Goal: Task Accomplishment & Management: Manage account settings

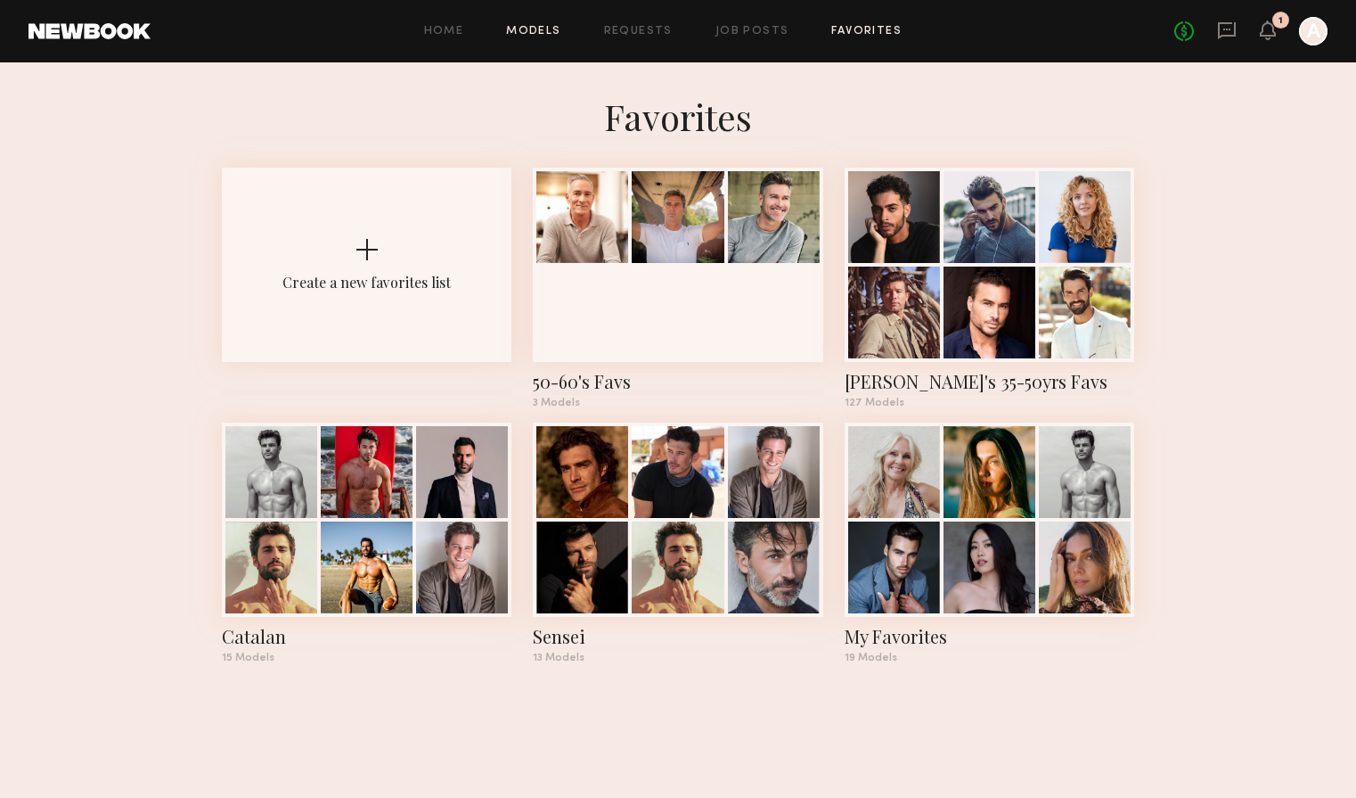
click at [545, 33] on link "Models" at bounding box center [533, 32] width 54 height 12
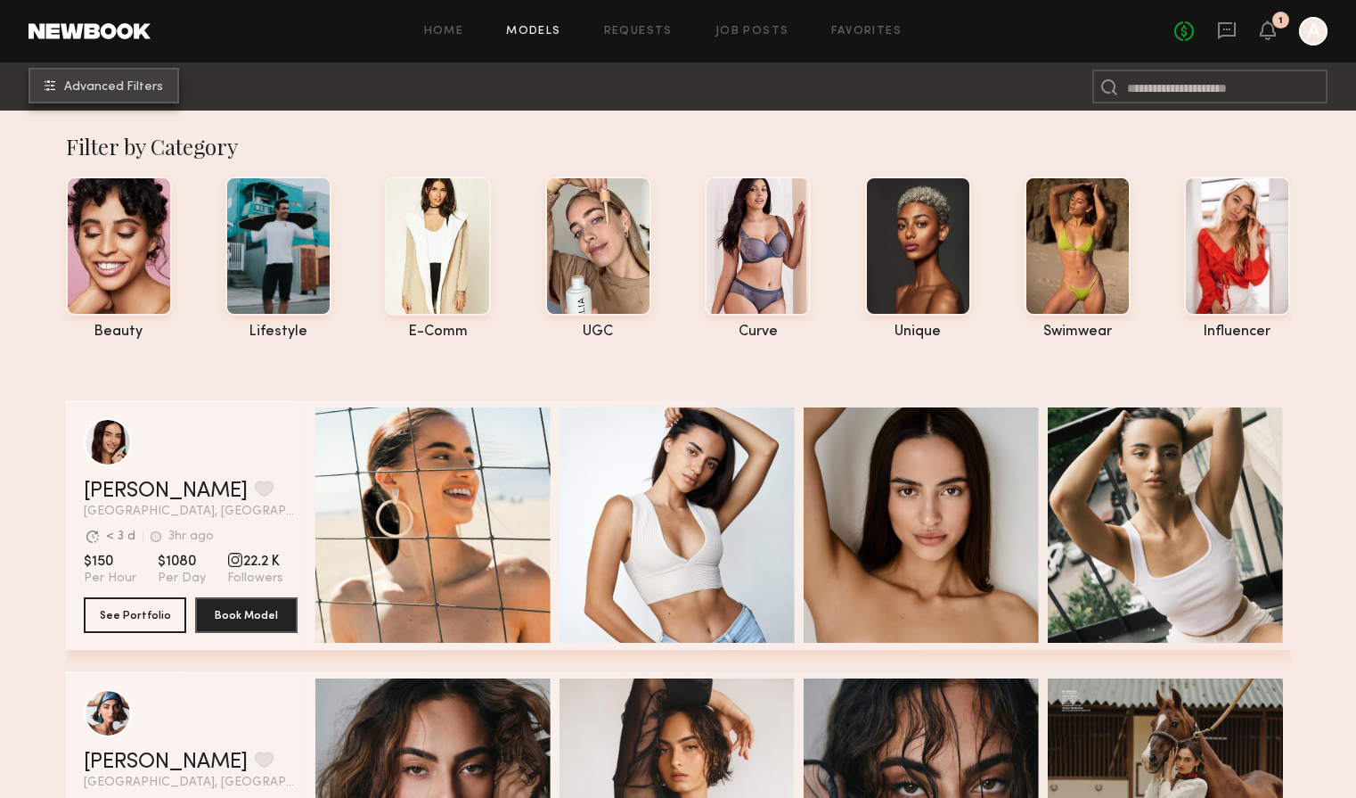
click at [95, 84] on span "Advanced Filters" at bounding box center [113, 87] width 99 height 12
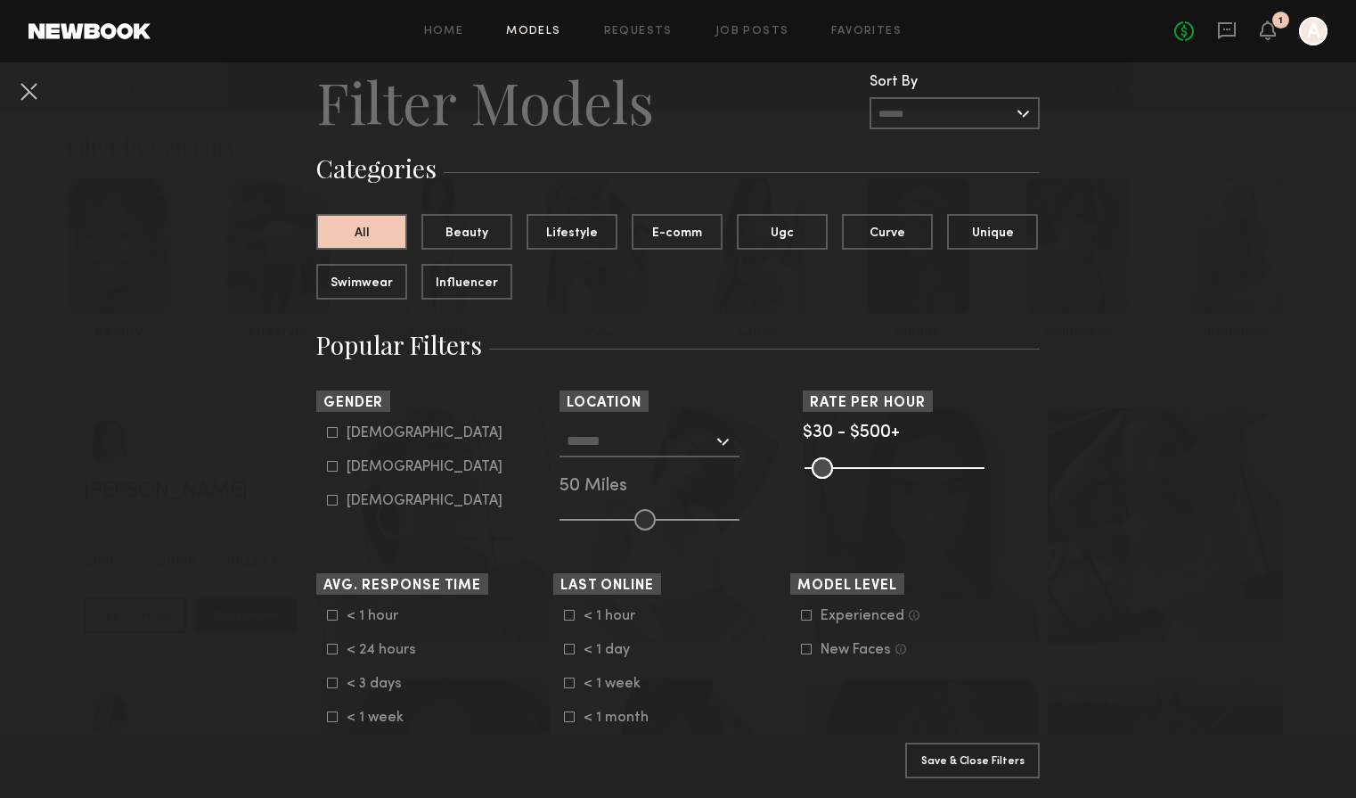
scroll to position [70, 0]
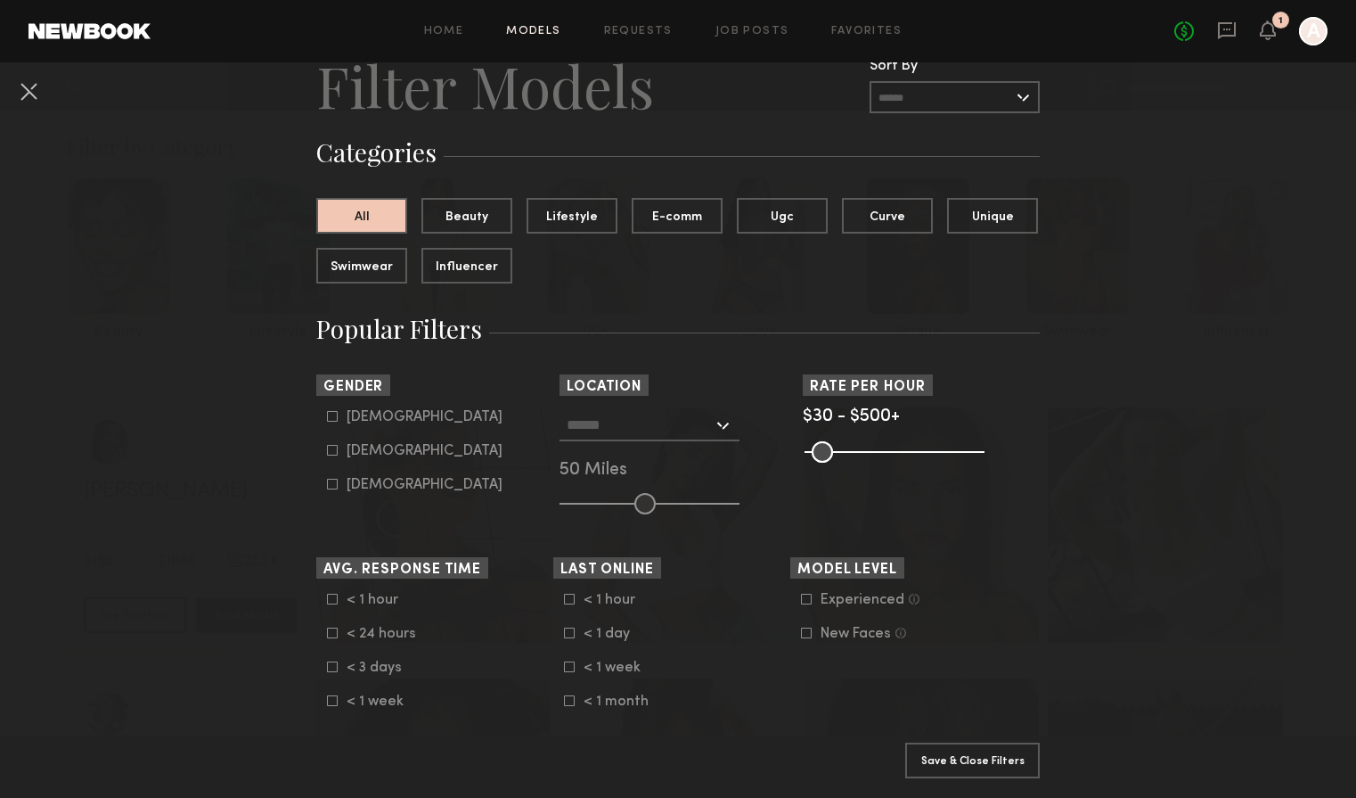
click at [343, 451] on label "Female" at bounding box center [415, 450] width 176 height 11
type input "**"
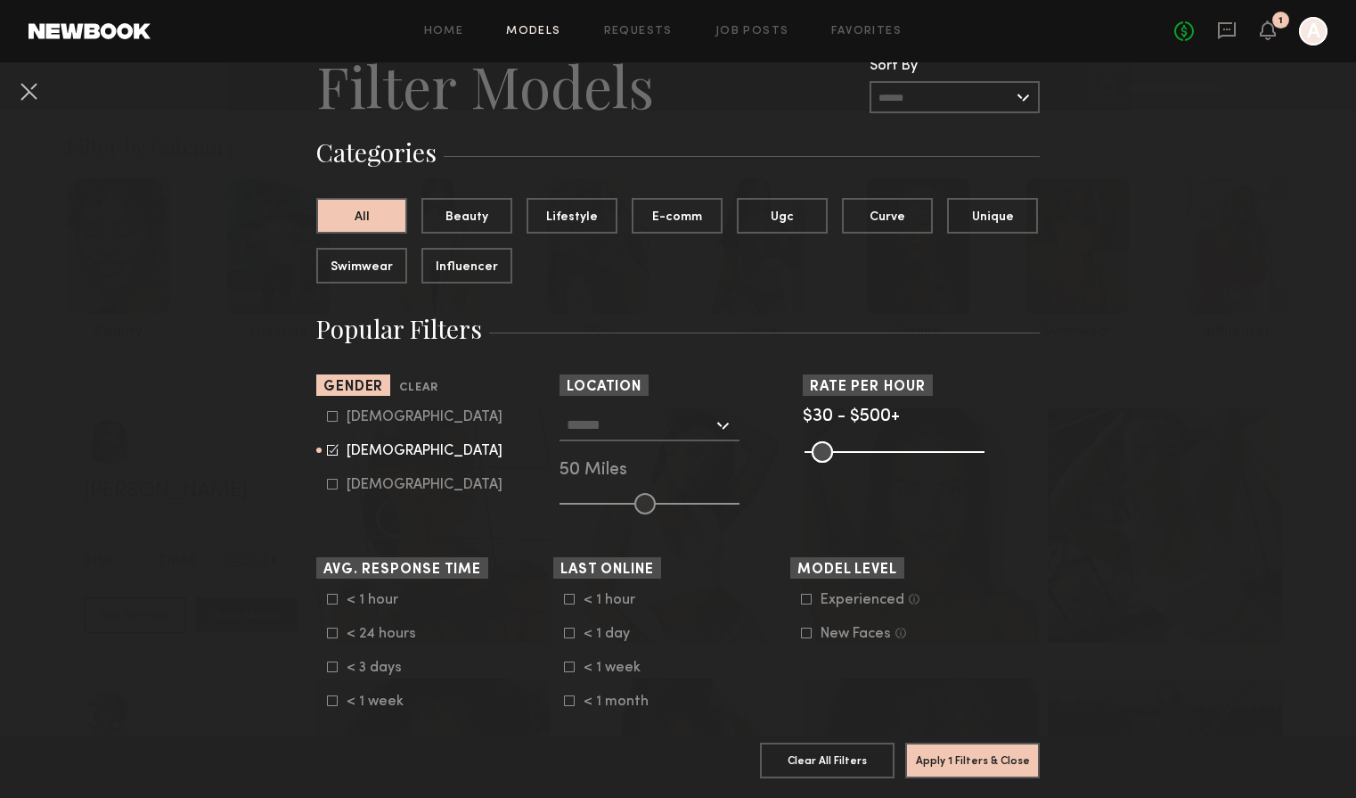
click at [724, 428] on div at bounding box center [650, 425] width 180 height 32
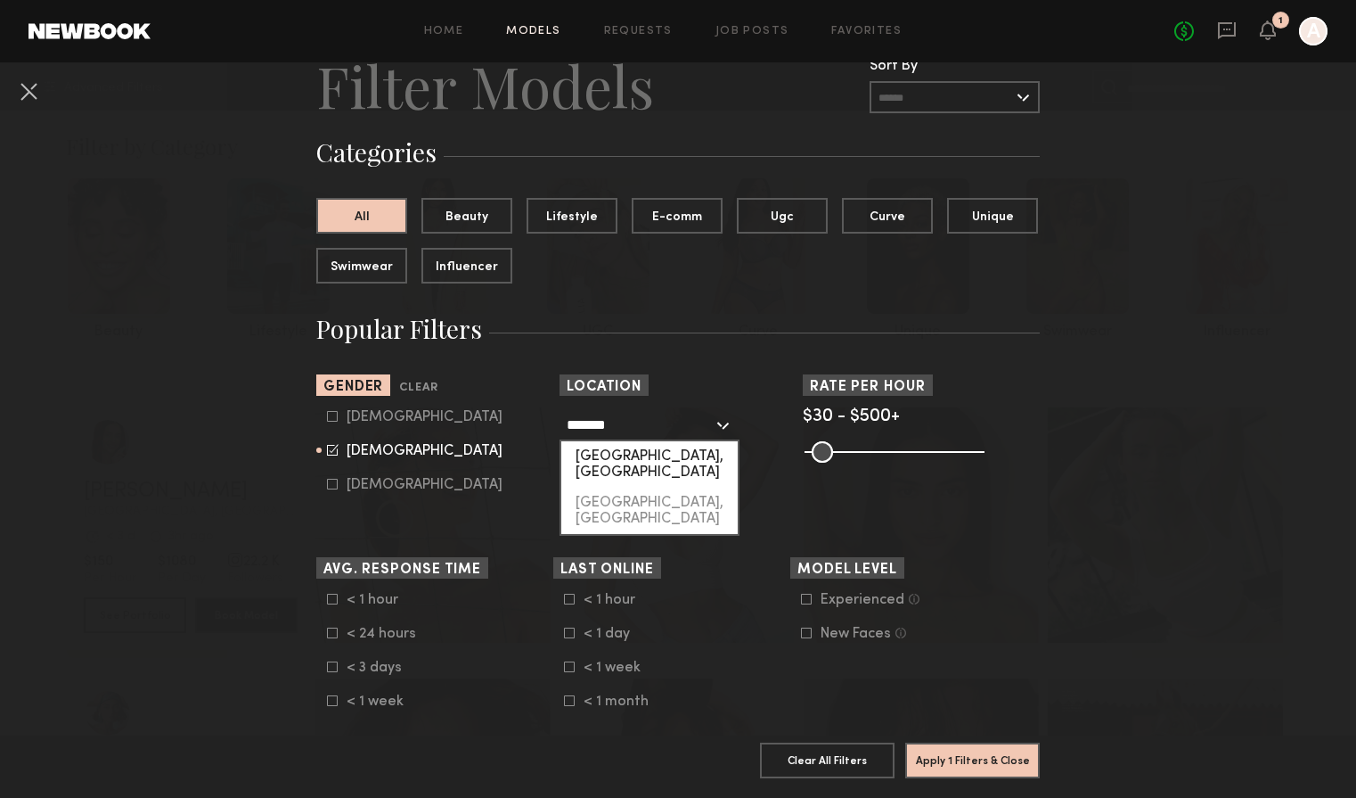
click at [651, 451] on div "Palm Springs, CA" at bounding box center [649, 464] width 176 height 46
type input "**********"
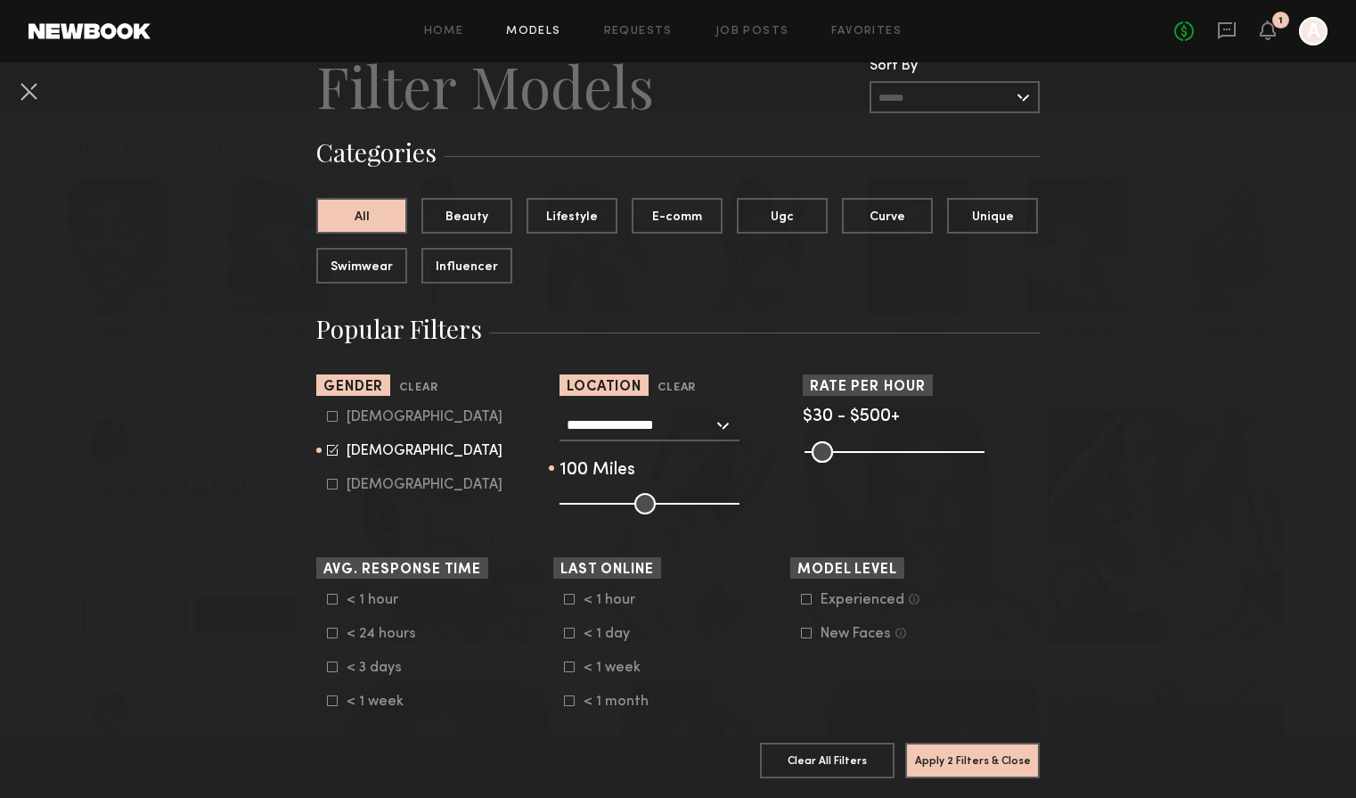
drag, startPoint x: 643, startPoint y: 504, endPoint x: 749, endPoint y: 514, distance: 105.6
type input "***"
click at [740, 514] on input "range" at bounding box center [650, 503] width 180 height 21
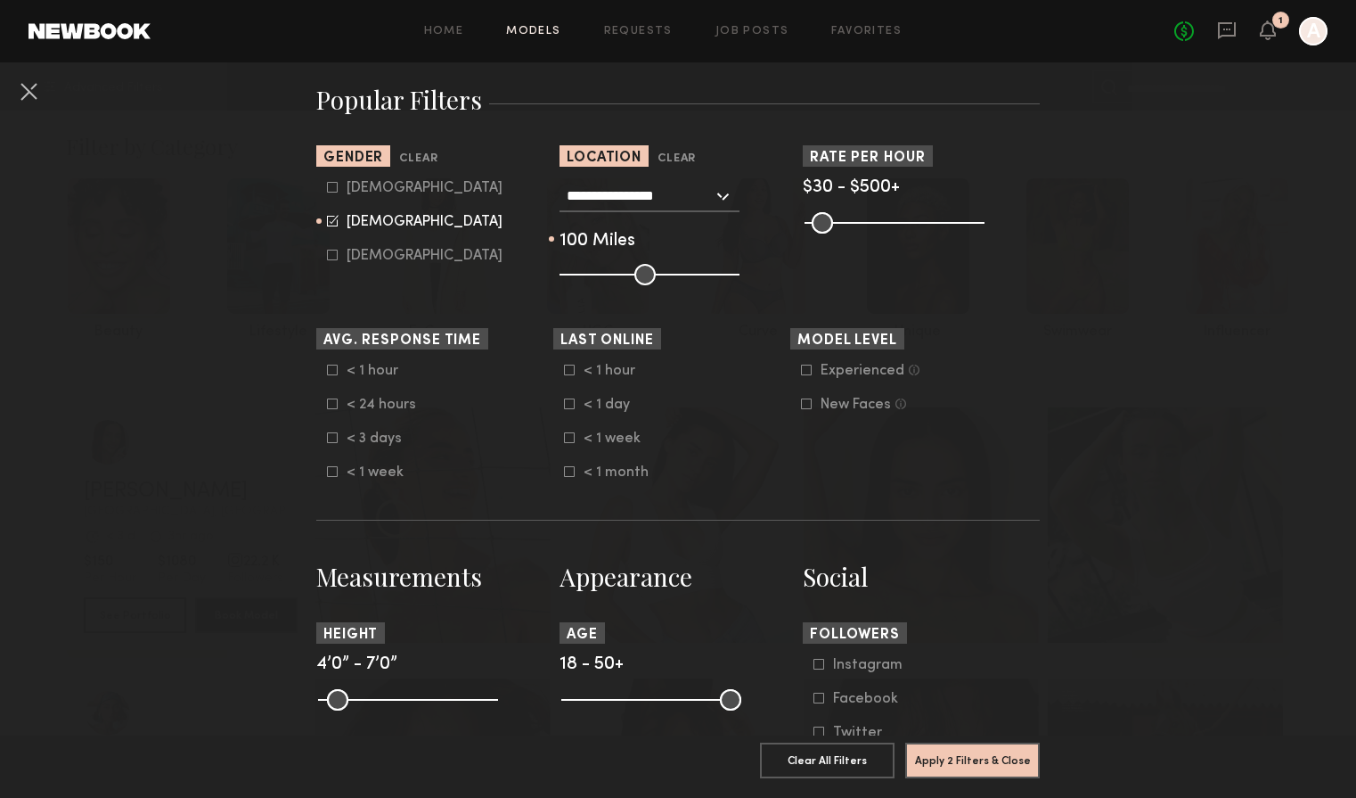
scroll to position [308, 0]
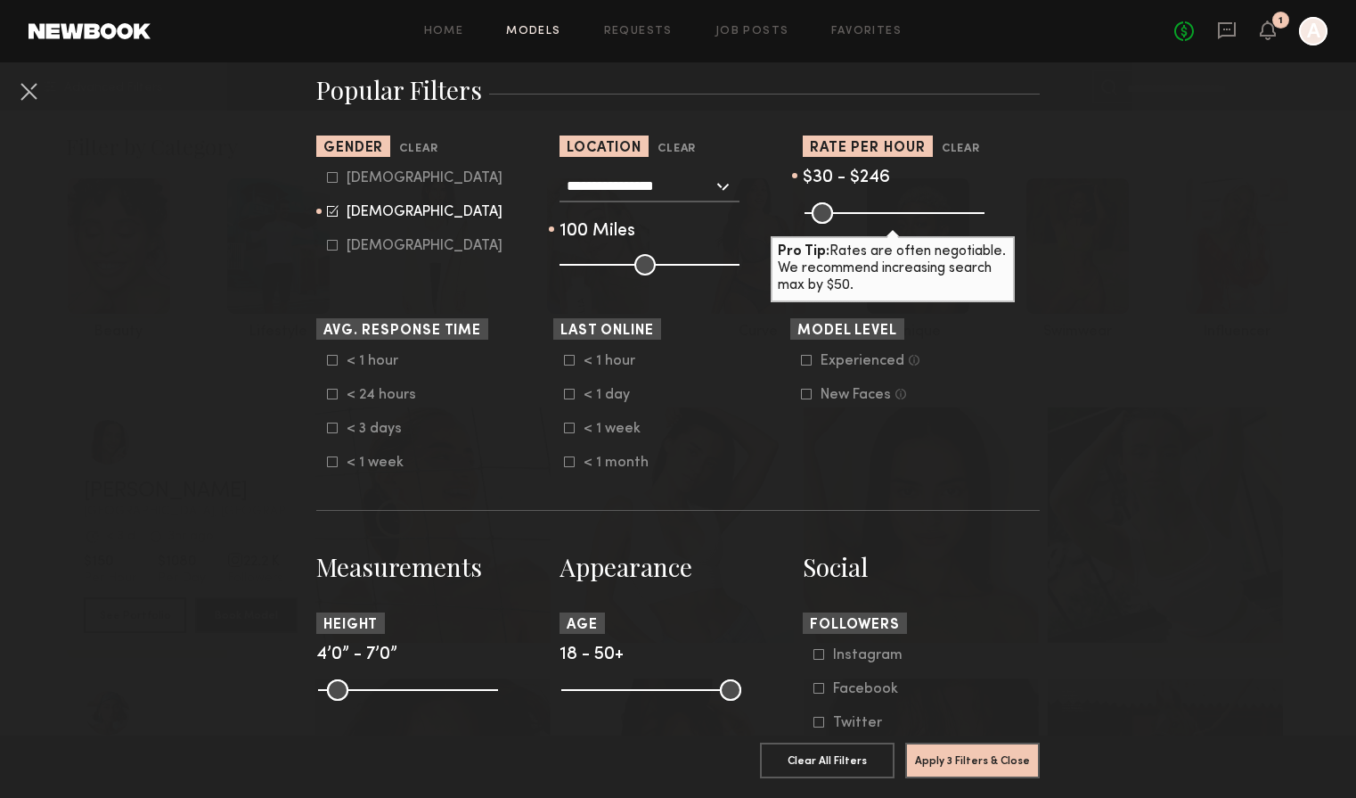
drag, startPoint x: 974, startPoint y: 215, endPoint x: 888, endPoint y: 222, distance: 86.7
type input "***"
click at [888, 222] on input "range" at bounding box center [895, 212] width 180 height 21
click at [1082, 451] on nb-browse-filters "**********" at bounding box center [678, 731] width 1356 height 1954
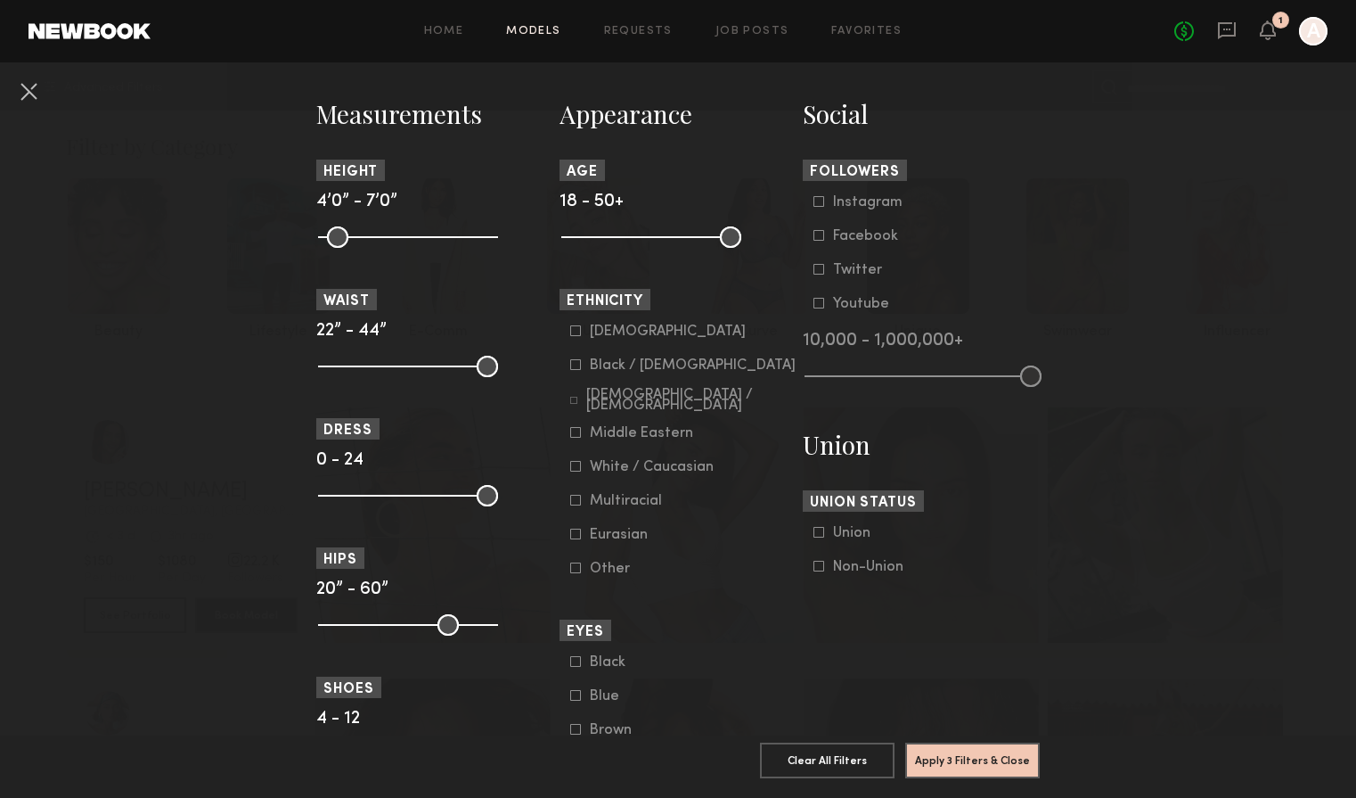
scroll to position [776, 0]
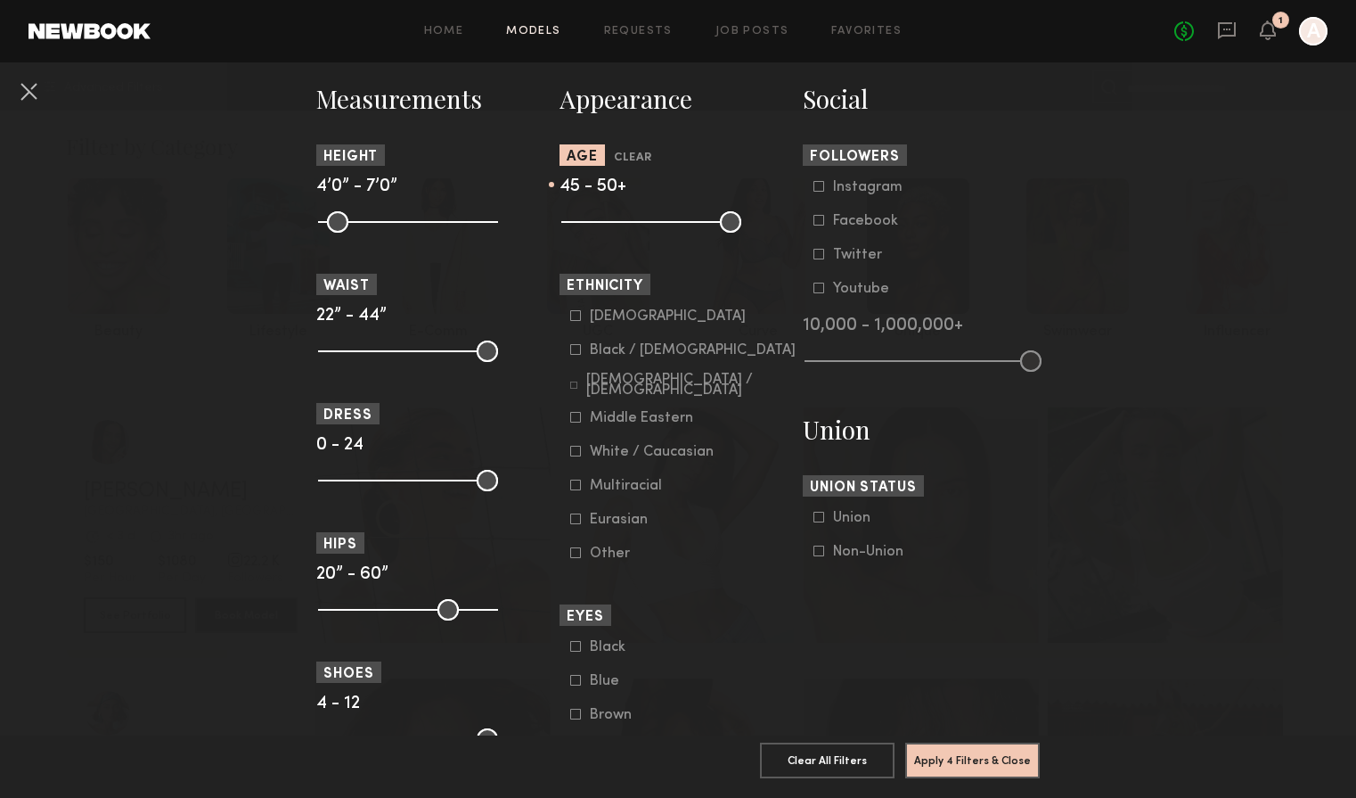
drag, startPoint x: 573, startPoint y: 224, endPoint x: 706, endPoint y: 230, distance: 132.9
type input "**"
click at [706, 230] on input "range" at bounding box center [651, 221] width 180 height 21
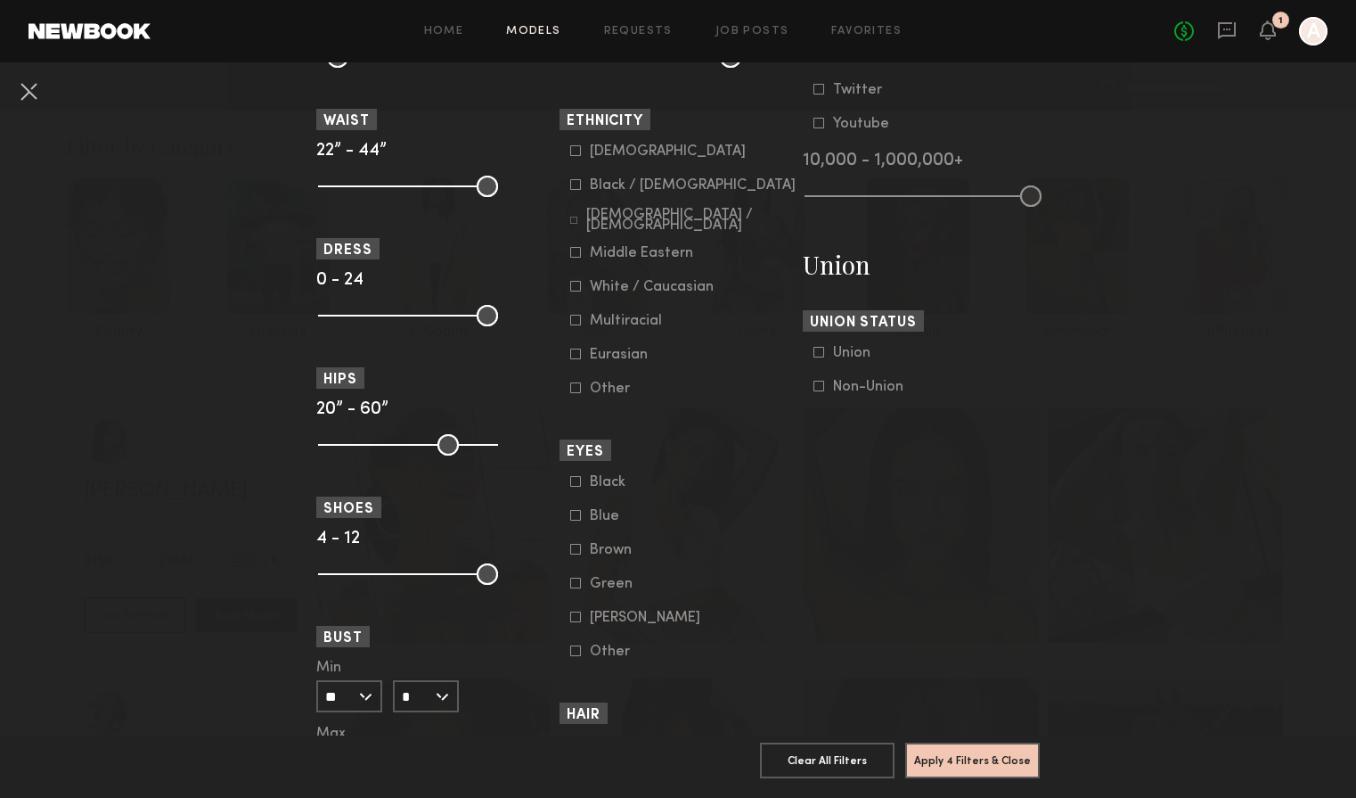
scroll to position [946, 0]
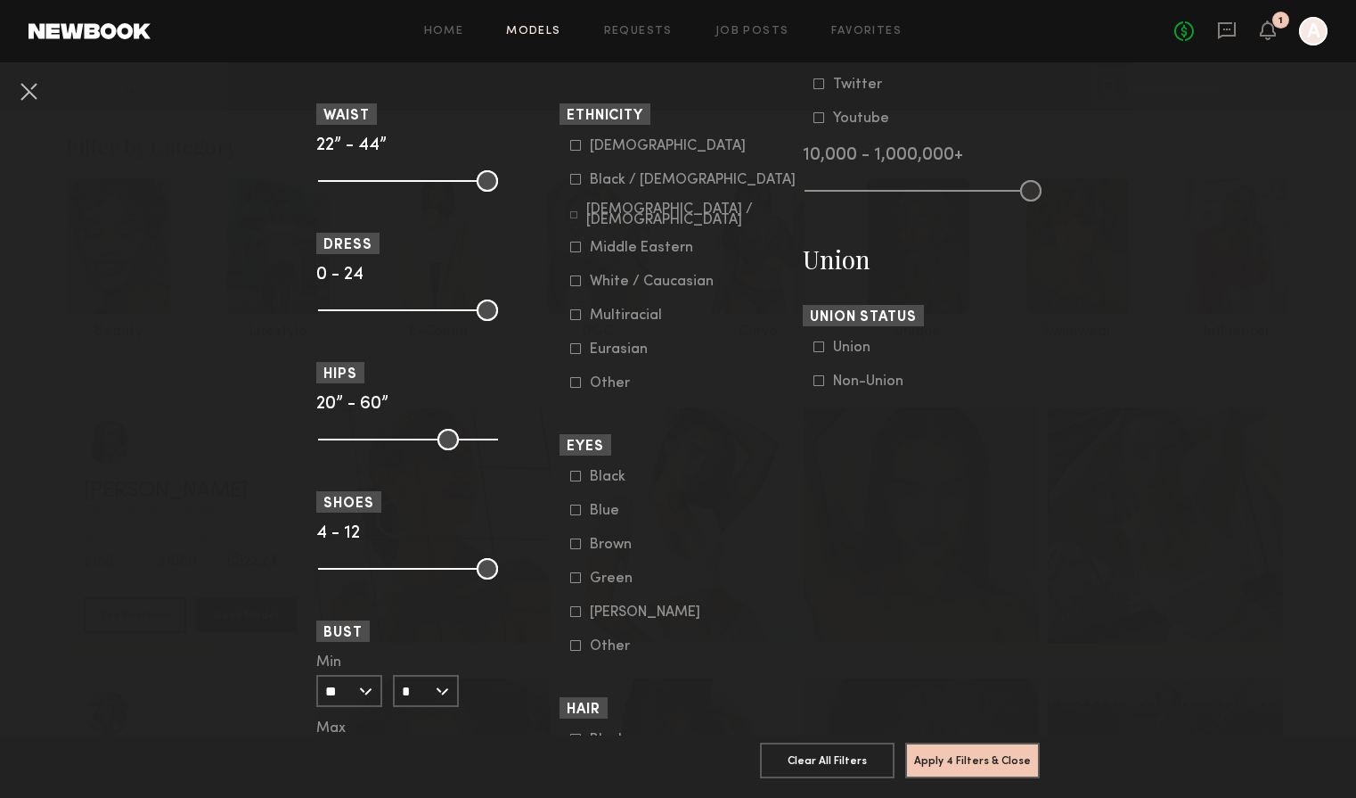
click at [875, 387] on div "Non-Union" at bounding box center [868, 381] width 70 height 11
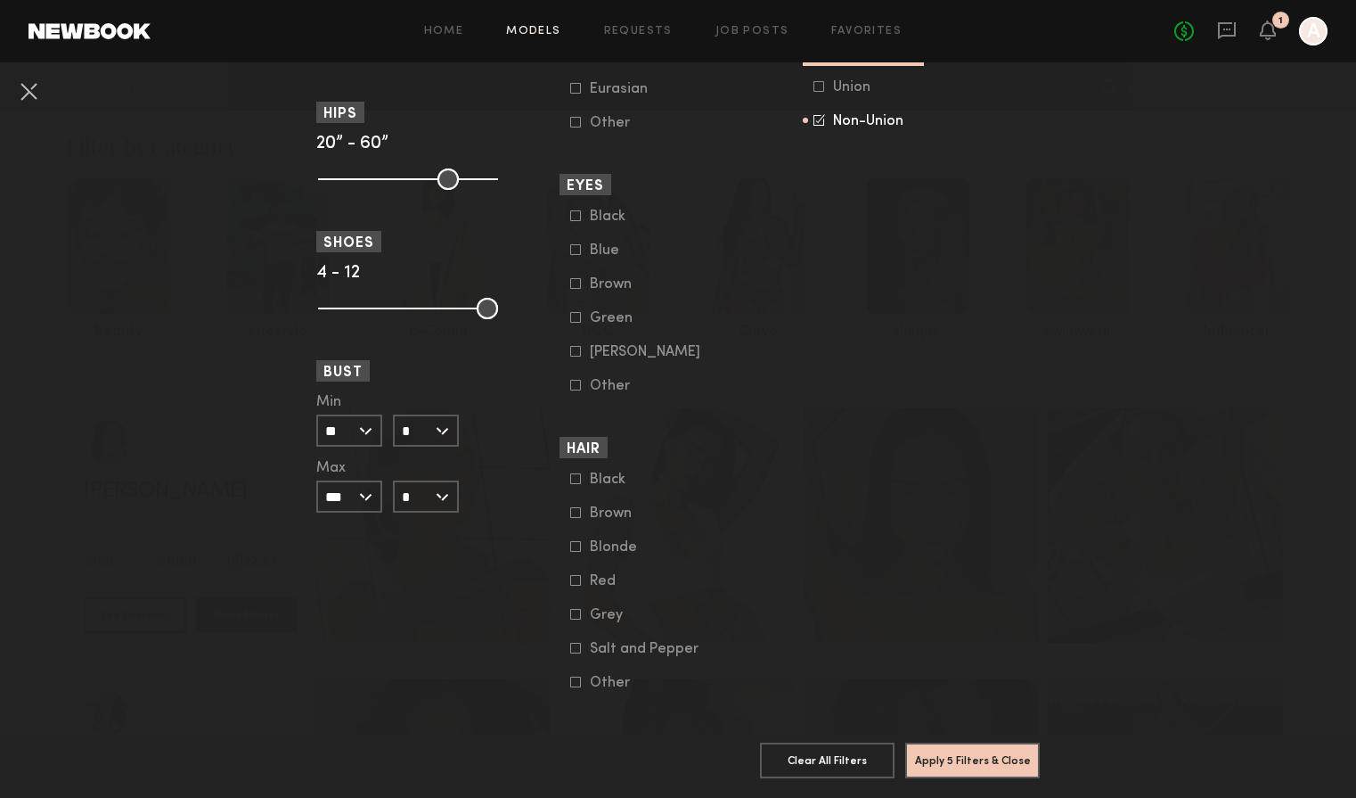
scroll to position [1230, 0]
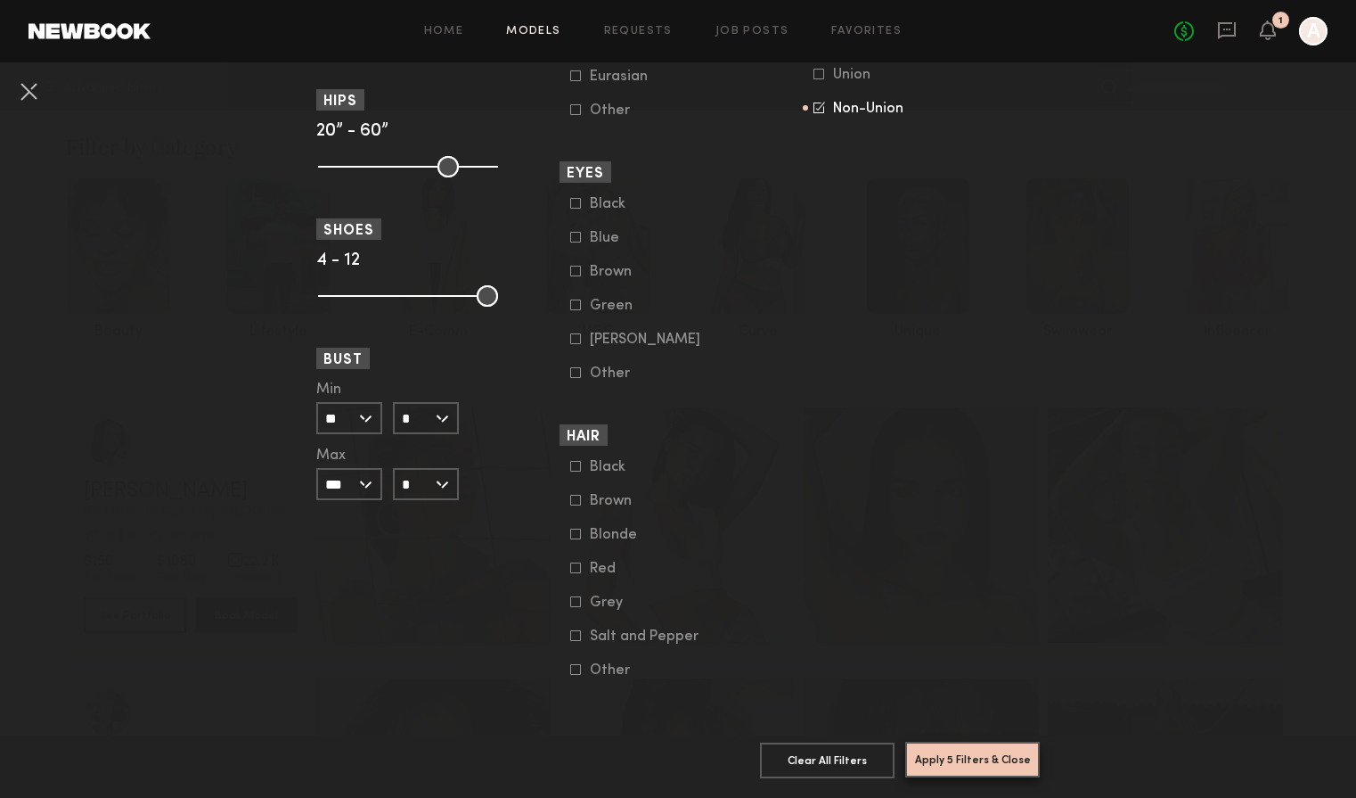
click at [964, 764] on button "Apply 5 Filters & Close" at bounding box center [972, 759] width 135 height 36
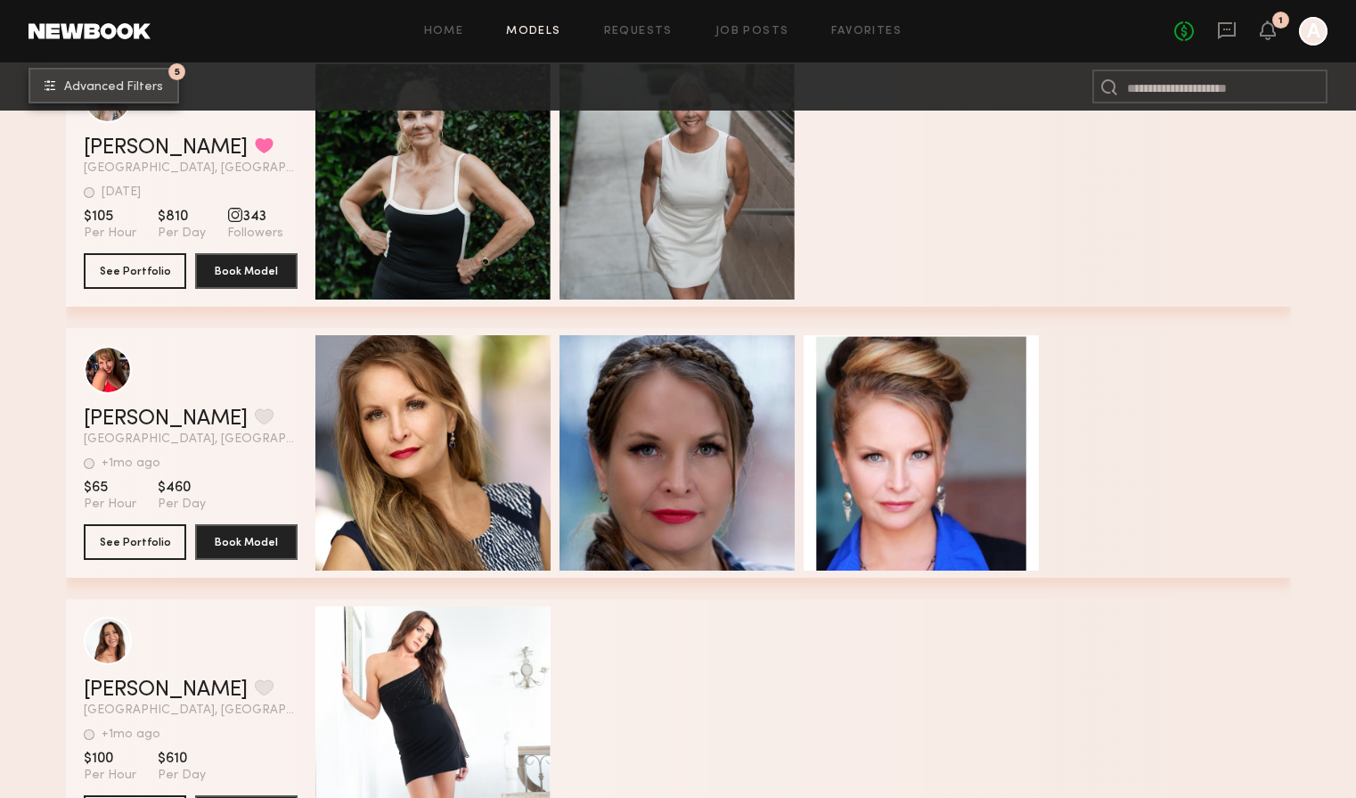
scroll to position [375, 0]
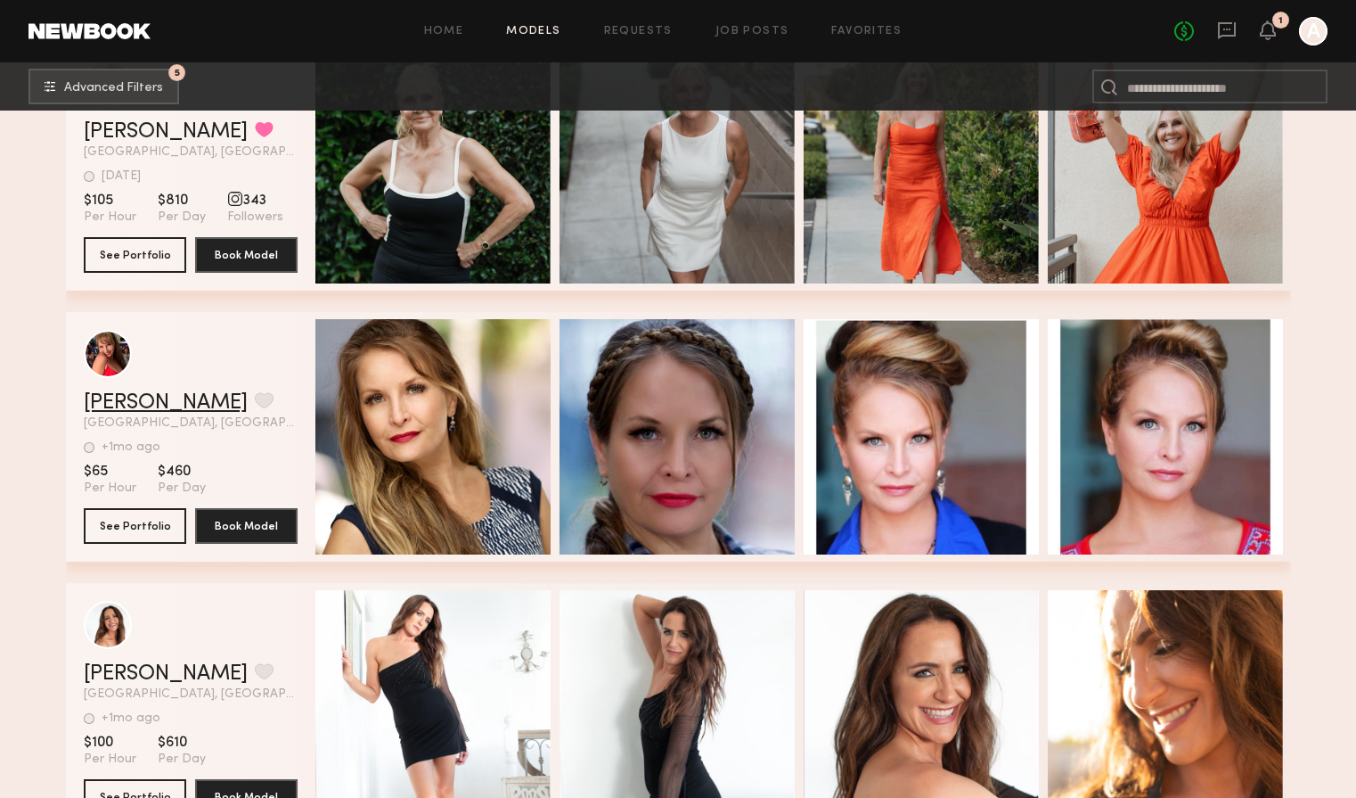
click at [141, 402] on link "Angel C." at bounding box center [166, 402] width 164 height 21
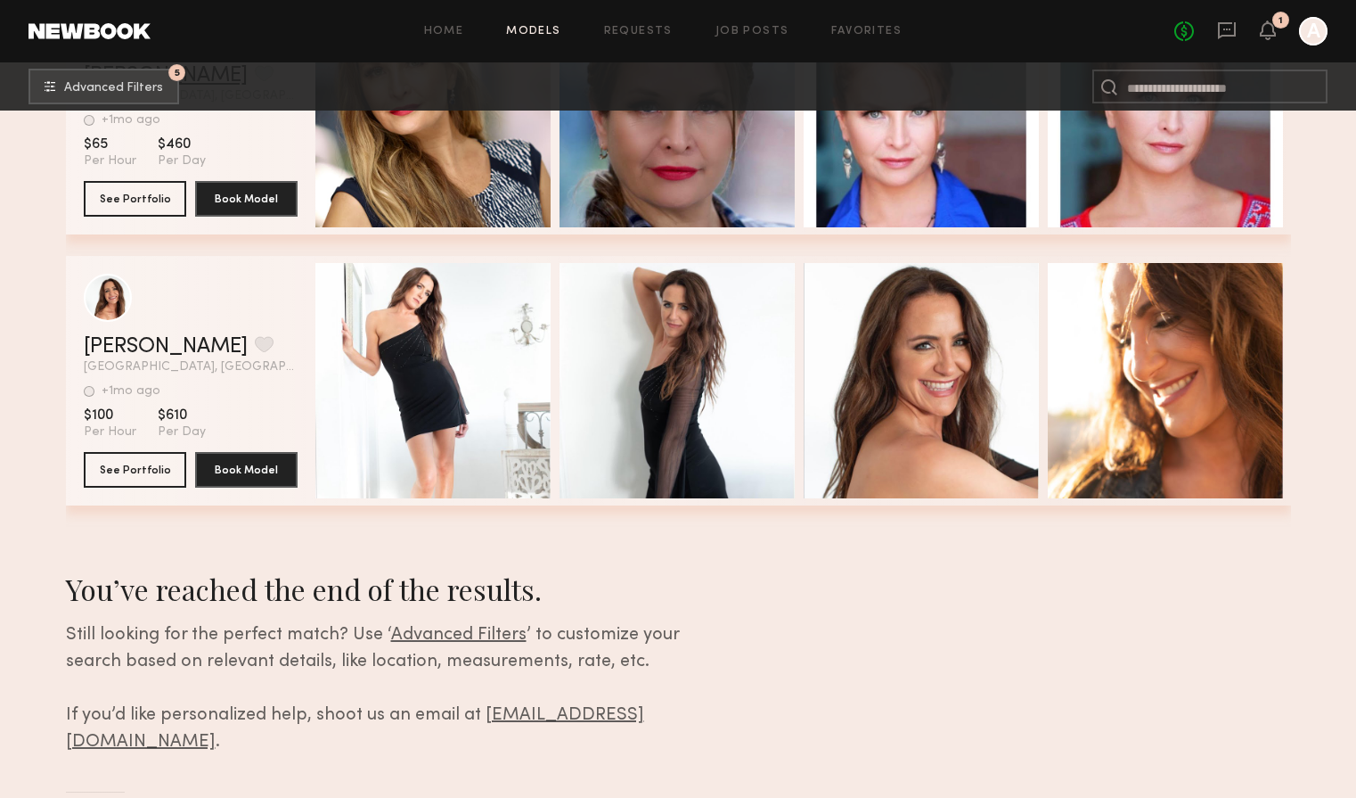
scroll to position [712, 0]
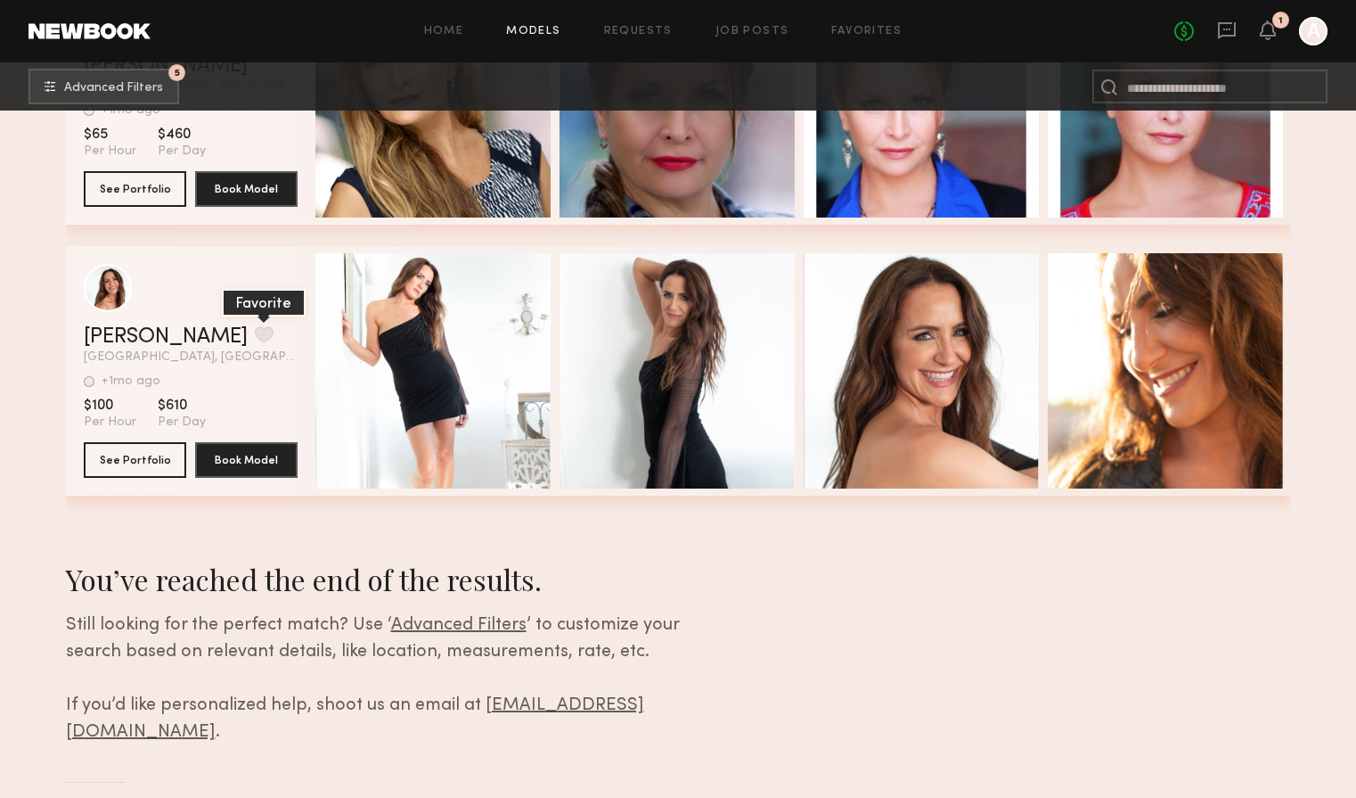
click at [255, 331] on button "grid" at bounding box center [264, 334] width 19 height 16
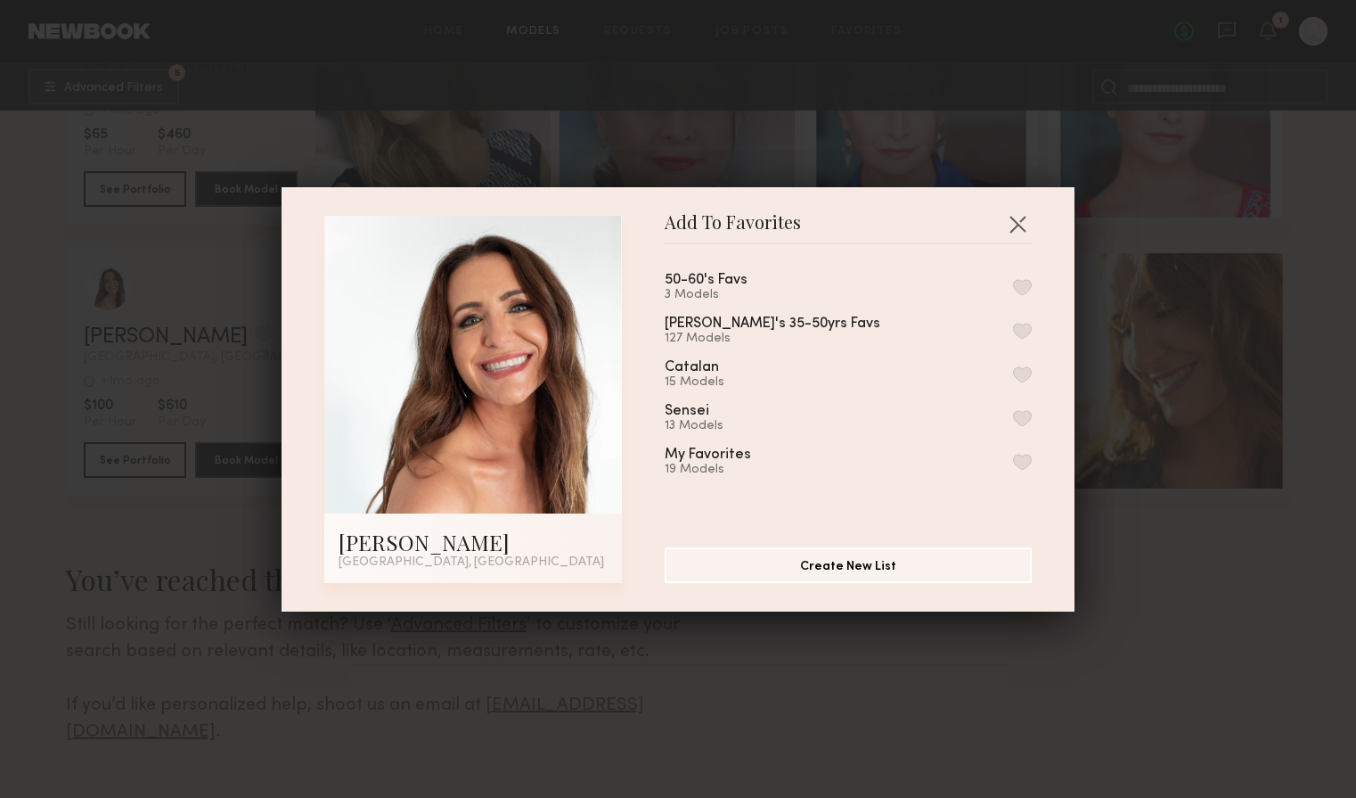
click at [1025, 284] on button "button" at bounding box center [1022, 287] width 19 height 16
click at [1016, 223] on button "button" at bounding box center [1017, 223] width 29 height 29
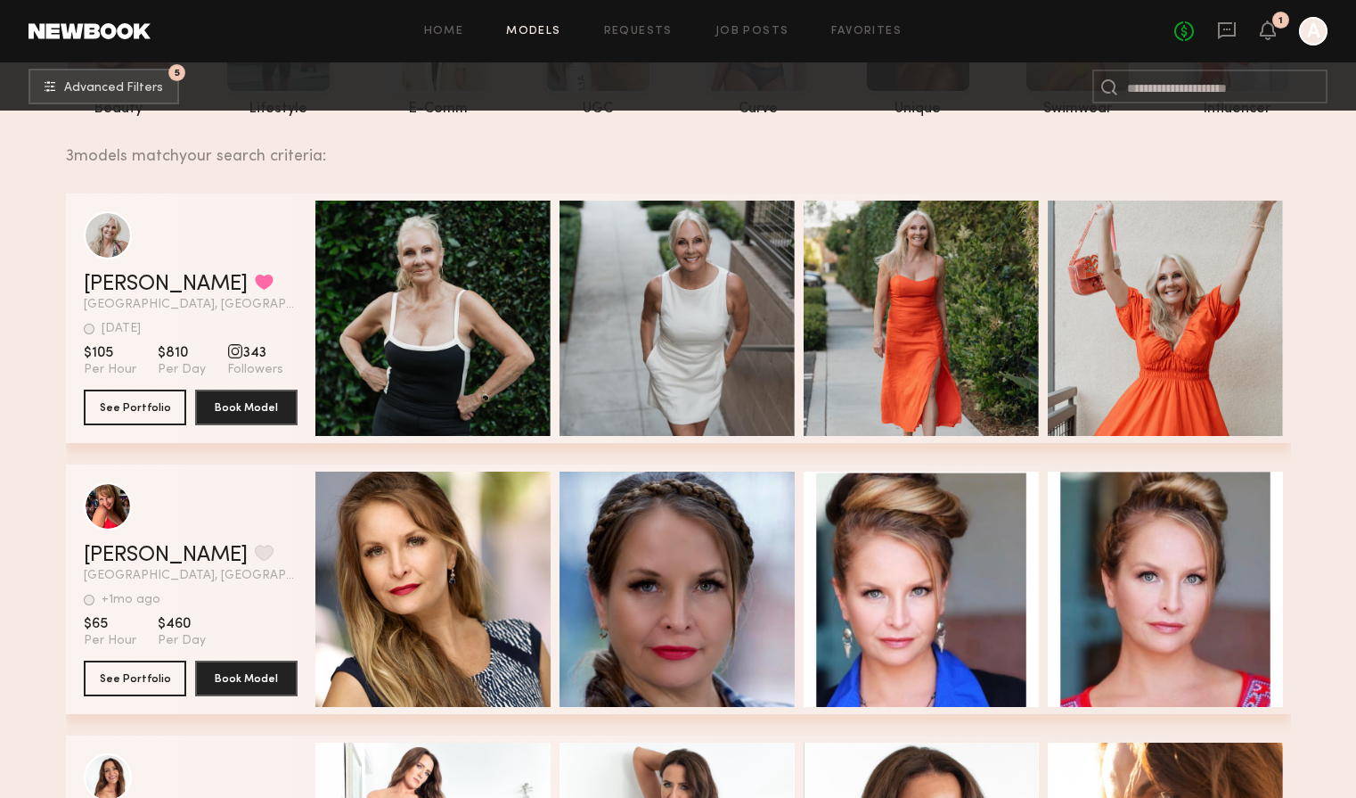
scroll to position [217, 0]
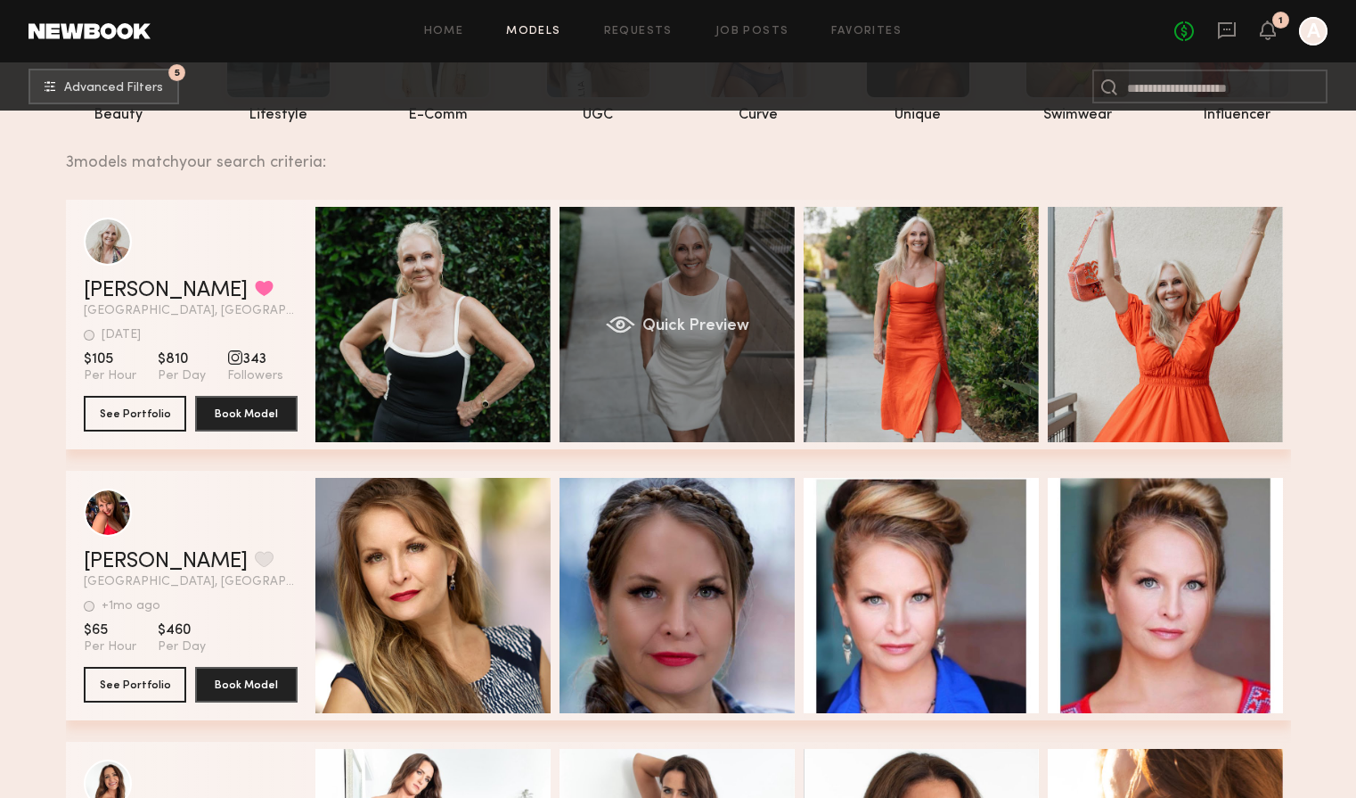
click at [704, 322] on span "Quick Preview" at bounding box center [695, 326] width 107 height 16
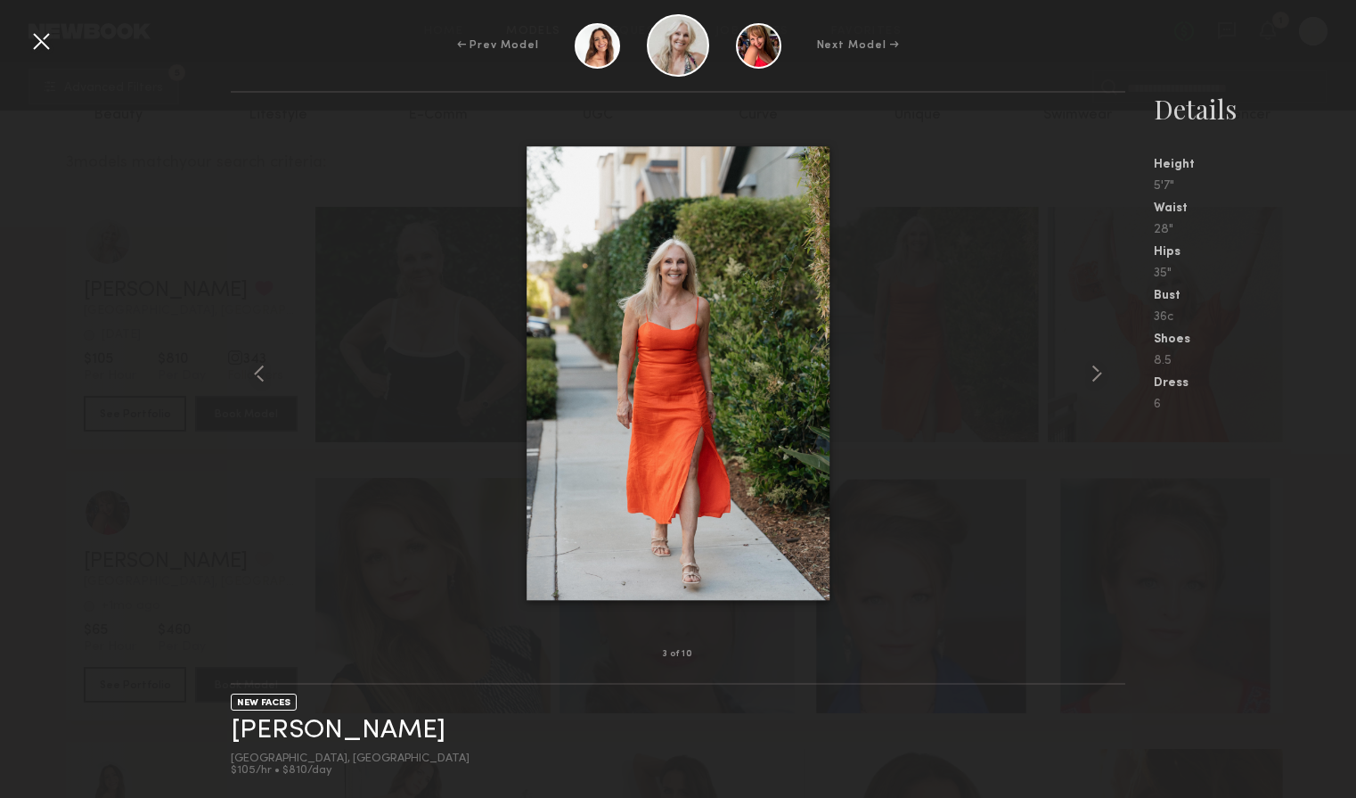
click at [43, 31] on div at bounding box center [41, 41] width 29 height 29
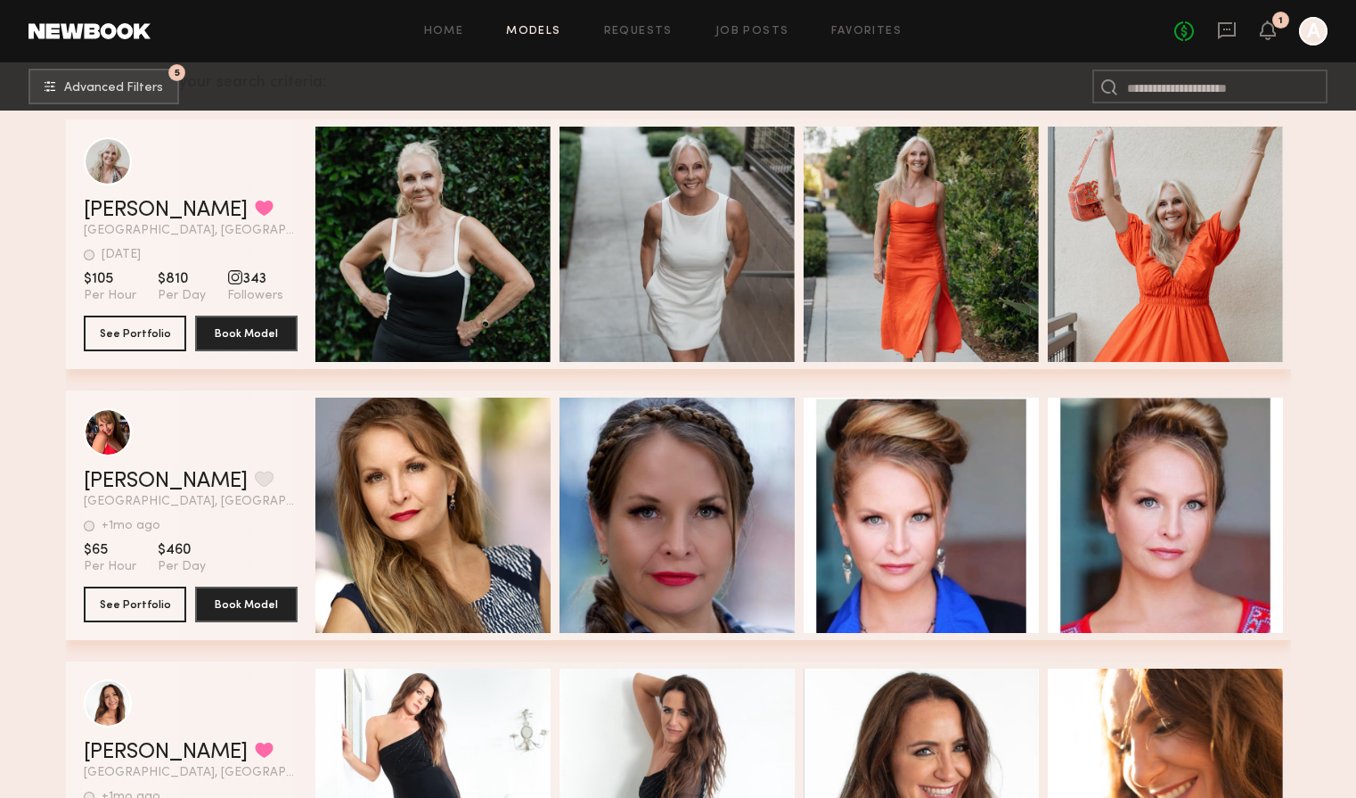
scroll to position [299, 0]
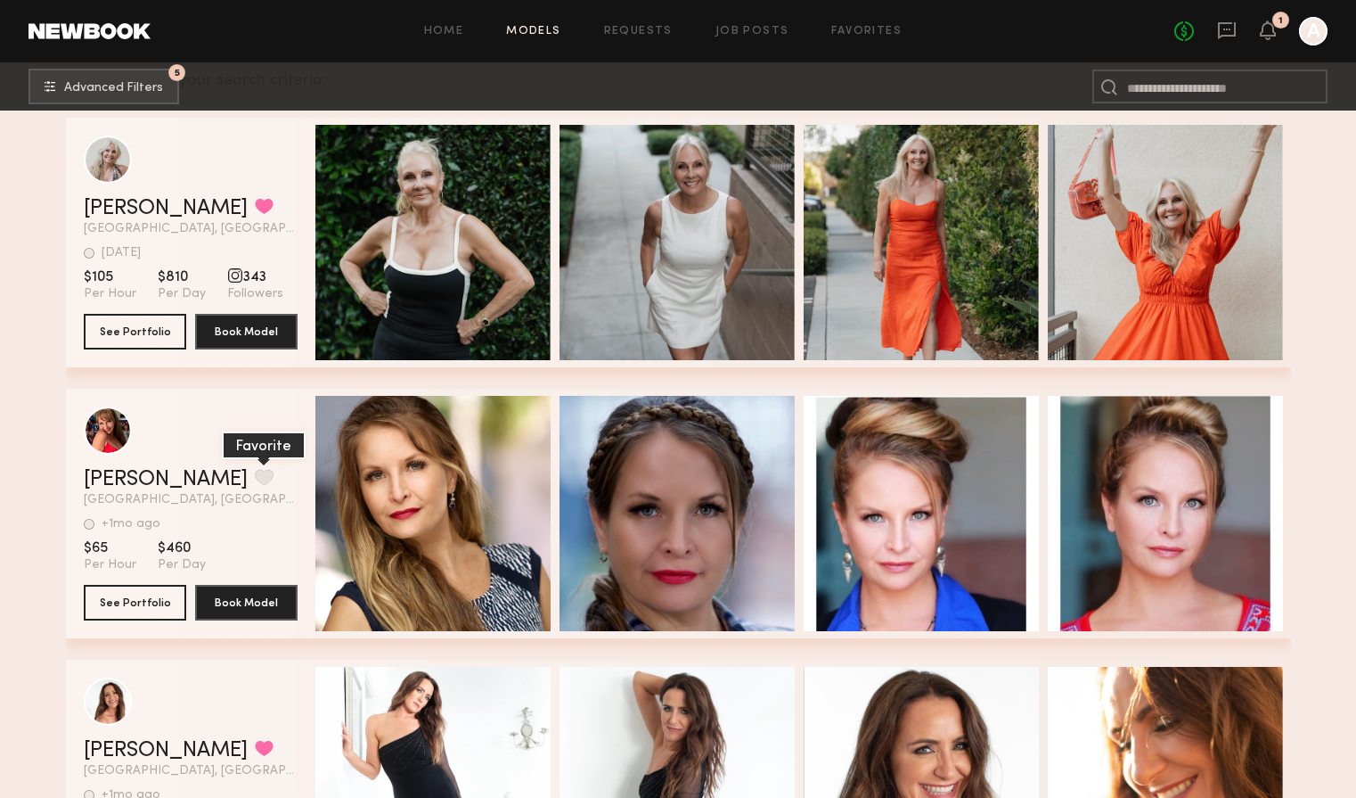
click at [255, 479] on button "grid" at bounding box center [264, 477] width 19 height 16
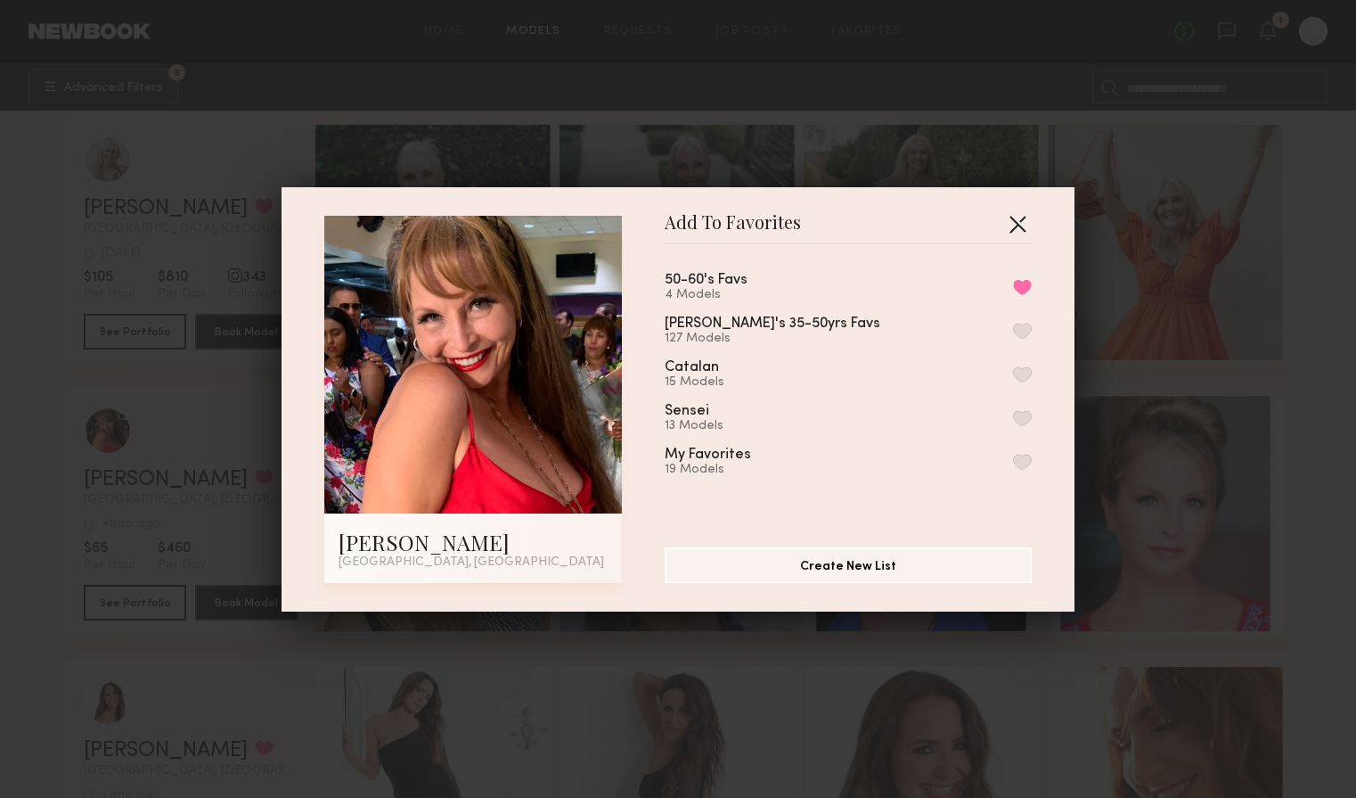
click at [1019, 215] on button "button" at bounding box center [1017, 223] width 29 height 29
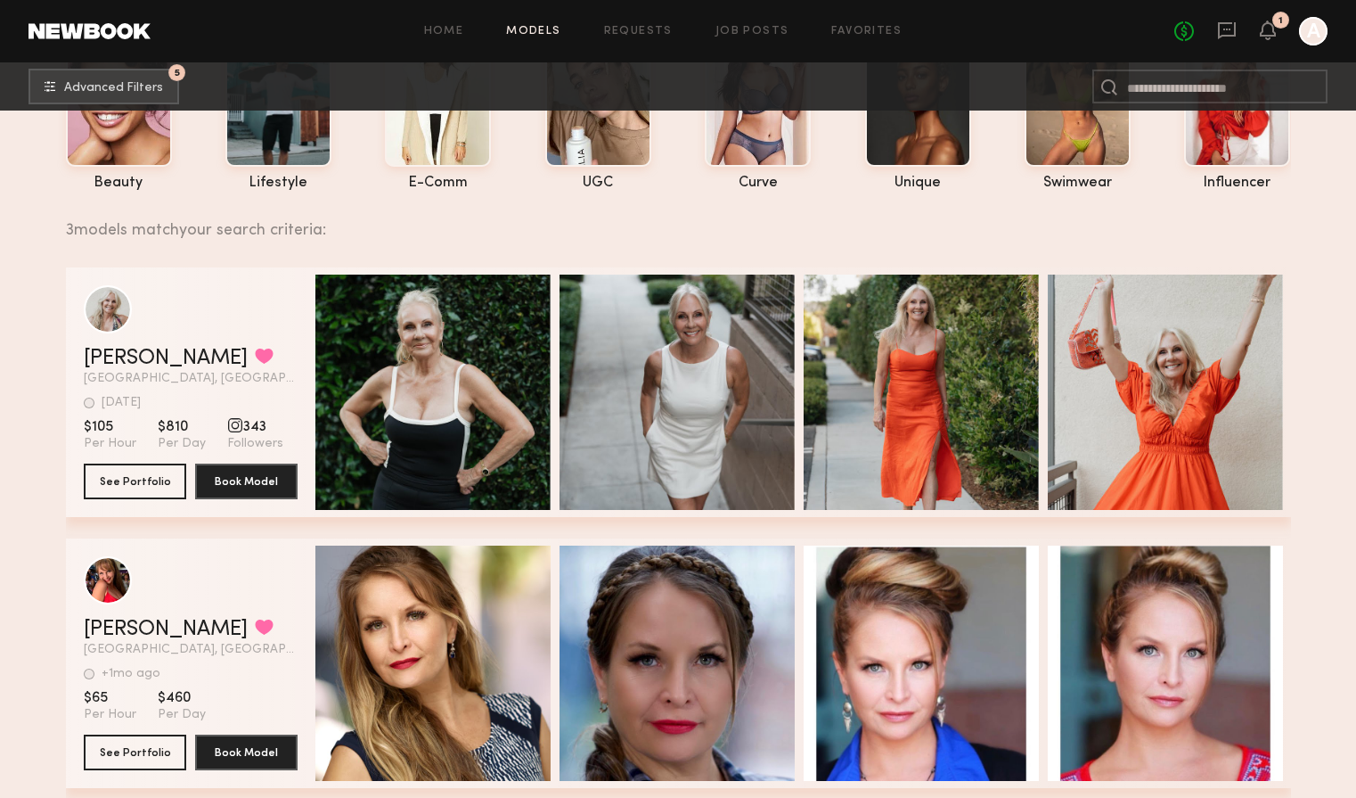
scroll to position [0, 0]
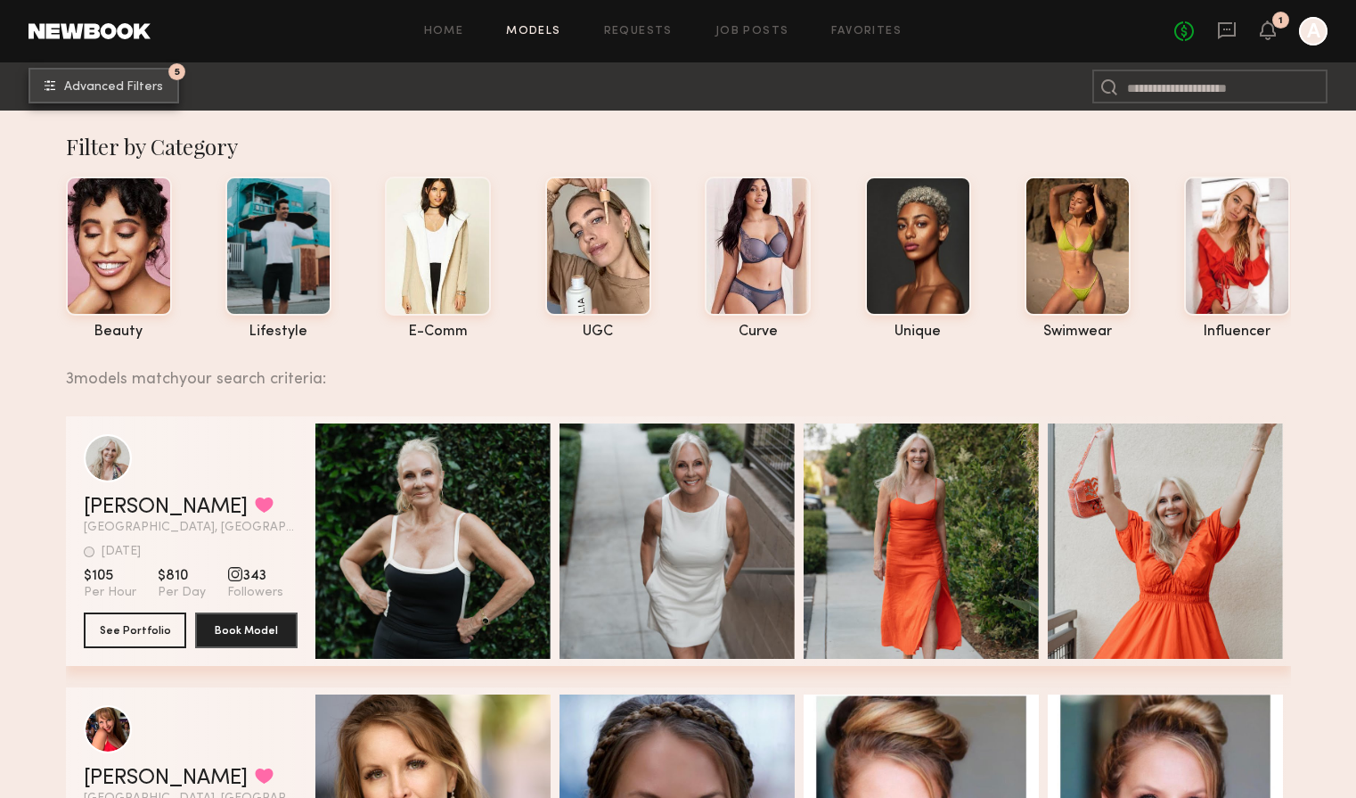
click at [144, 89] on span "Advanced Filters" at bounding box center [113, 87] width 99 height 12
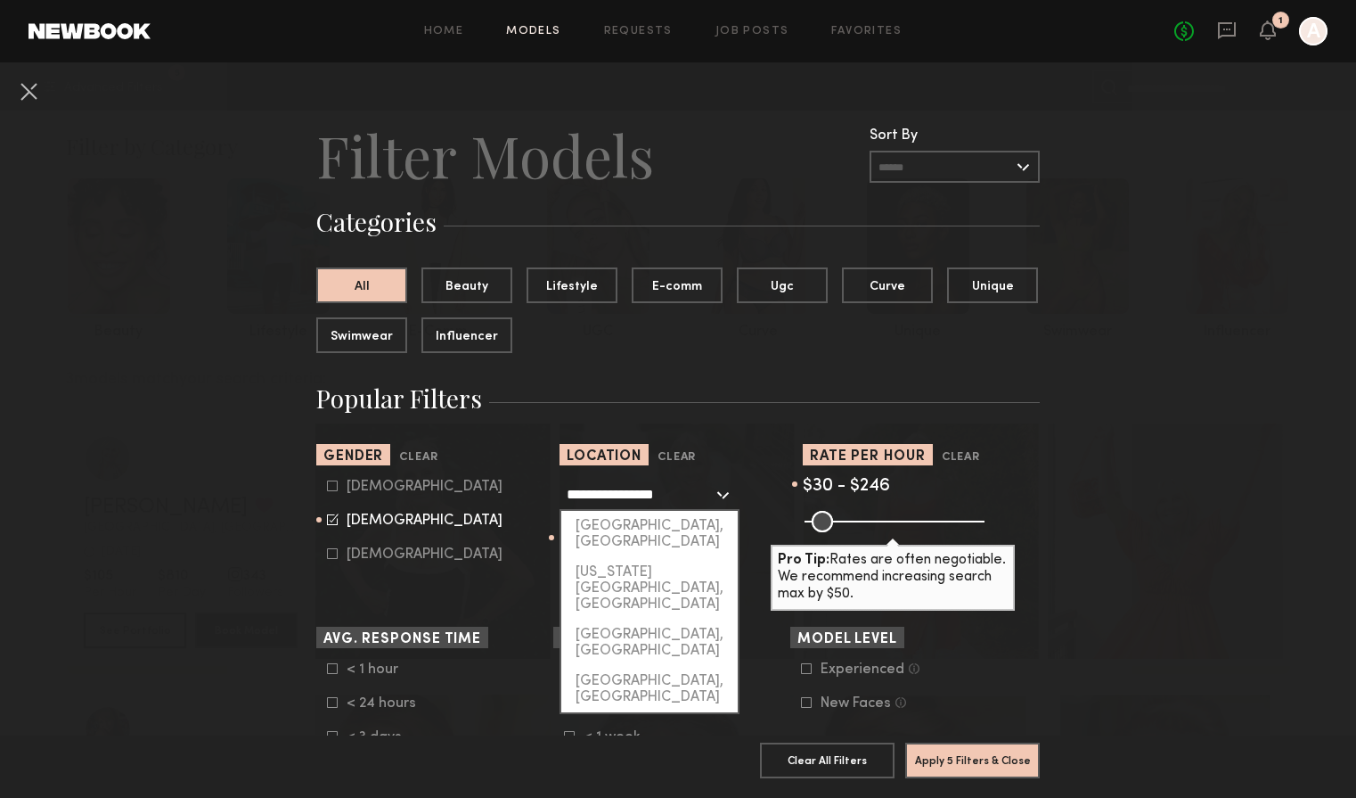
click at [679, 492] on input "**********" at bounding box center [640, 494] width 146 height 30
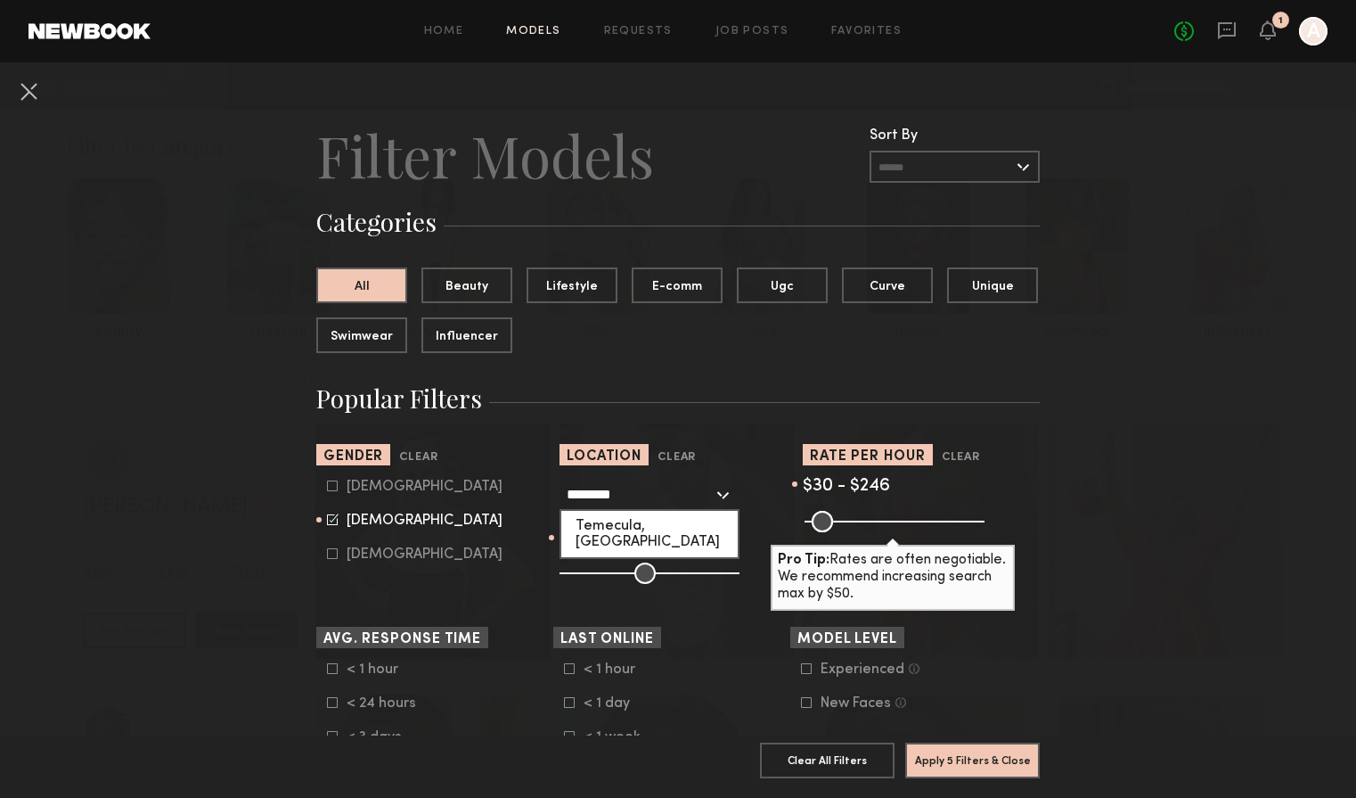
click at [625, 522] on div "Temecula, CA" at bounding box center [649, 534] width 176 height 46
type input "**********"
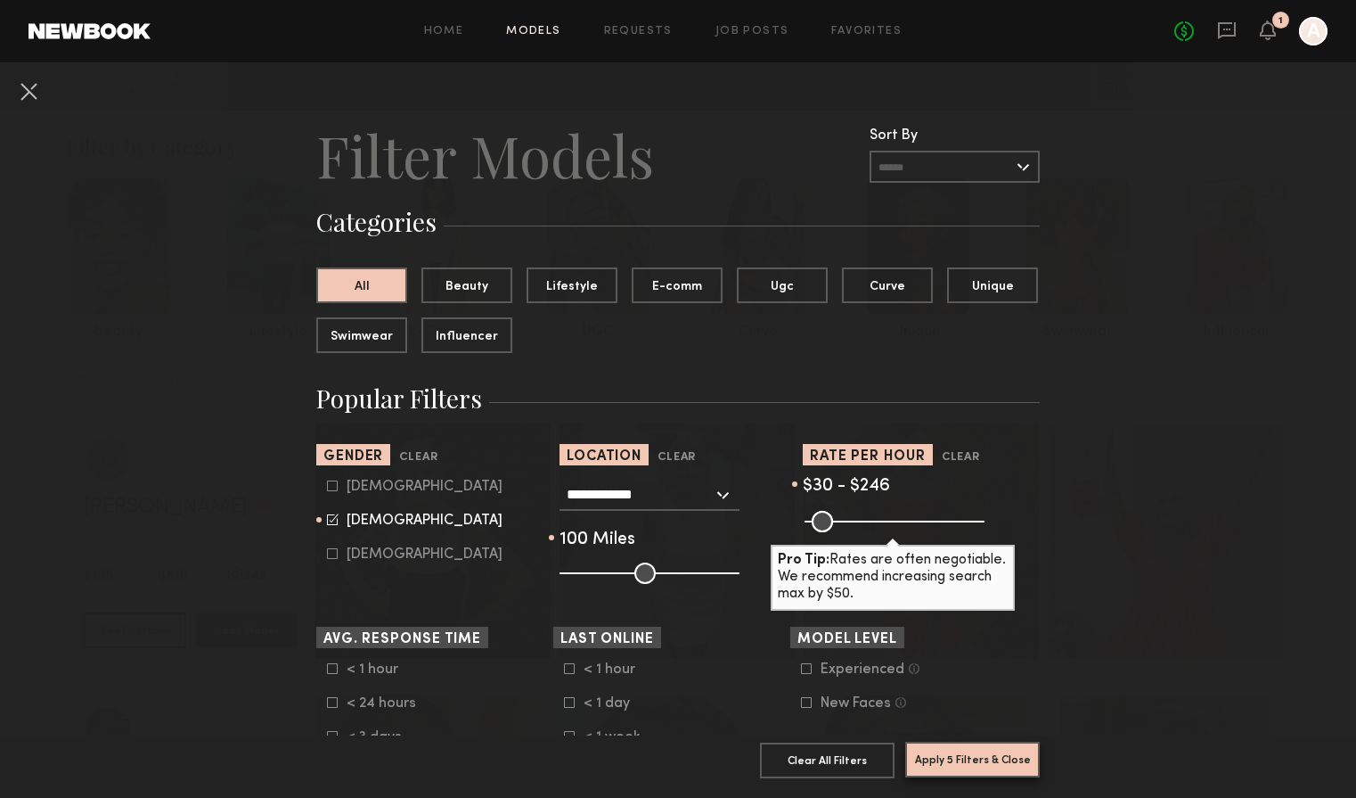
click at [979, 758] on button "Apply 5 Filters & Close" at bounding box center [972, 759] width 135 height 36
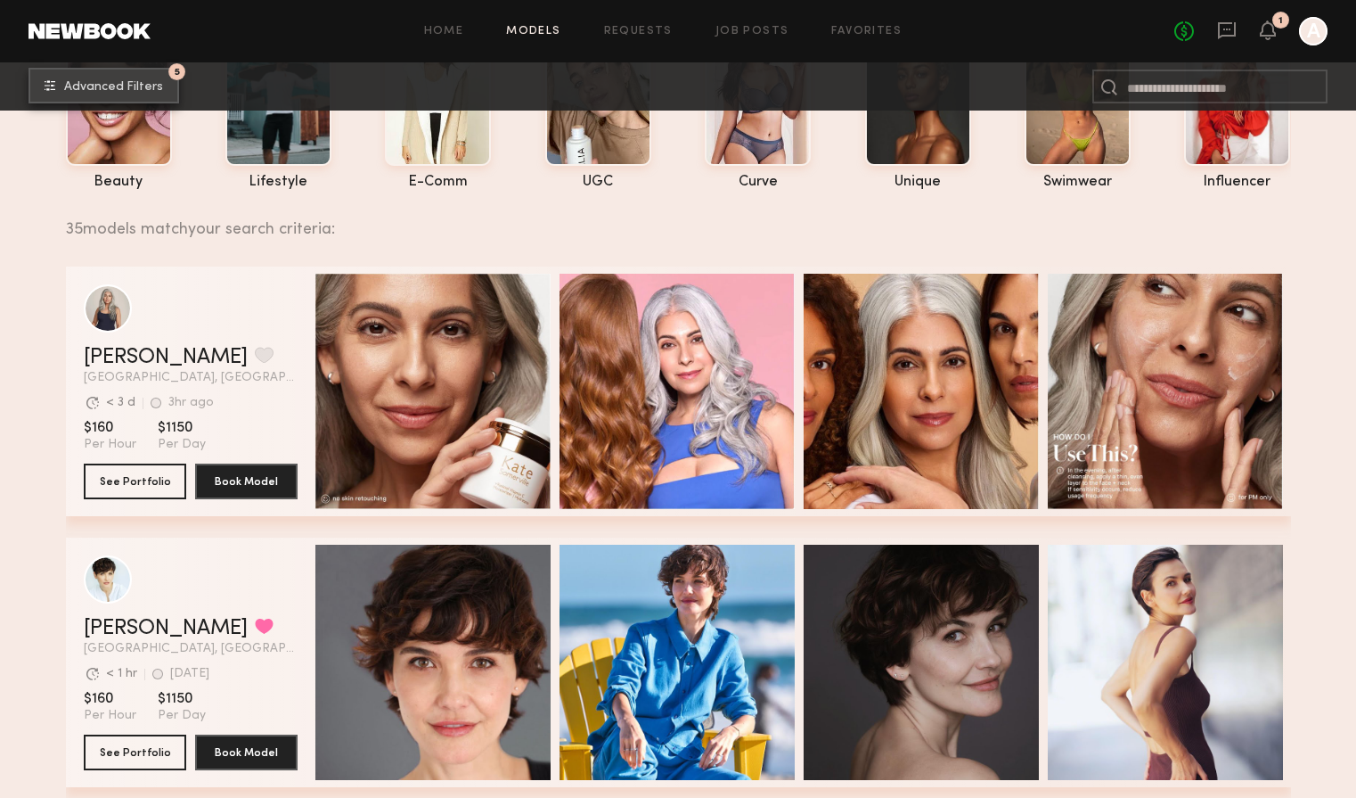
scroll to position [172, 0]
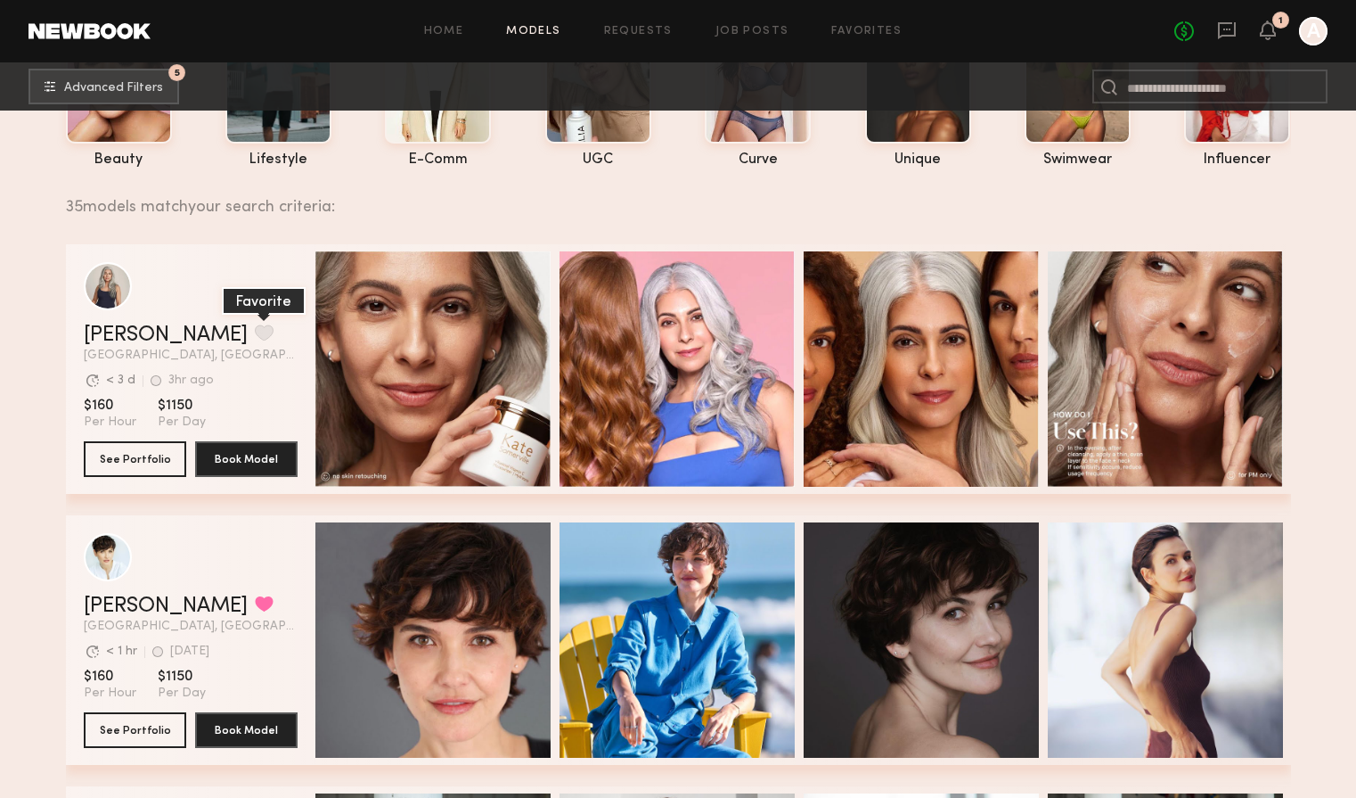
click at [255, 334] on button "grid" at bounding box center [264, 332] width 19 height 16
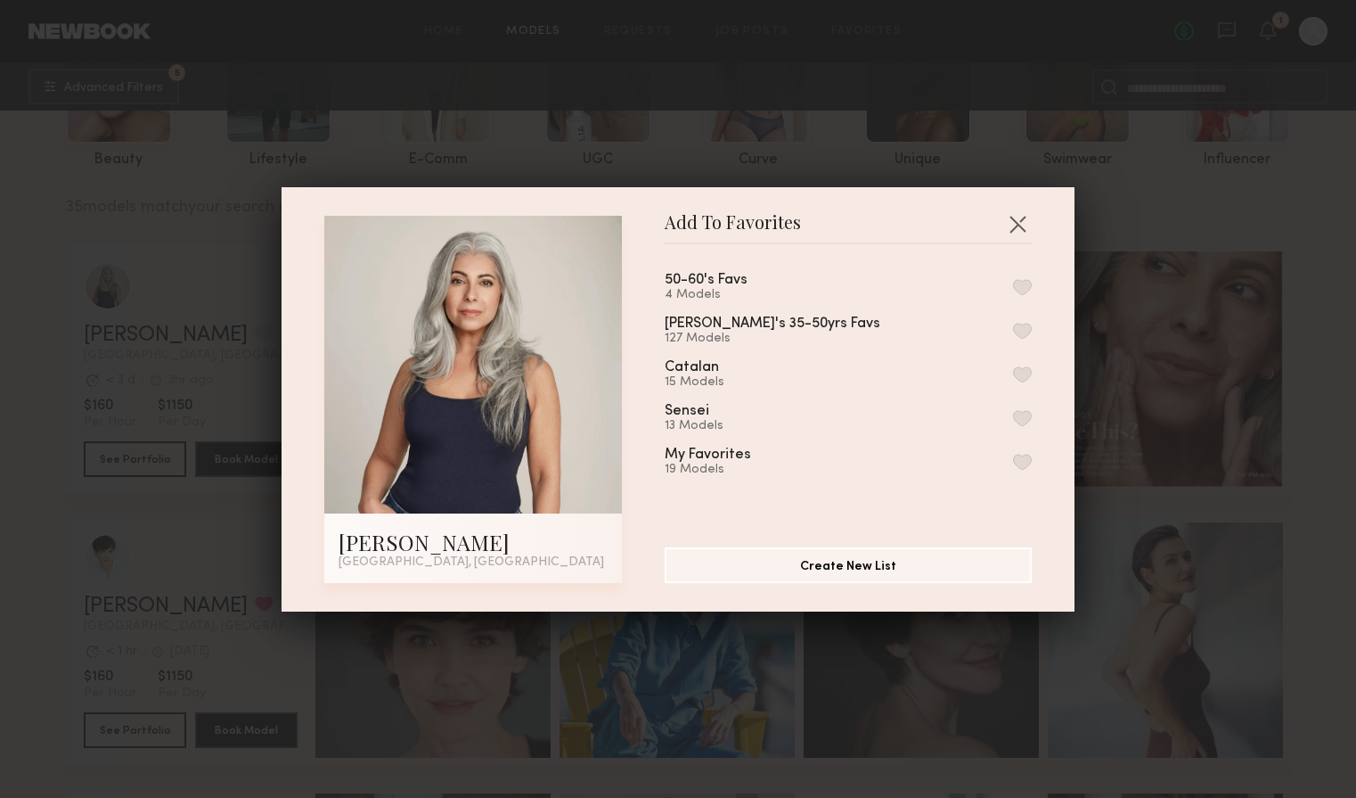
click at [1026, 284] on button "button" at bounding box center [1022, 287] width 19 height 16
click at [1019, 221] on button "button" at bounding box center [1017, 223] width 29 height 29
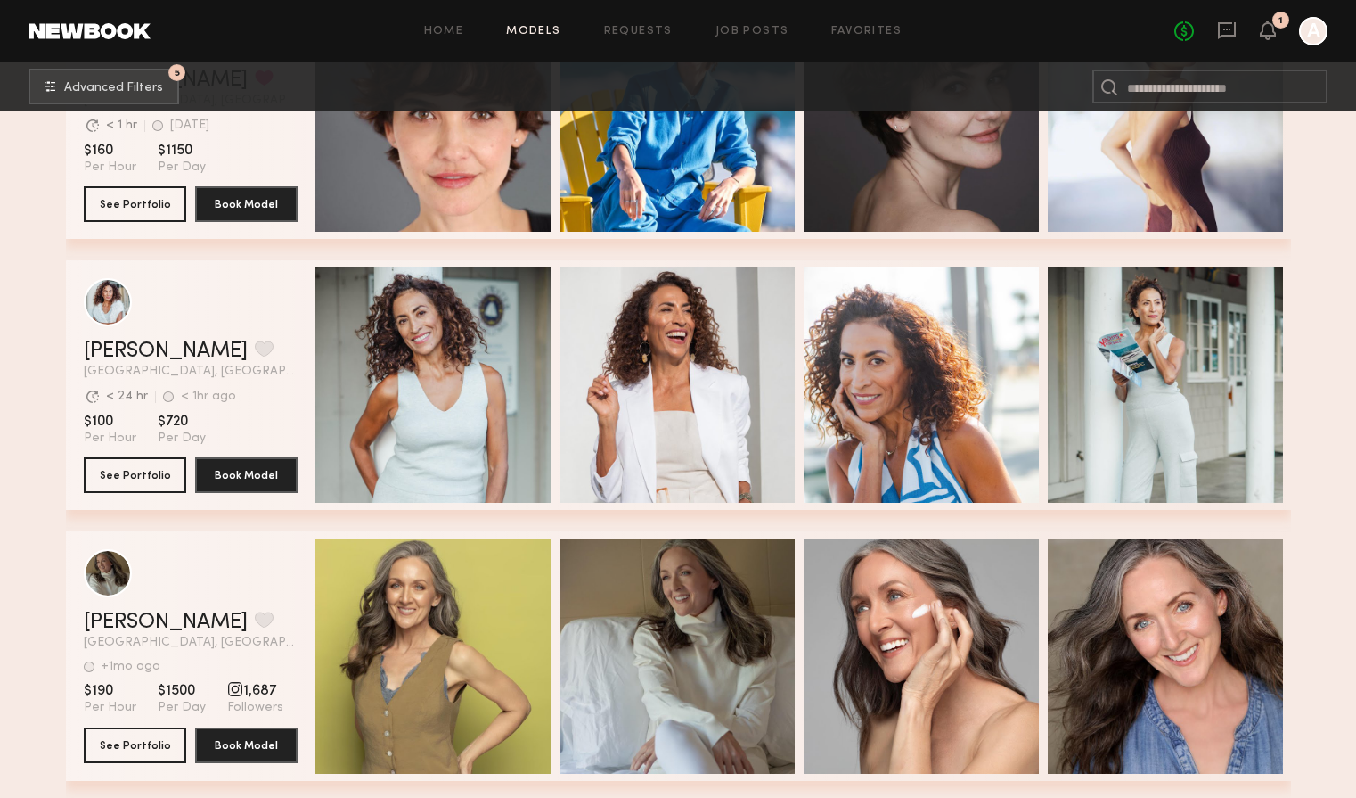
scroll to position [731, 0]
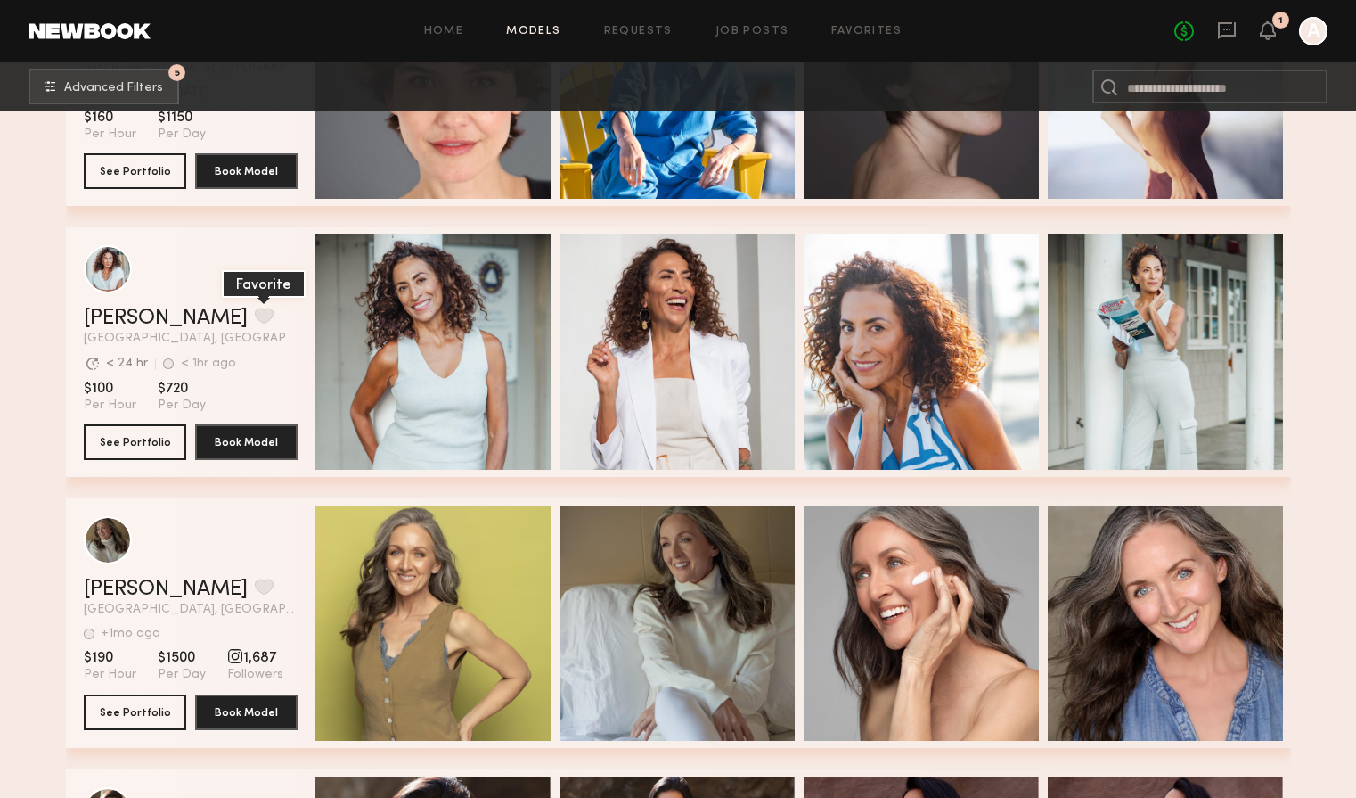
click at [255, 313] on button "grid" at bounding box center [264, 315] width 19 height 16
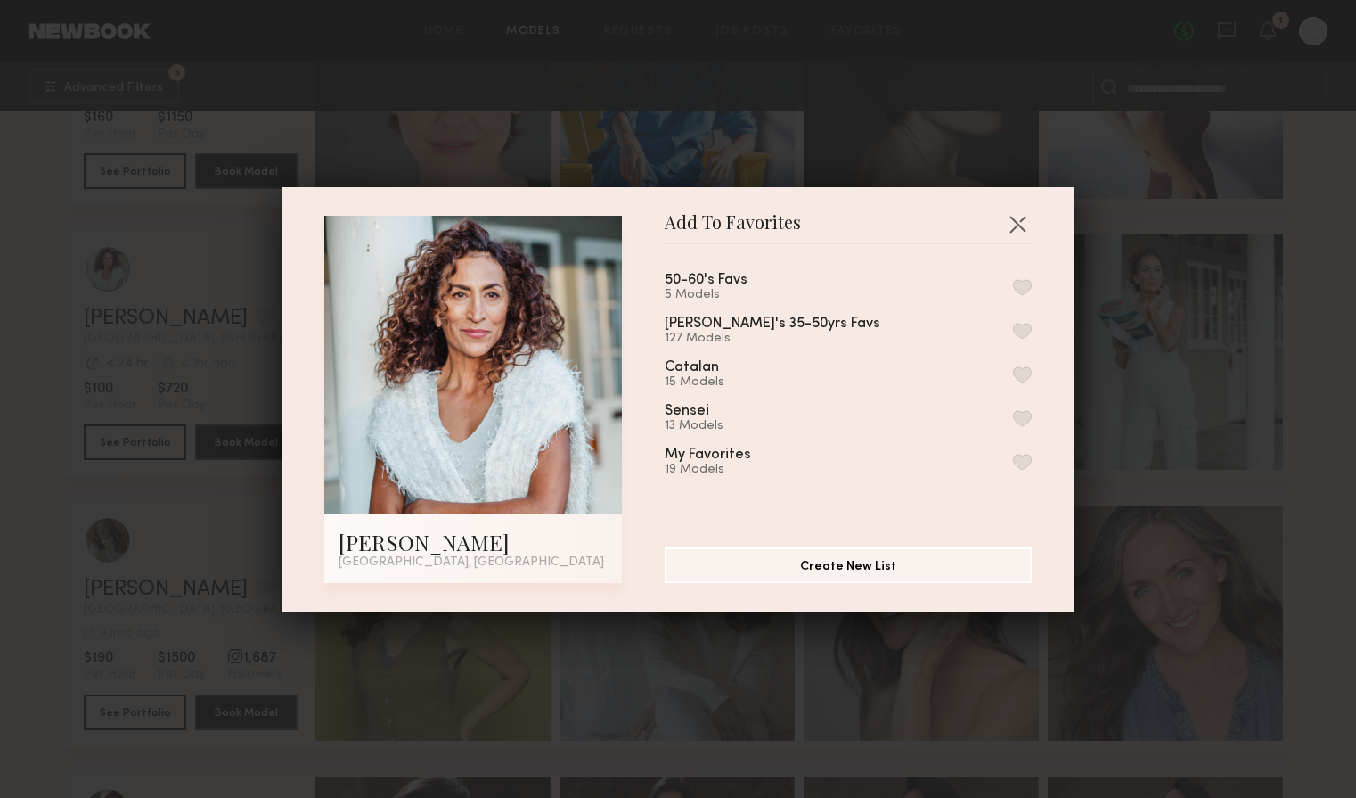
click at [1023, 283] on button "button" at bounding box center [1022, 287] width 19 height 16
click at [1018, 222] on button "button" at bounding box center [1017, 223] width 29 height 29
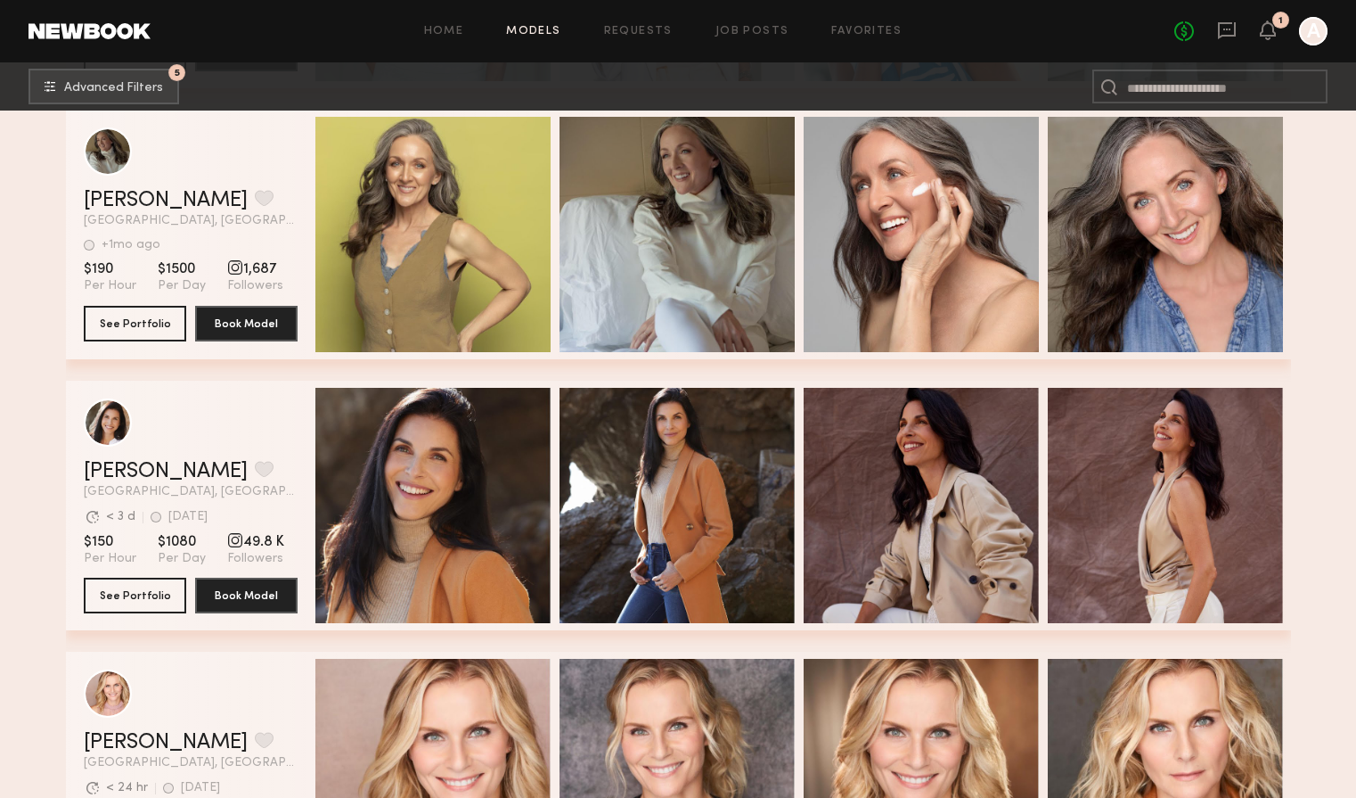
scroll to position [1090, 0]
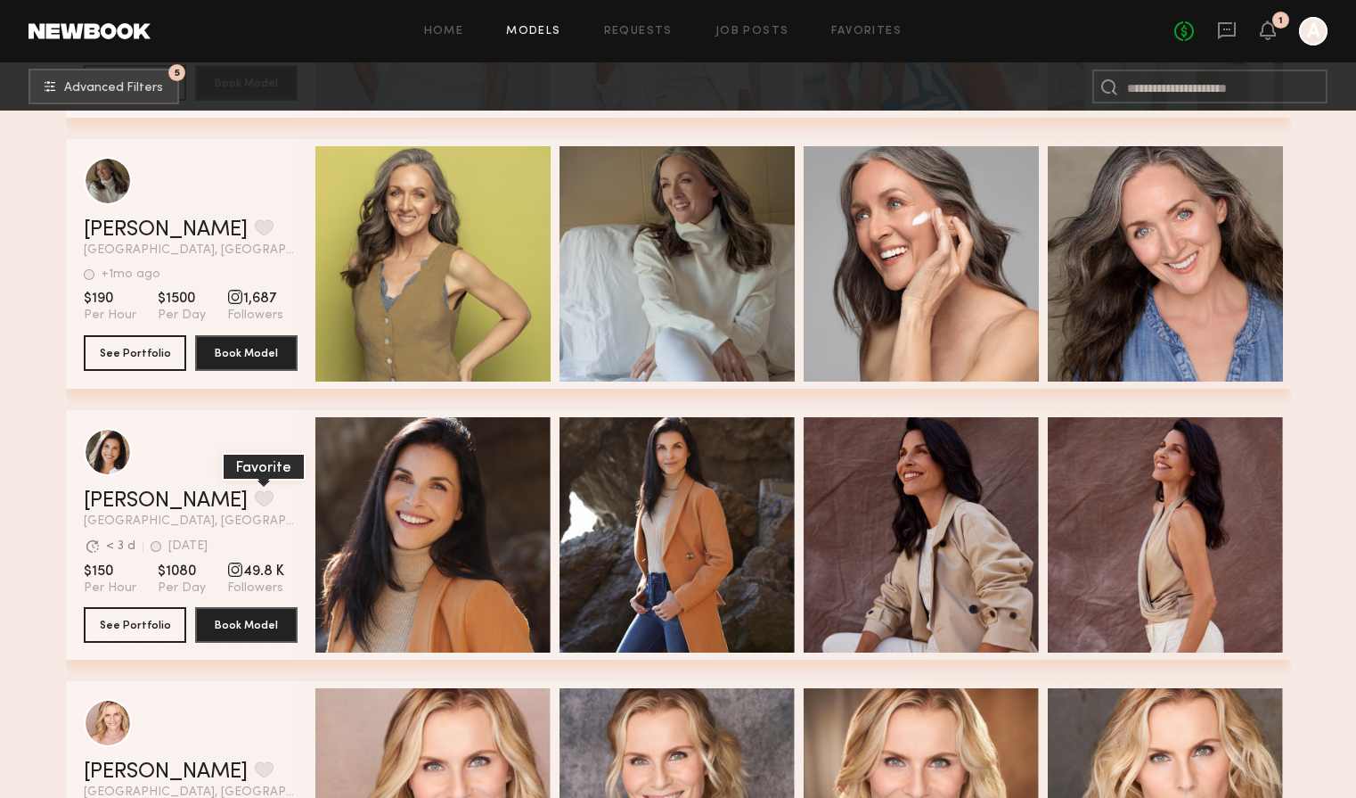
click at [255, 501] on button "grid" at bounding box center [264, 498] width 19 height 16
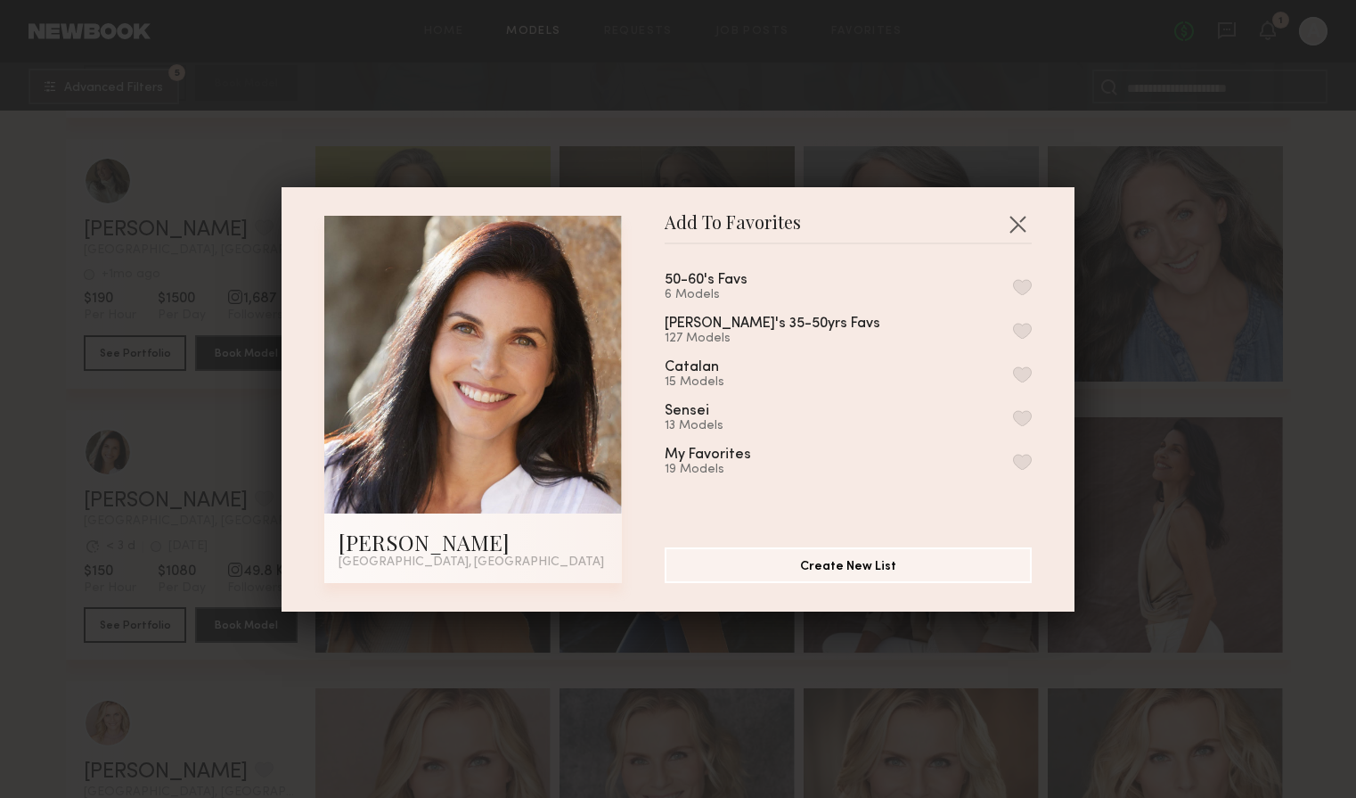
click at [1025, 286] on button "button" at bounding box center [1022, 287] width 19 height 16
click at [1021, 225] on button "button" at bounding box center [1017, 223] width 29 height 29
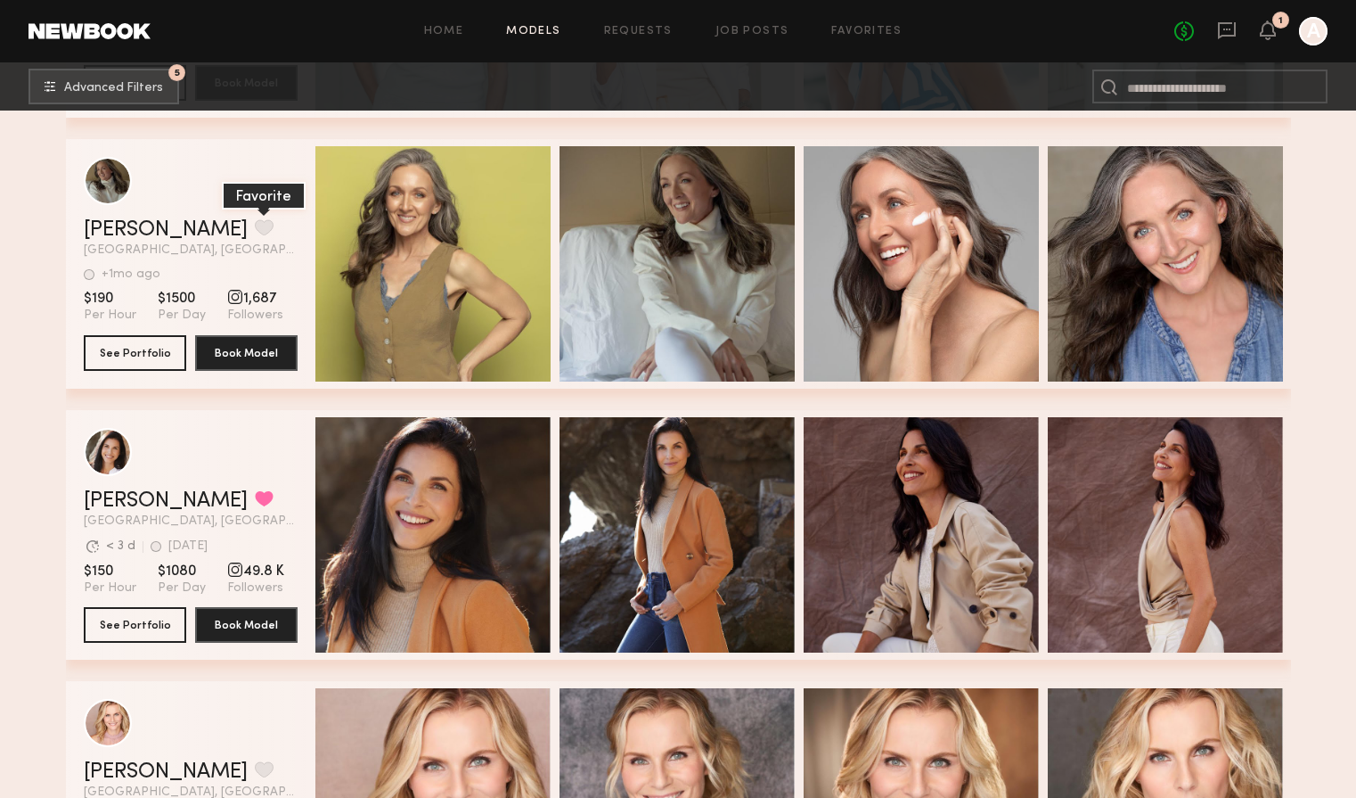
click at [255, 232] on button "grid" at bounding box center [264, 227] width 19 height 16
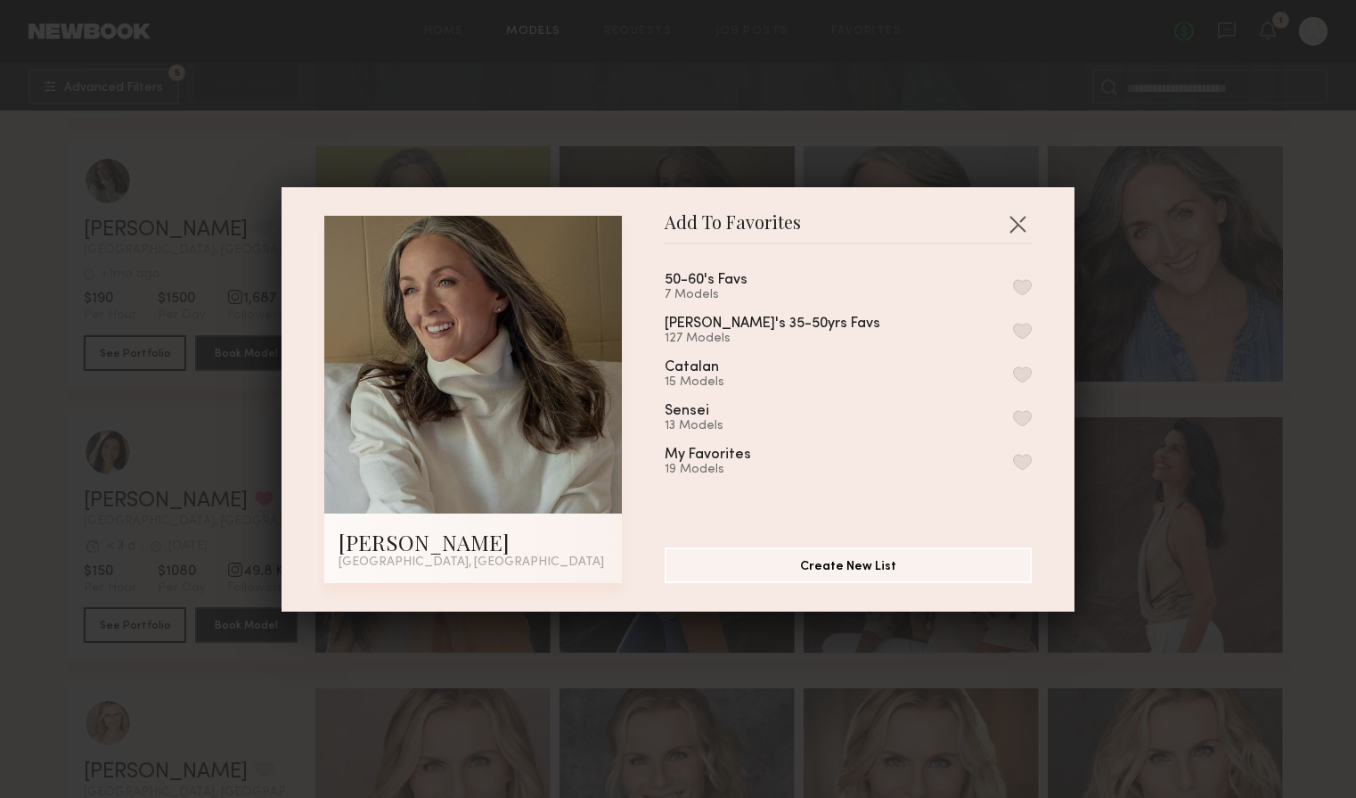
click at [1023, 284] on button "button" at bounding box center [1022, 287] width 19 height 16
click at [1018, 221] on button "button" at bounding box center [1017, 223] width 29 height 29
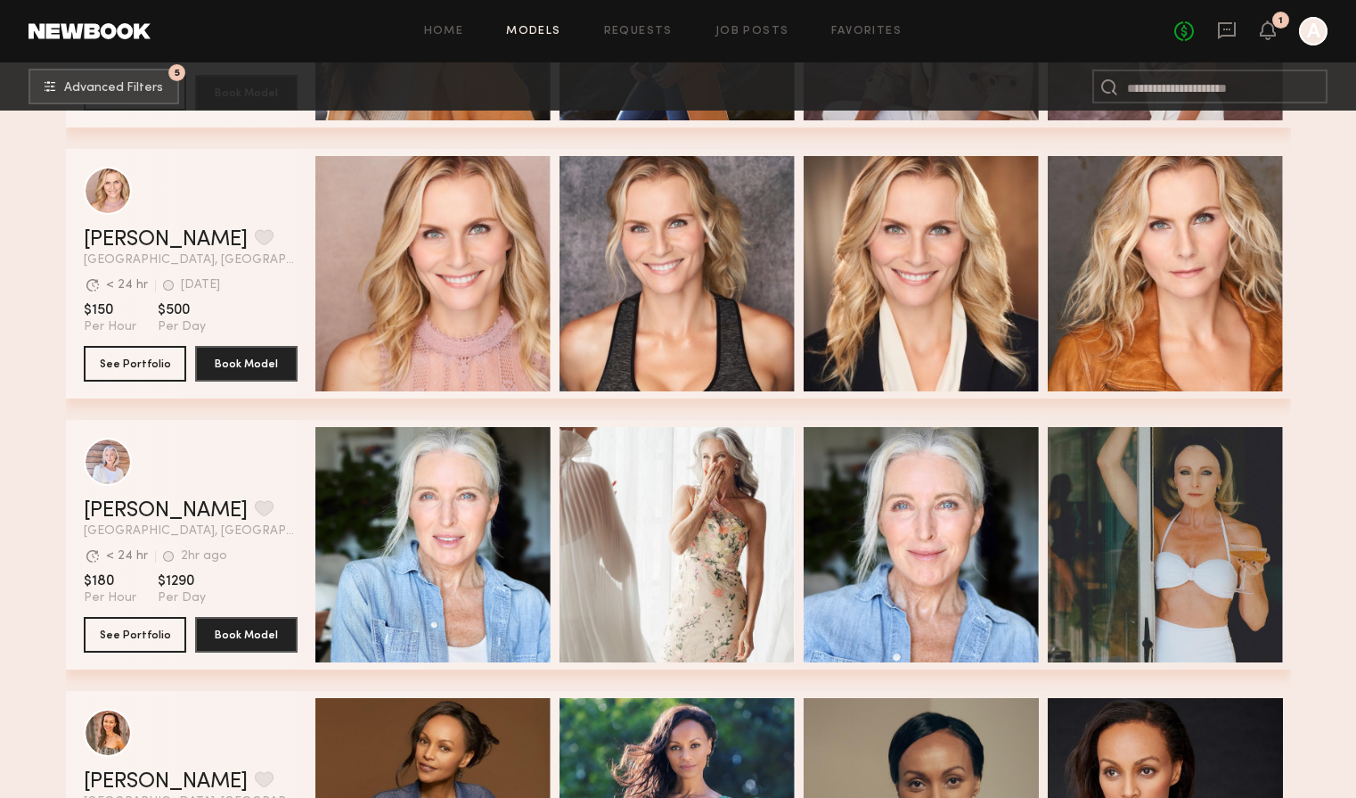
scroll to position [1633, 0]
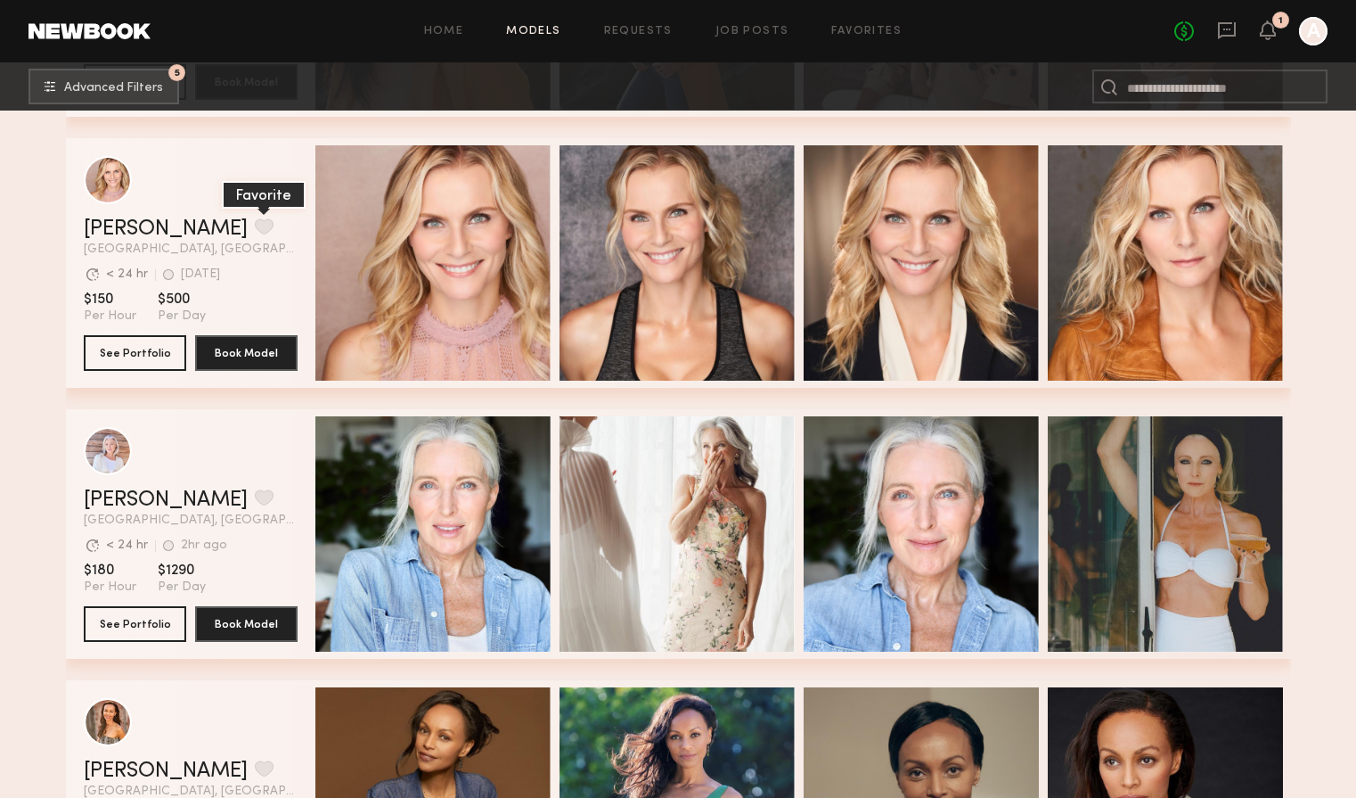
click at [255, 227] on button "grid" at bounding box center [264, 226] width 19 height 16
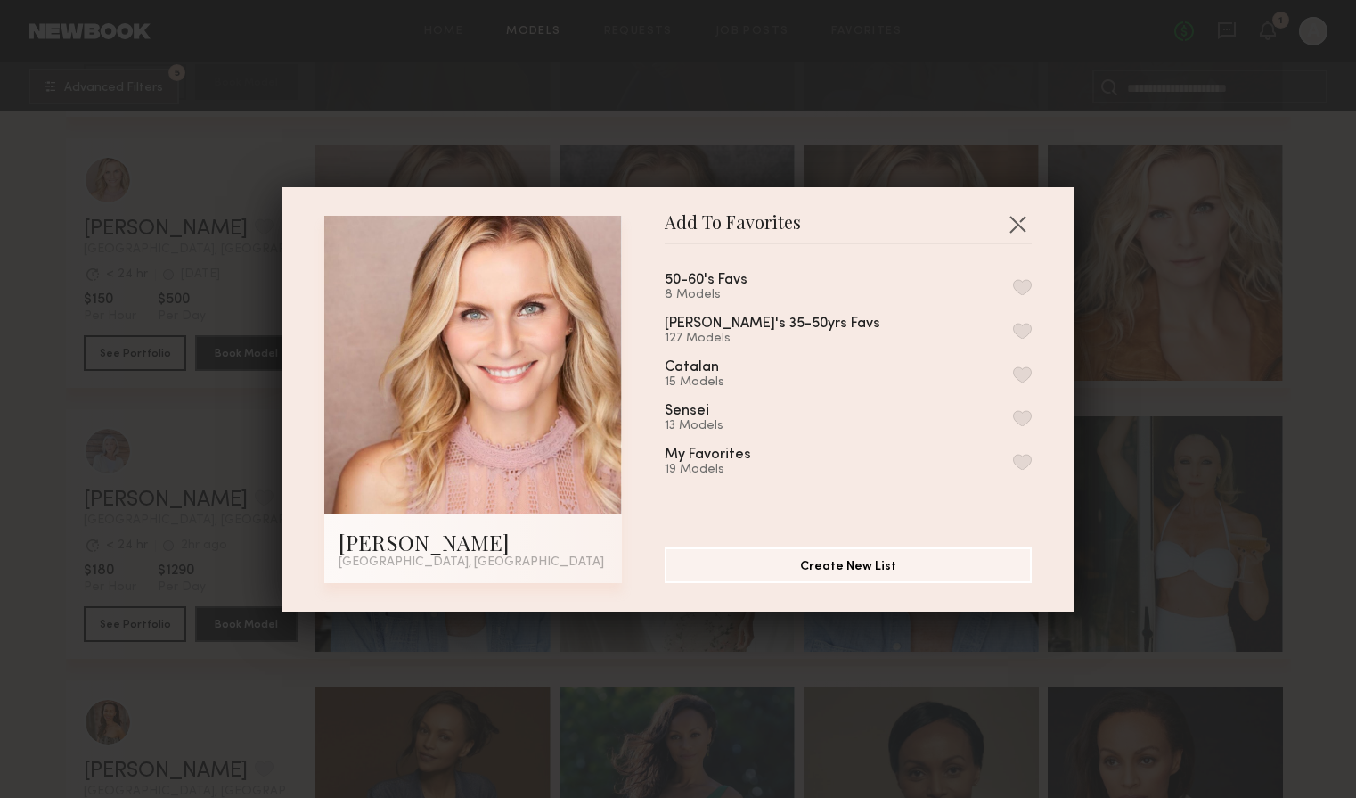
click at [1026, 332] on button "button" at bounding box center [1022, 331] width 19 height 16
click at [1018, 224] on button "button" at bounding box center [1017, 223] width 29 height 29
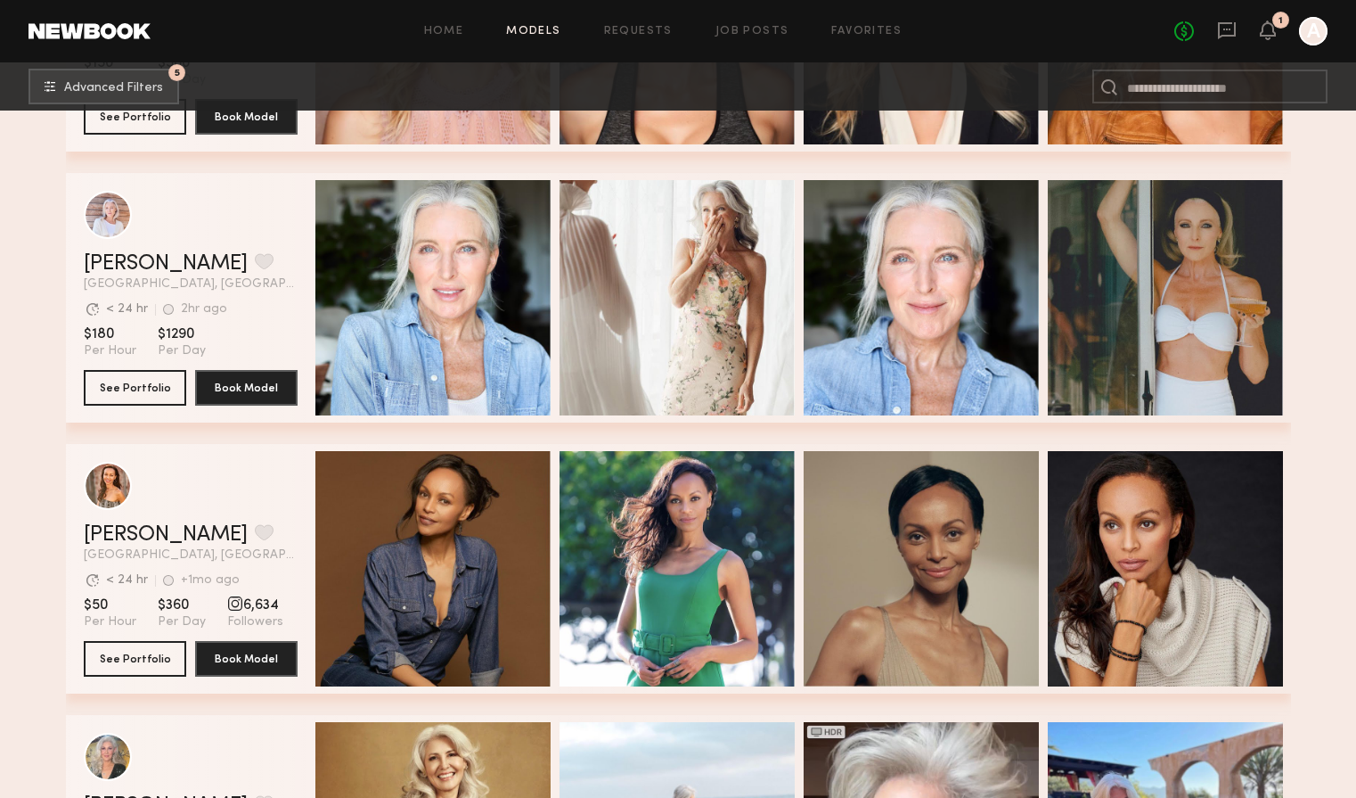
scroll to position [1885, 0]
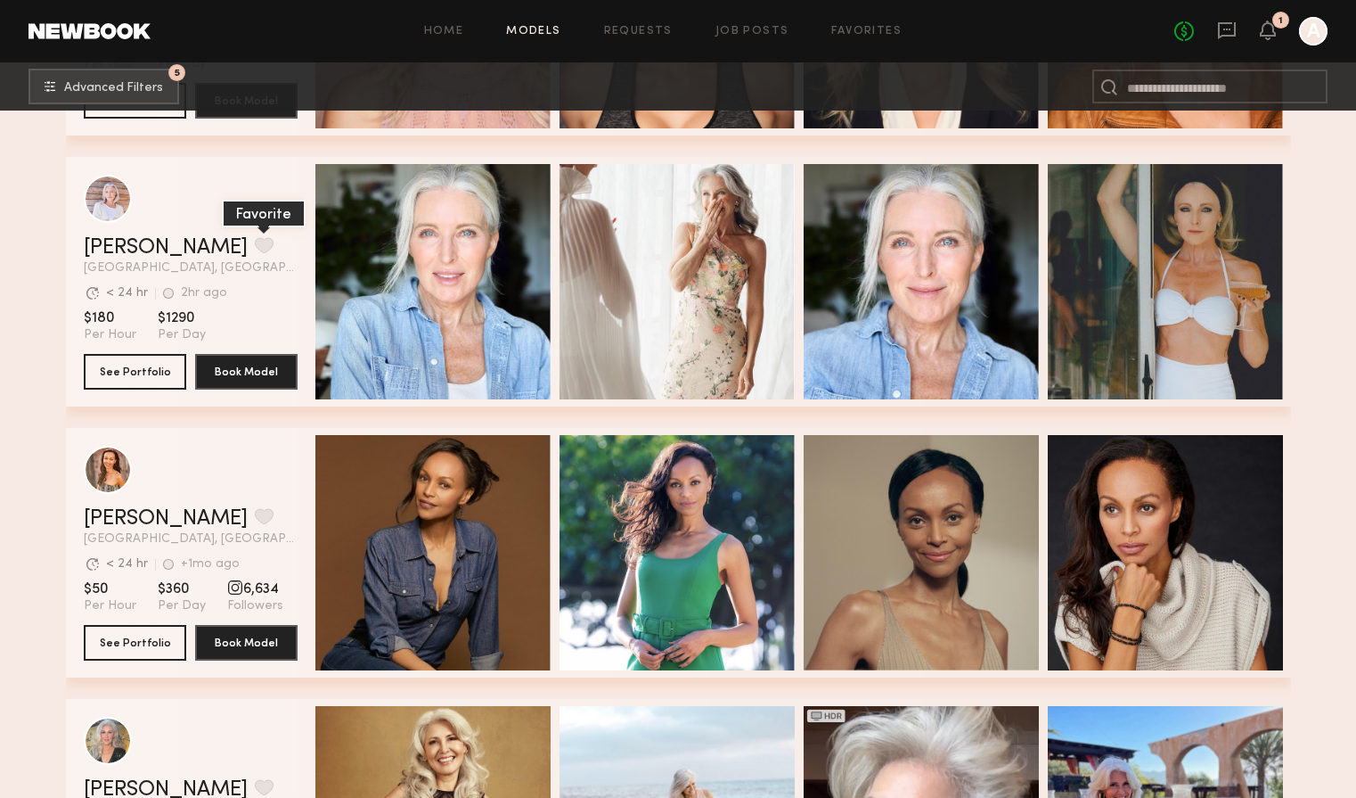
click at [255, 242] on button "grid" at bounding box center [264, 245] width 19 height 16
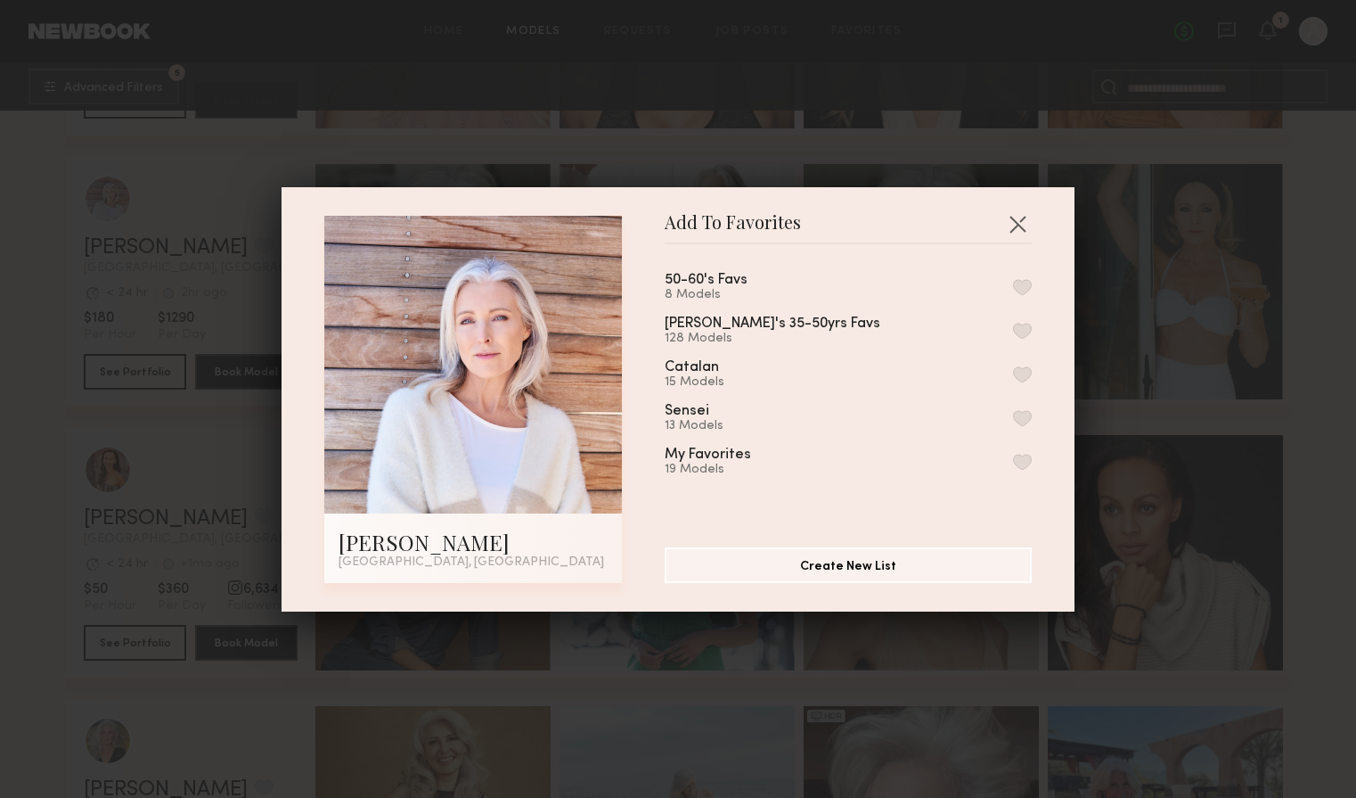
click at [1020, 286] on button "button" at bounding box center [1022, 287] width 19 height 16
click at [1020, 218] on button "button" at bounding box center [1017, 223] width 29 height 29
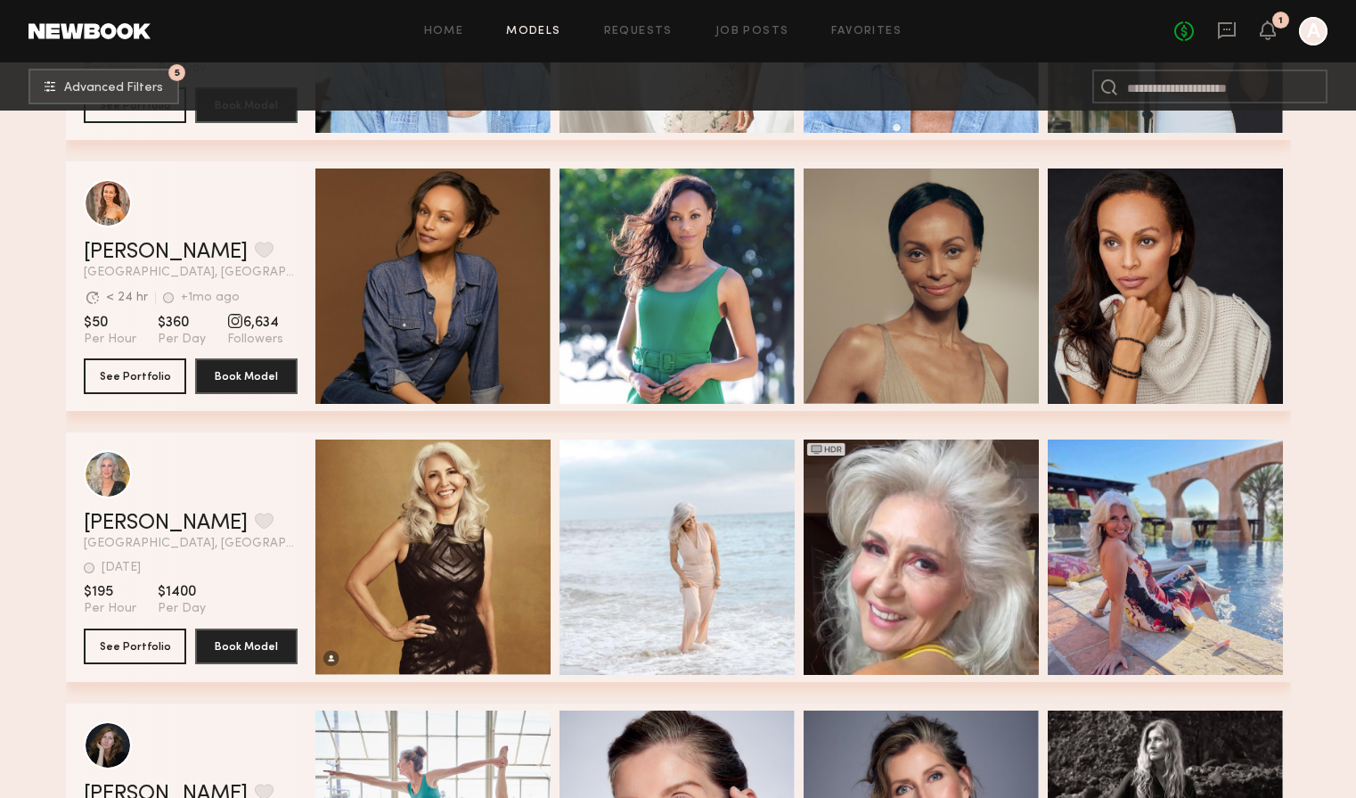
scroll to position [2152, 0]
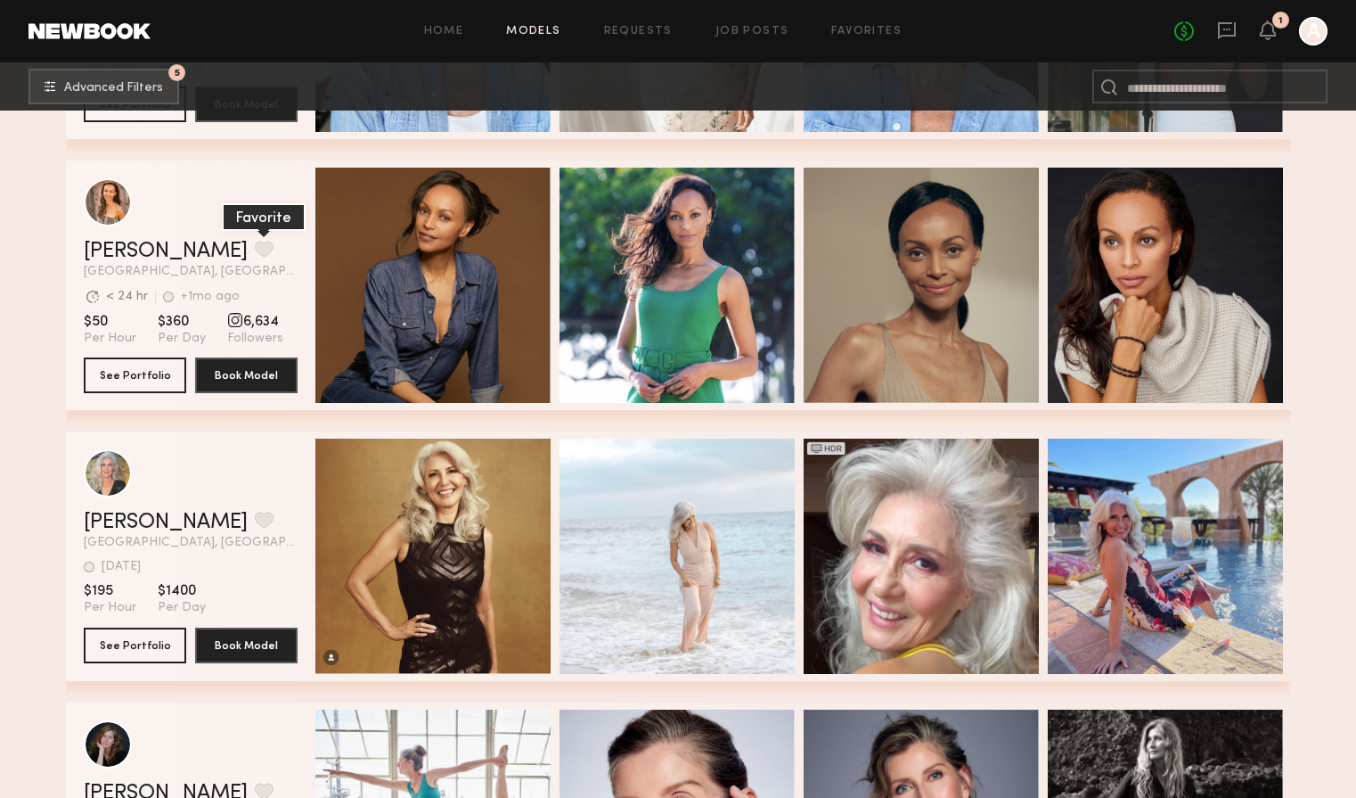
click at [255, 250] on button "grid" at bounding box center [264, 249] width 19 height 16
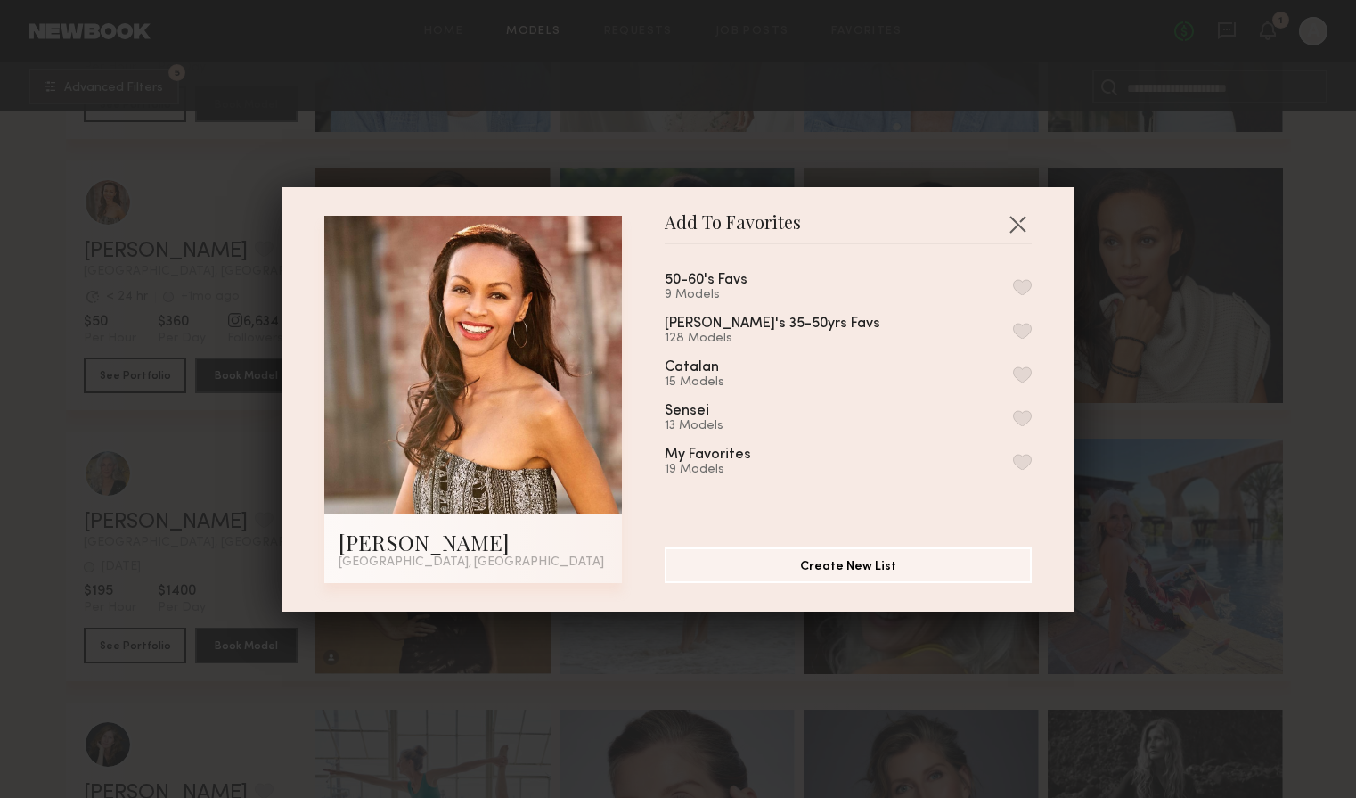
click at [1022, 283] on button "button" at bounding box center [1022, 287] width 19 height 16
click at [1015, 216] on button "button" at bounding box center [1017, 223] width 29 height 29
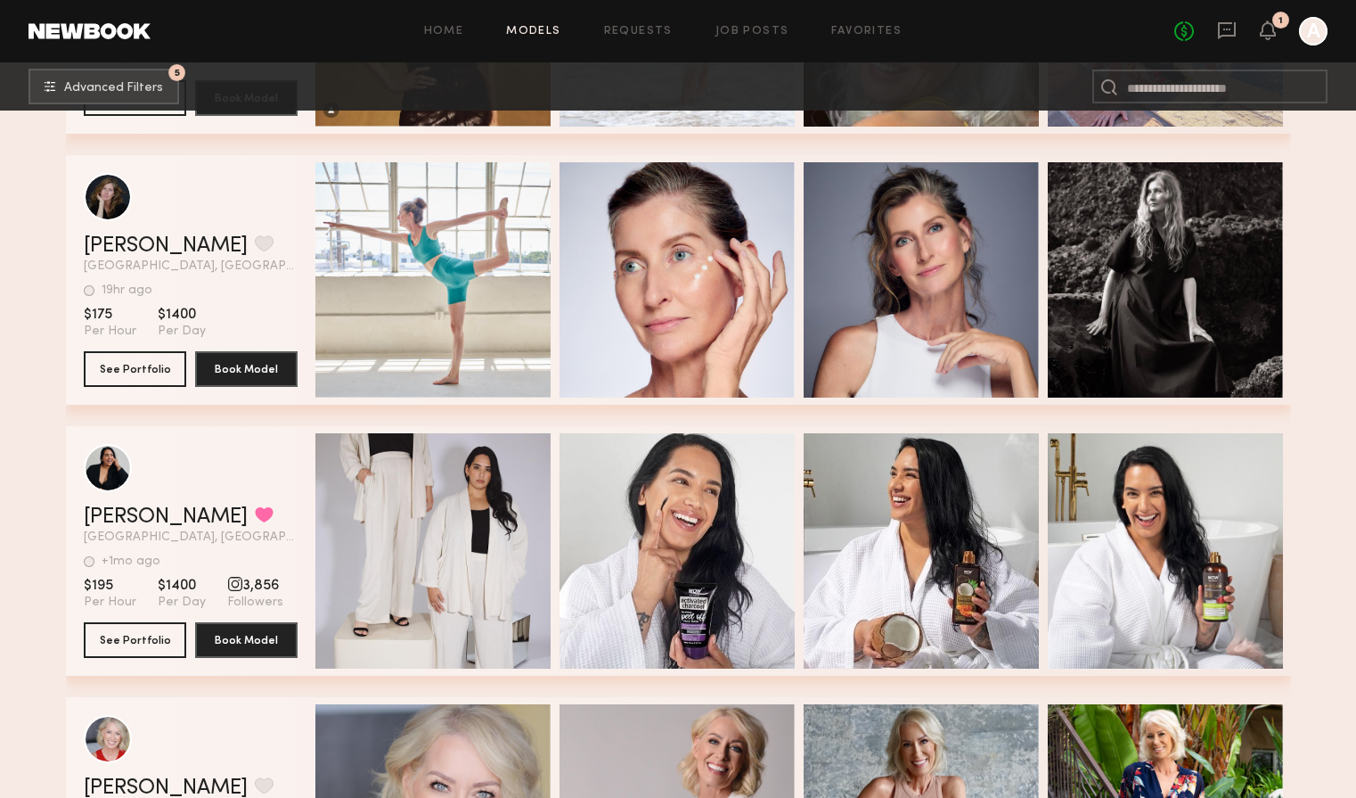
scroll to position [2705, 0]
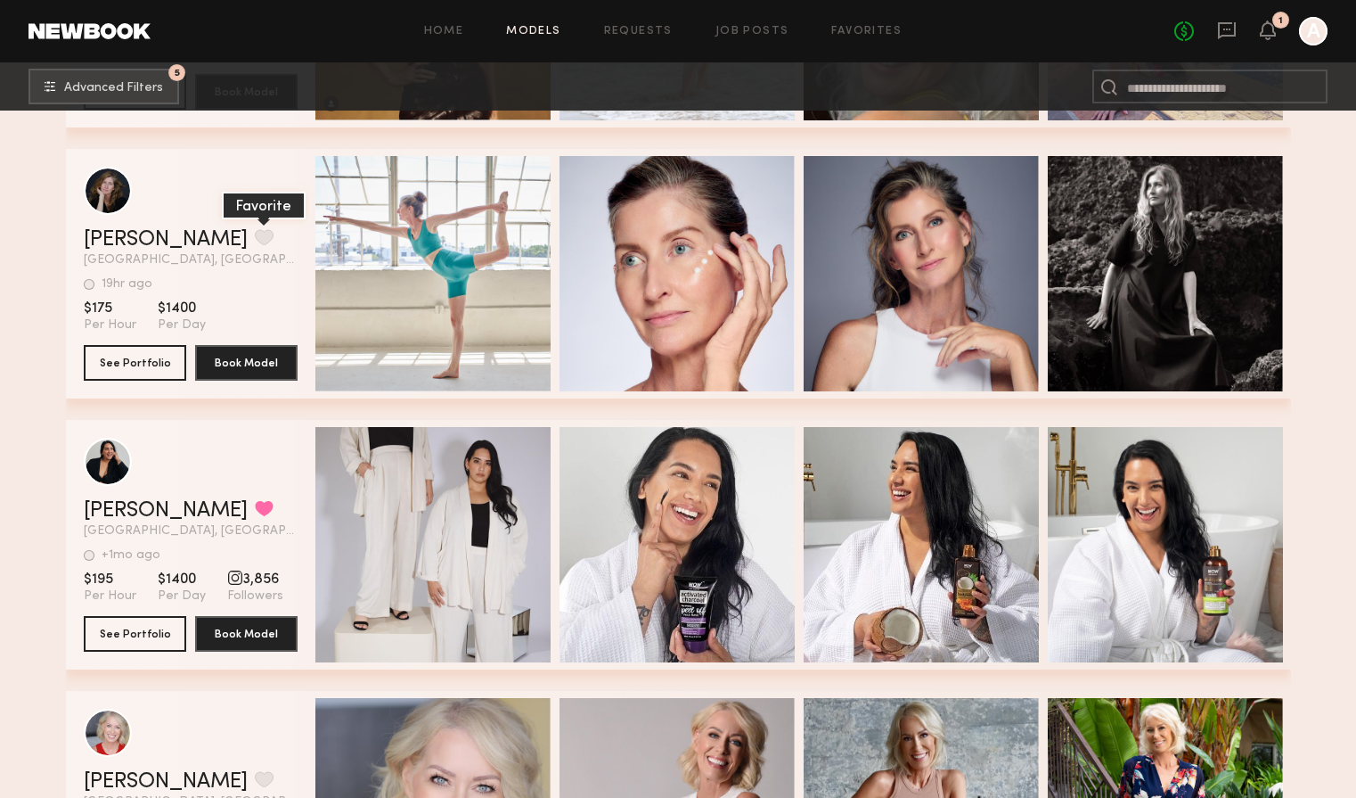
click at [255, 229] on button "grid" at bounding box center [264, 237] width 19 height 16
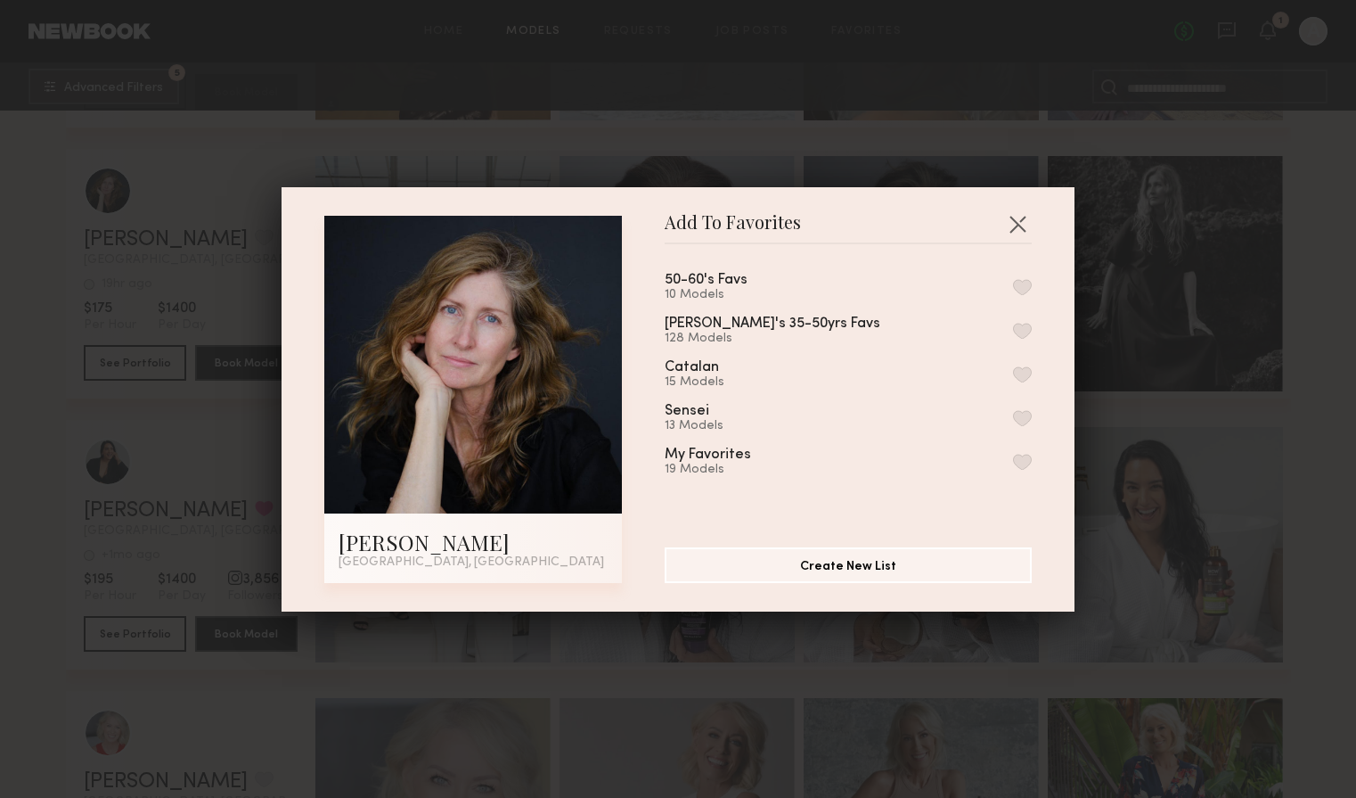
click at [688, 283] on div "50-60's Favs" at bounding box center [706, 280] width 83 height 15
click at [1026, 291] on button "button" at bounding box center [1022, 287] width 19 height 16
click at [1018, 222] on button "button" at bounding box center [1017, 223] width 29 height 29
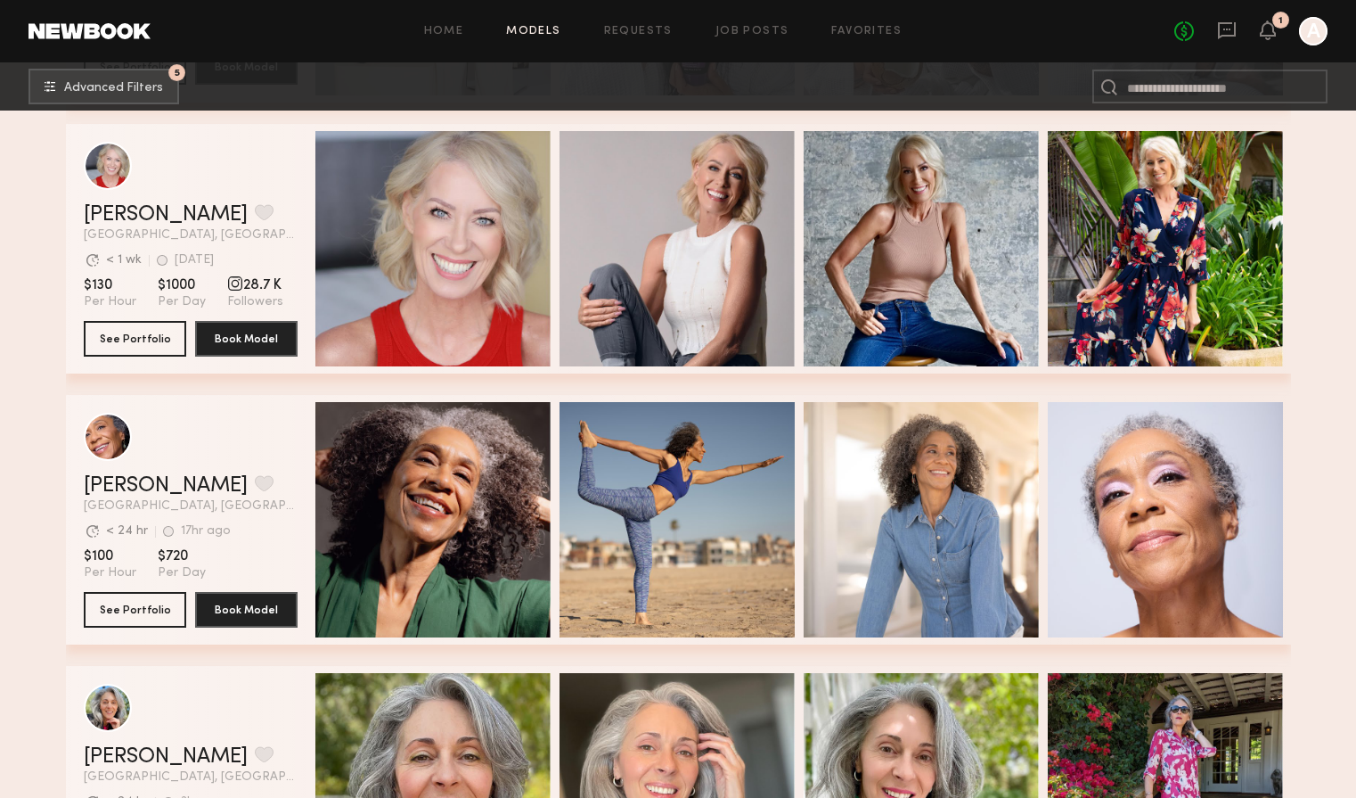
scroll to position [3242, 0]
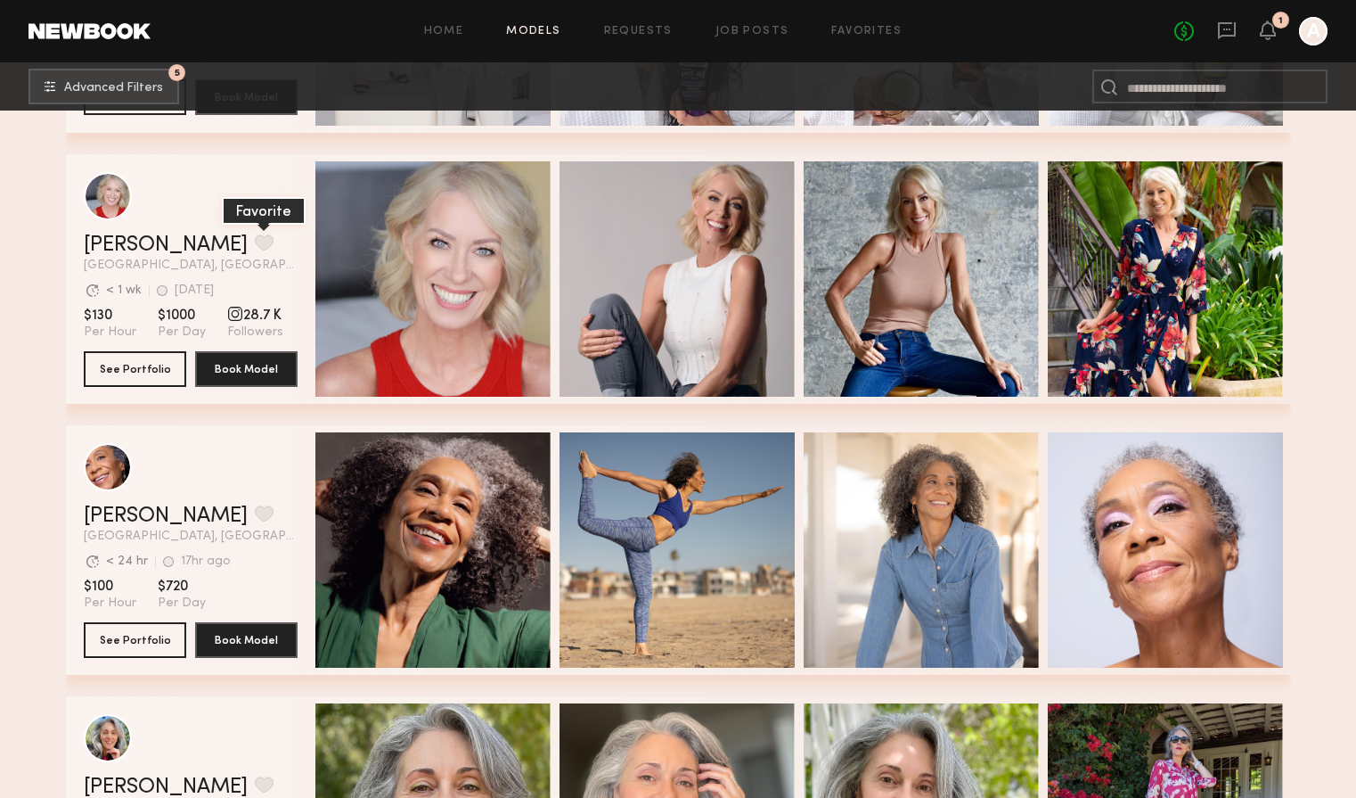
click at [255, 235] on button "grid" at bounding box center [264, 242] width 19 height 16
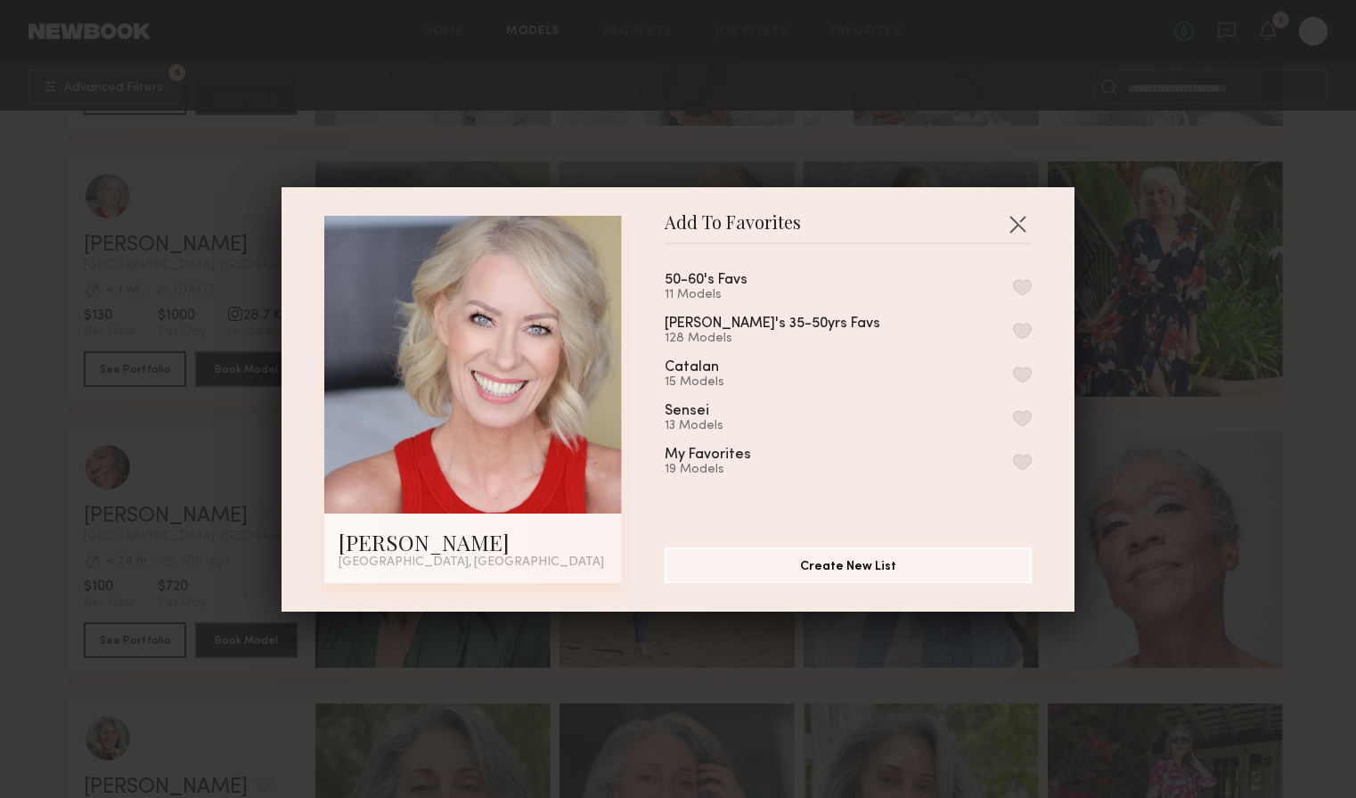
click at [1026, 283] on button "button" at bounding box center [1022, 287] width 19 height 16
click at [1019, 220] on button "button" at bounding box center [1017, 223] width 29 height 29
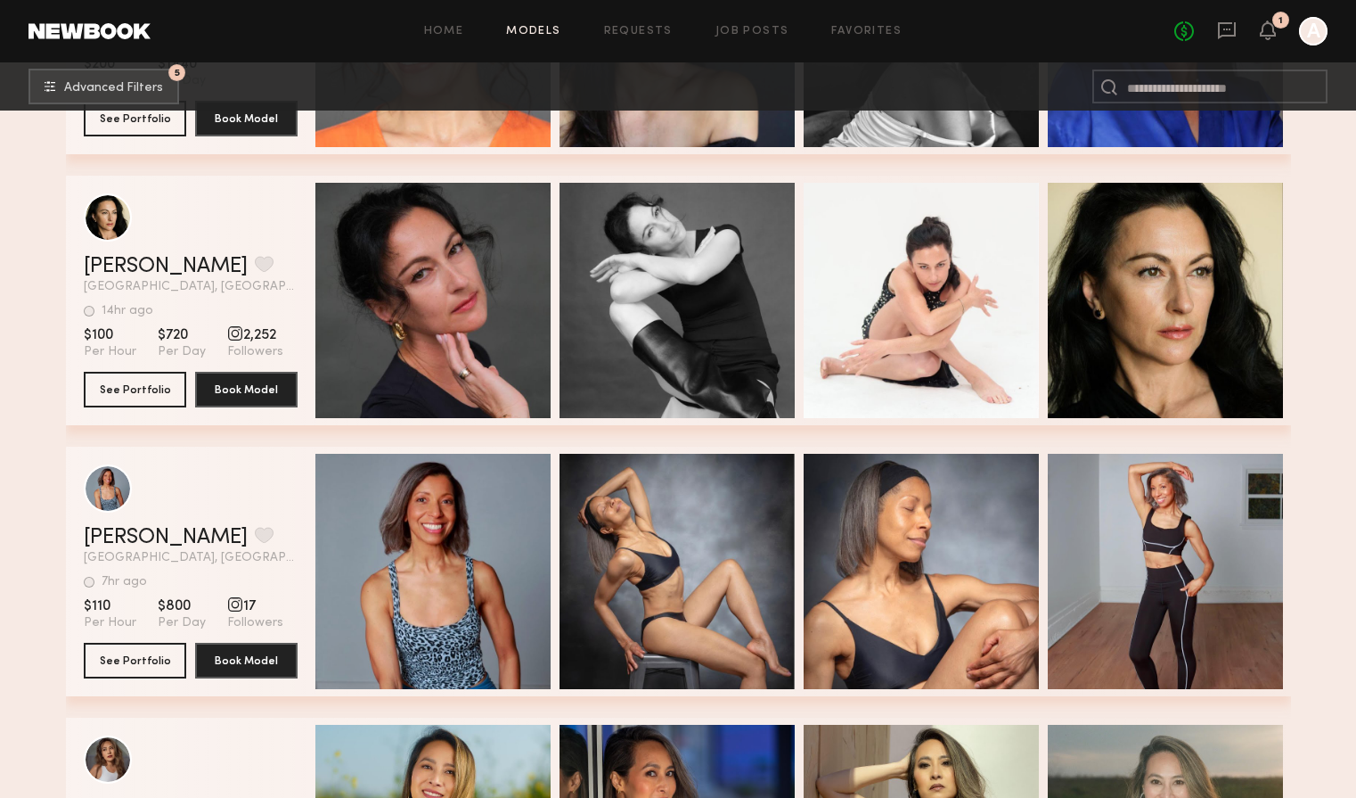
scroll to position [5138, 0]
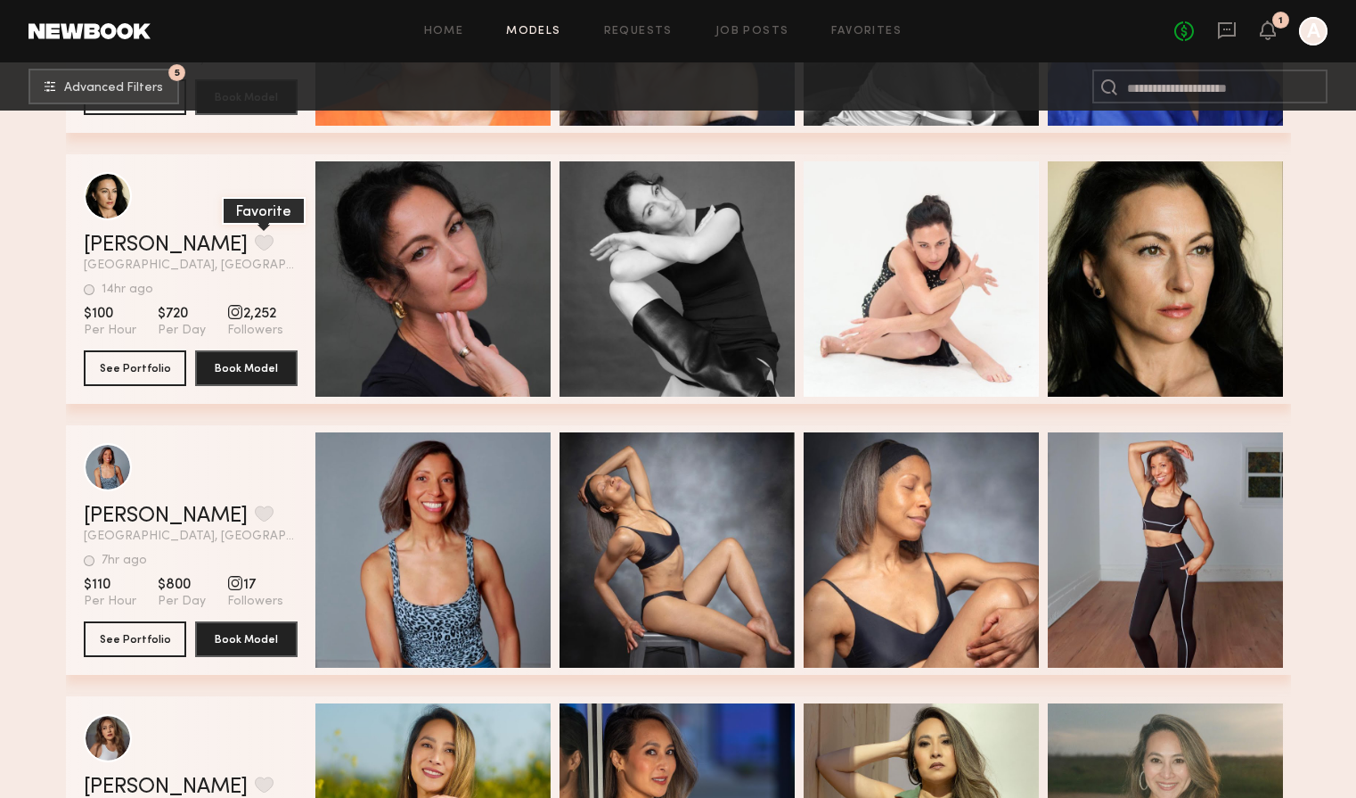
click at [255, 241] on button "grid" at bounding box center [264, 242] width 19 height 16
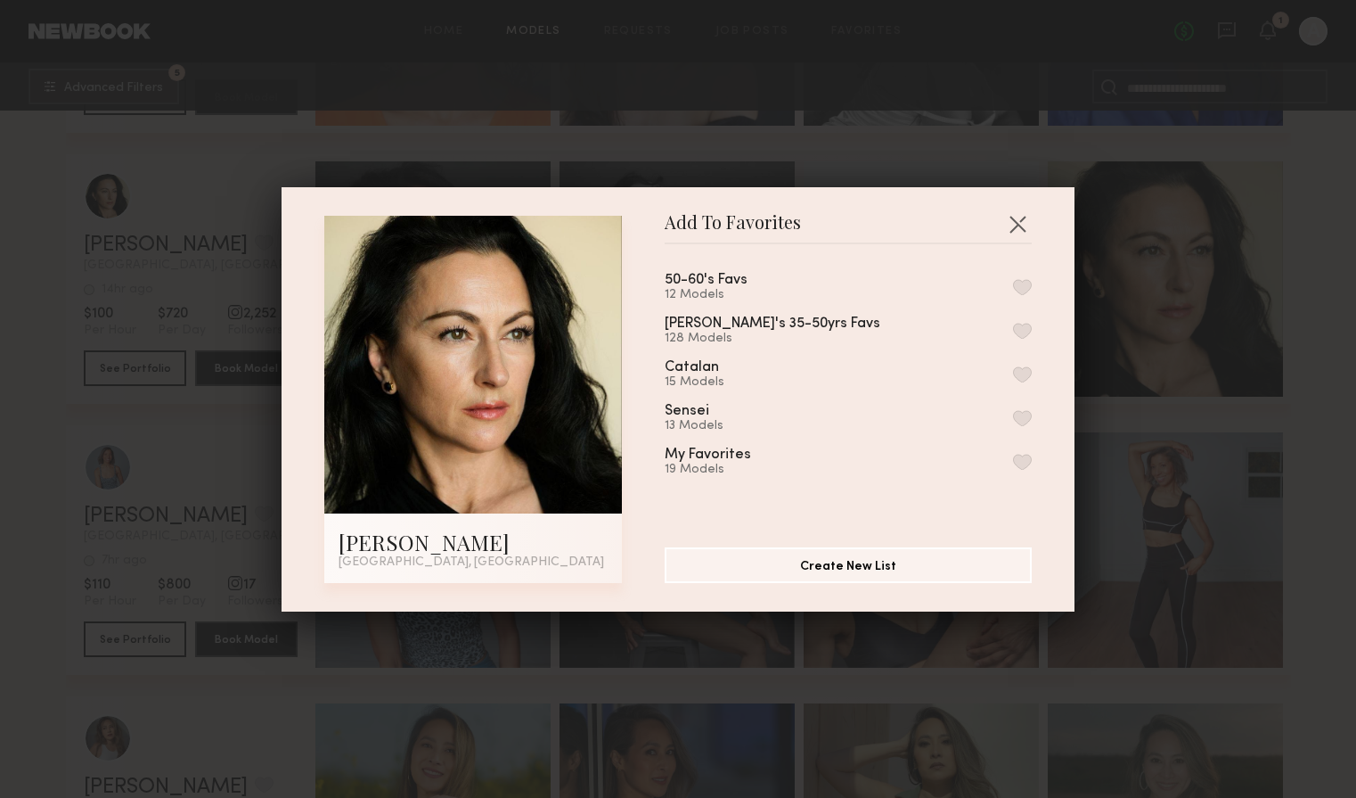
click at [1026, 286] on button "button" at bounding box center [1022, 287] width 19 height 16
click at [1018, 222] on button "button" at bounding box center [1017, 223] width 29 height 29
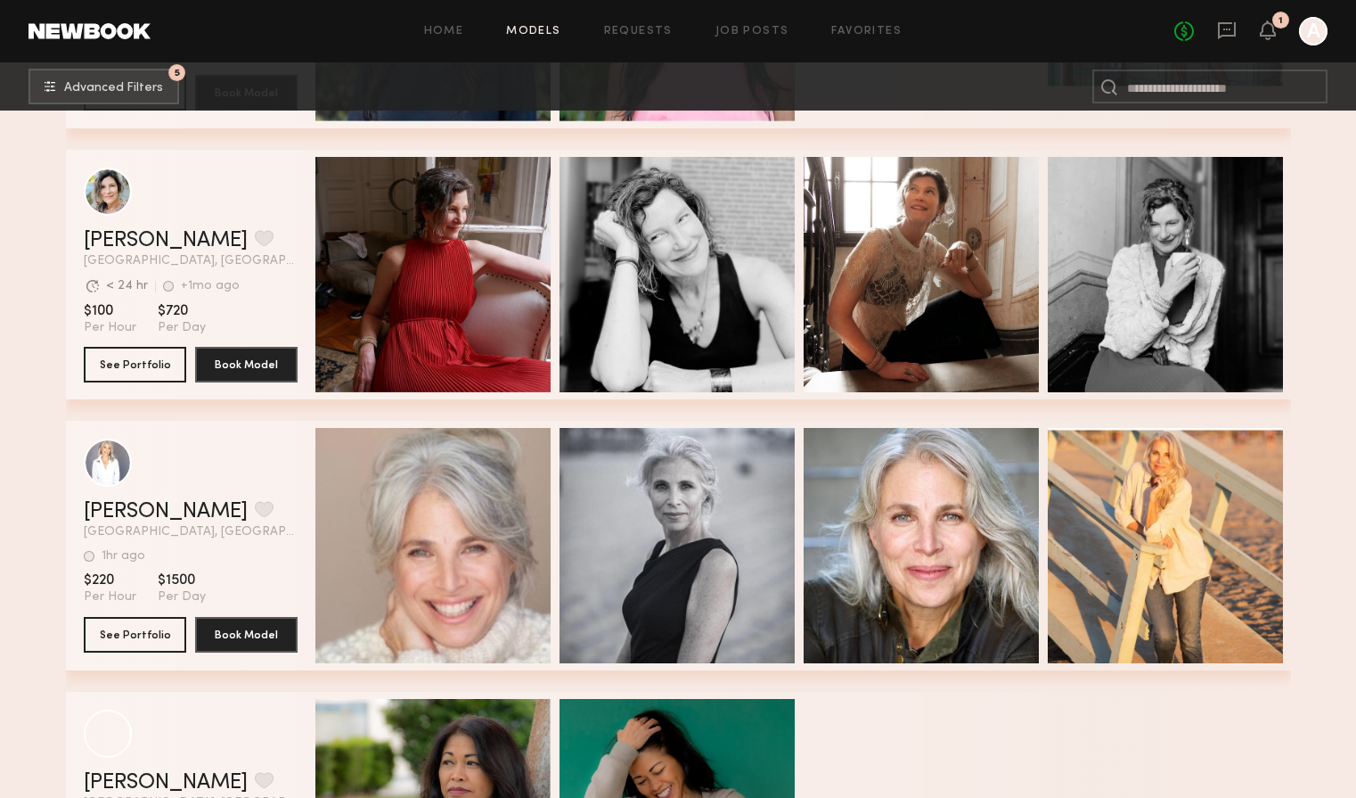
scroll to position [7584, 0]
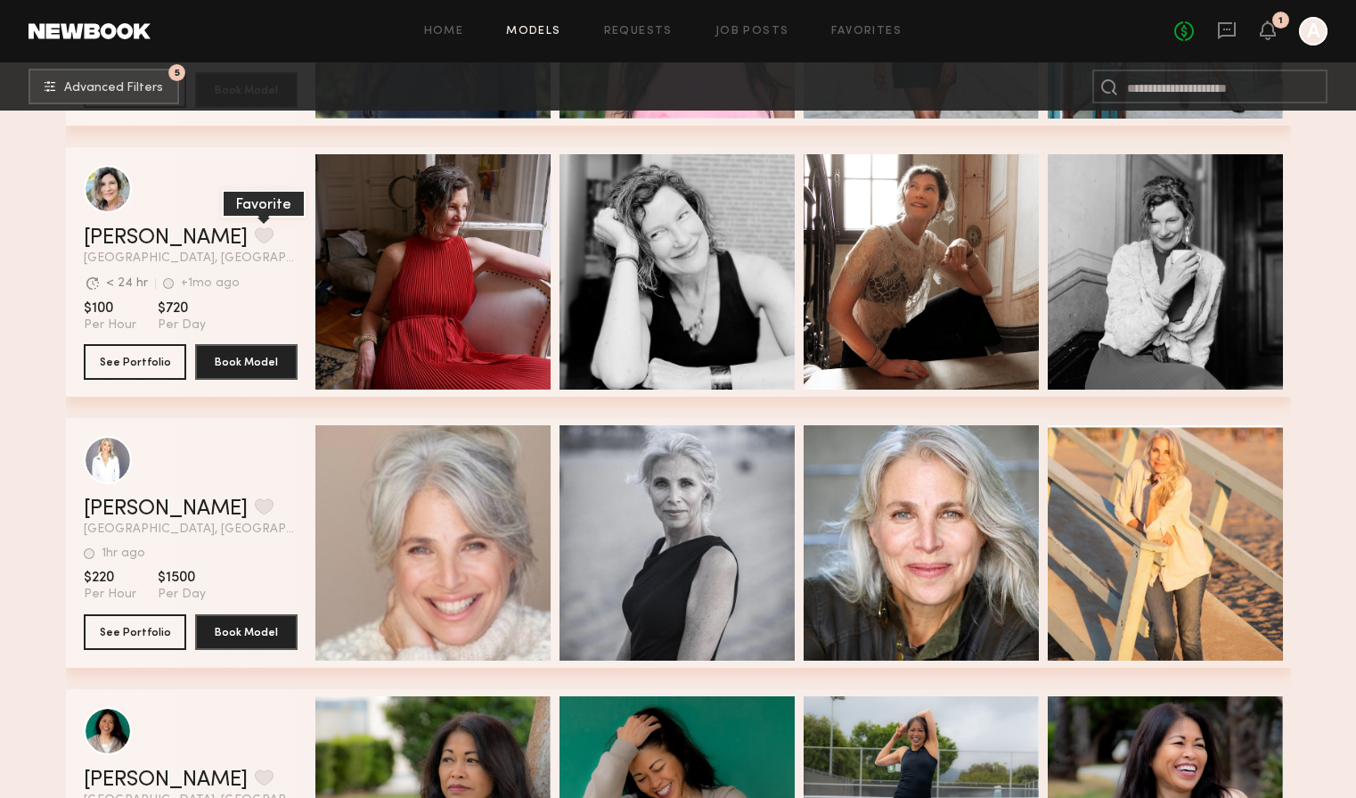
click at [255, 234] on button "grid" at bounding box center [264, 235] width 19 height 16
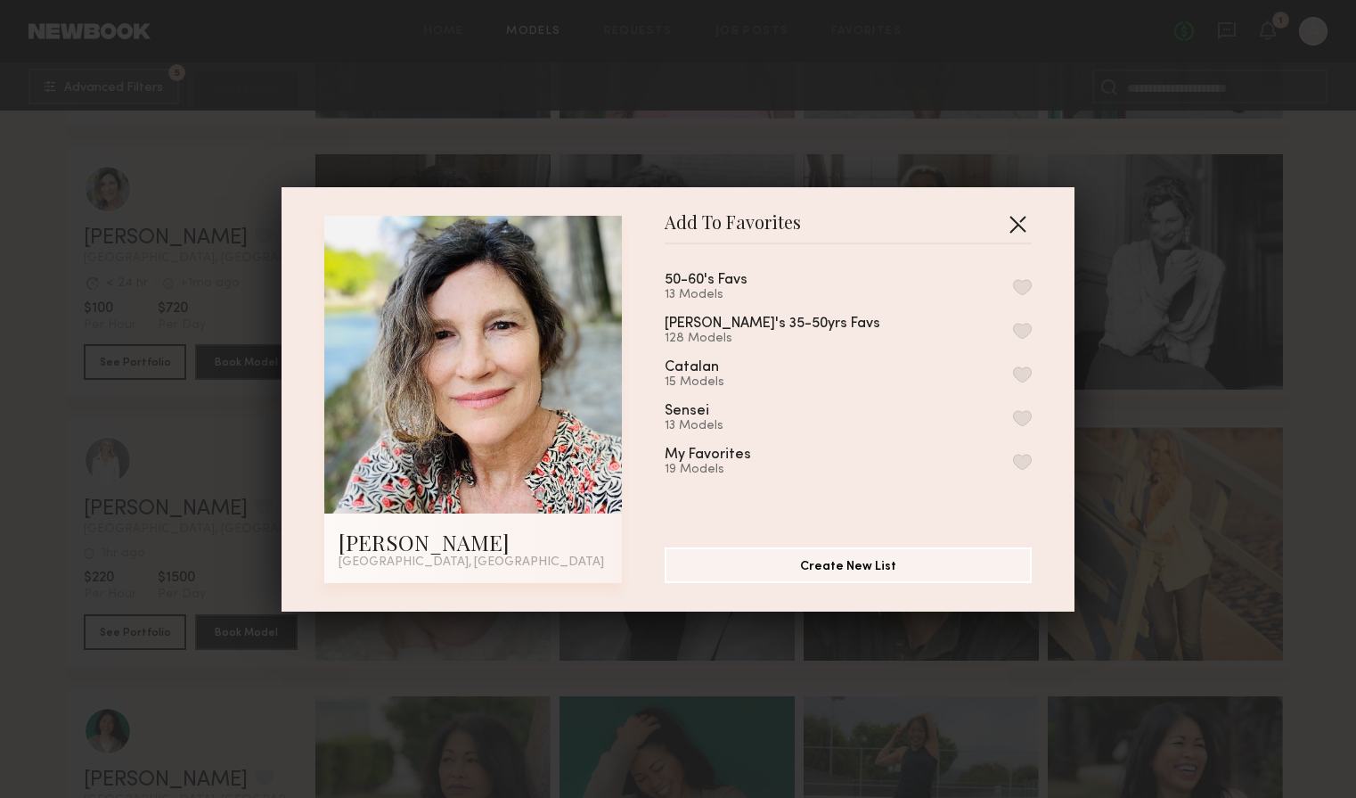
click at [1019, 228] on button "button" at bounding box center [1017, 223] width 29 height 29
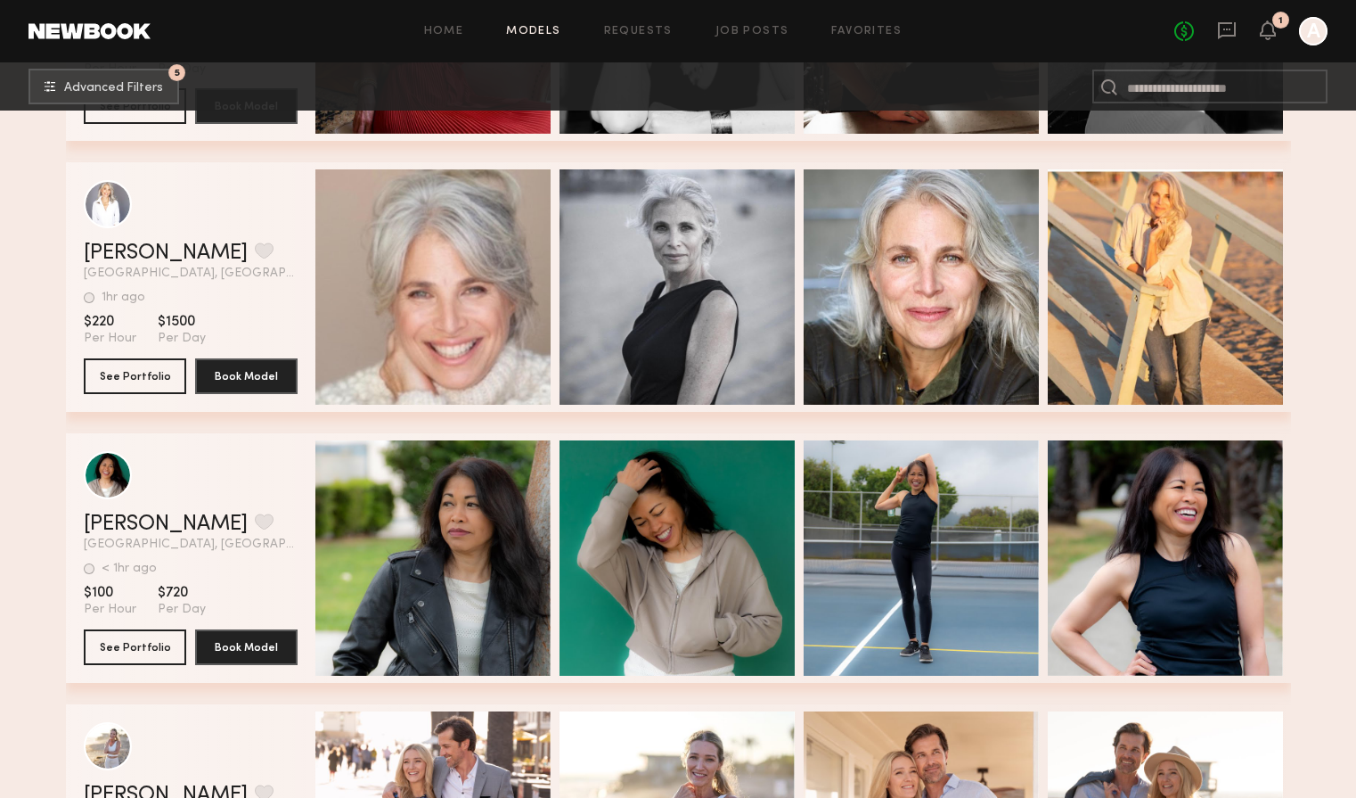
scroll to position [7854, 0]
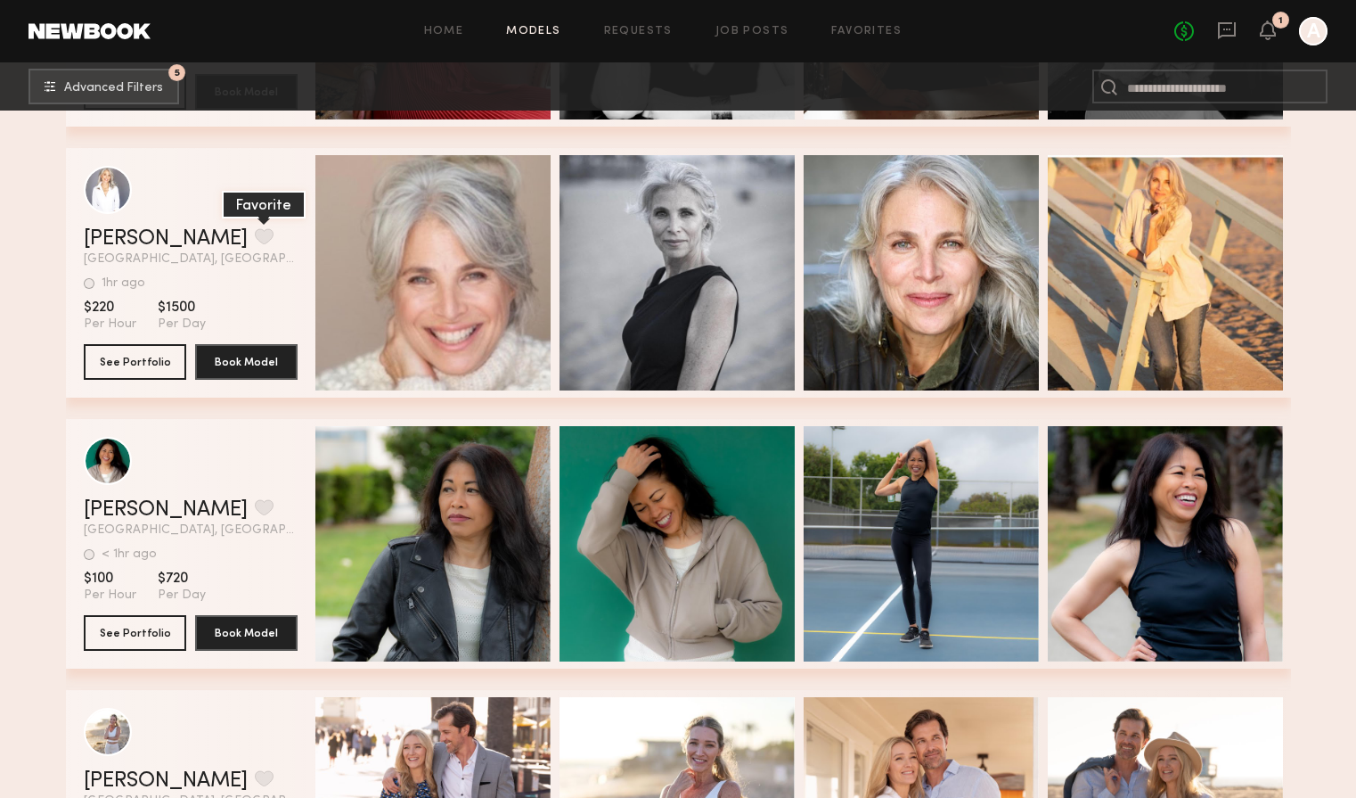
click at [255, 229] on button "grid" at bounding box center [264, 236] width 19 height 16
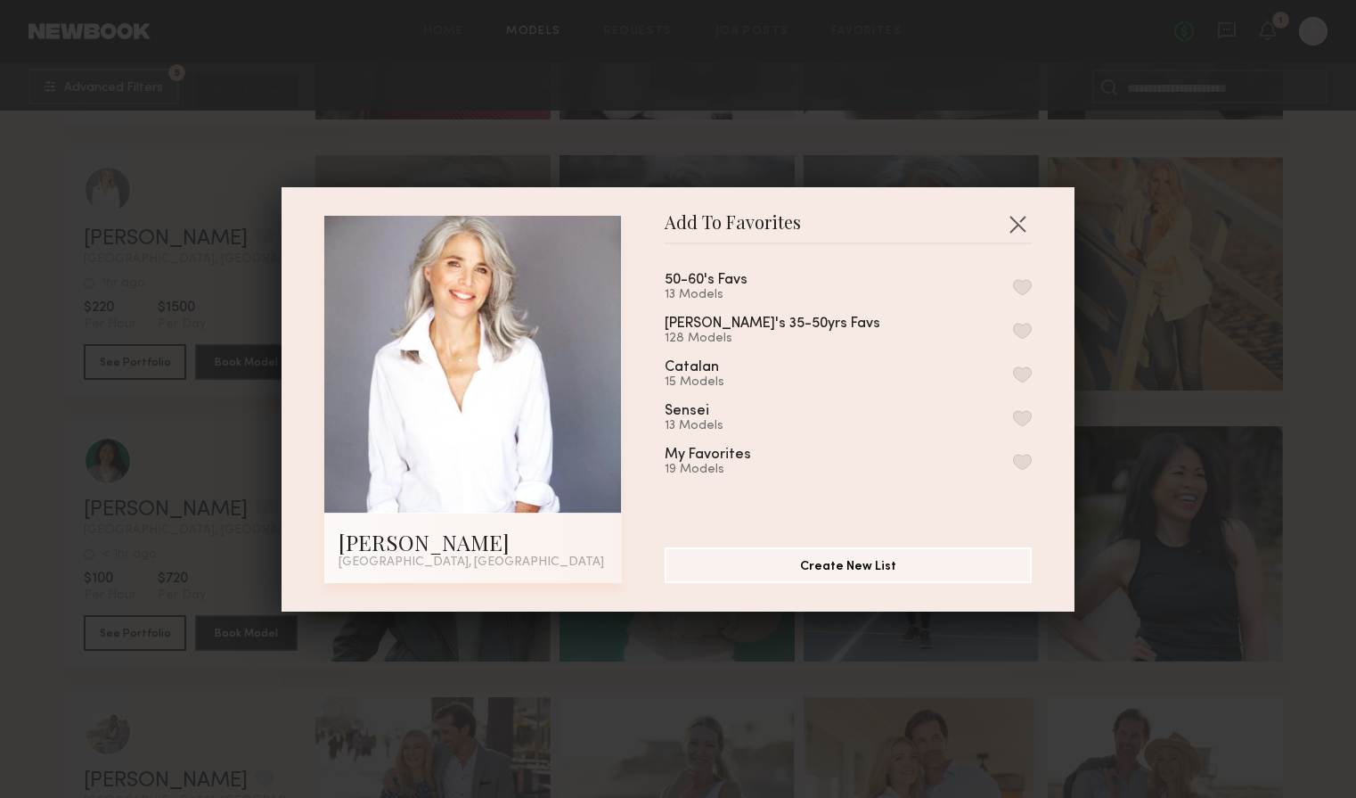
click at [708, 278] on div "50-60's Favs" at bounding box center [706, 280] width 83 height 15
click at [1020, 285] on button "button" at bounding box center [1022, 287] width 19 height 16
click at [1019, 225] on button "button" at bounding box center [1017, 223] width 29 height 29
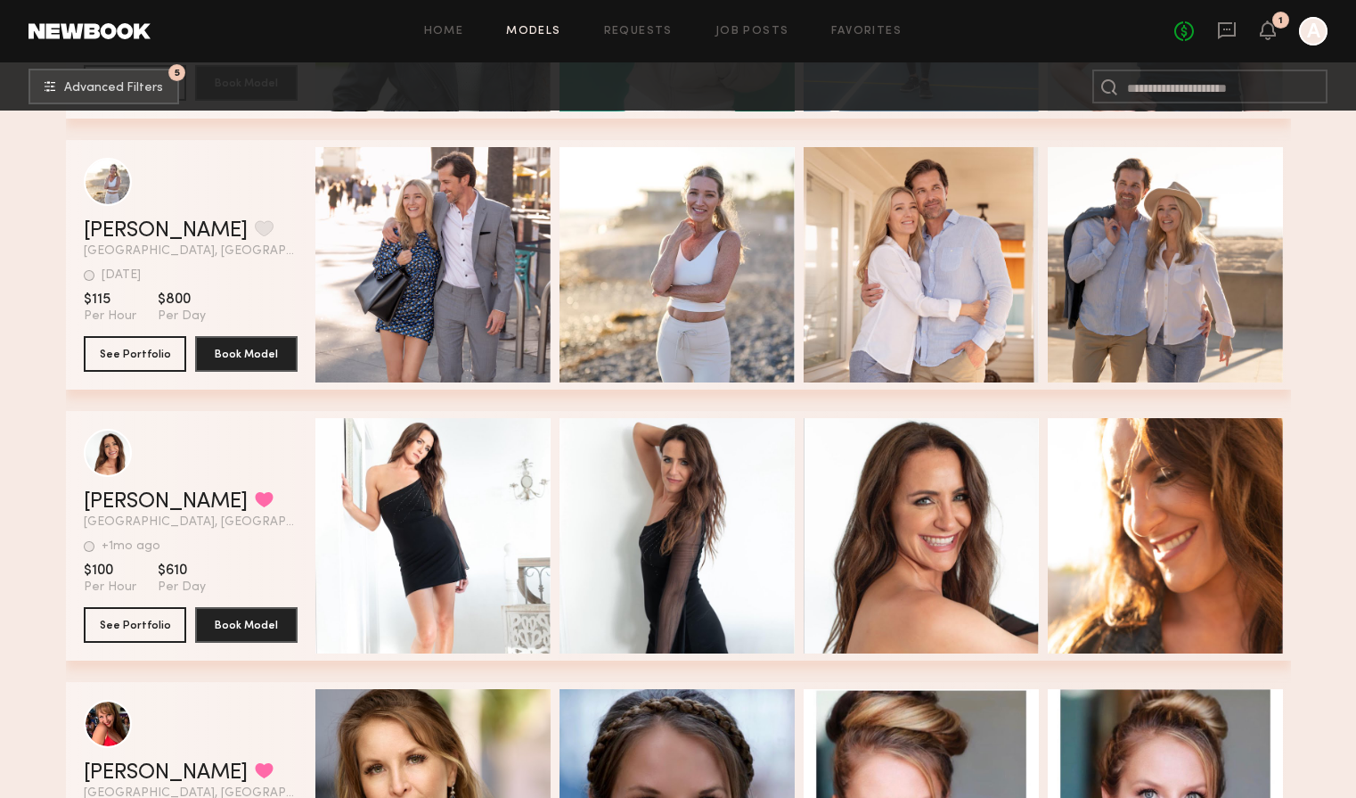
scroll to position [8405, 0]
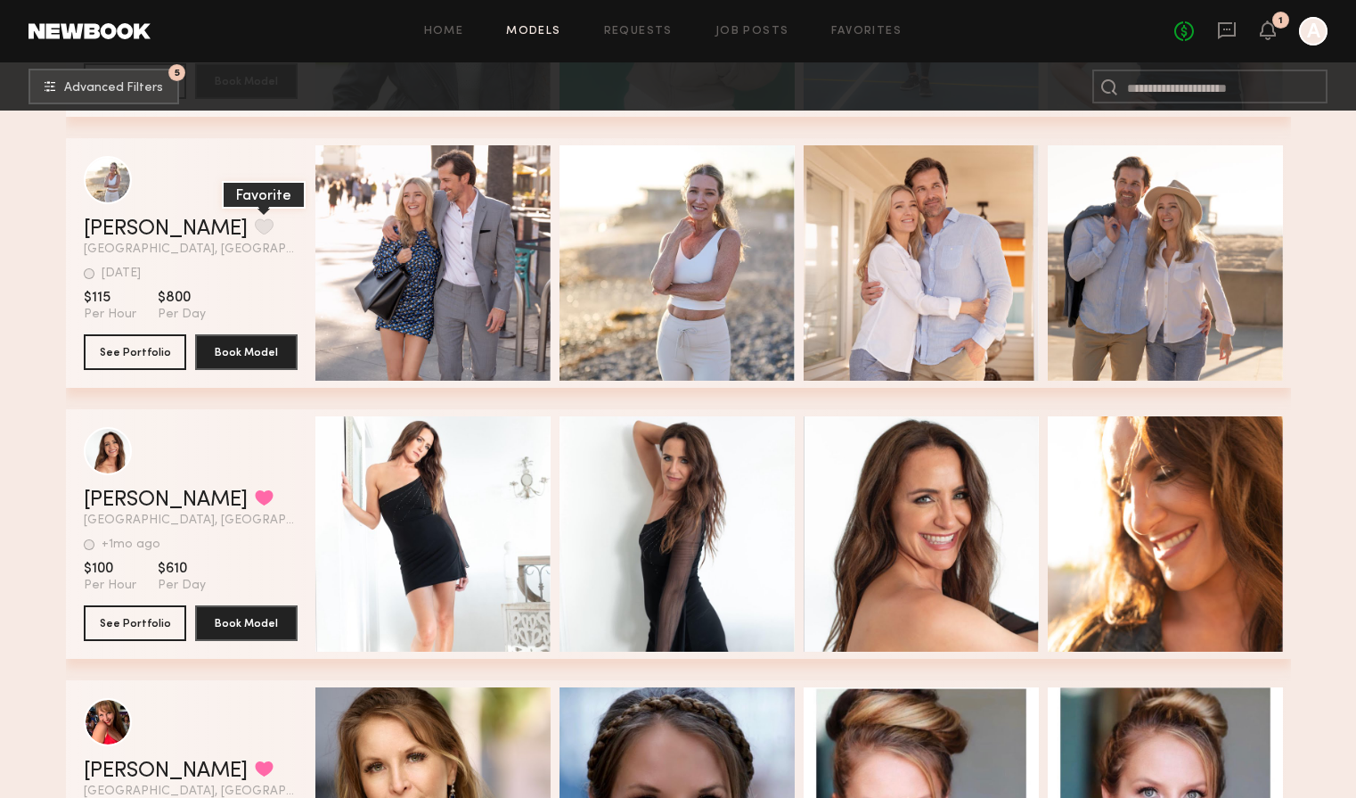
click at [255, 231] on button "grid" at bounding box center [264, 226] width 19 height 16
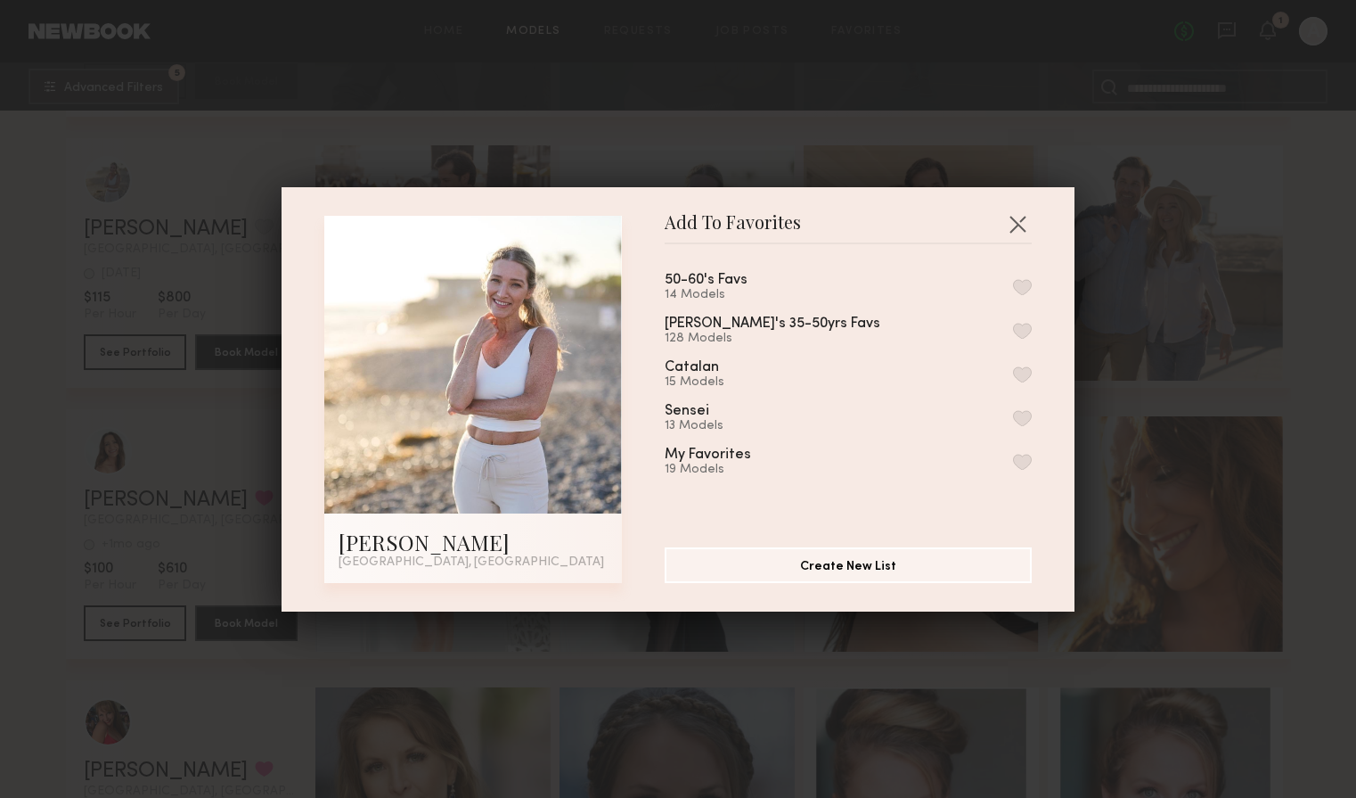
click at [1022, 286] on button "button" at bounding box center [1022, 287] width 19 height 16
click at [1019, 221] on button "button" at bounding box center [1017, 223] width 29 height 29
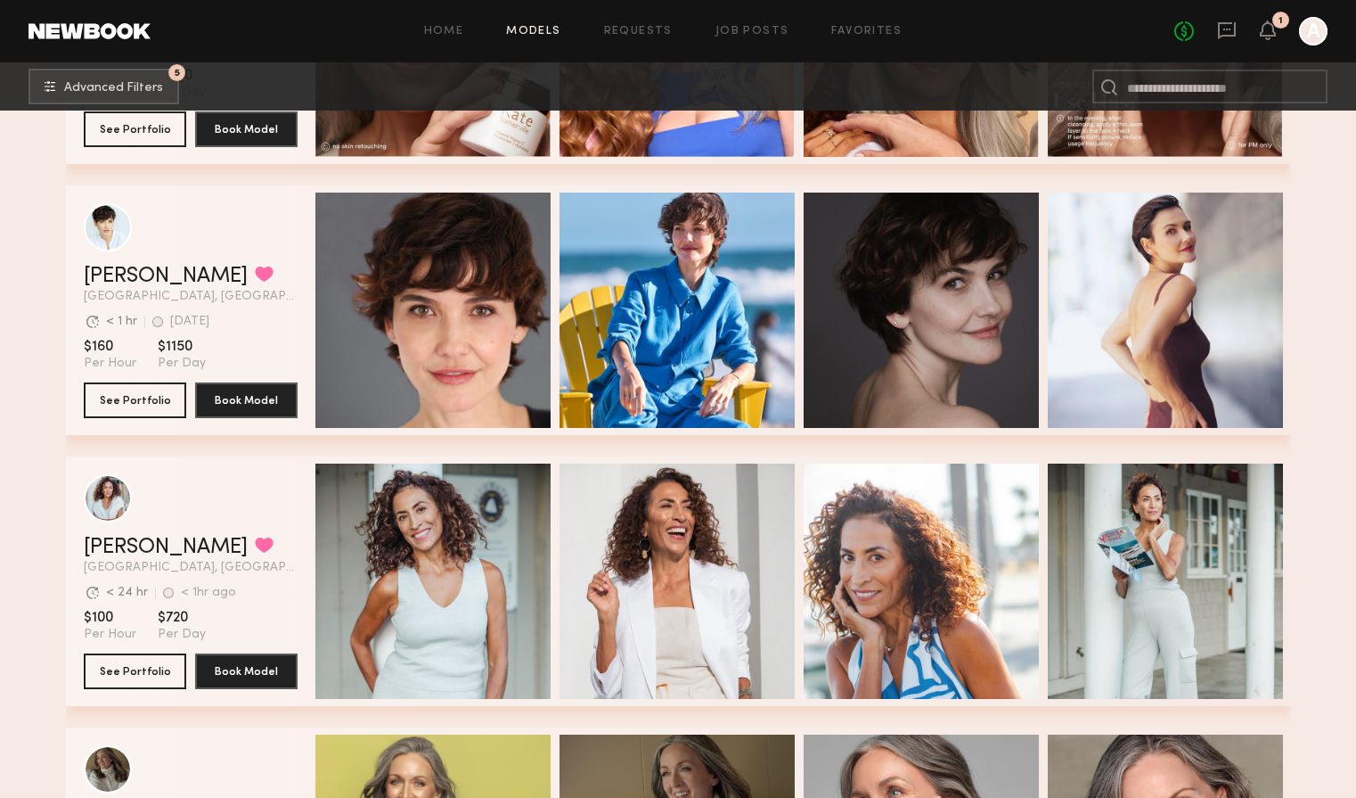
scroll to position [0, 0]
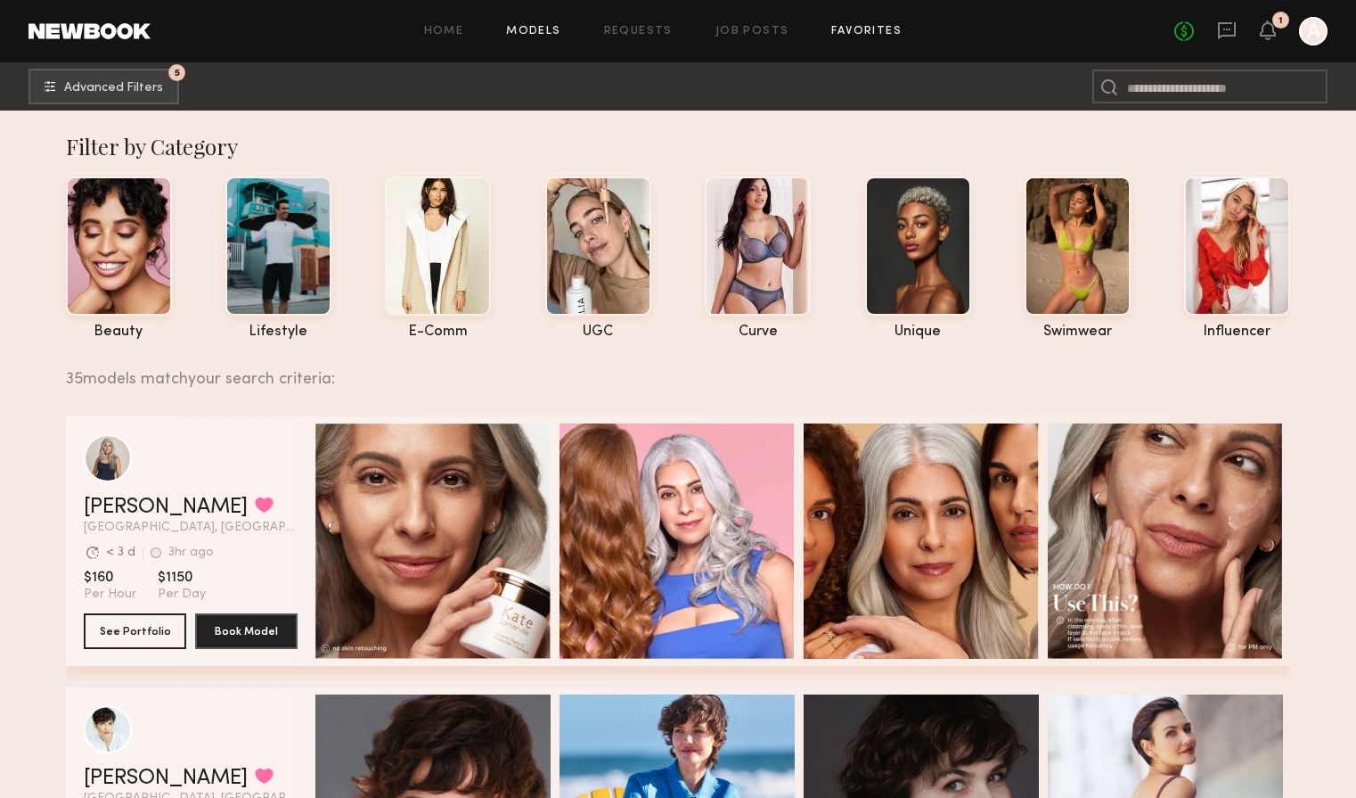
click at [872, 32] on link "Favorites" at bounding box center [866, 32] width 70 height 12
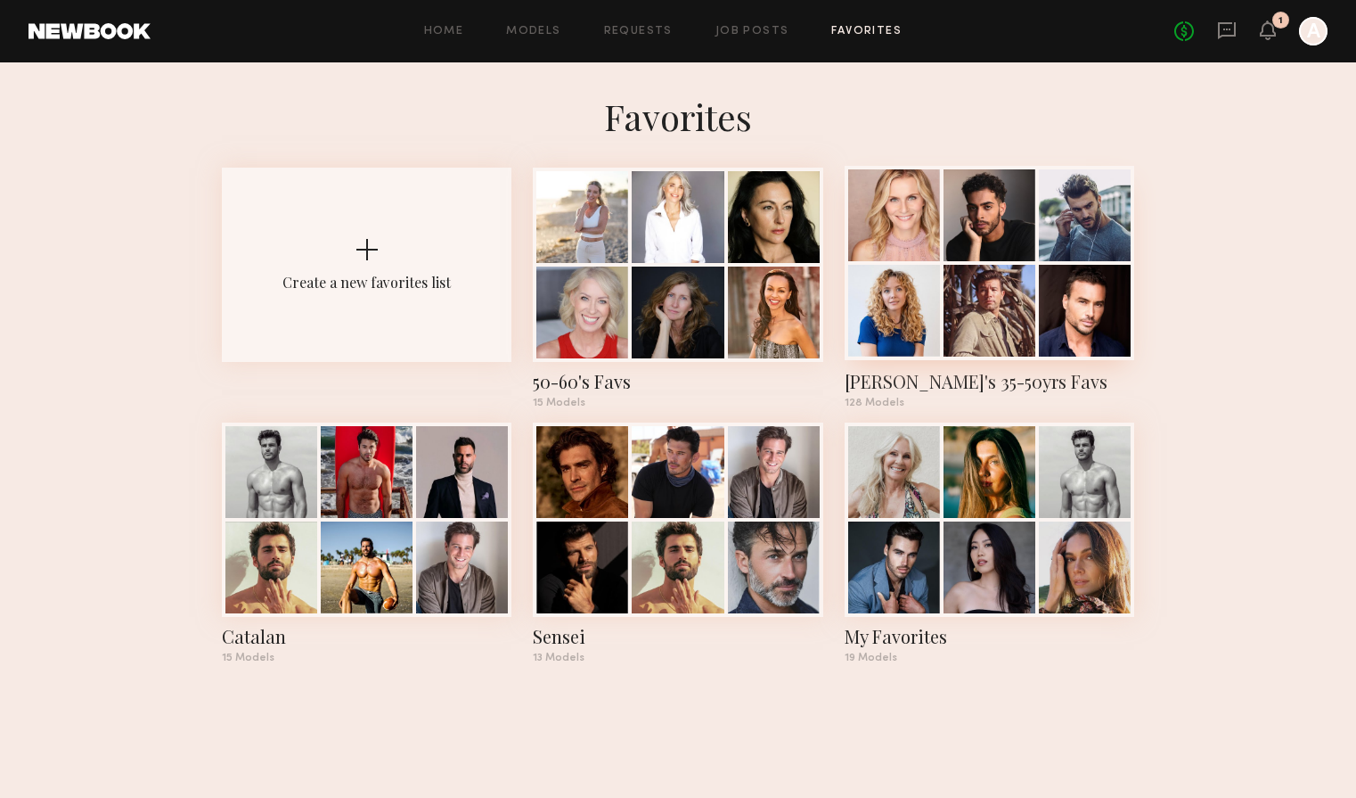
click at [884, 381] on div "Jen's 35-50yrs Favs" at bounding box center [990, 381] width 290 height 25
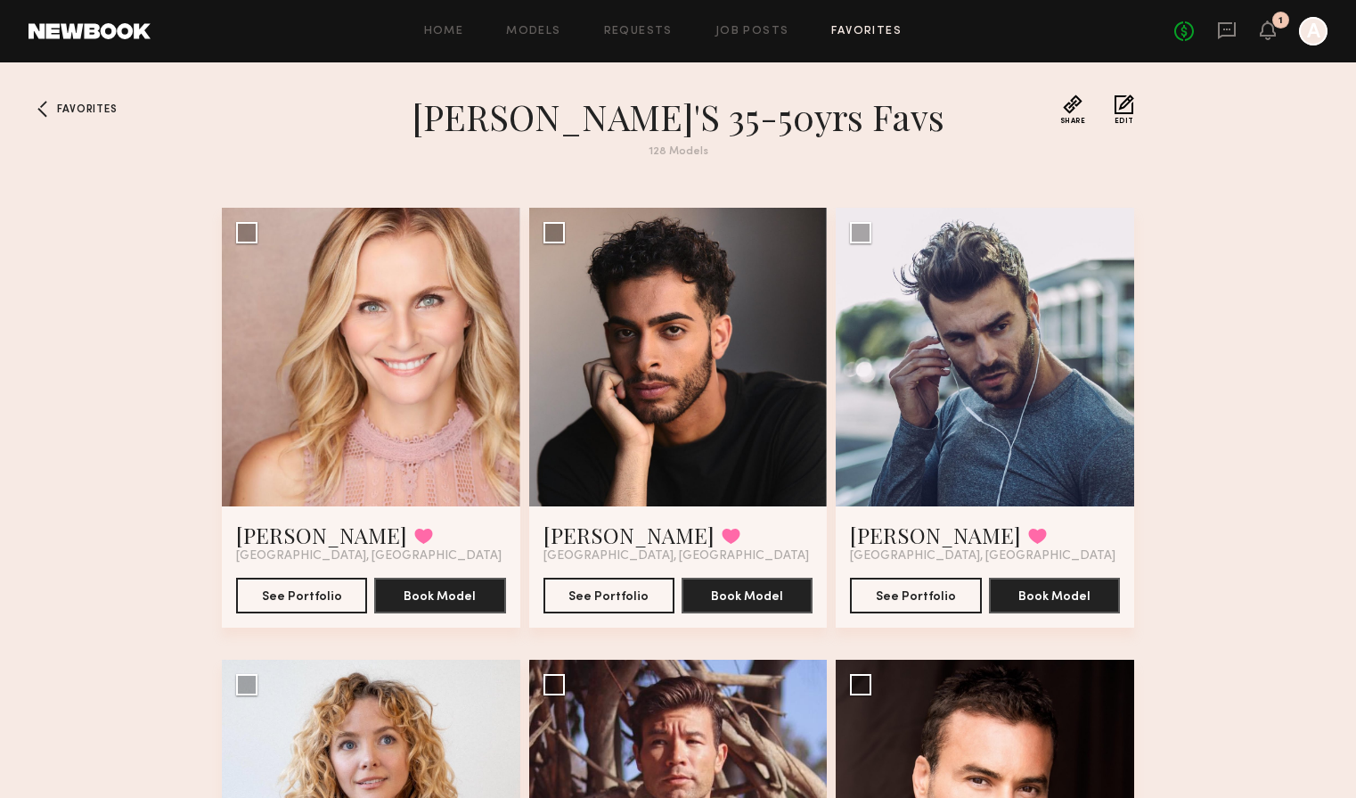
click at [101, 106] on span "Favorites" at bounding box center [87, 109] width 60 height 11
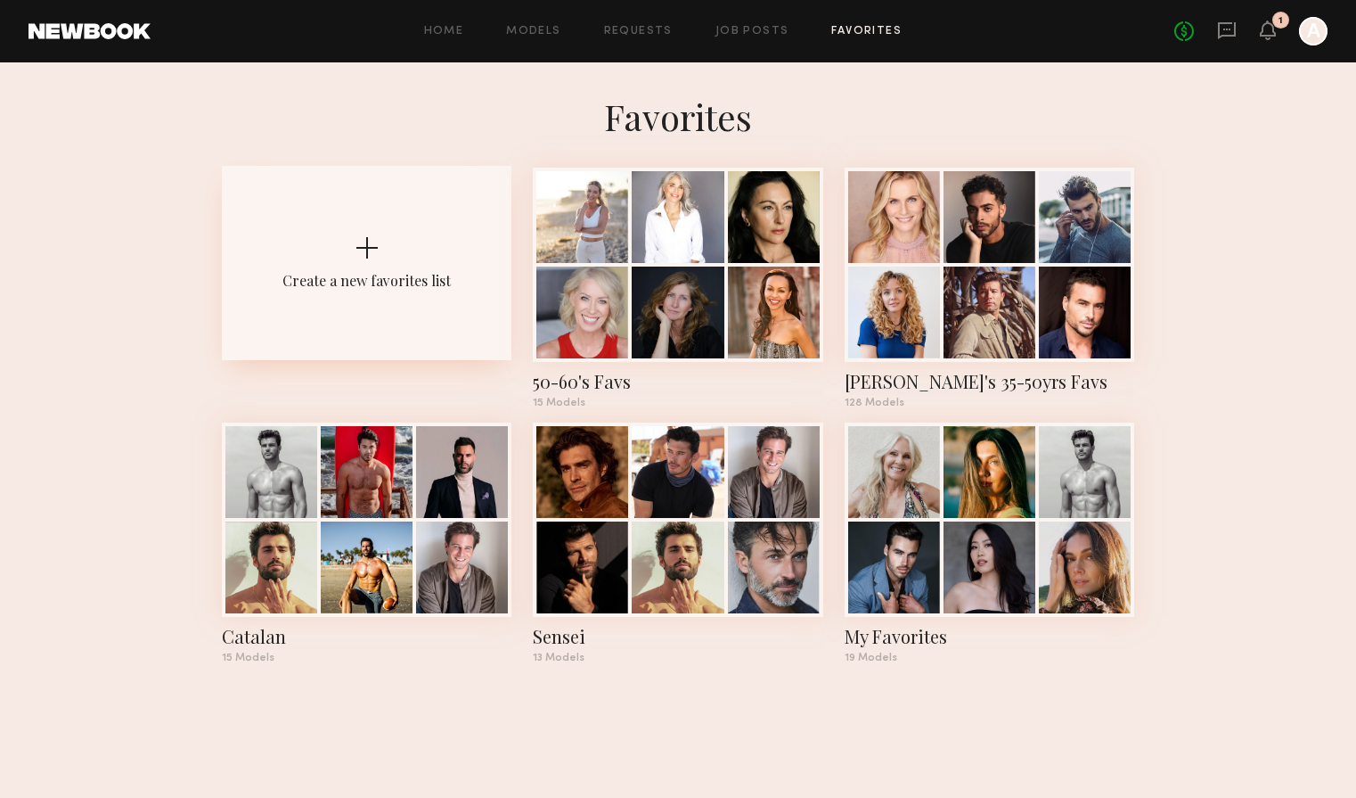
click at [370, 261] on div "Create a new favorites list" at bounding box center [367, 263] width 290 height 194
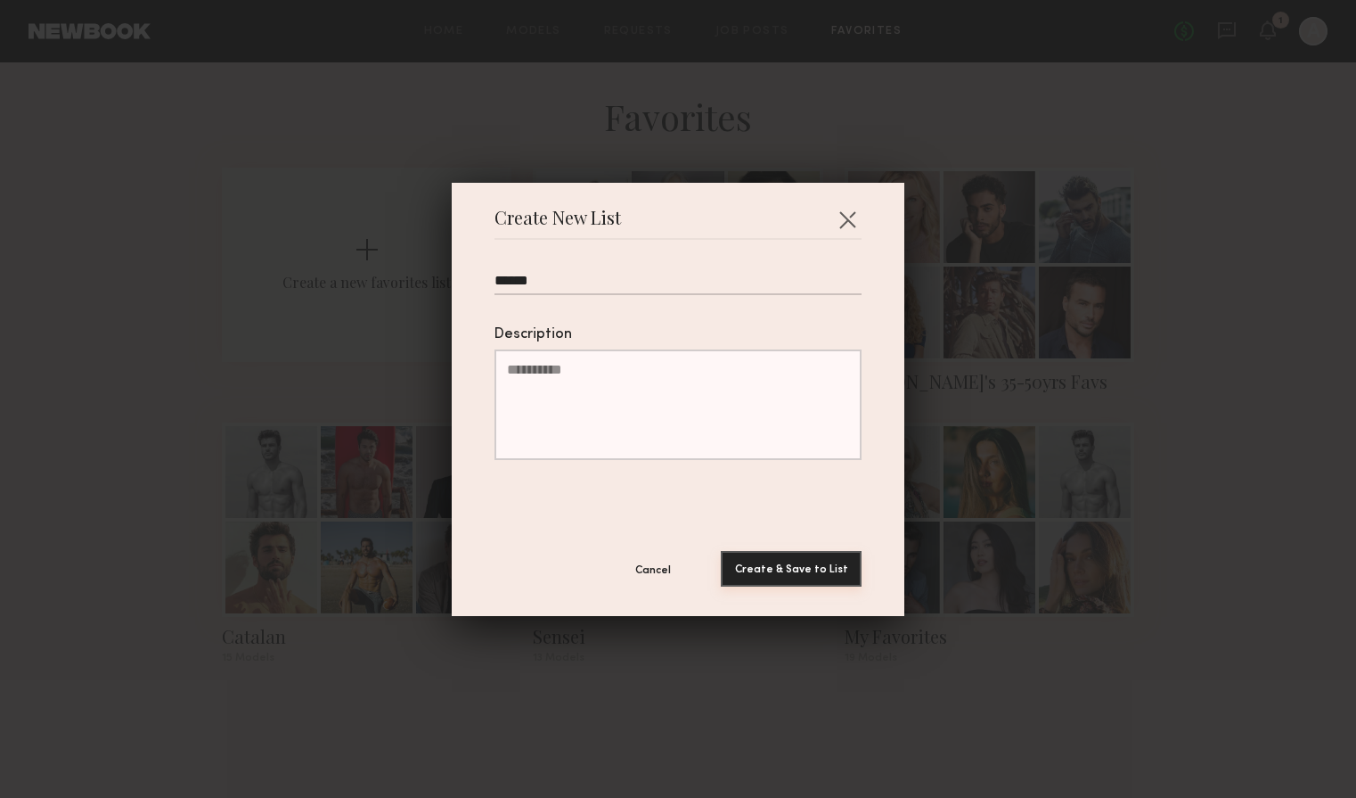
type input "******"
click at [789, 563] on button "Create & Save to List" at bounding box center [791, 569] width 141 height 36
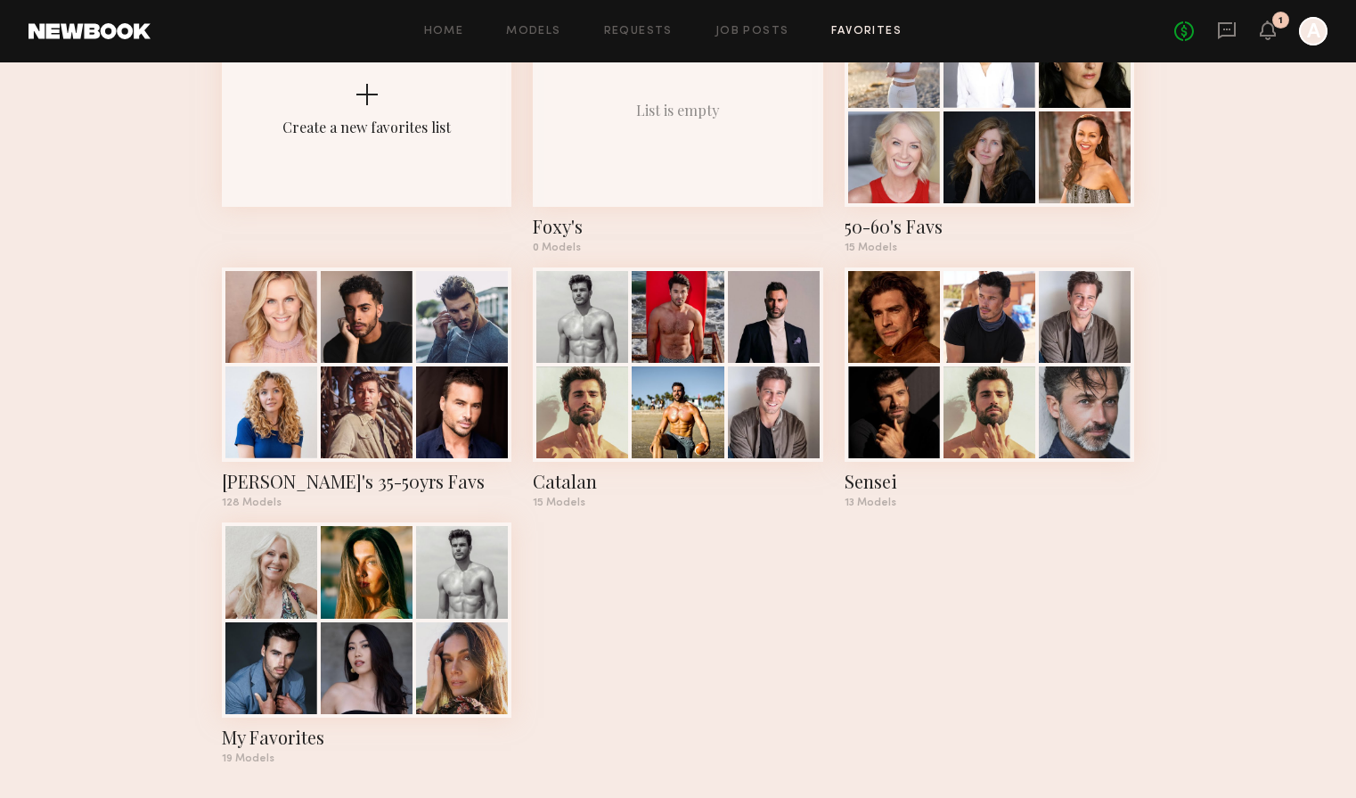
scroll to position [160, 0]
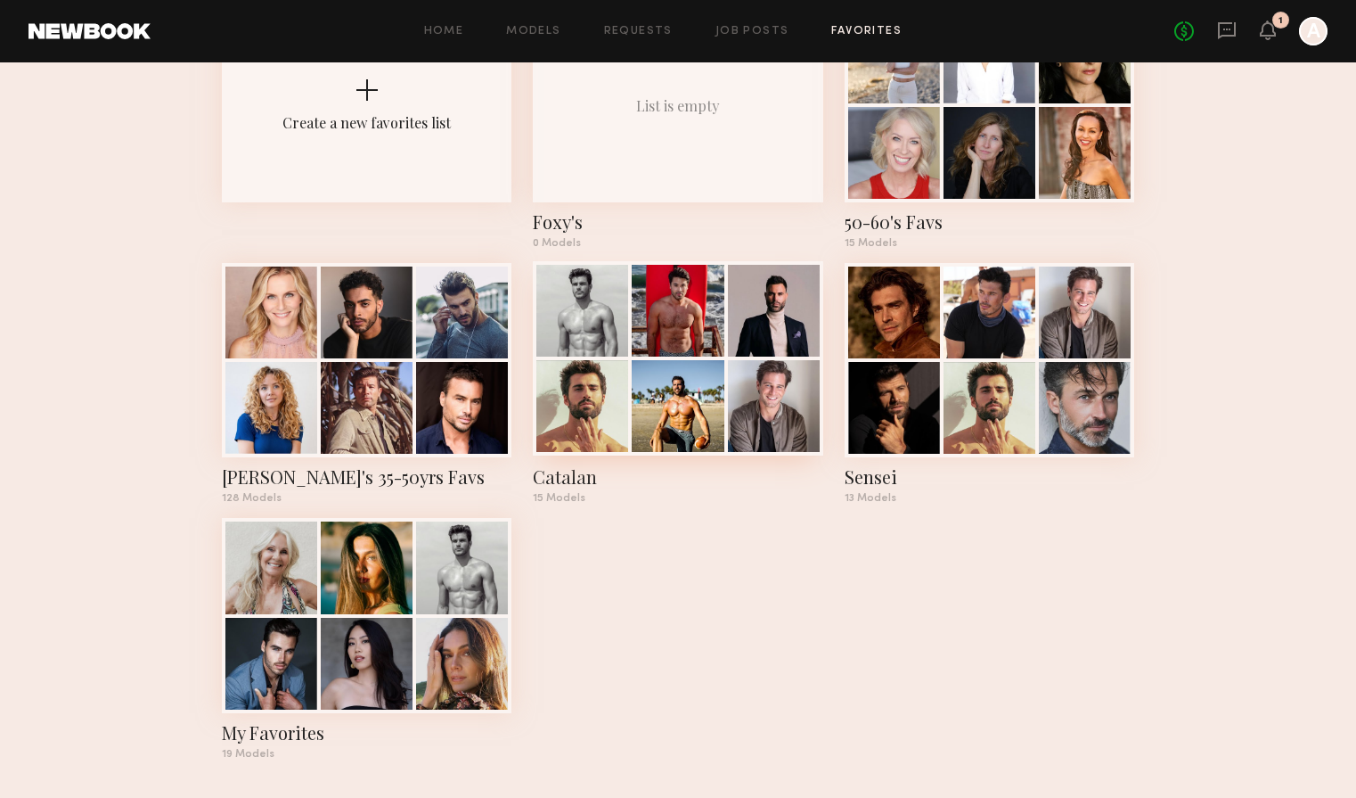
click at [679, 430] on div at bounding box center [678, 406] width 92 height 92
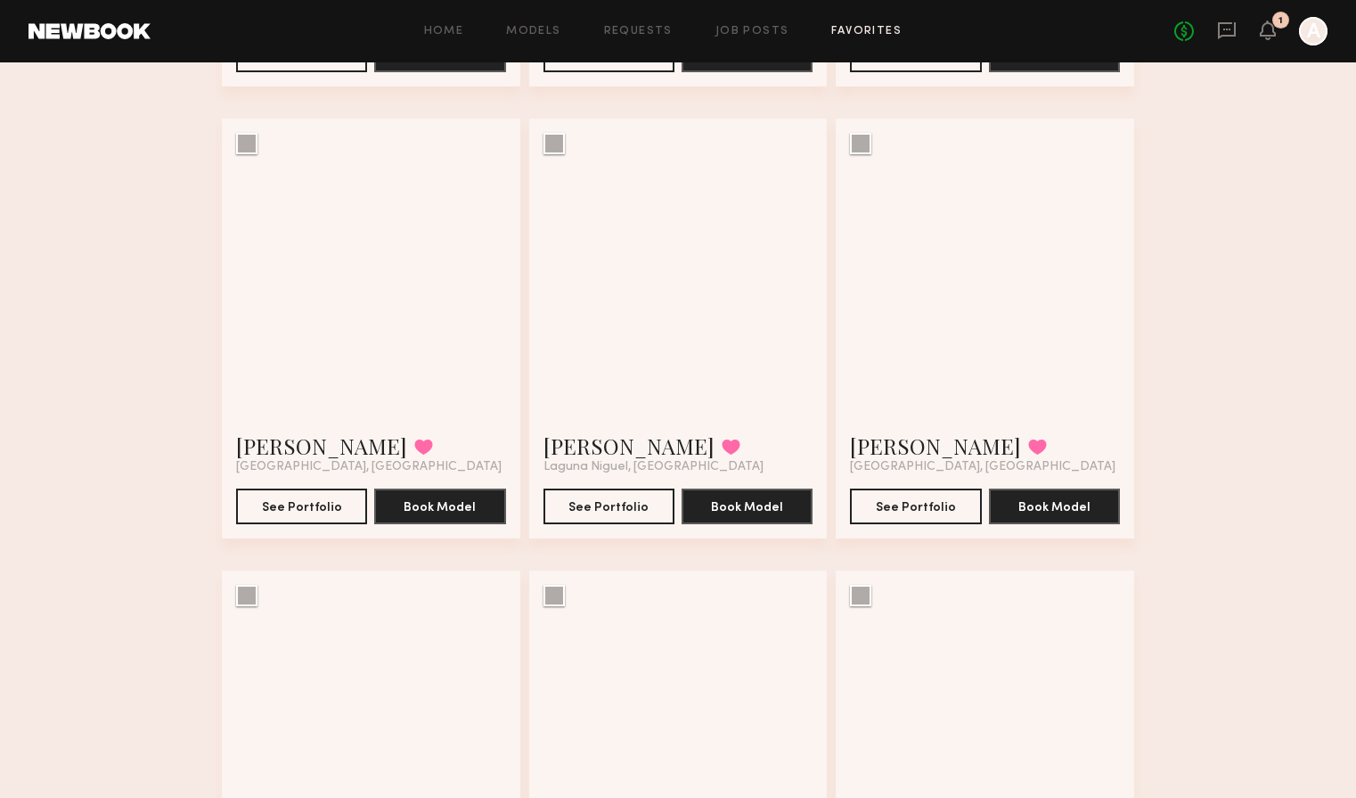
scroll to position [1440, 0]
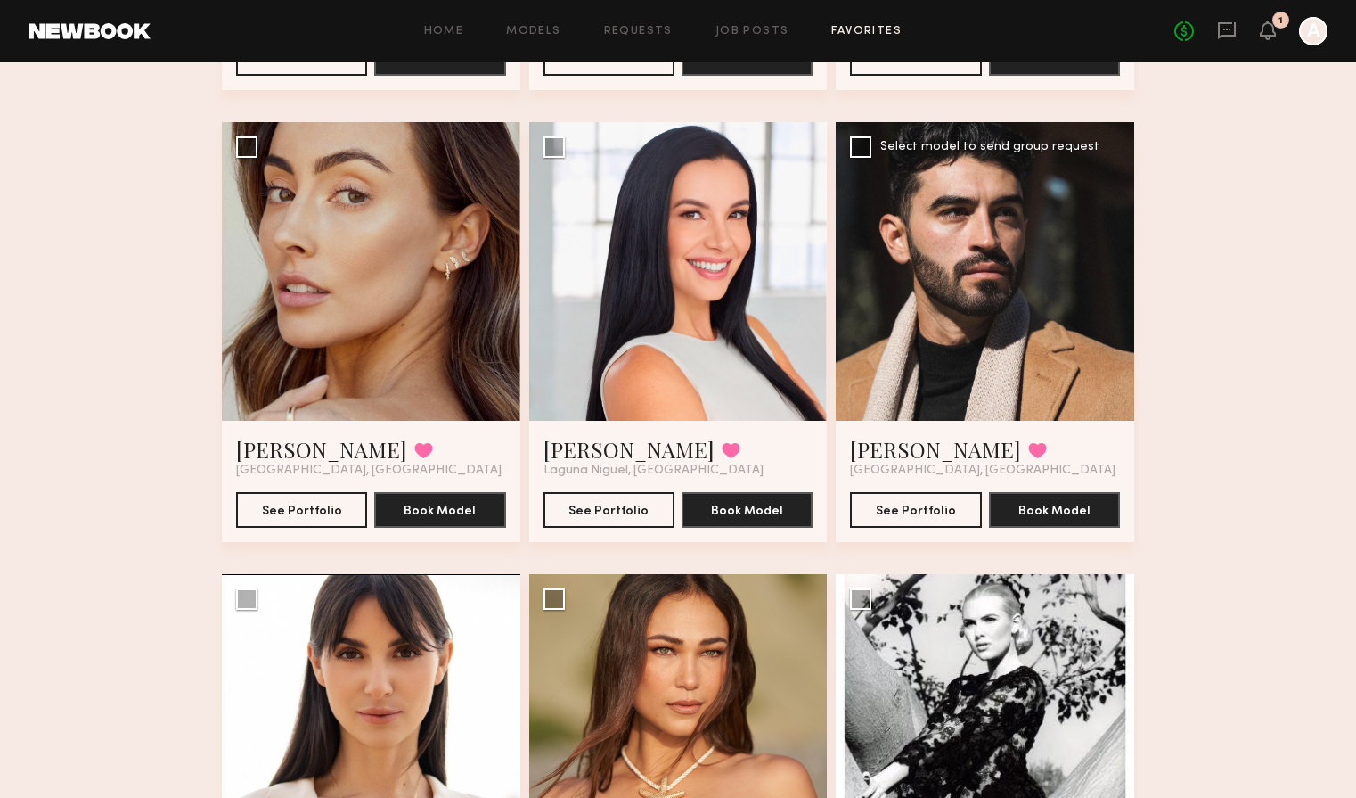
click at [986, 315] on div at bounding box center [985, 271] width 299 height 299
click at [980, 360] on div at bounding box center [985, 271] width 299 height 299
click at [897, 448] on link "Amilio G." at bounding box center [935, 449] width 171 height 29
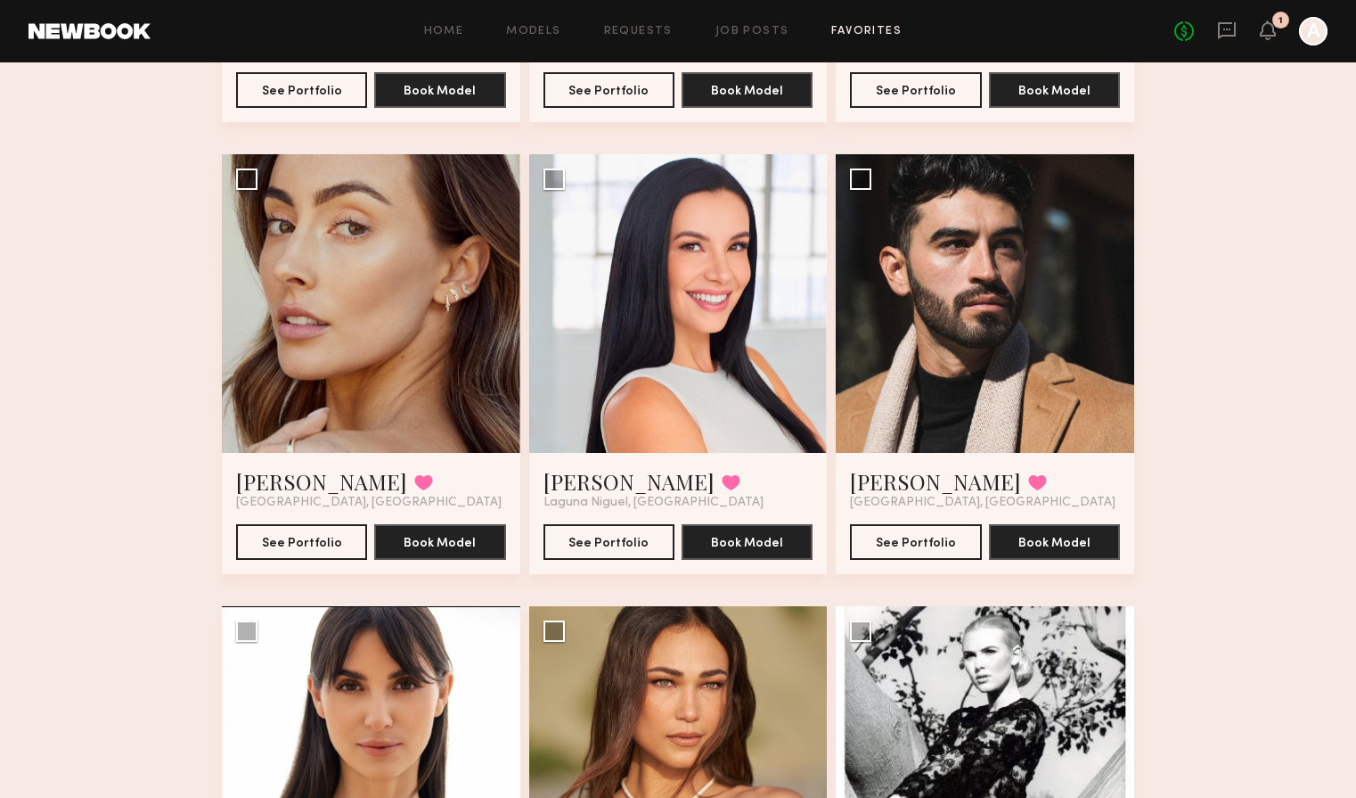
scroll to position [1432, 0]
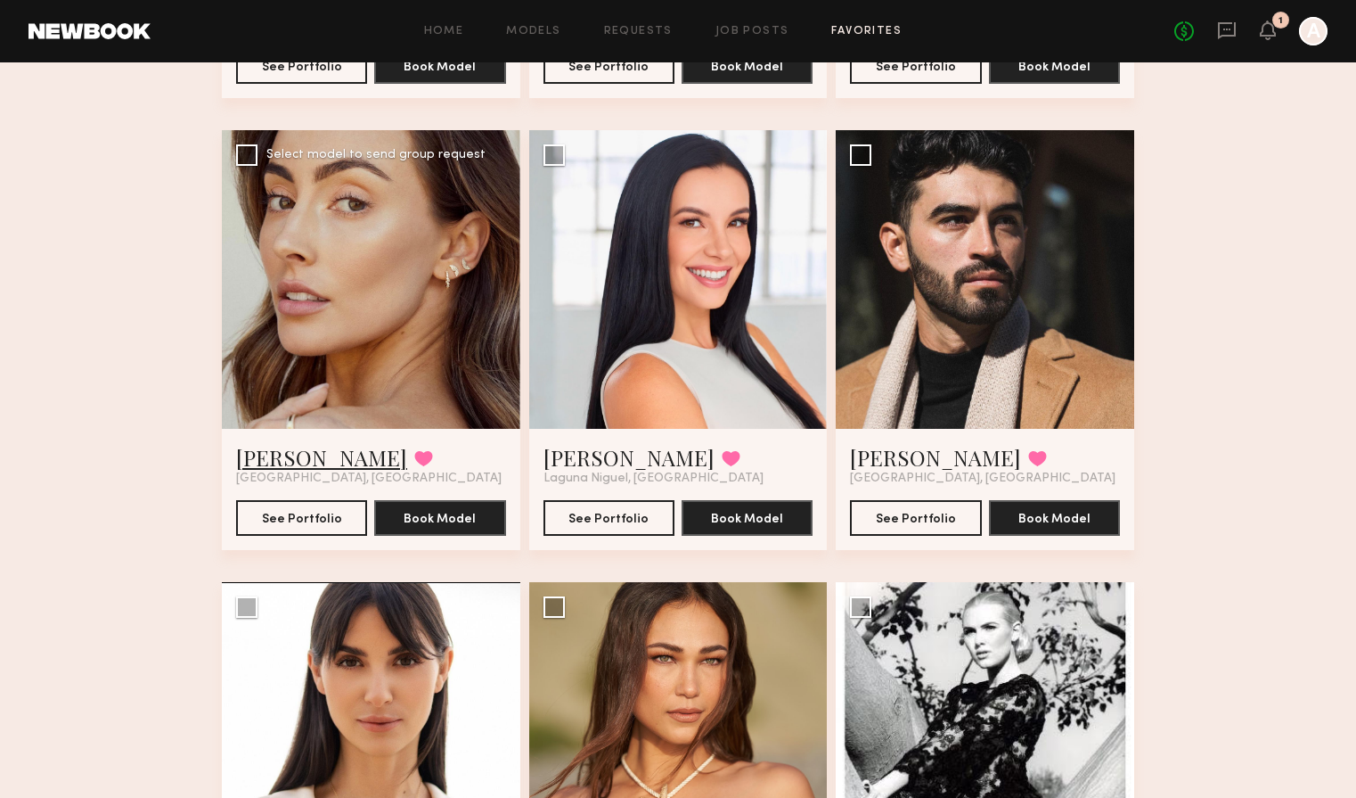
click at [319, 454] on link "Hannah M." at bounding box center [321, 457] width 171 height 29
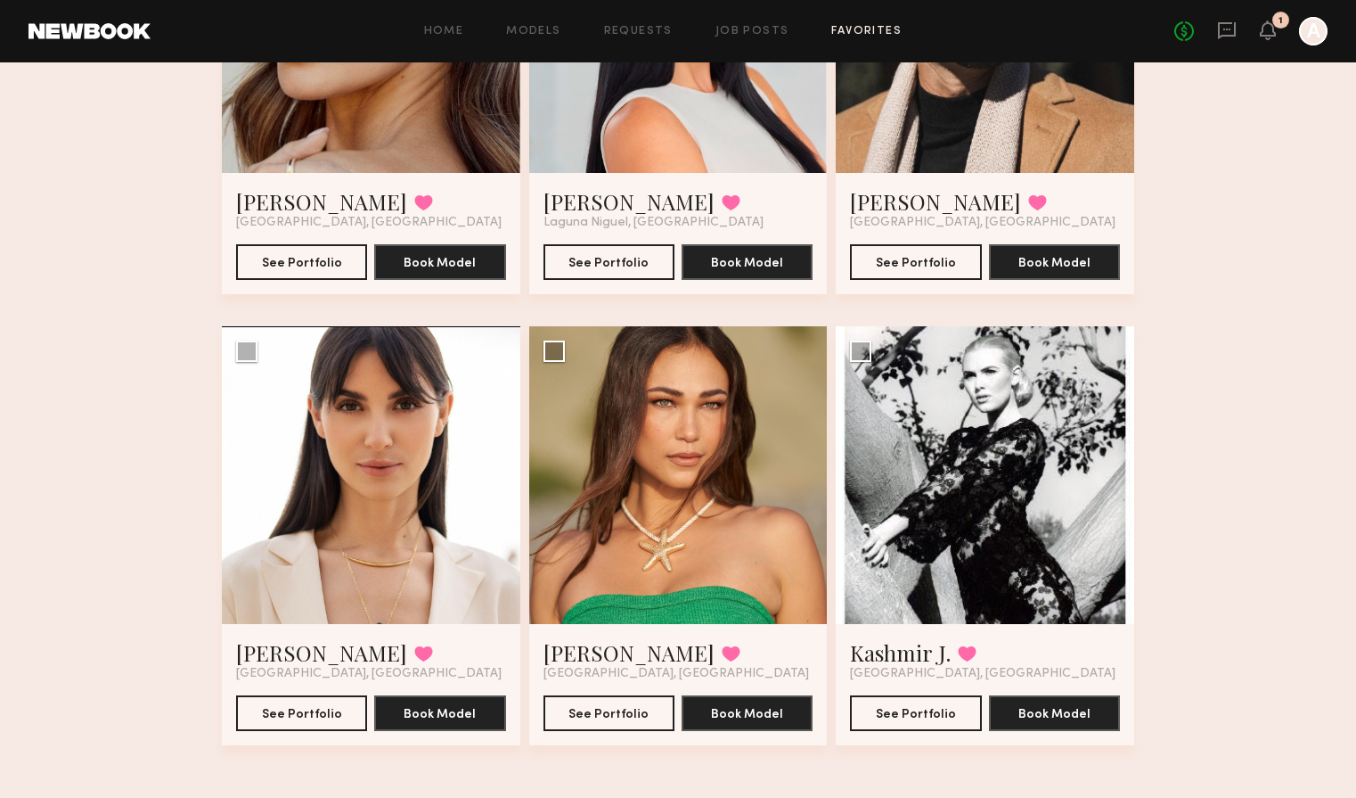
scroll to position [1695, 0]
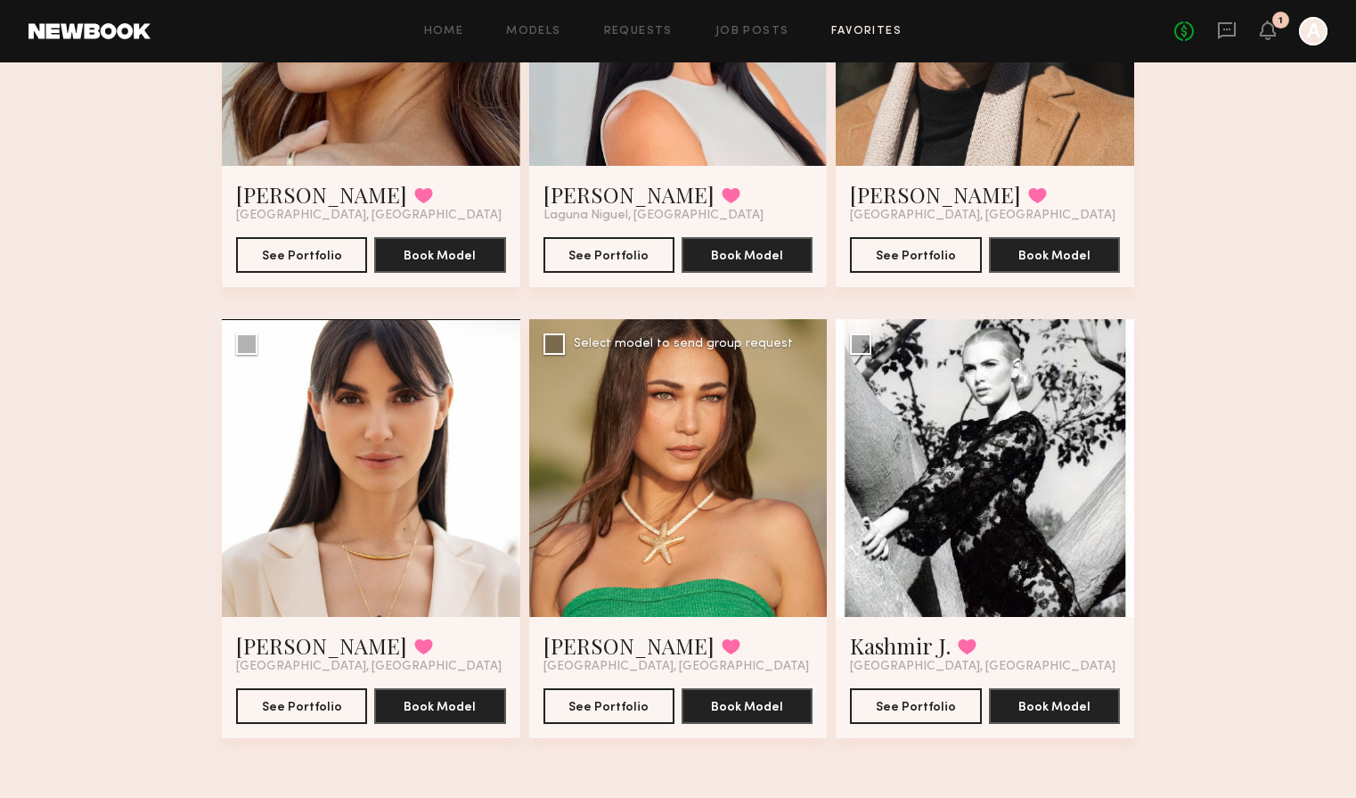
click at [668, 433] on div at bounding box center [678, 468] width 299 height 299
click at [585, 648] on link "Lisa D." at bounding box center [629, 645] width 171 height 29
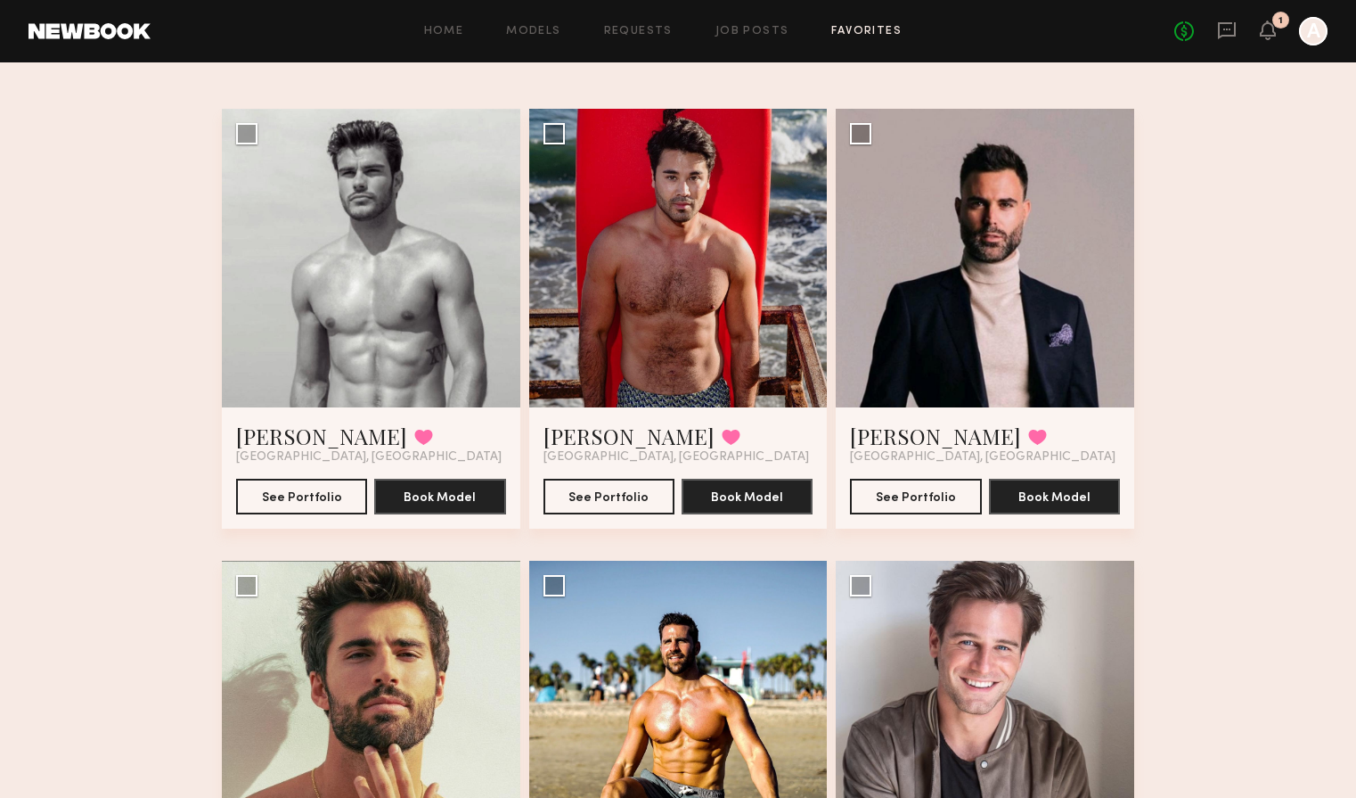
scroll to position [0, 0]
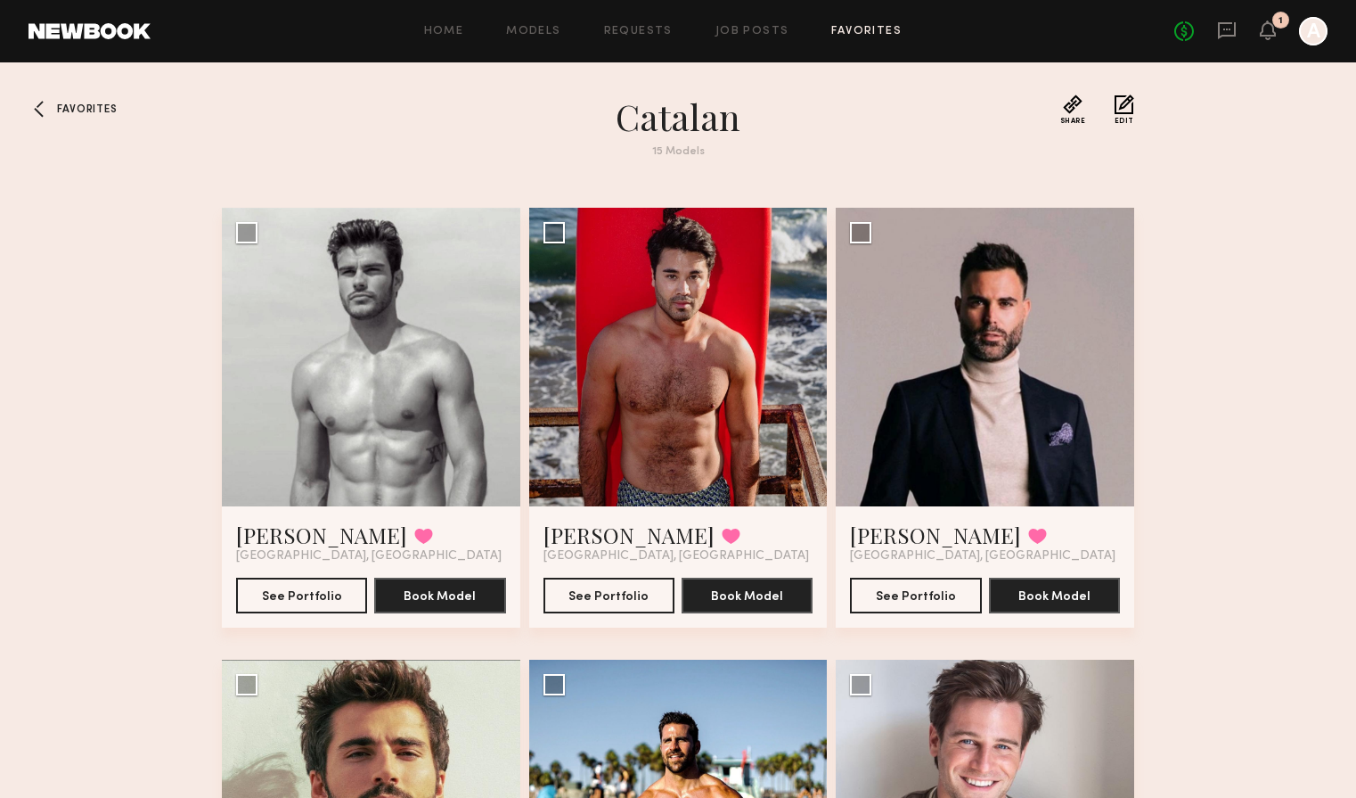
click at [86, 111] on span "Favorites" at bounding box center [87, 109] width 60 height 11
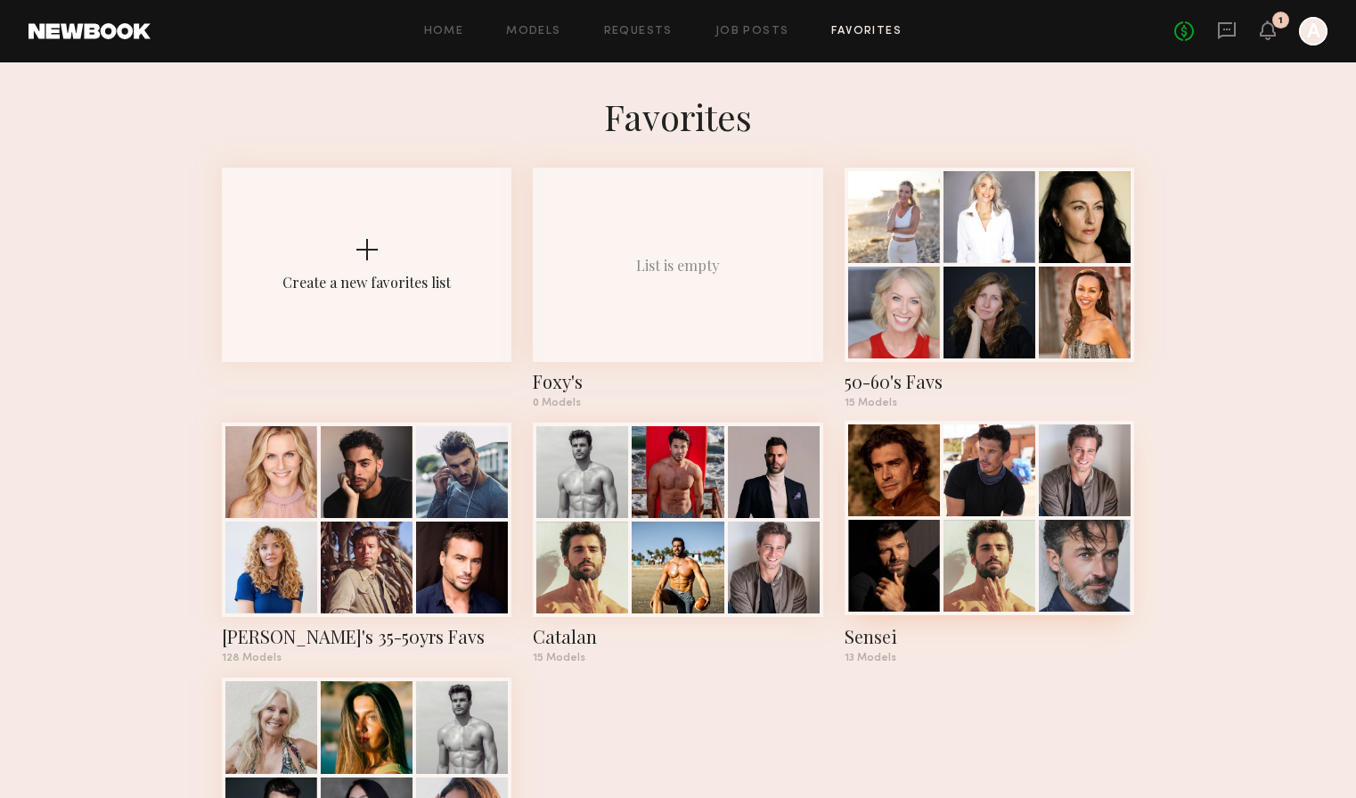
click at [873, 641] on div "Sensei" at bounding box center [990, 636] width 290 height 25
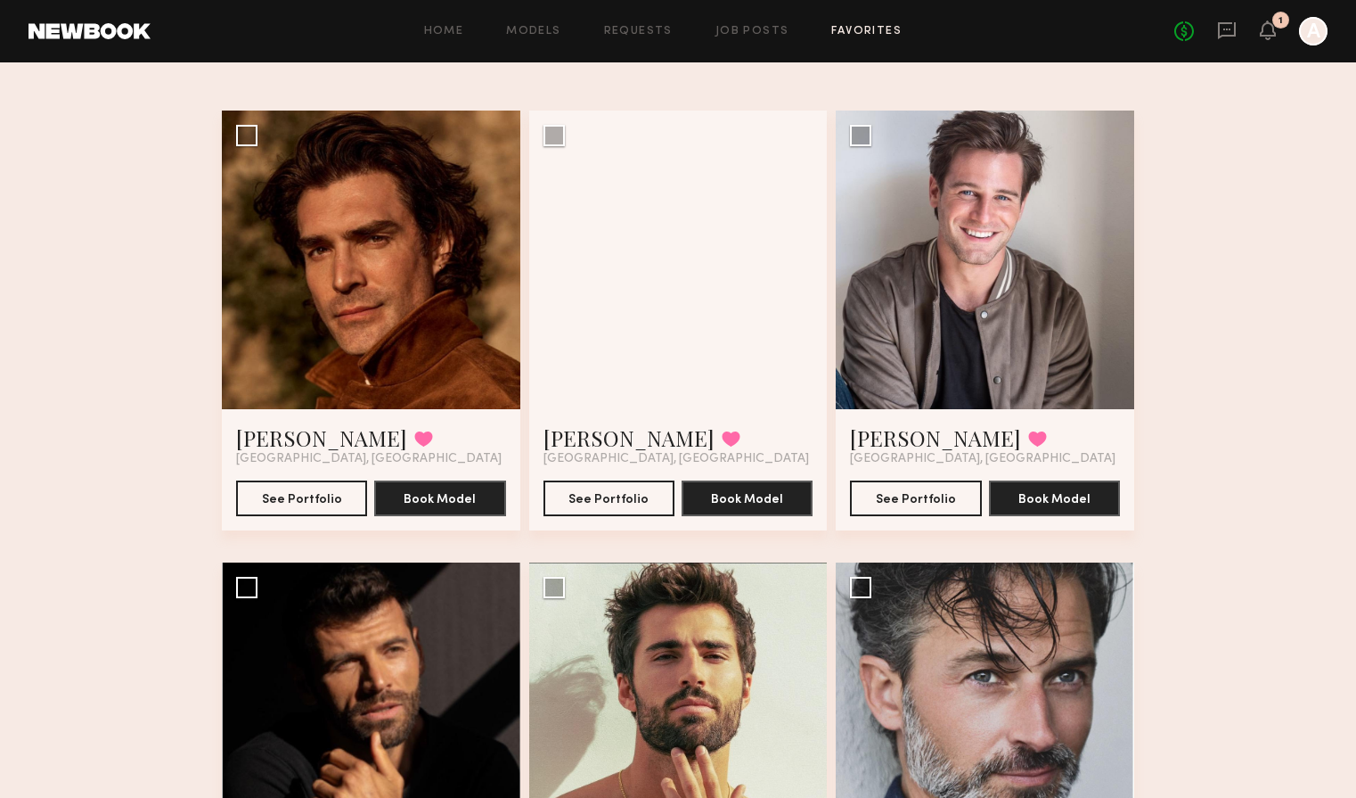
scroll to position [105, 0]
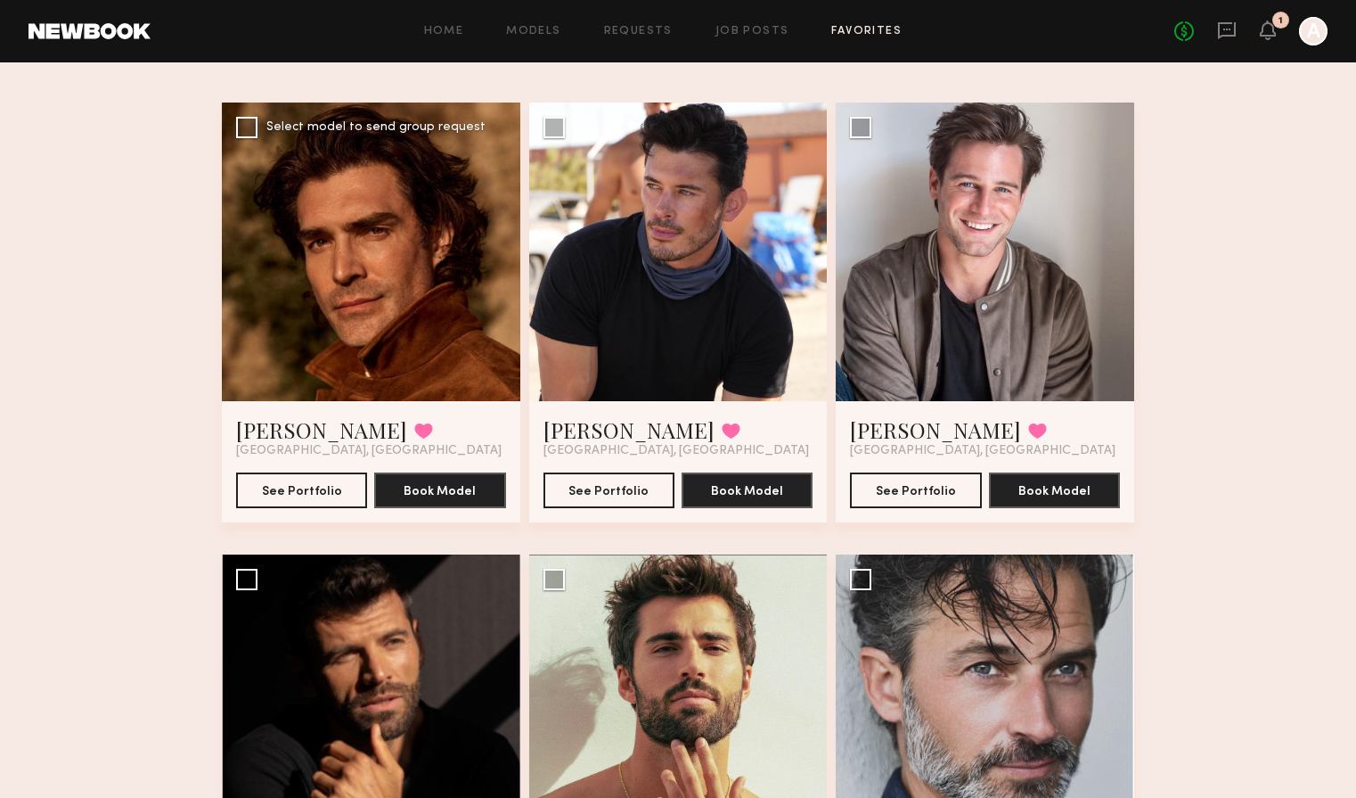
click at [388, 339] on div at bounding box center [371, 251] width 299 height 299
click at [297, 422] on link "Peter P." at bounding box center [321, 429] width 171 height 29
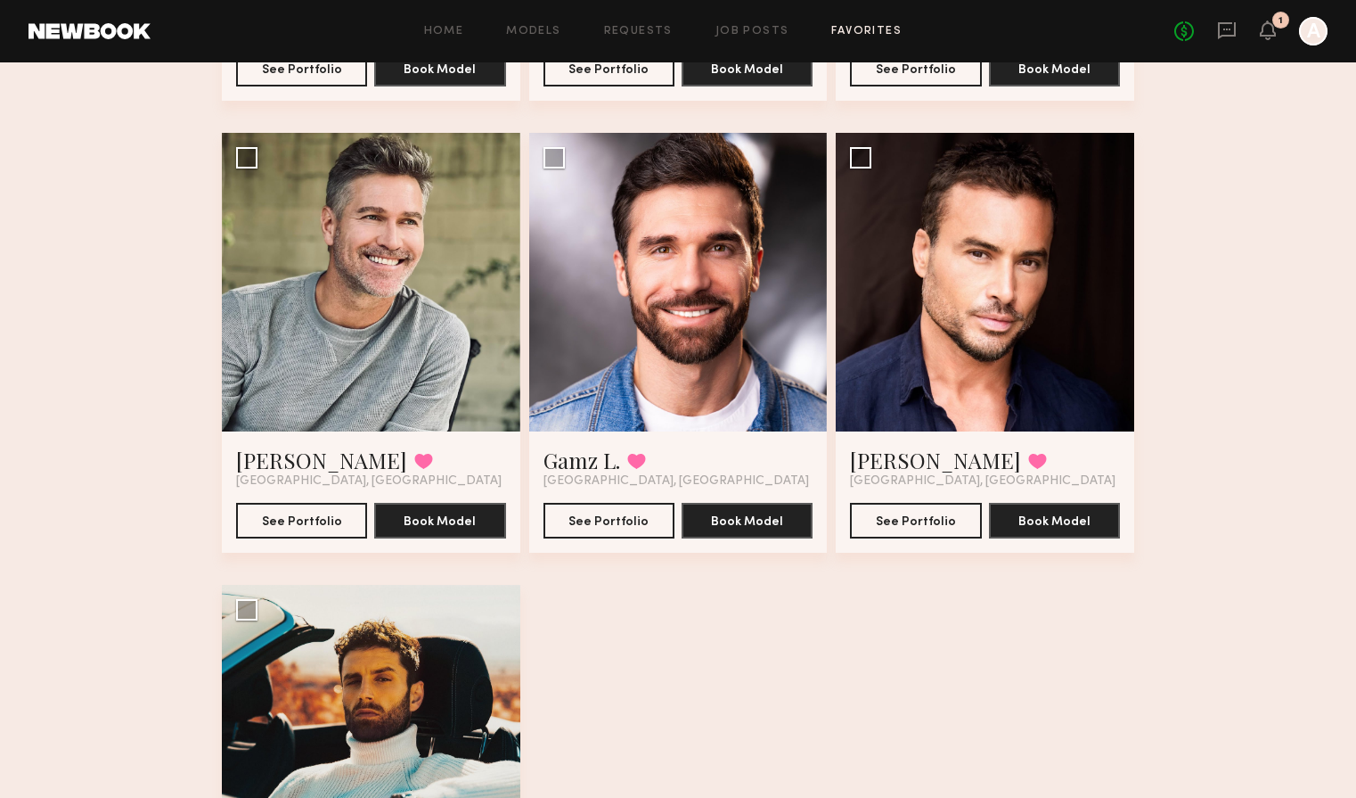
scroll to position [1437, 0]
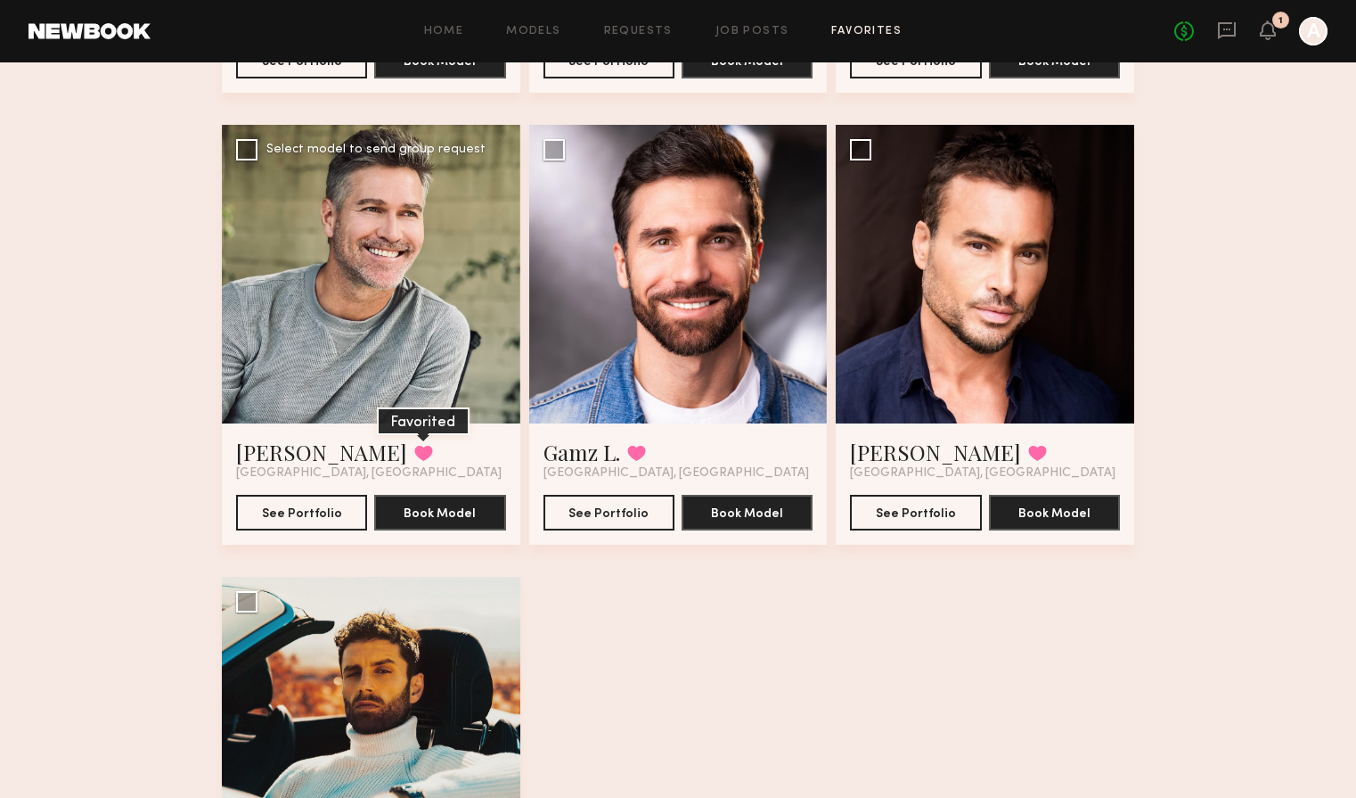
click at [414, 454] on button at bounding box center [423, 453] width 19 height 16
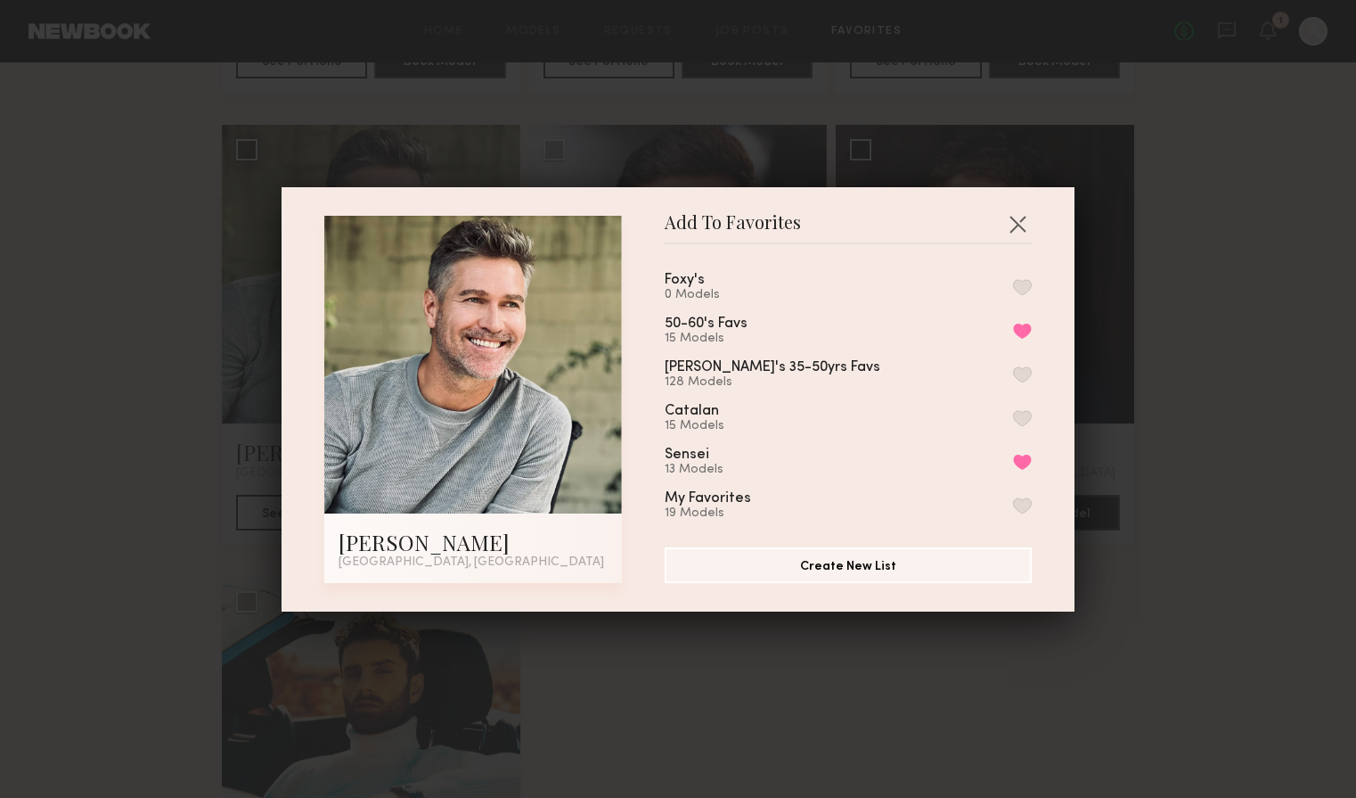
click at [1026, 283] on button "button" at bounding box center [1022, 287] width 19 height 16
click at [1018, 224] on button "button" at bounding box center [1017, 223] width 29 height 29
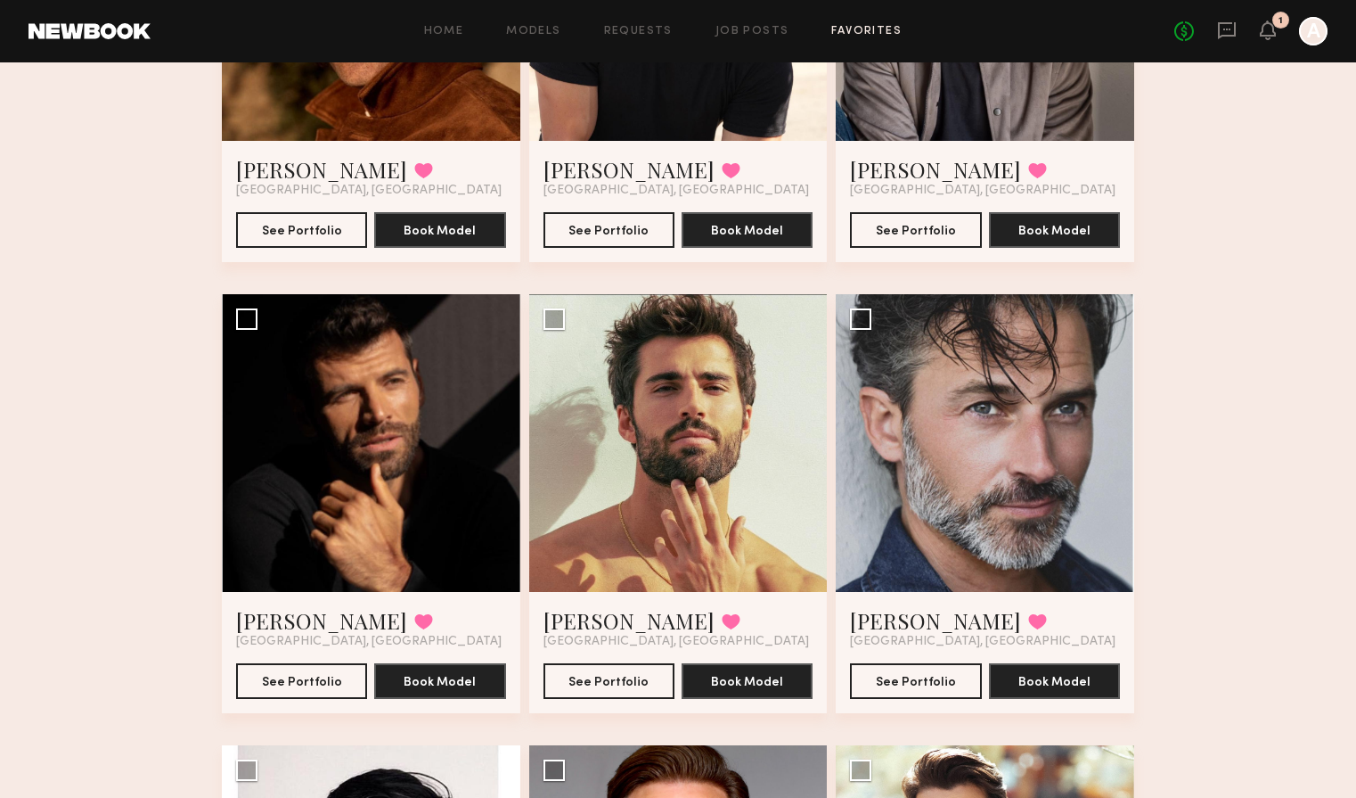
scroll to position [0, 0]
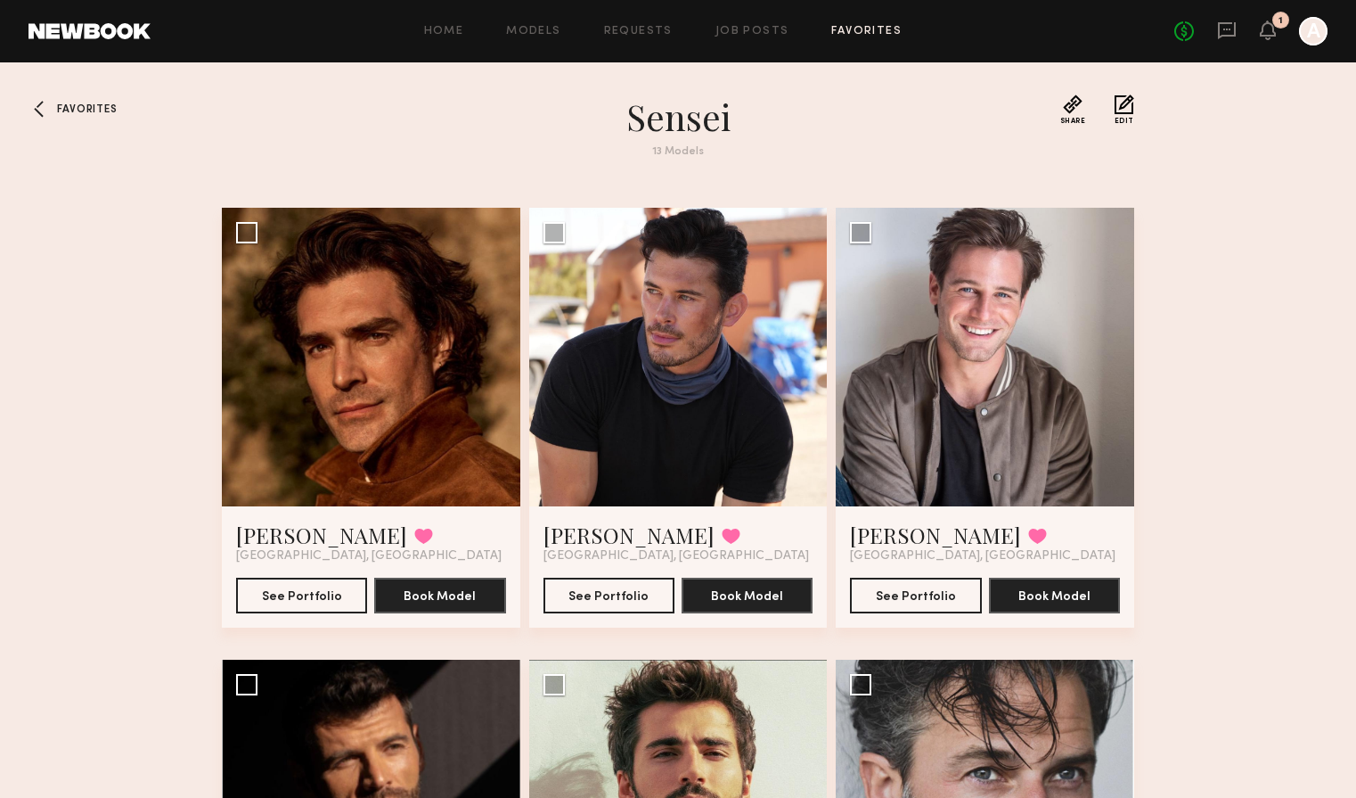
click at [107, 109] on span "Favorites" at bounding box center [87, 109] width 60 height 11
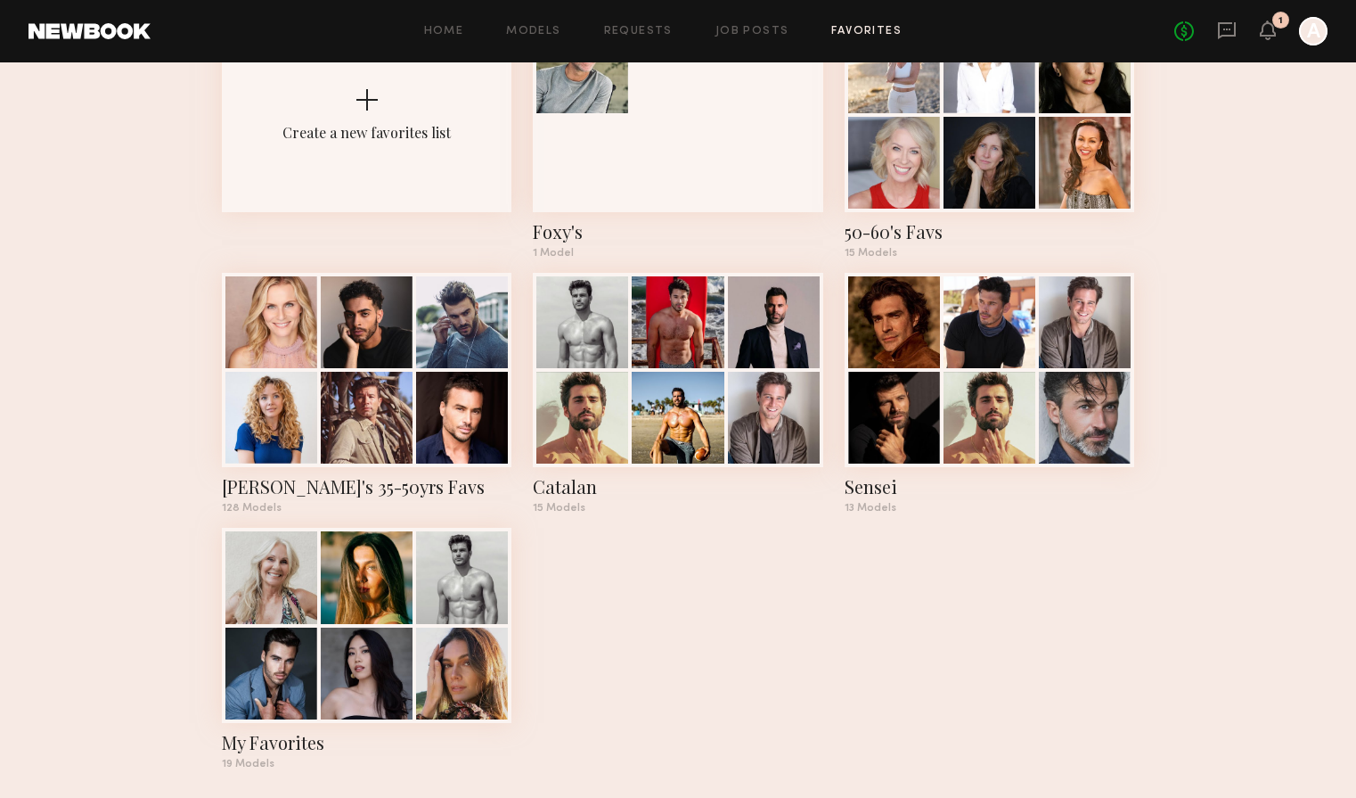
scroll to position [163, 0]
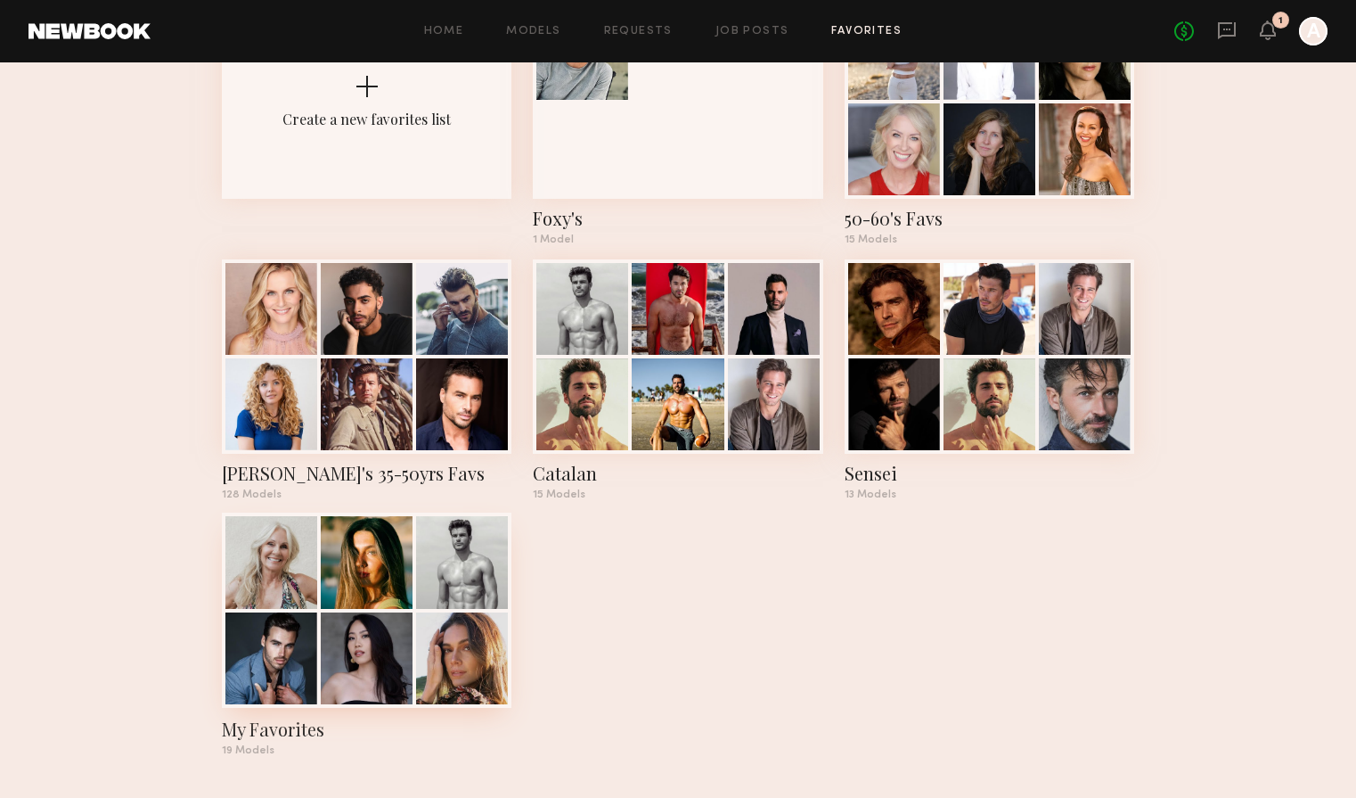
click at [287, 732] on div "My Favorites" at bounding box center [367, 728] width 290 height 25
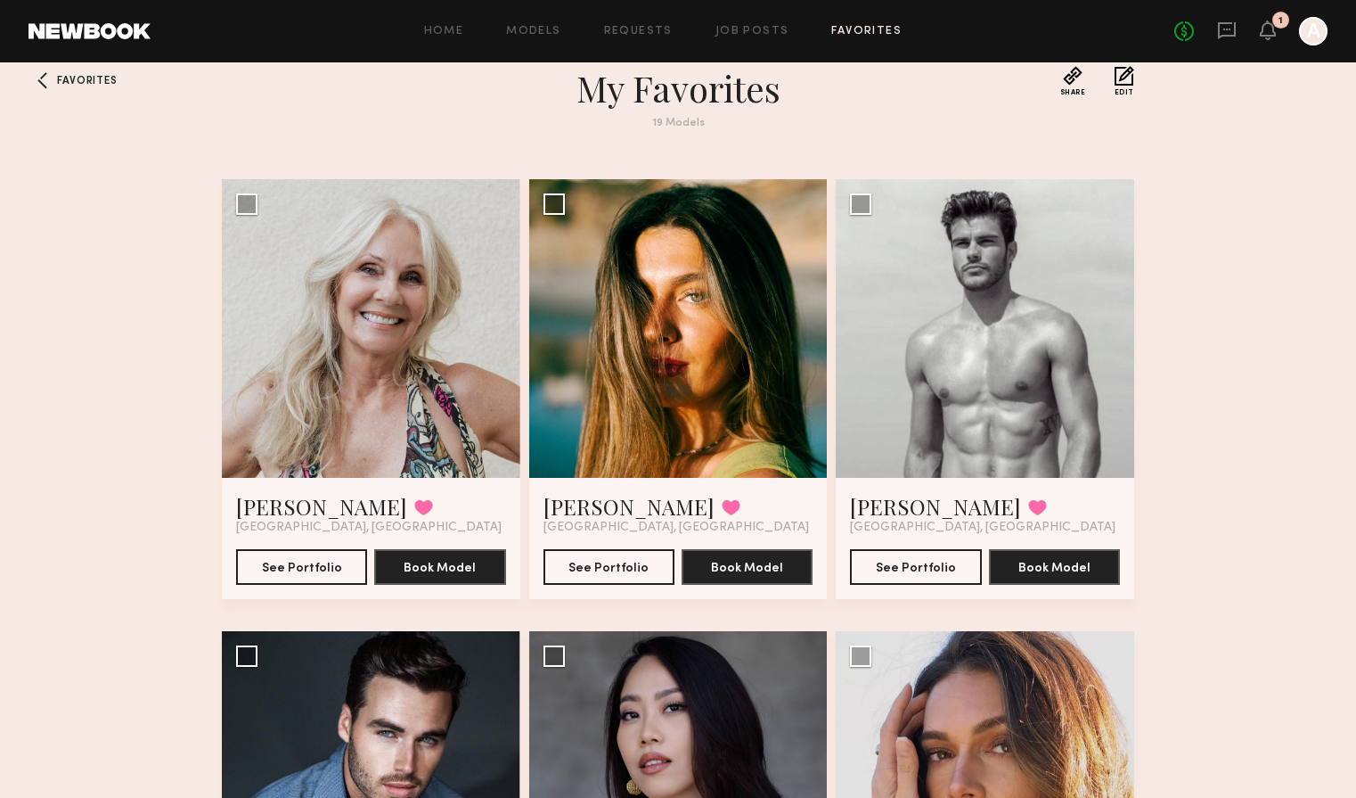
scroll to position [48, 0]
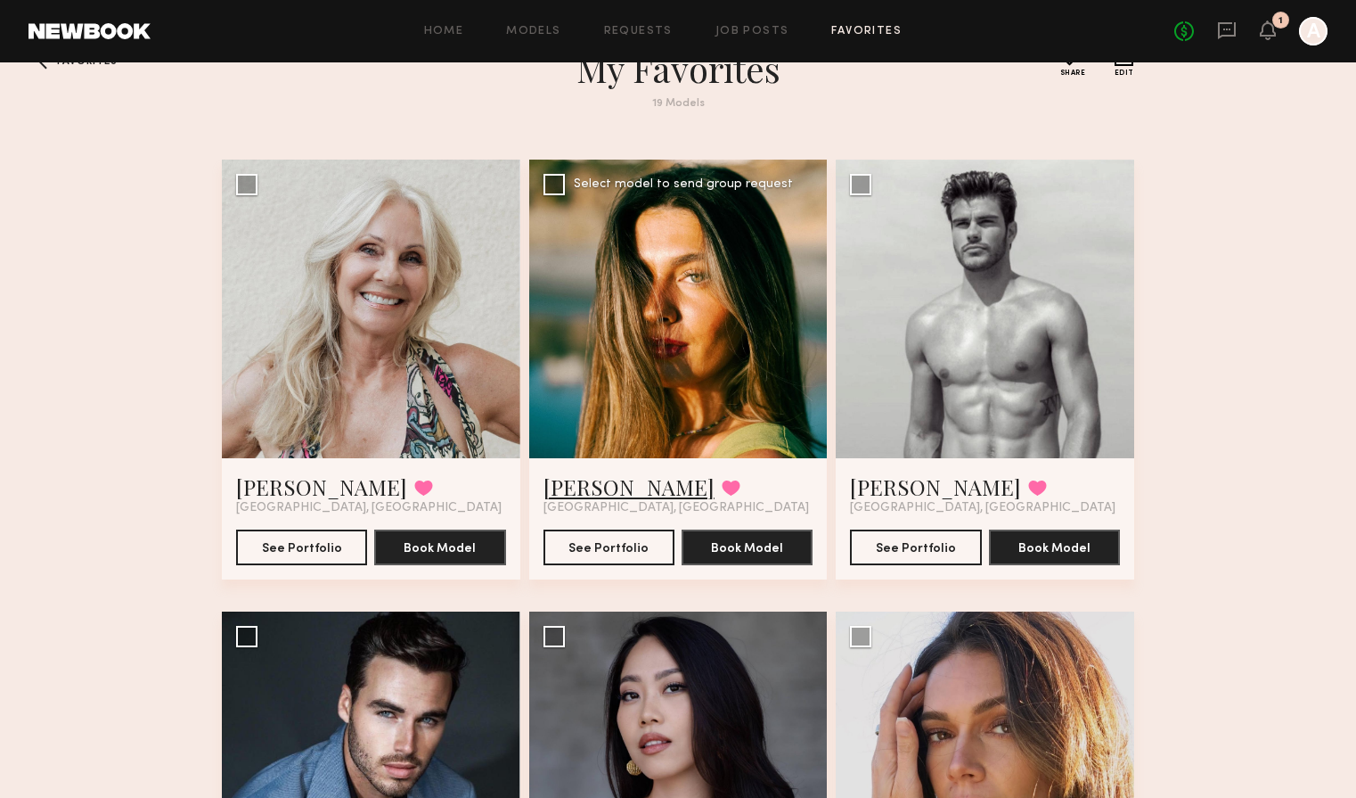
click at [592, 487] on link "Frankie E." at bounding box center [629, 486] width 171 height 29
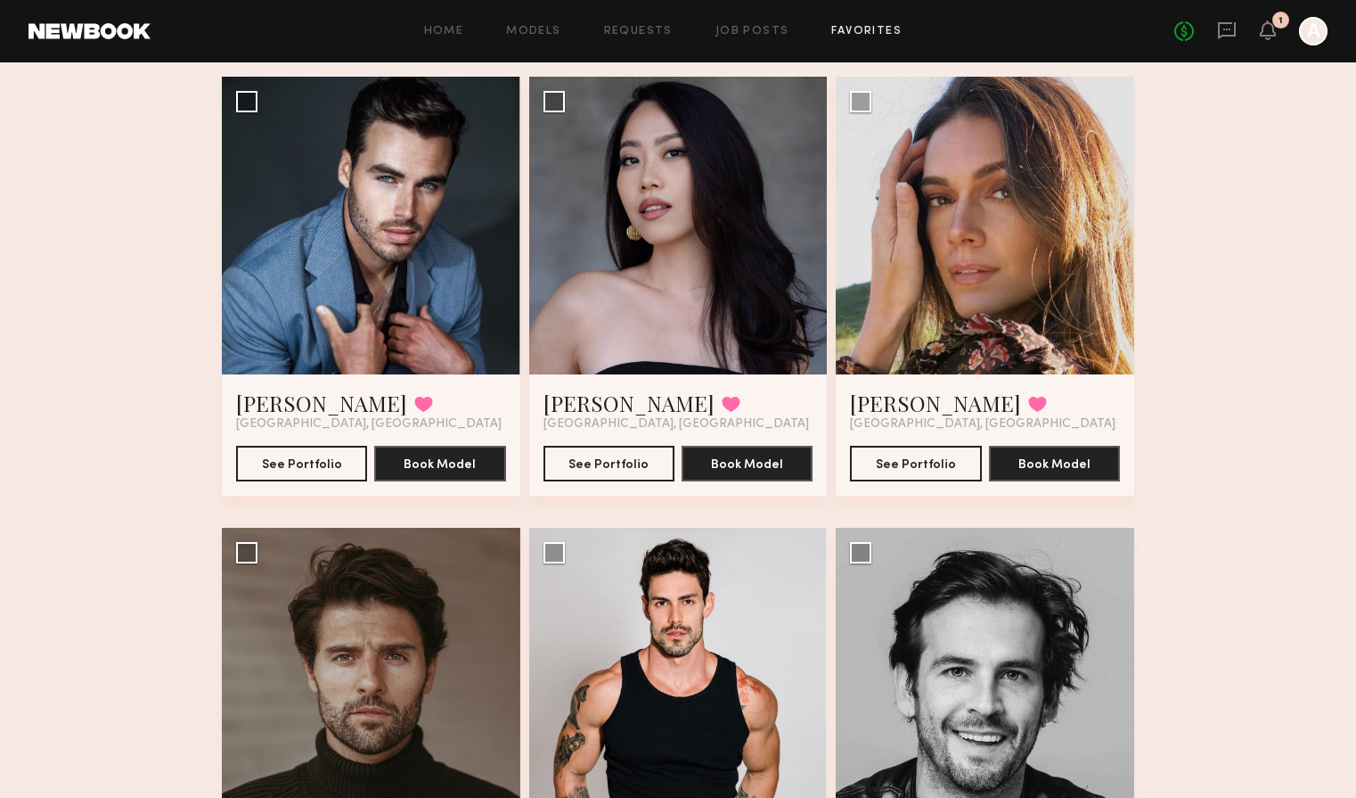
scroll to position [579, 0]
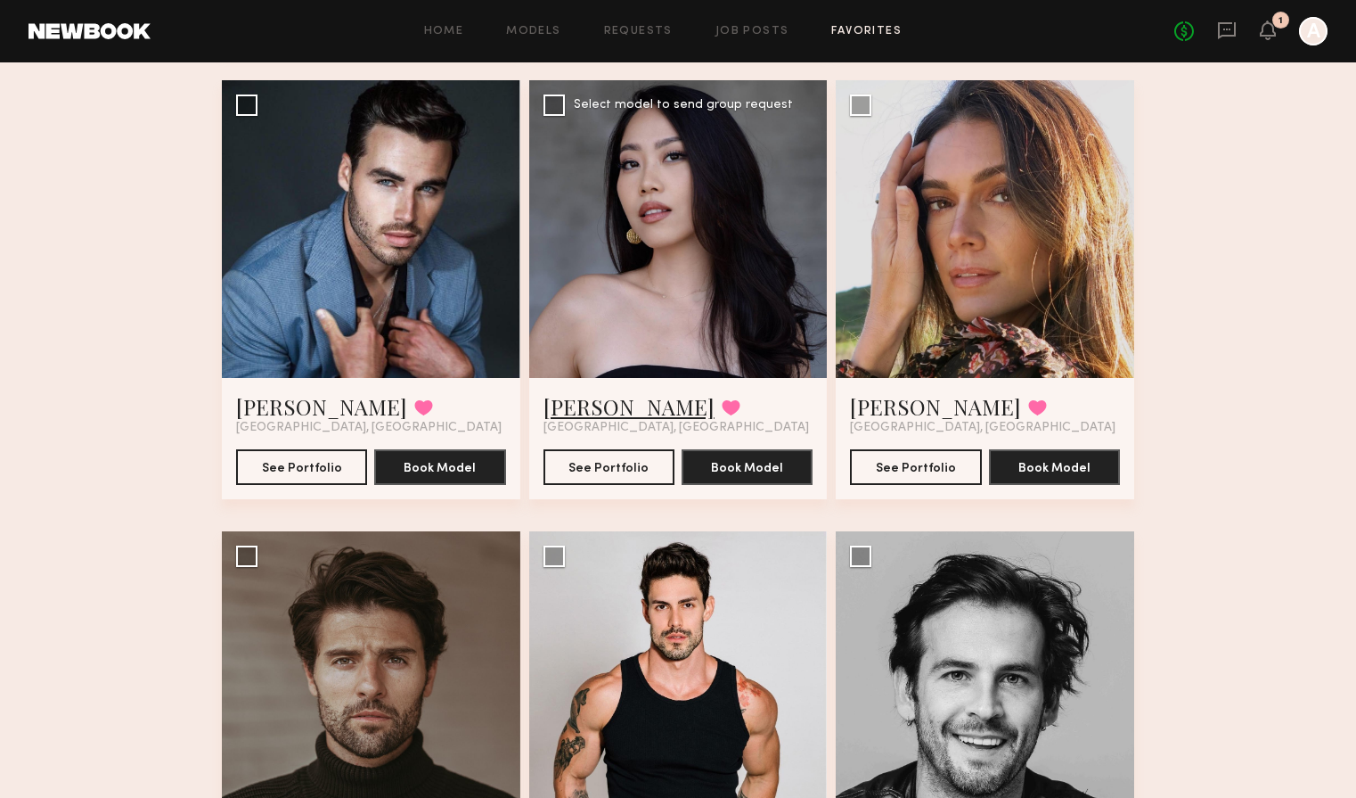
click at [599, 411] on link "Serena X." at bounding box center [629, 406] width 171 height 29
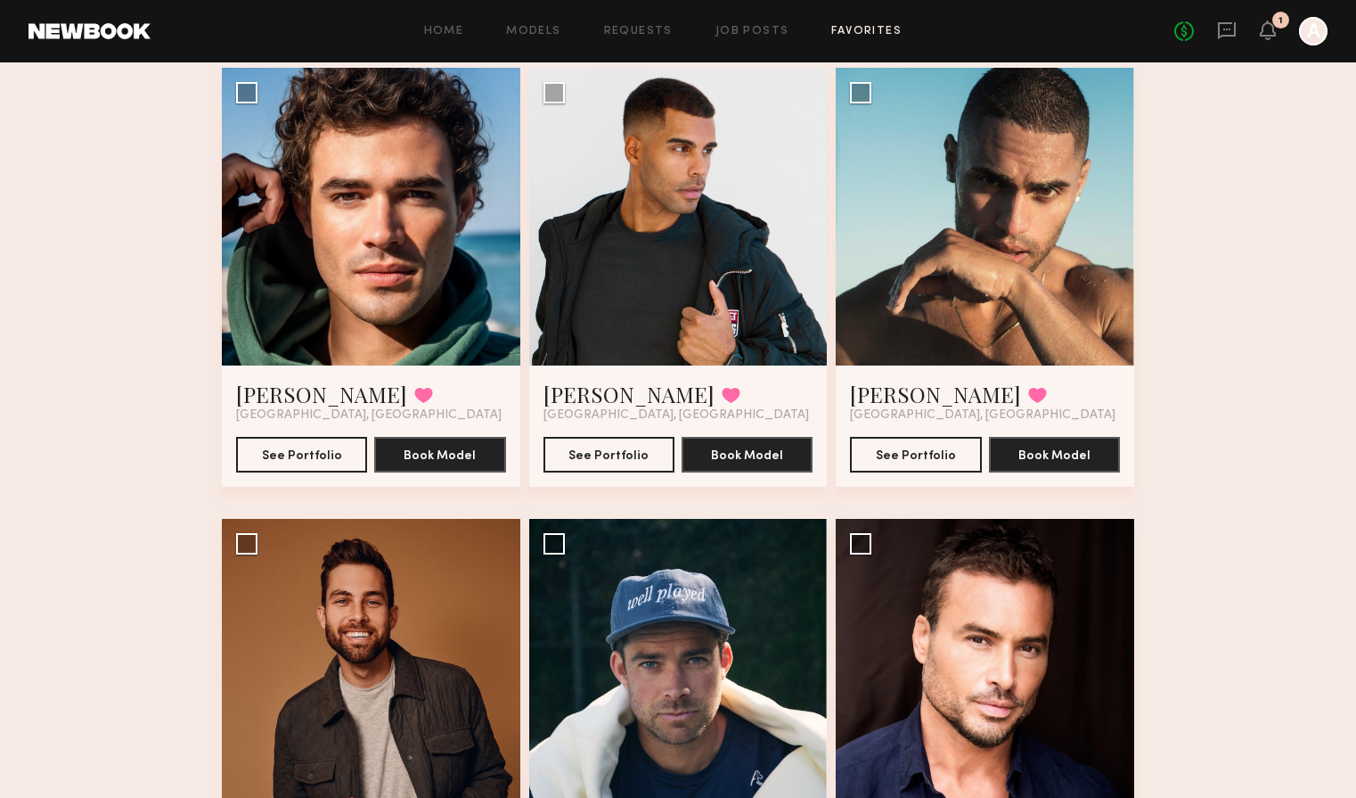
scroll to position [1928, 0]
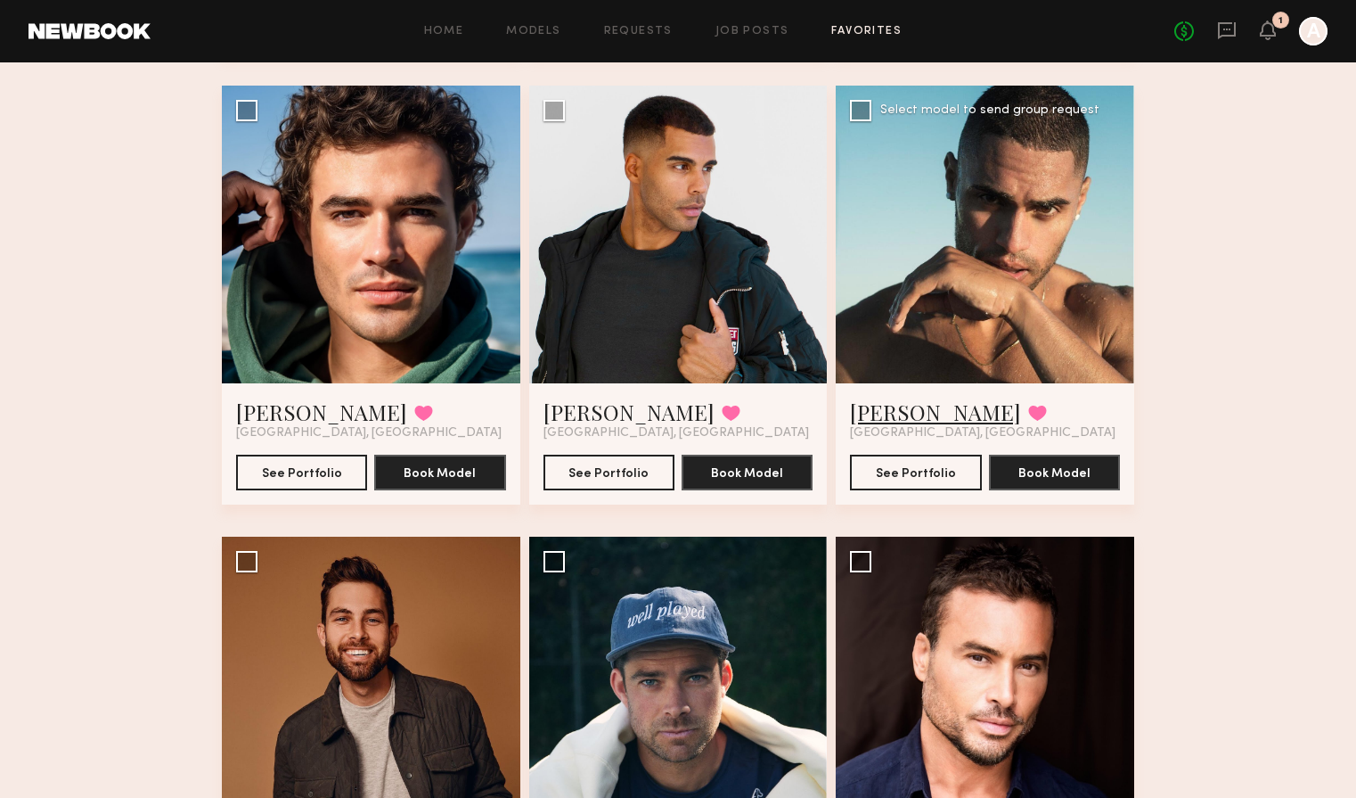
click at [910, 412] on link "Ryan K." at bounding box center [935, 411] width 171 height 29
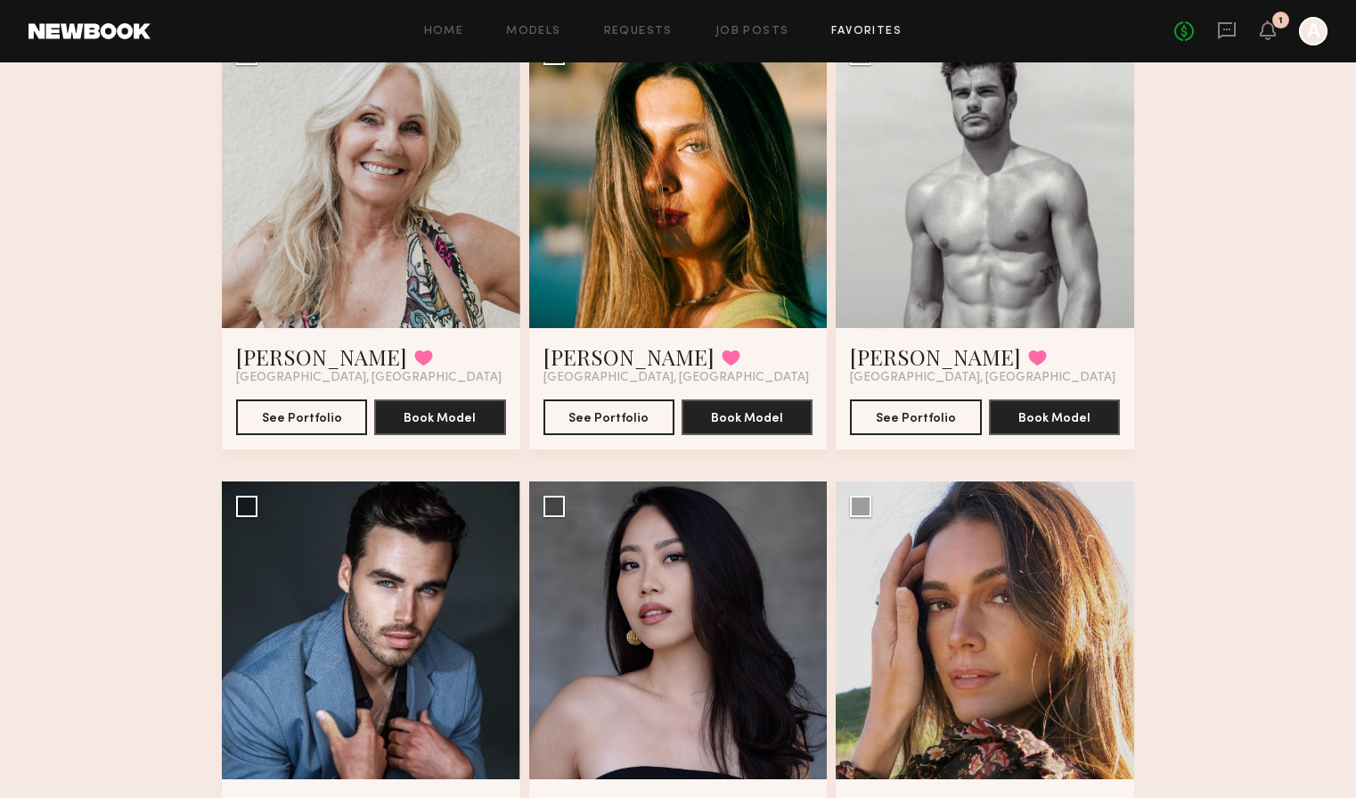
scroll to position [0, 0]
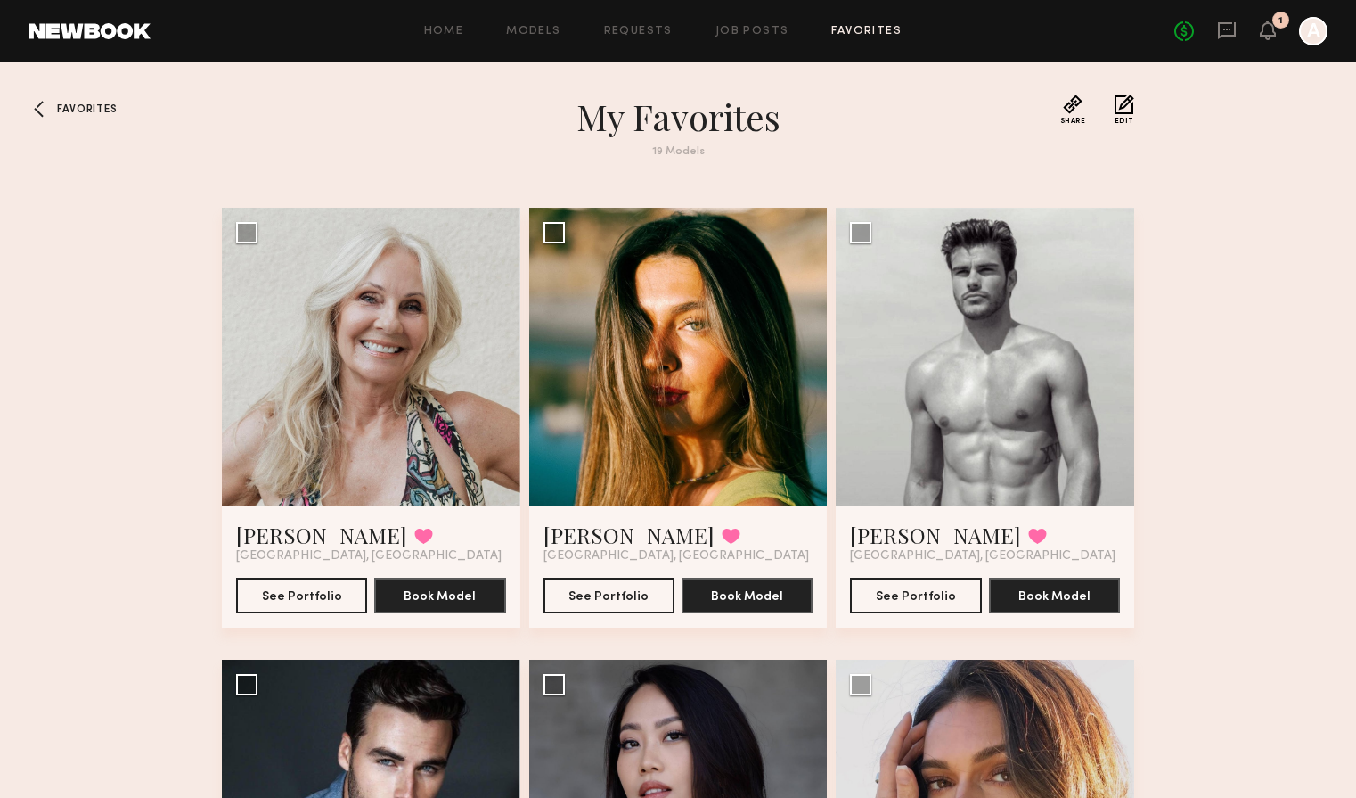
click at [102, 108] on span "Favorites" at bounding box center [87, 109] width 60 height 11
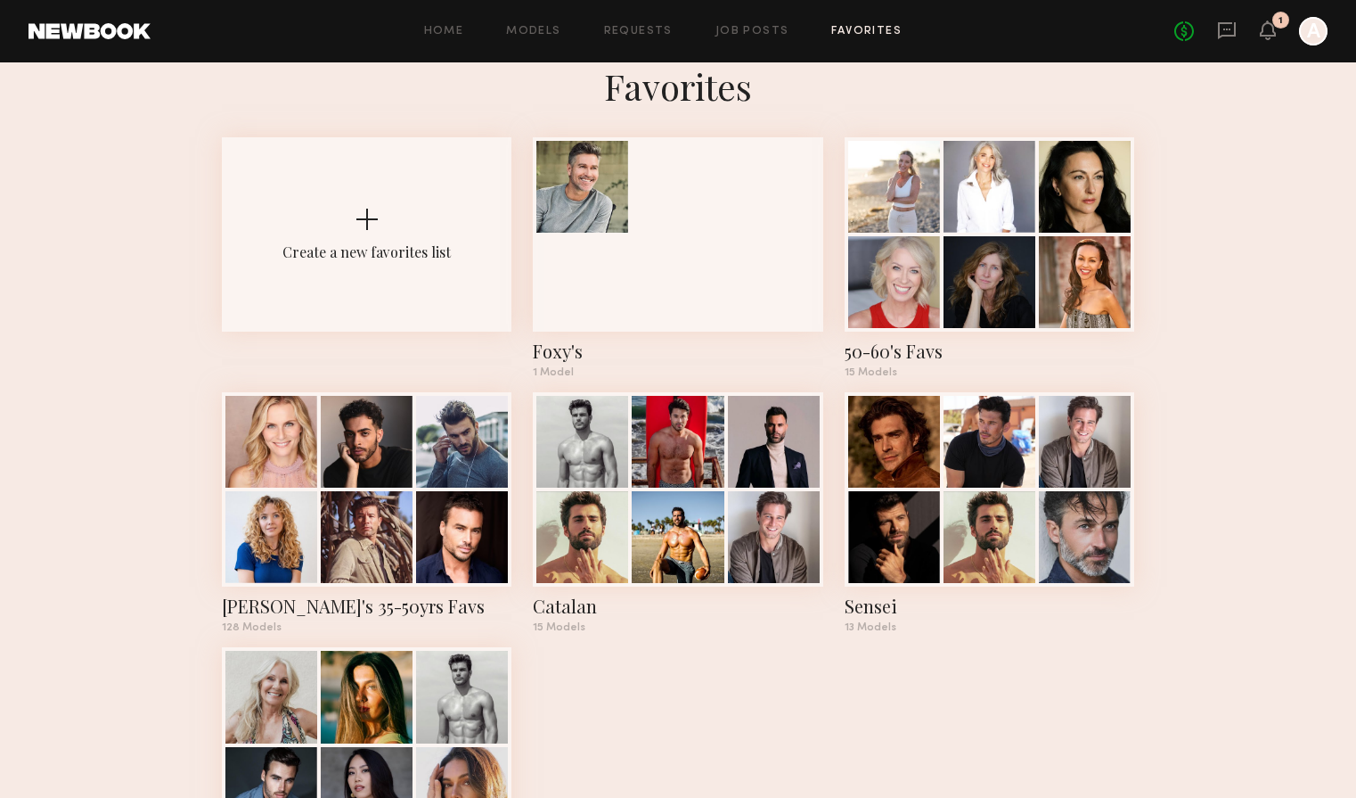
scroll to position [7, 0]
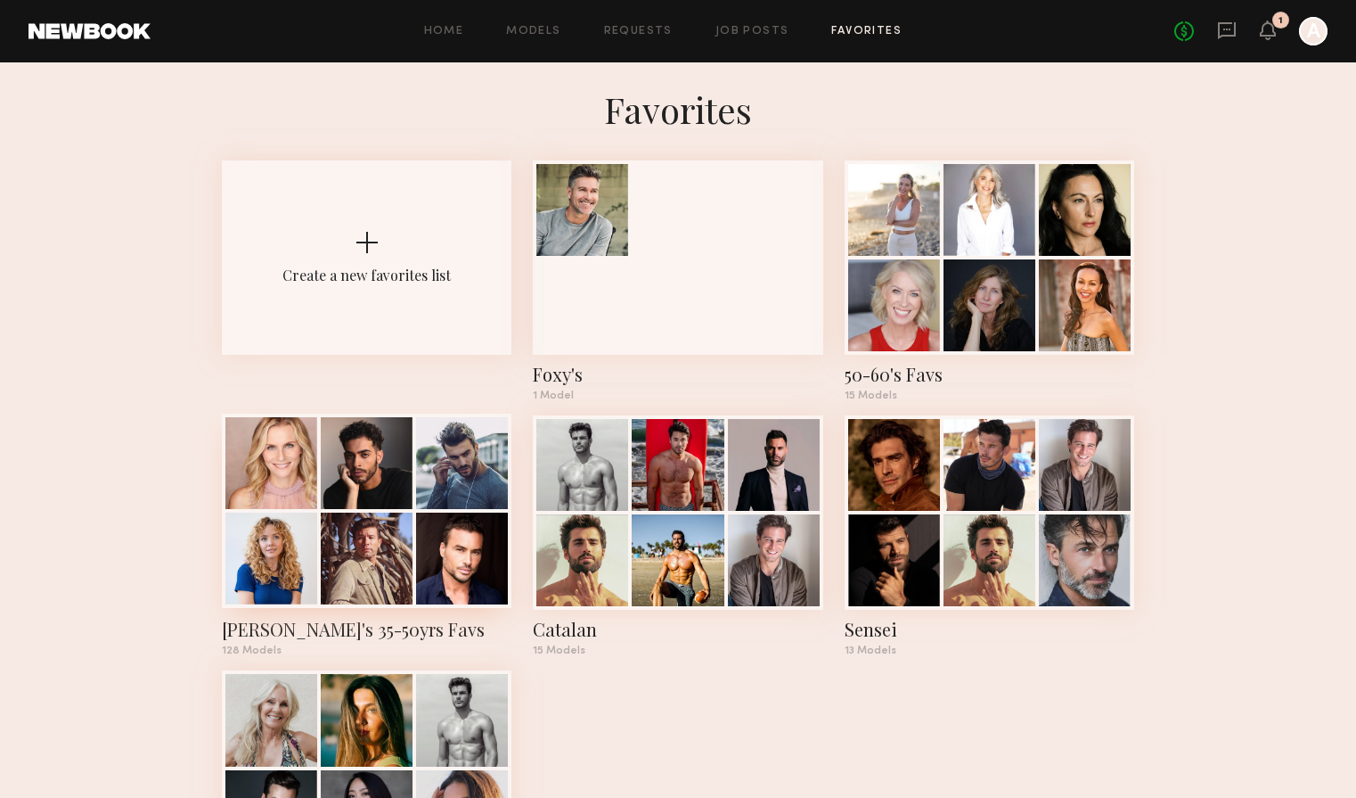
click at [322, 505] on div at bounding box center [367, 463] width 92 height 92
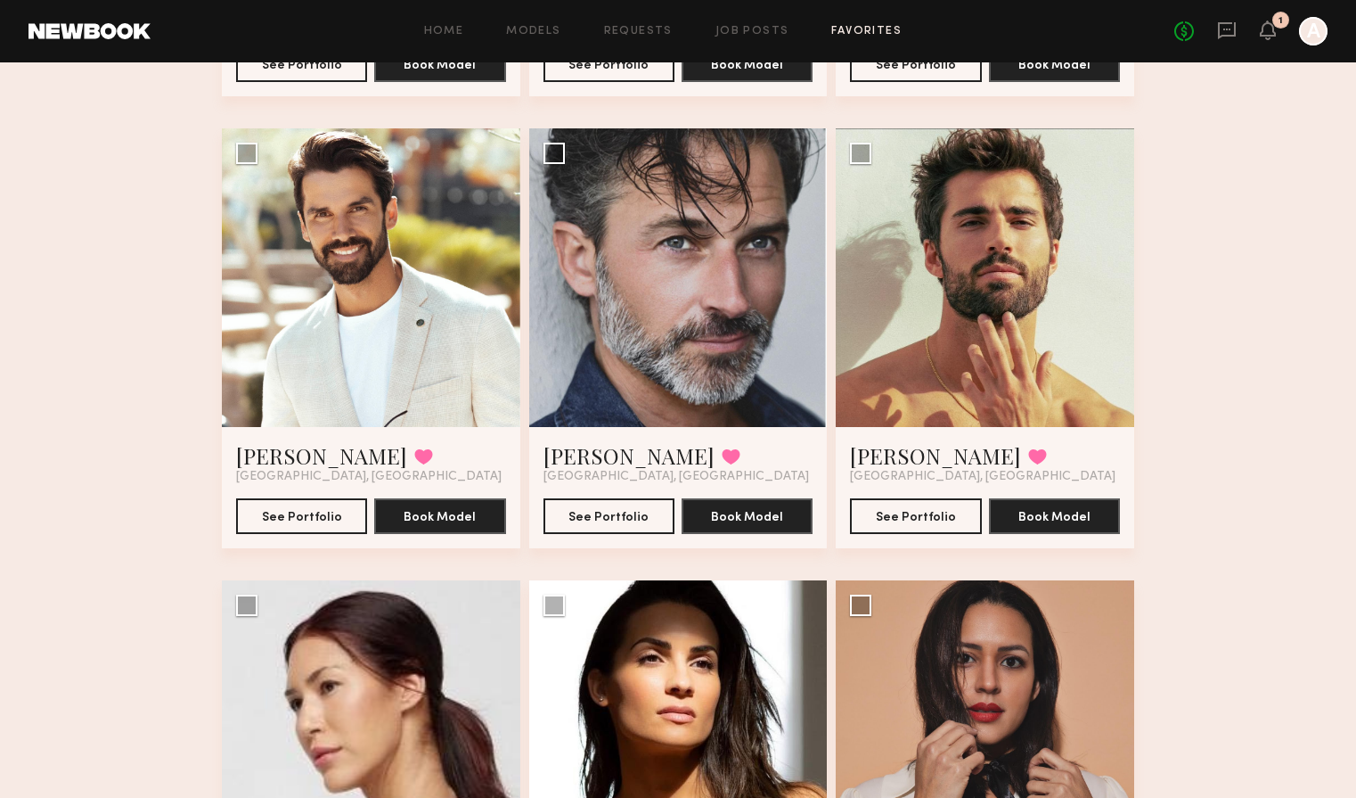
scroll to position [1005, 0]
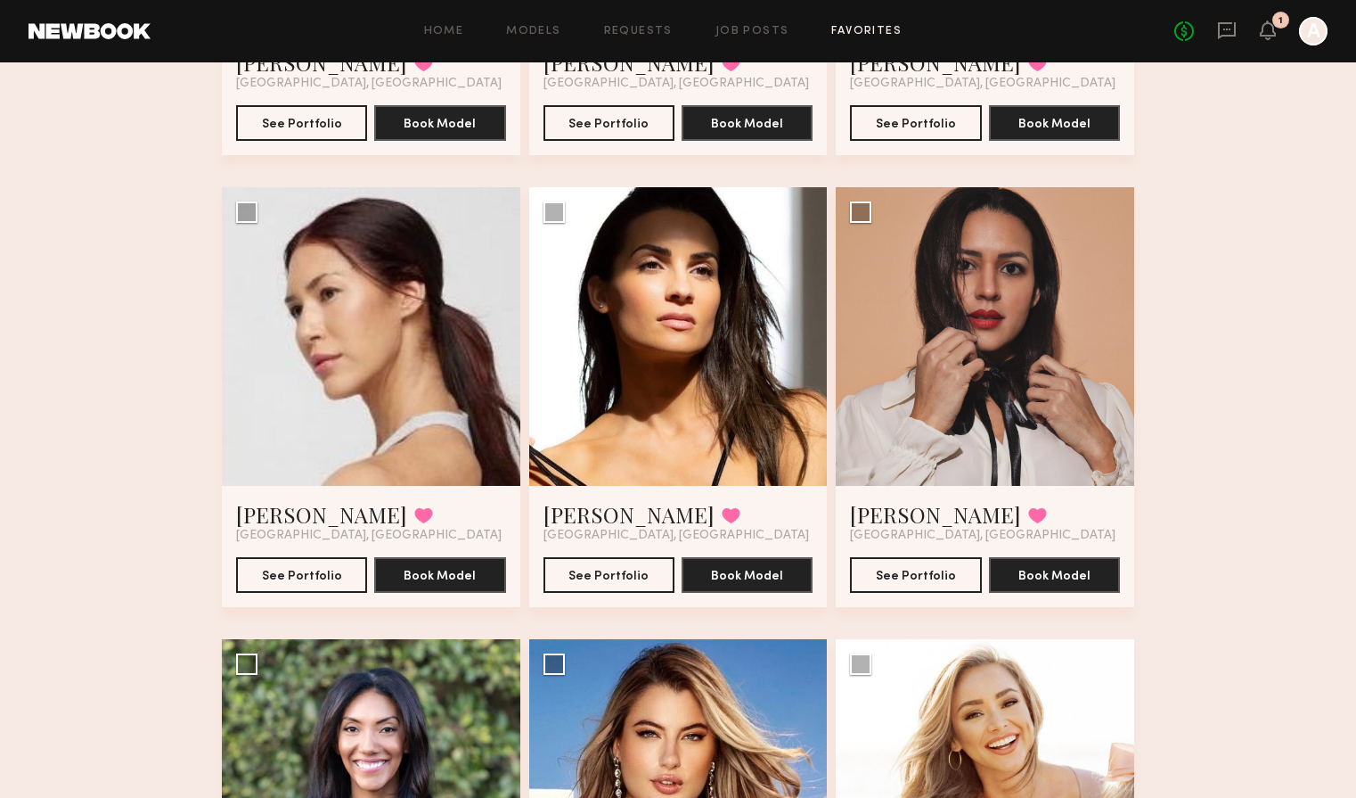
scroll to position [1381, 0]
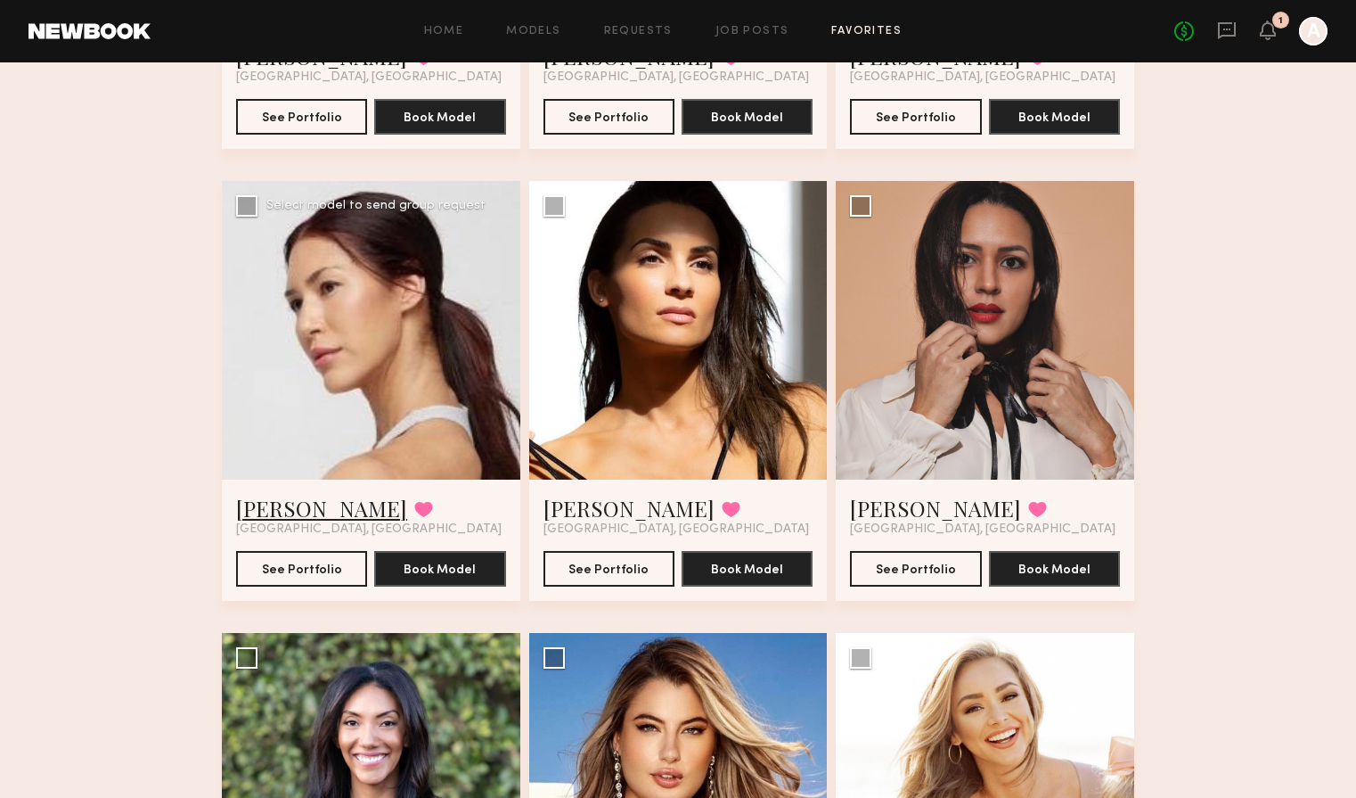
click at [331, 511] on link "Jacqueline F." at bounding box center [321, 508] width 171 height 29
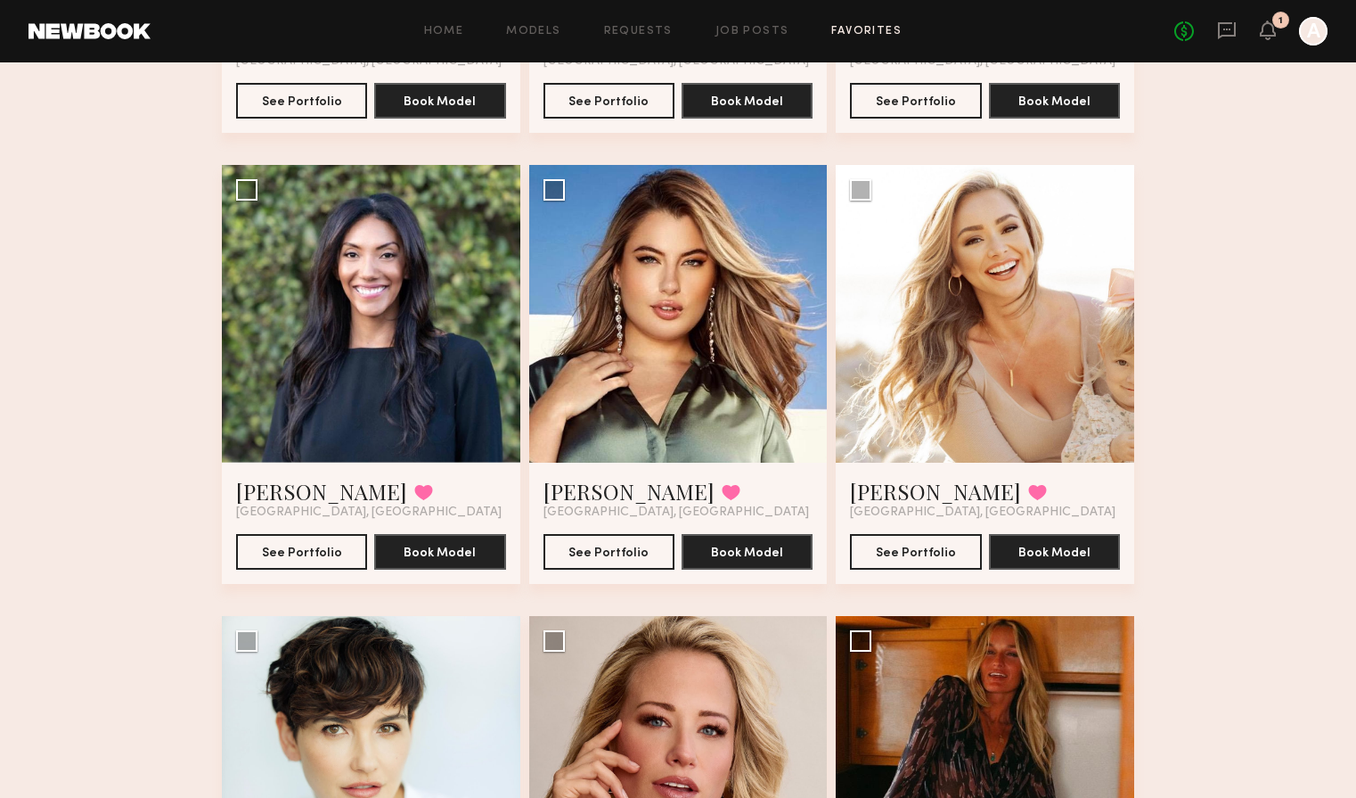
scroll to position [1851, 0]
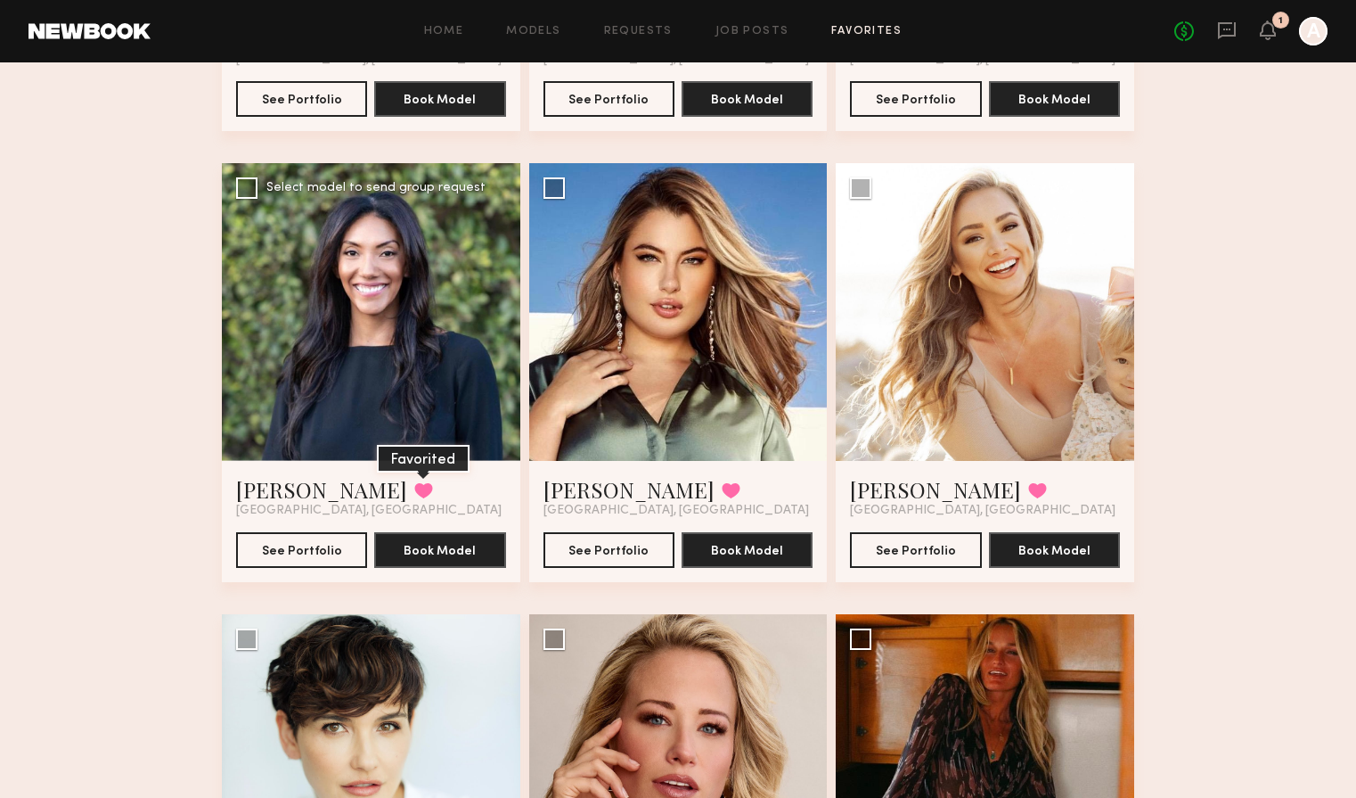
click at [414, 491] on button at bounding box center [423, 490] width 19 height 16
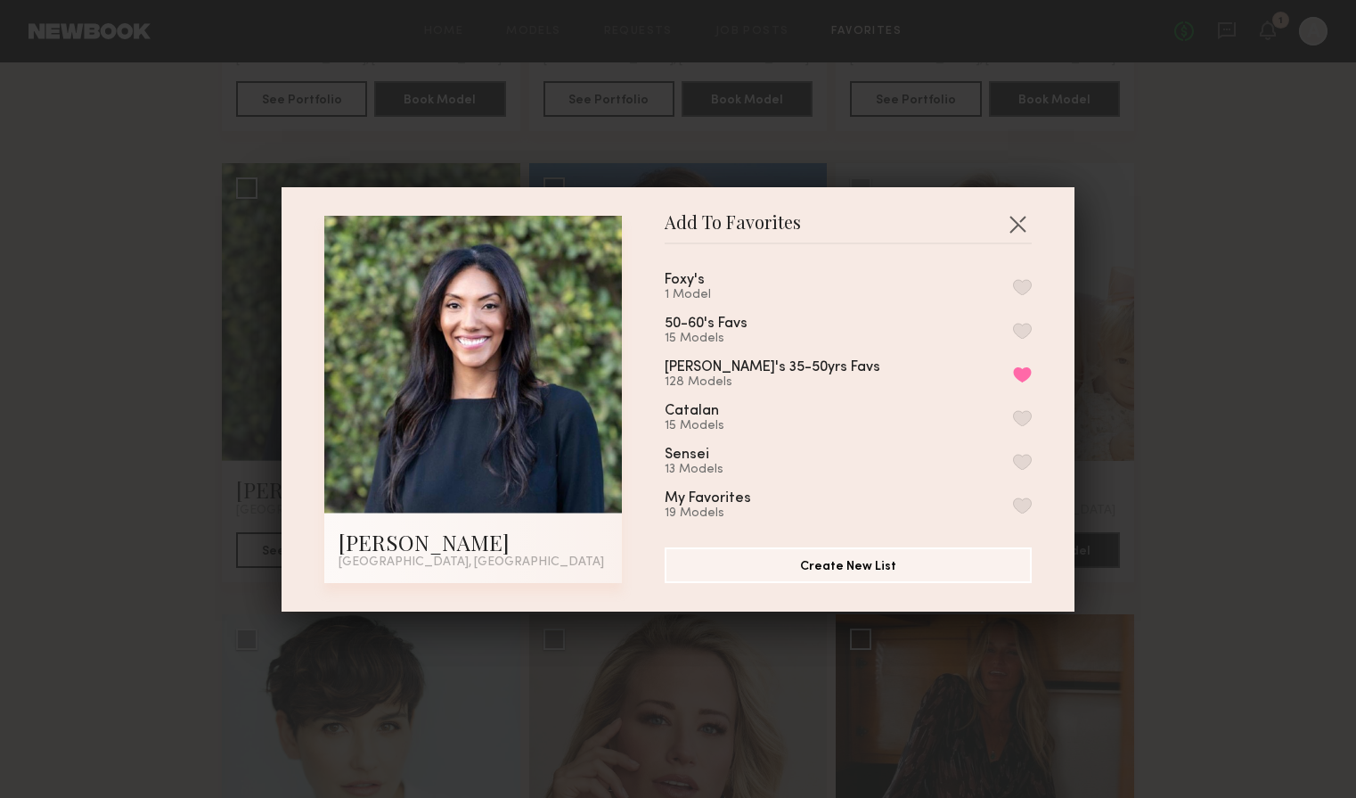
click at [1035, 287] on div "Foxy's 1 Model 50-60's Favs 15 Models Jen's 35-50yrs Favs 128 Models Remove fro…" at bounding box center [857, 388] width 385 height 260
click at [1019, 287] on button "button" at bounding box center [1022, 287] width 19 height 16
click at [1021, 225] on button "button" at bounding box center [1017, 223] width 29 height 29
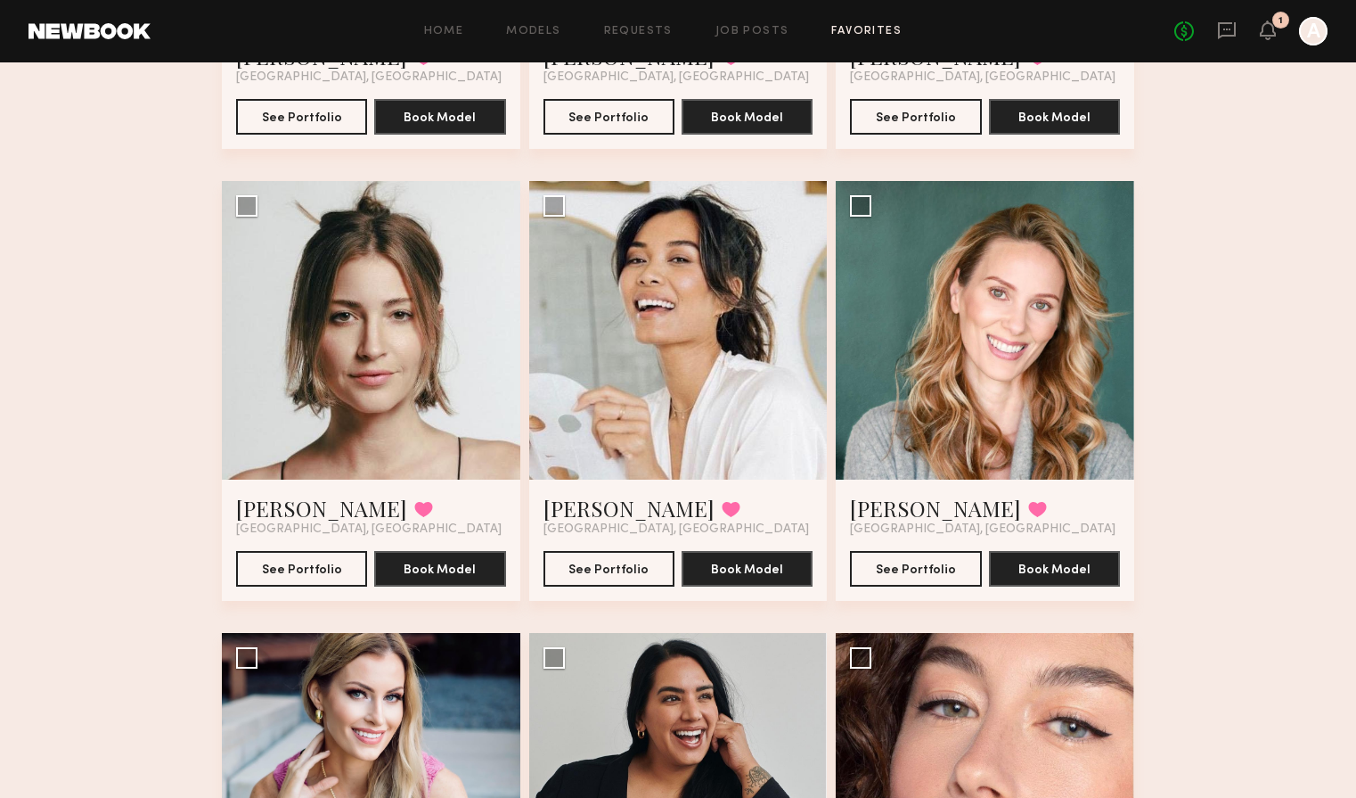
scroll to position [2746, 0]
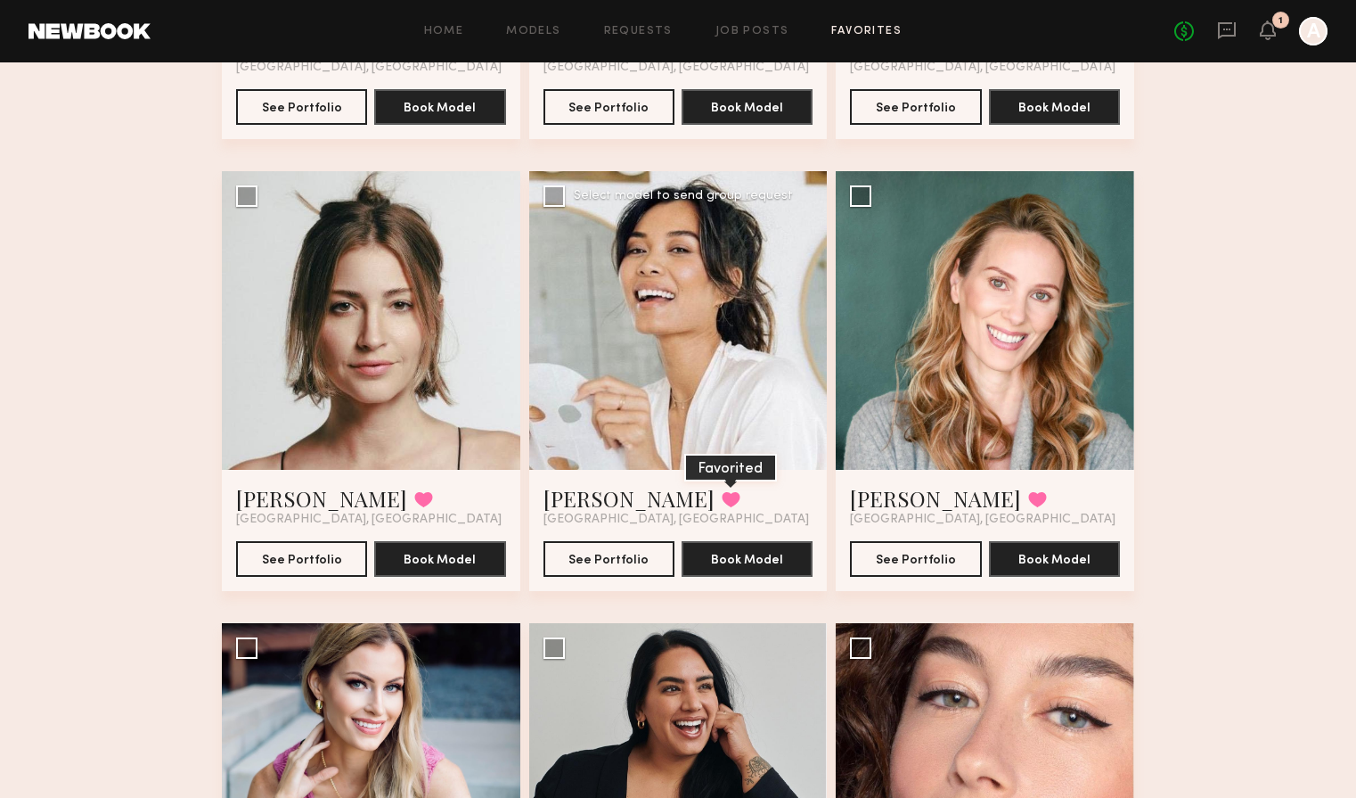
click at [722, 498] on button at bounding box center [731, 499] width 19 height 16
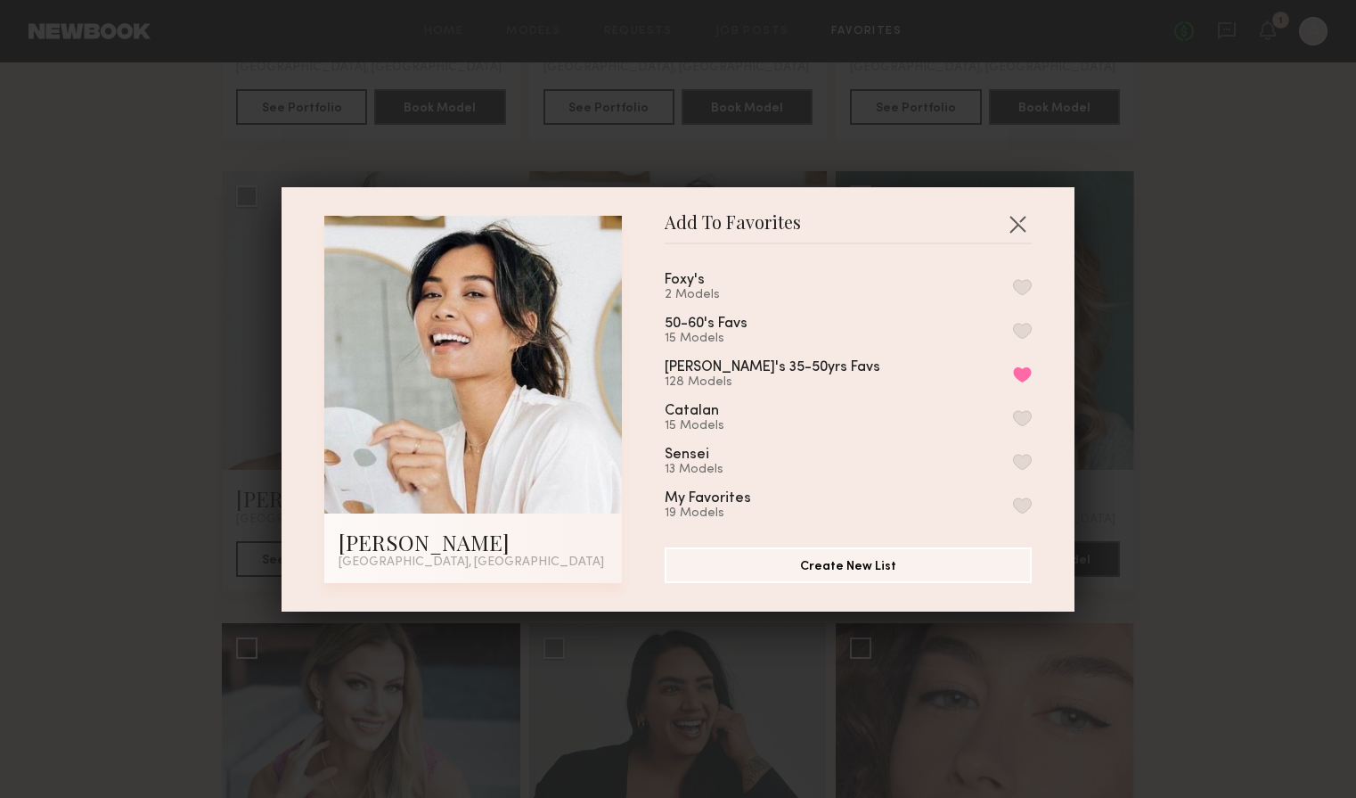
click at [1019, 284] on button "button" at bounding box center [1022, 287] width 19 height 16
click at [1020, 225] on button "button" at bounding box center [1017, 223] width 29 height 29
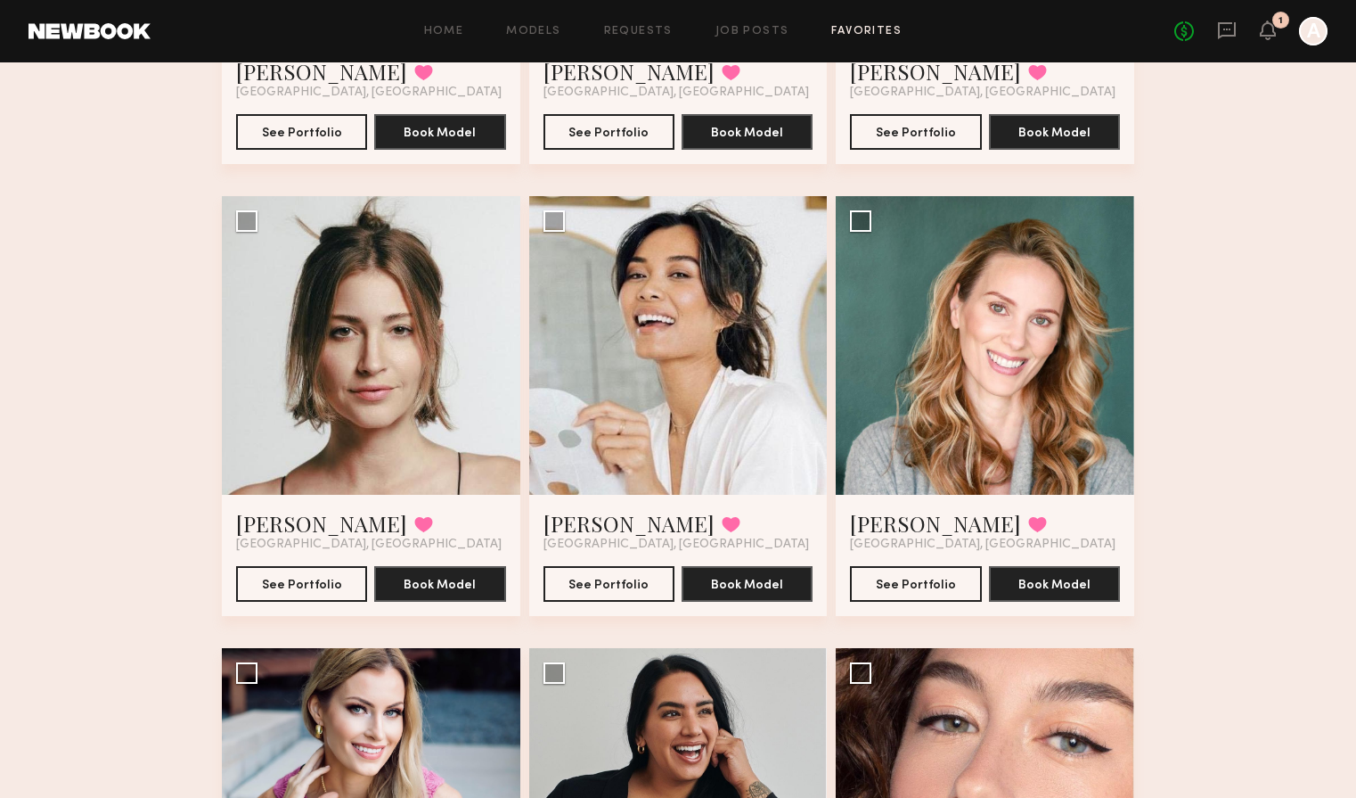
scroll to position [2736, 0]
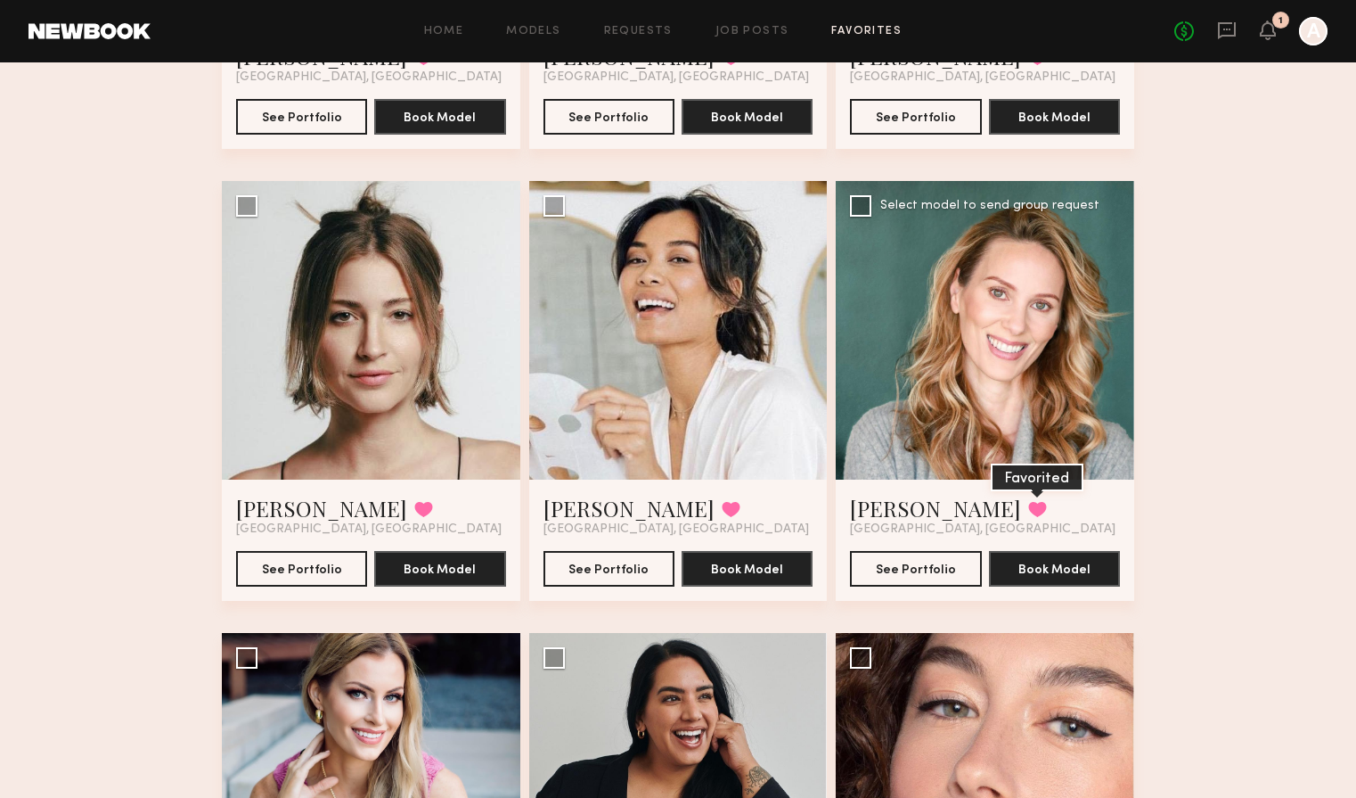
click at [1028, 508] on button at bounding box center [1037, 509] width 19 height 16
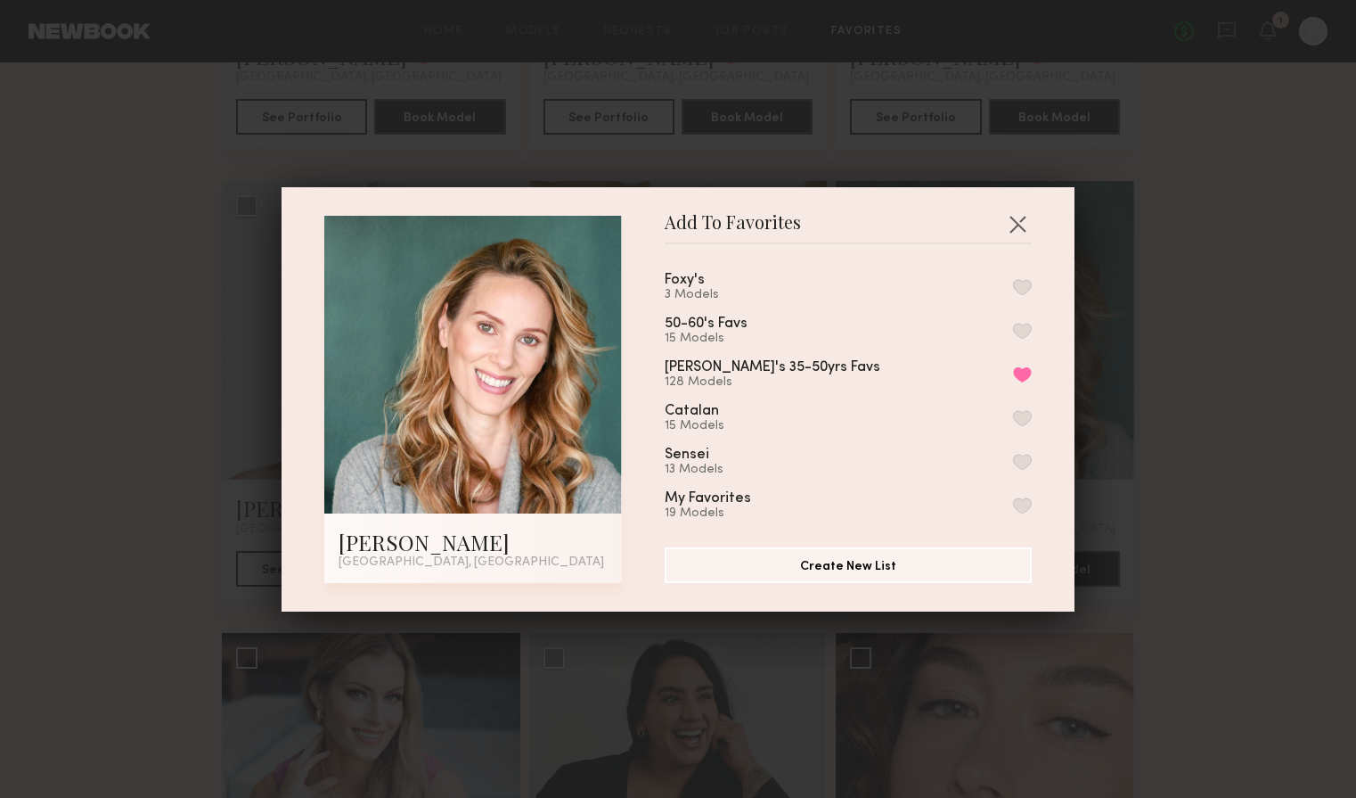
click at [1027, 283] on button "button" at bounding box center [1022, 287] width 19 height 16
click at [1019, 224] on button "button" at bounding box center [1017, 223] width 29 height 29
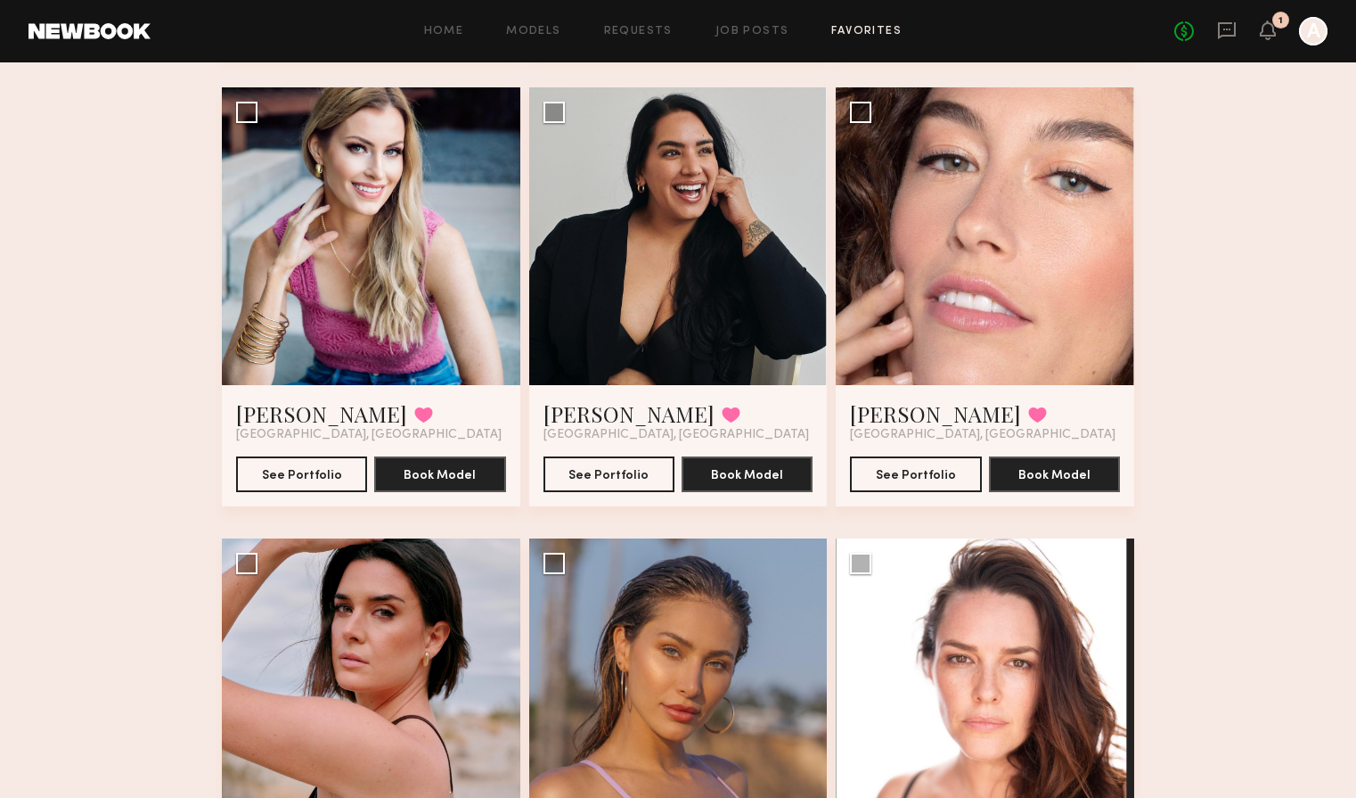
scroll to position [3270, 0]
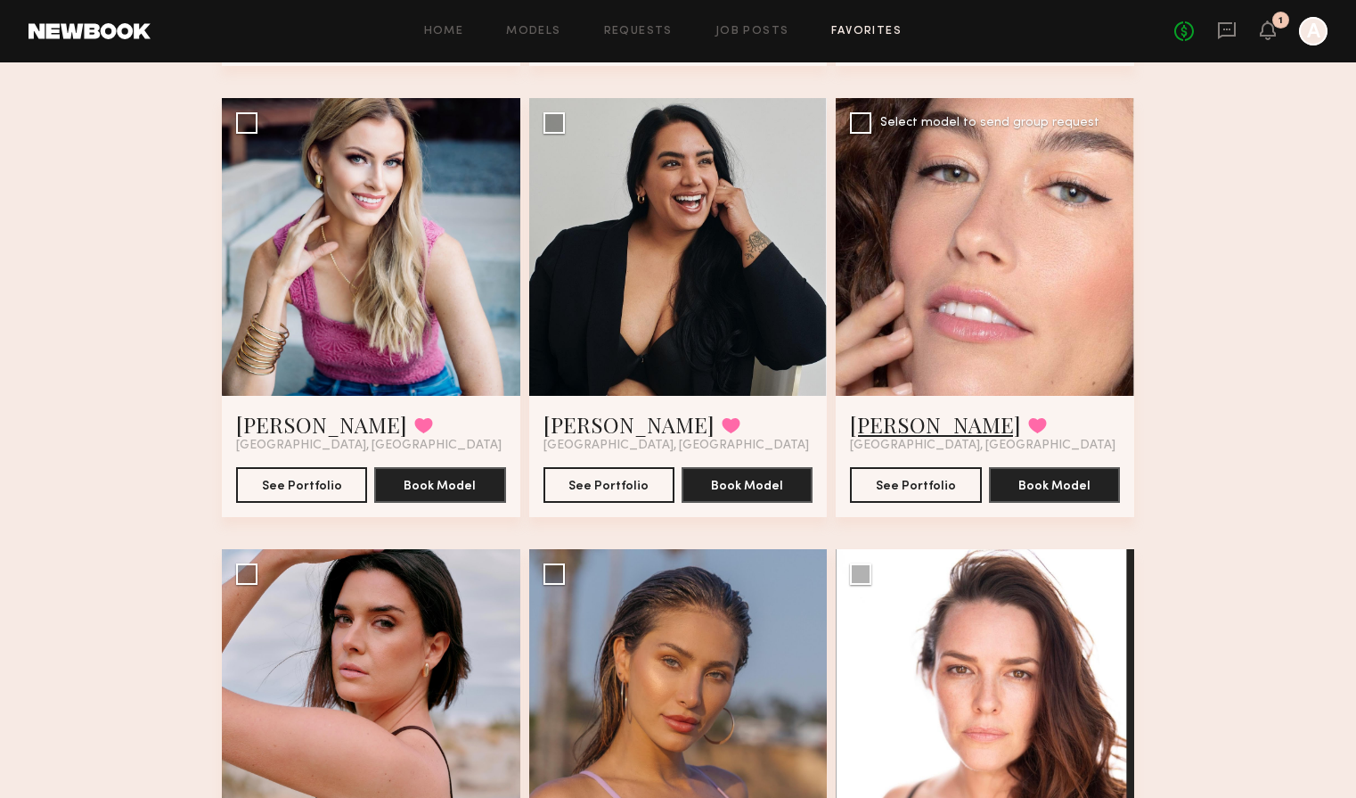
click at [893, 425] on link "Velia D." at bounding box center [935, 424] width 171 height 29
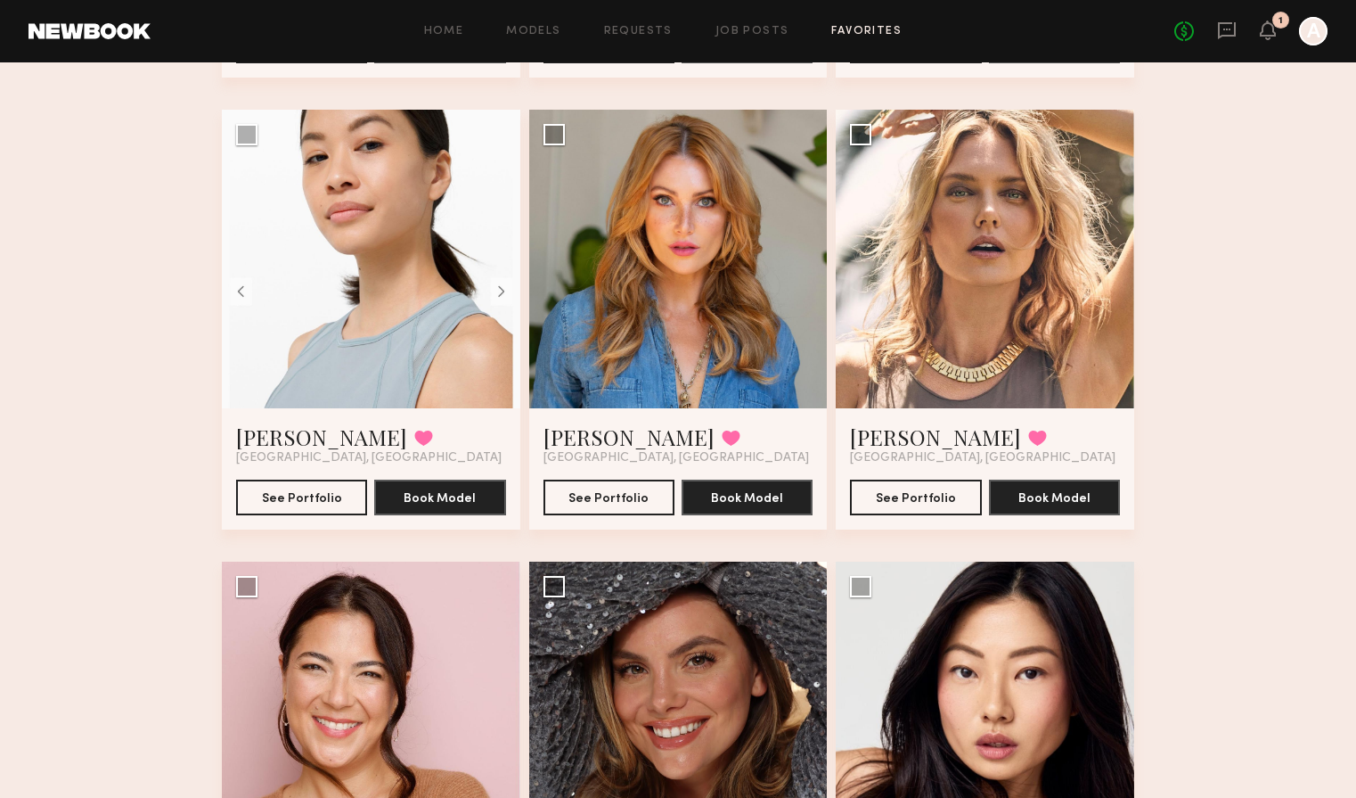
scroll to position [4166, 0]
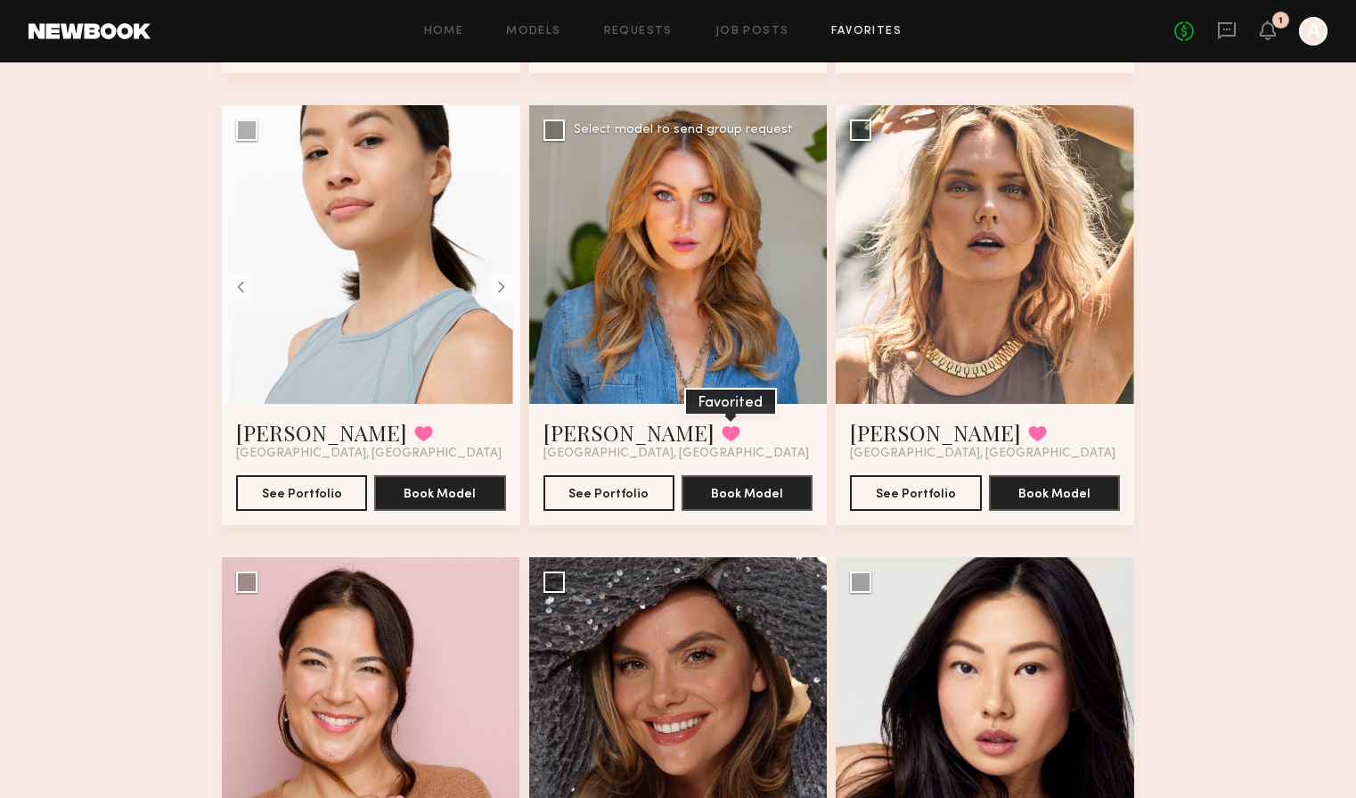
click at [722, 431] on button at bounding box center [731, 433] width 19 height 16
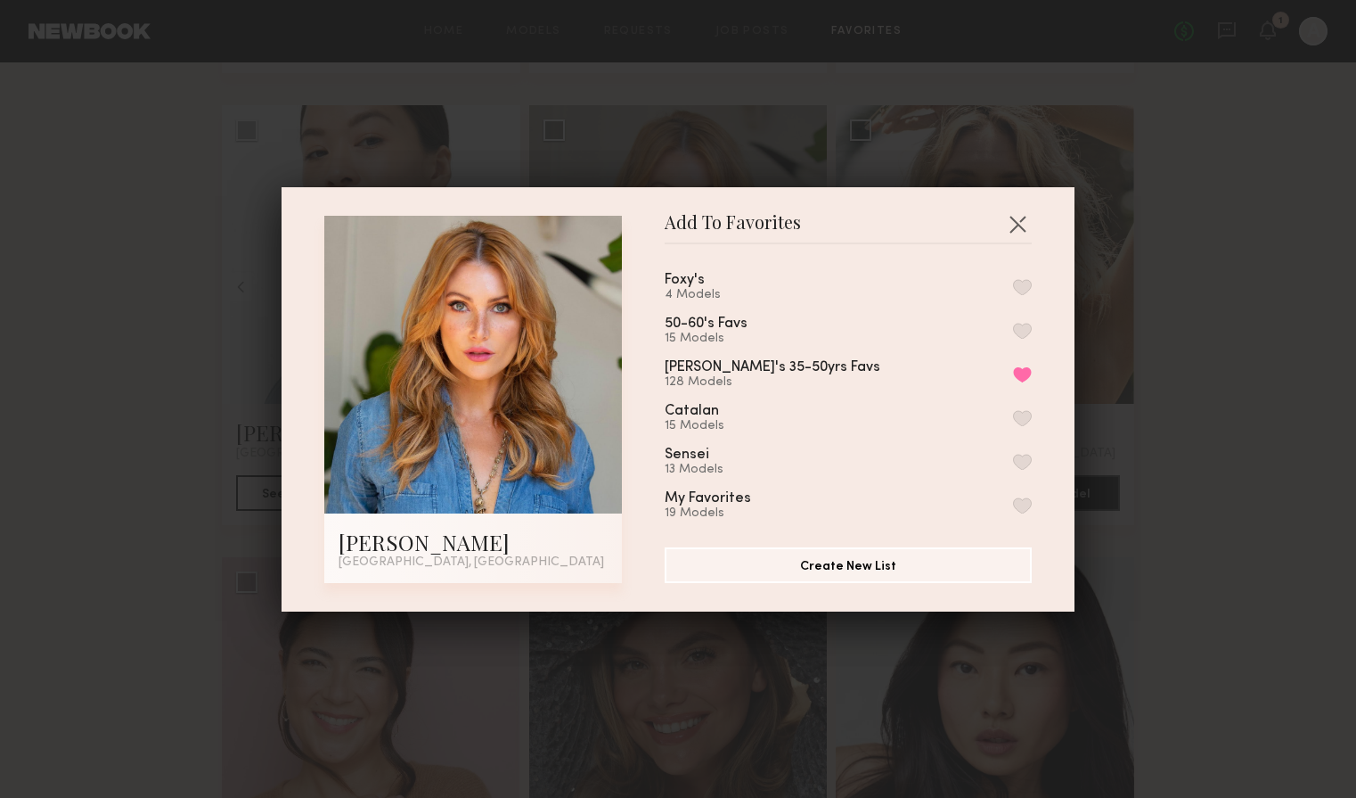
click at [1022, 285] on button "button" at bounding box center [1022, 287] width 19 height 16
click at [1019, 229] on button "button" at bounding box center [1017, 223] width 29 height 29
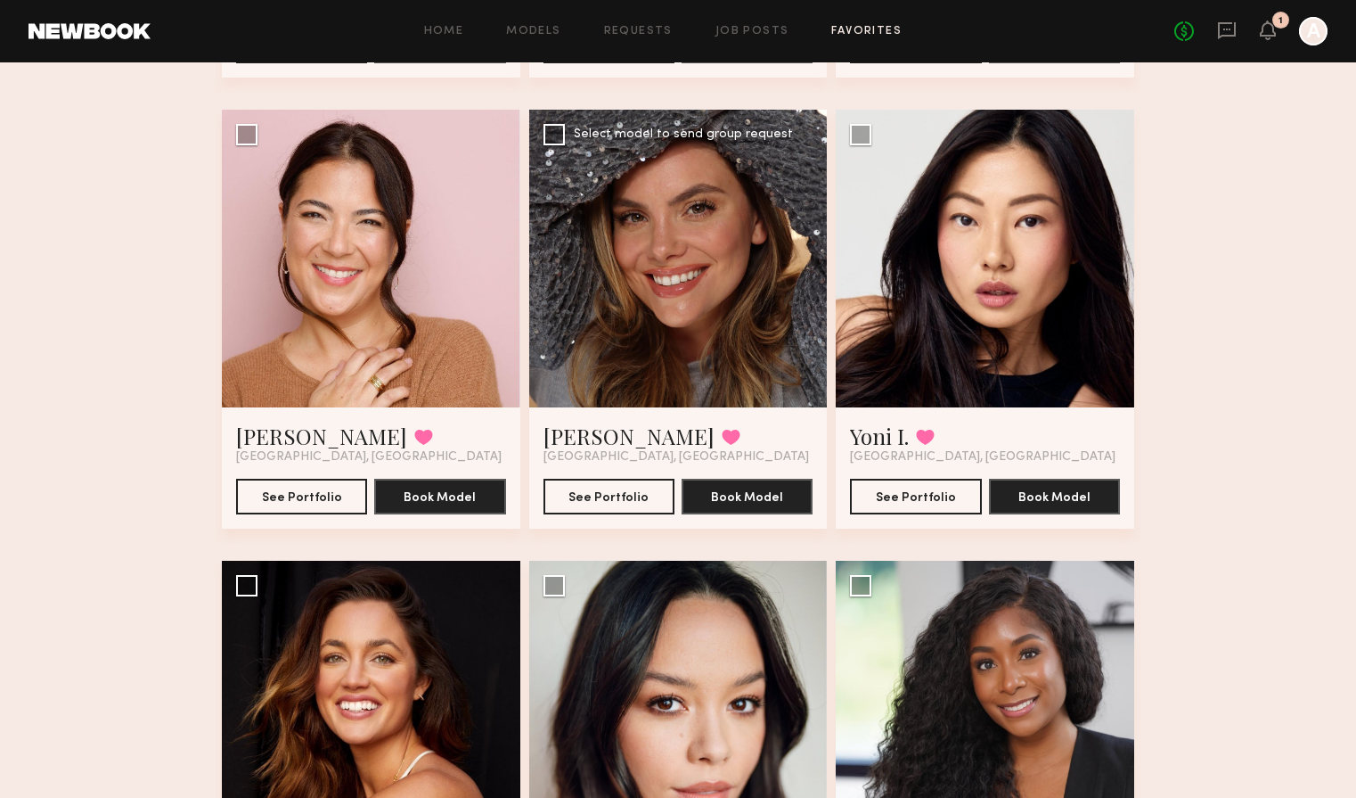
scroll to position [4614, 0]
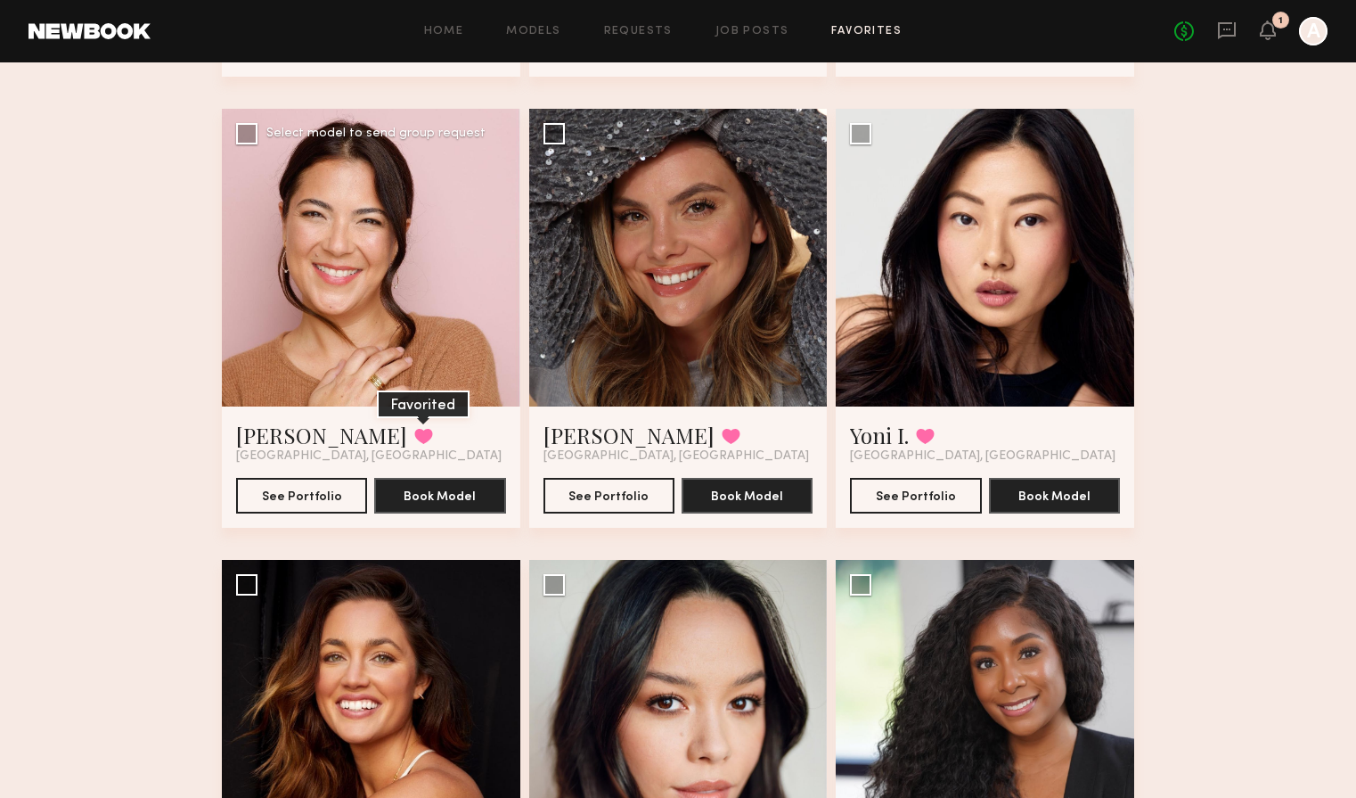
click at [414, 436] on button at bounding box center [423, 436] width 19 height 16
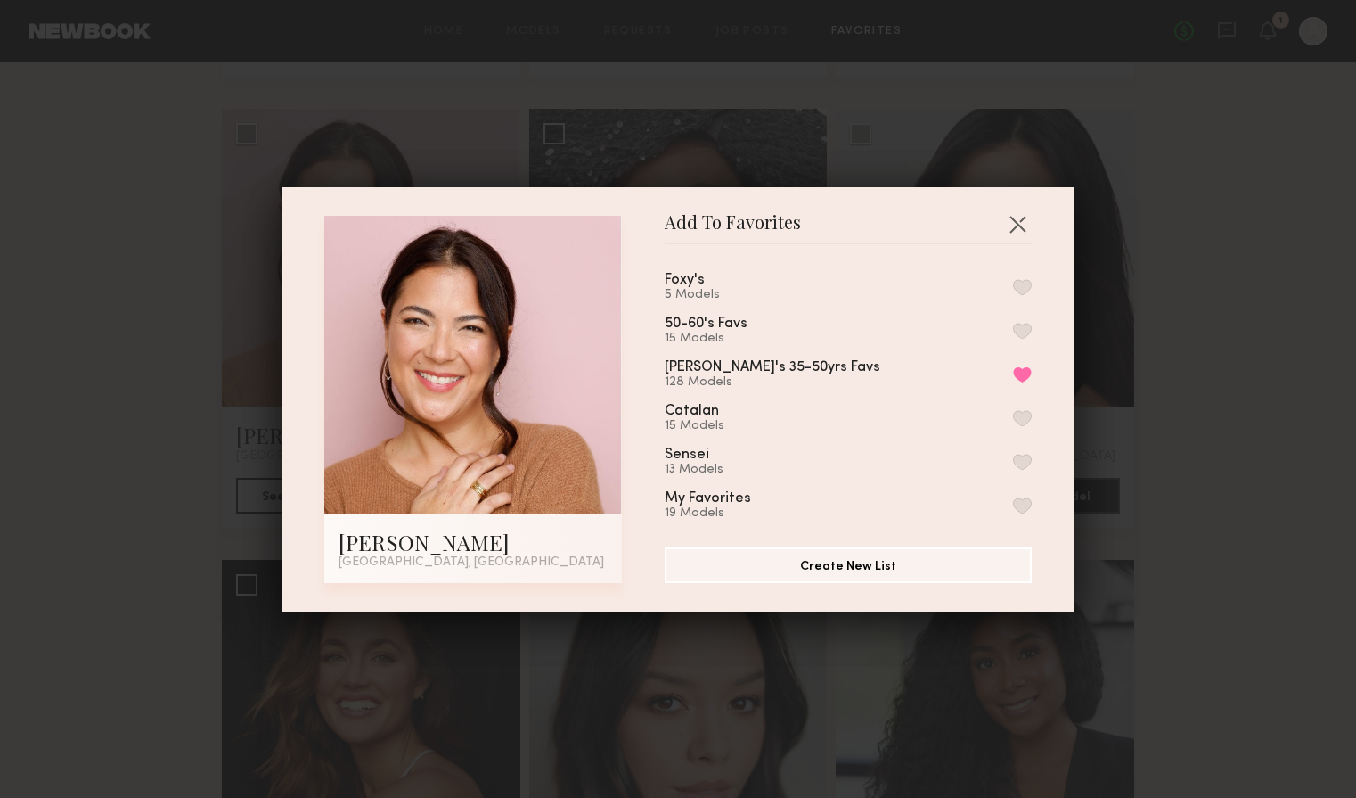
click at [1023, 284] on button "button" at bounding box center [1022, 287] width 19 height 16
click at [1019, 227] on button "button" at bounding box center [1017, 223] width 29 height 29
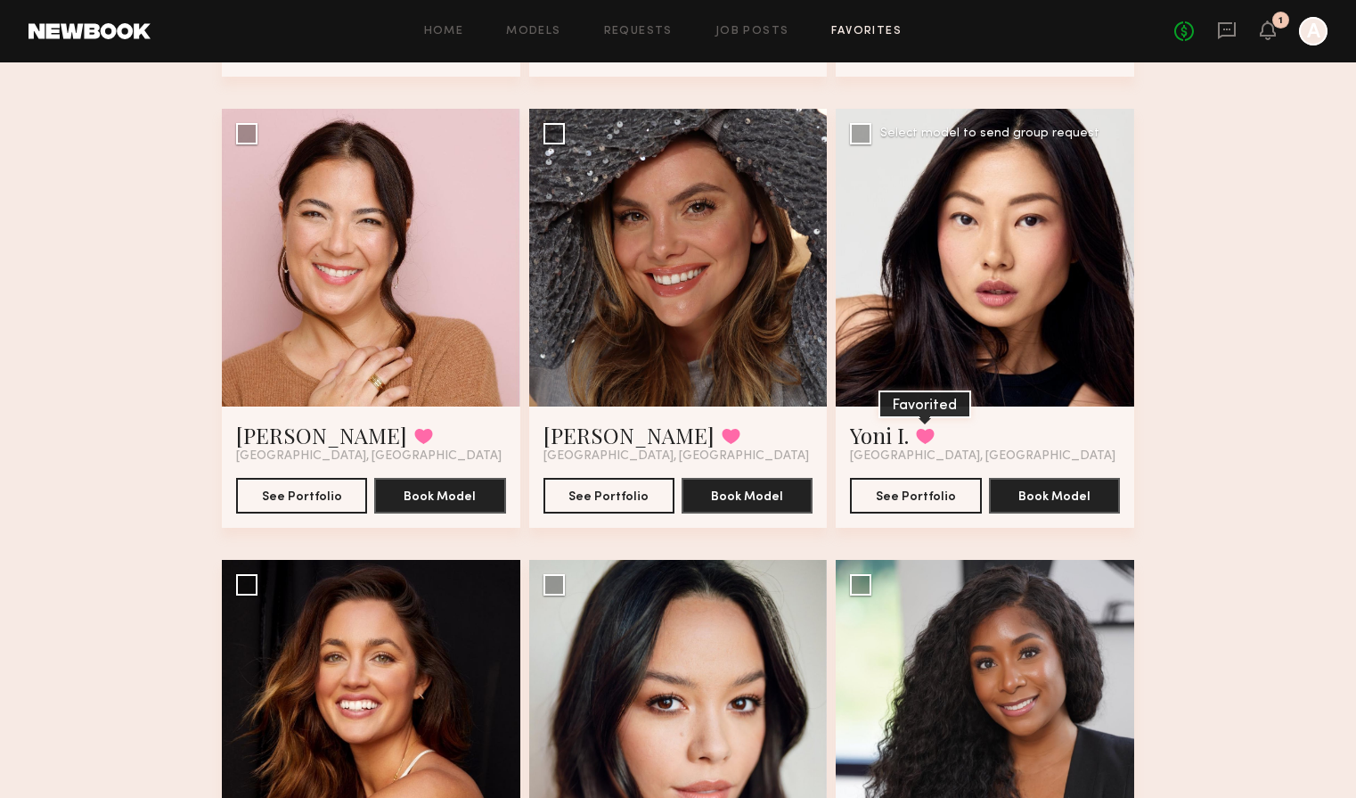
click at [929, 431] on button at bounding box center [925, 436] width 19 height 16
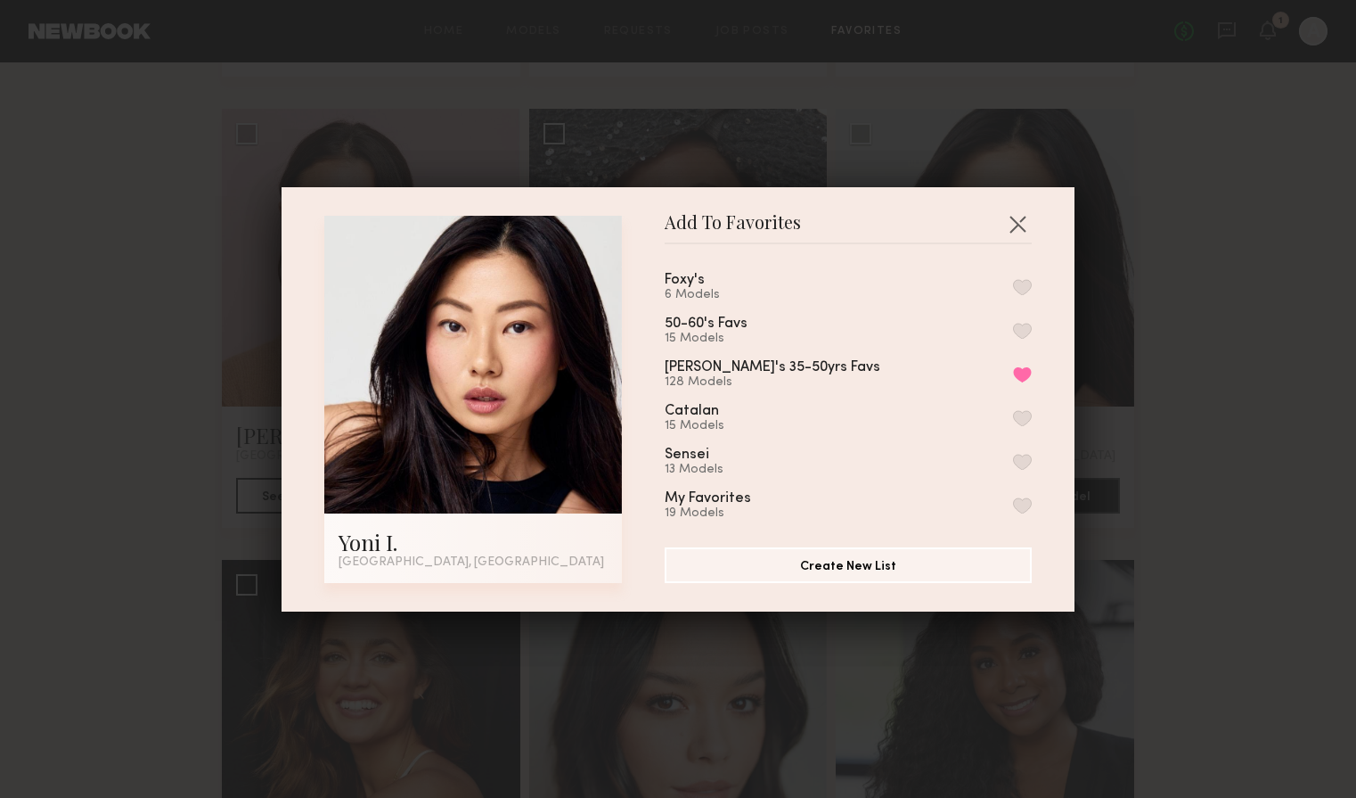
click at [1028, 281] on button "button" at bounding box center [1022, 287] width 19 height 16
click at [1021, 223] on button "button" at bounding box center [1017, 223] width 29 height 29
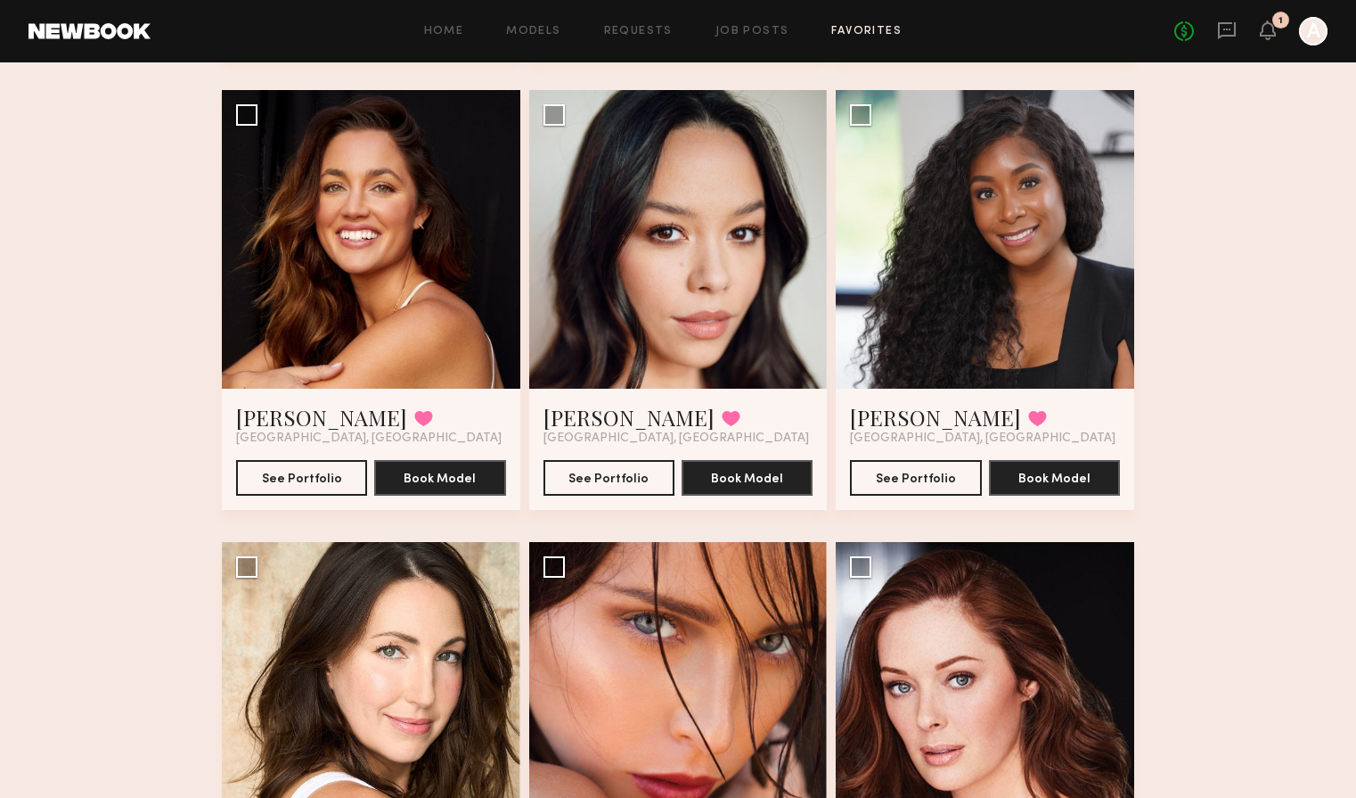
scroll to position [5080, 0]
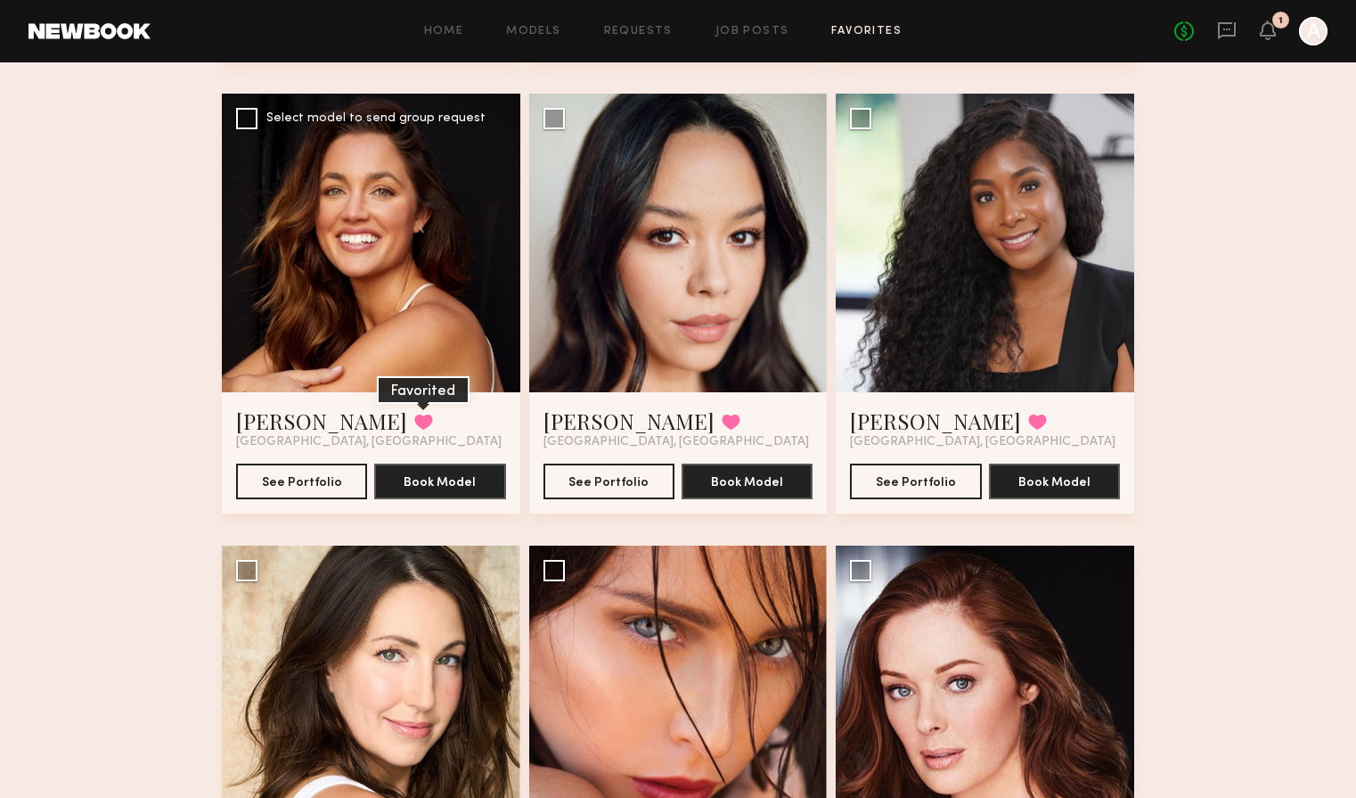
click at [414, 416] on button at bounding box center [423, 421] width 19 height 16
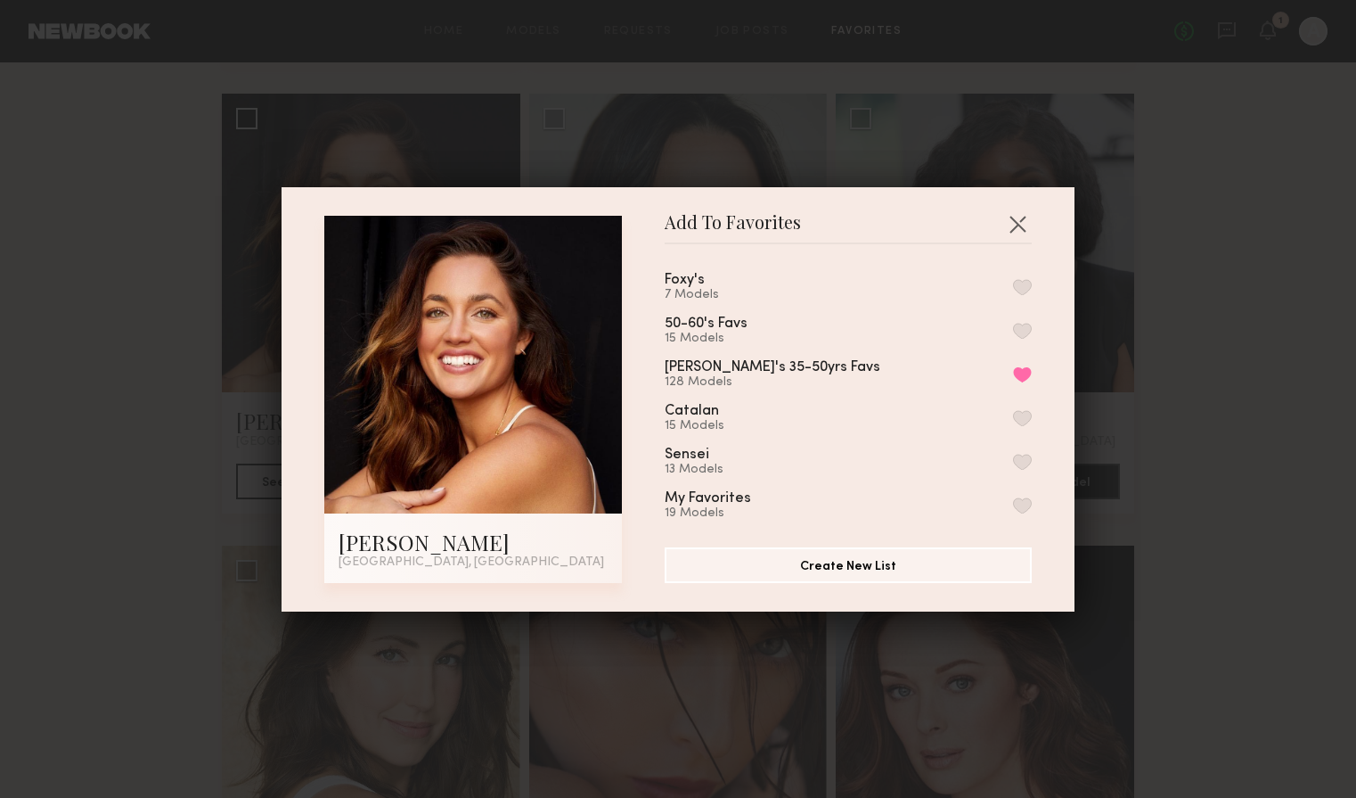
click at [1025, 281] on button "button" at bounding box center [1022, 287] width 19 height 16
click at [1016, 226] on button "button" at bounding box center [1017, 223] width 29 height 29
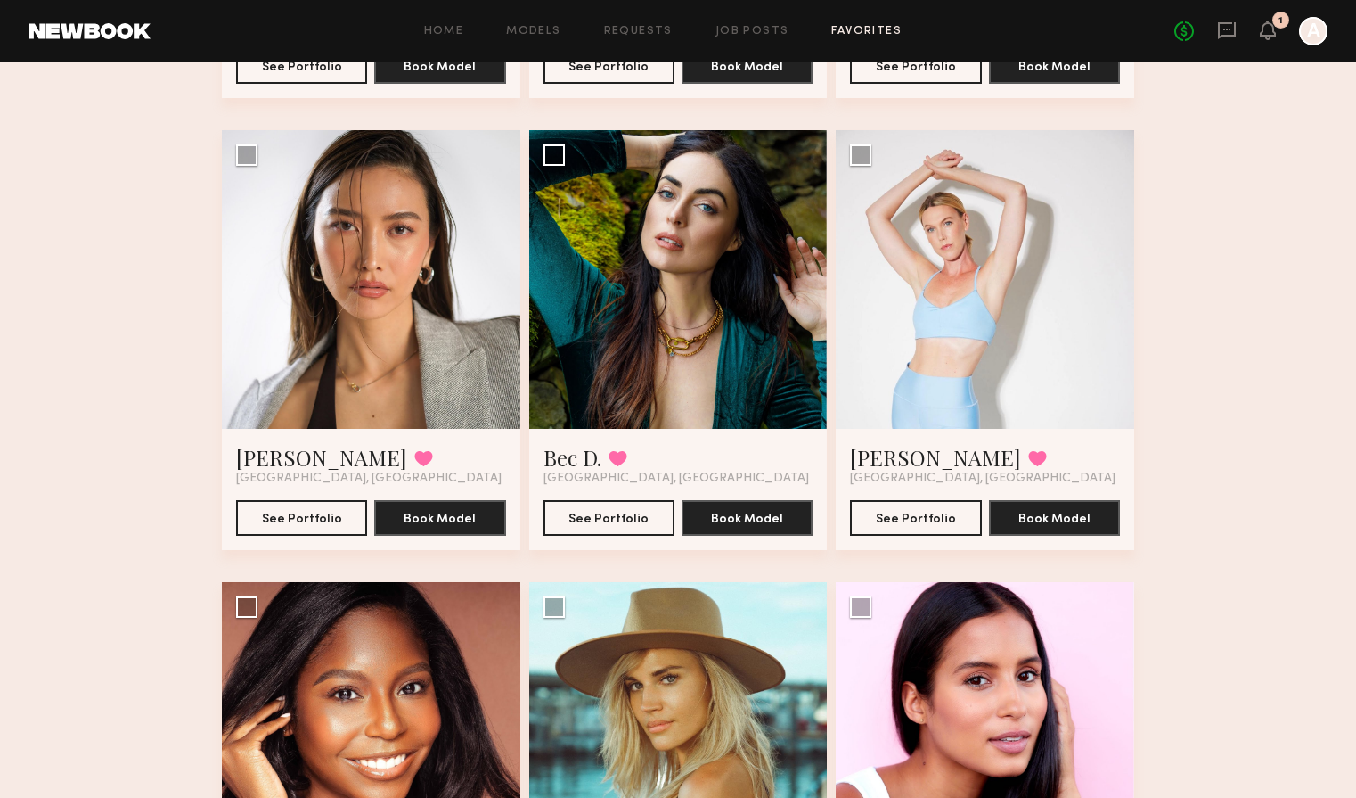
scroll to position [7750, 0]
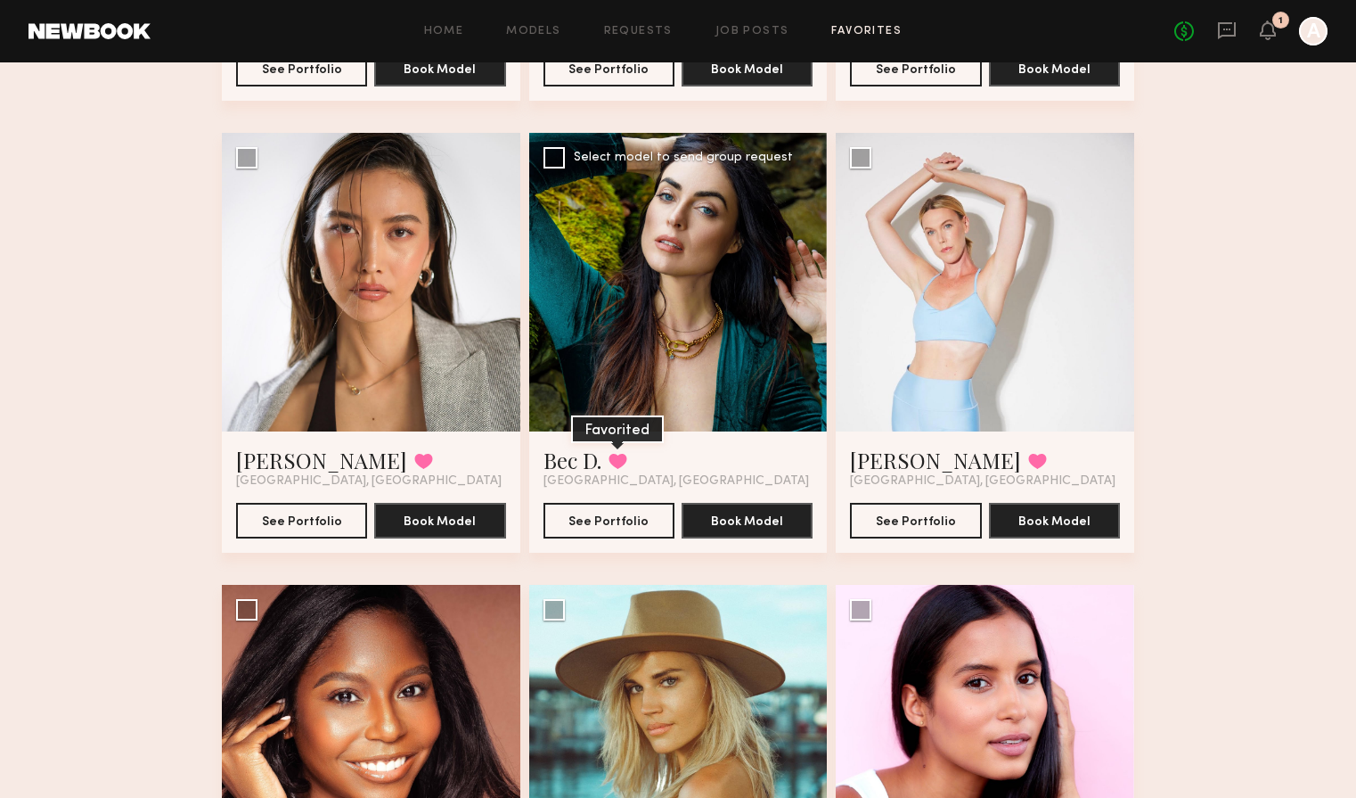
click at [621, 460] on button at bounding box center [618, 461] width 19 height 16
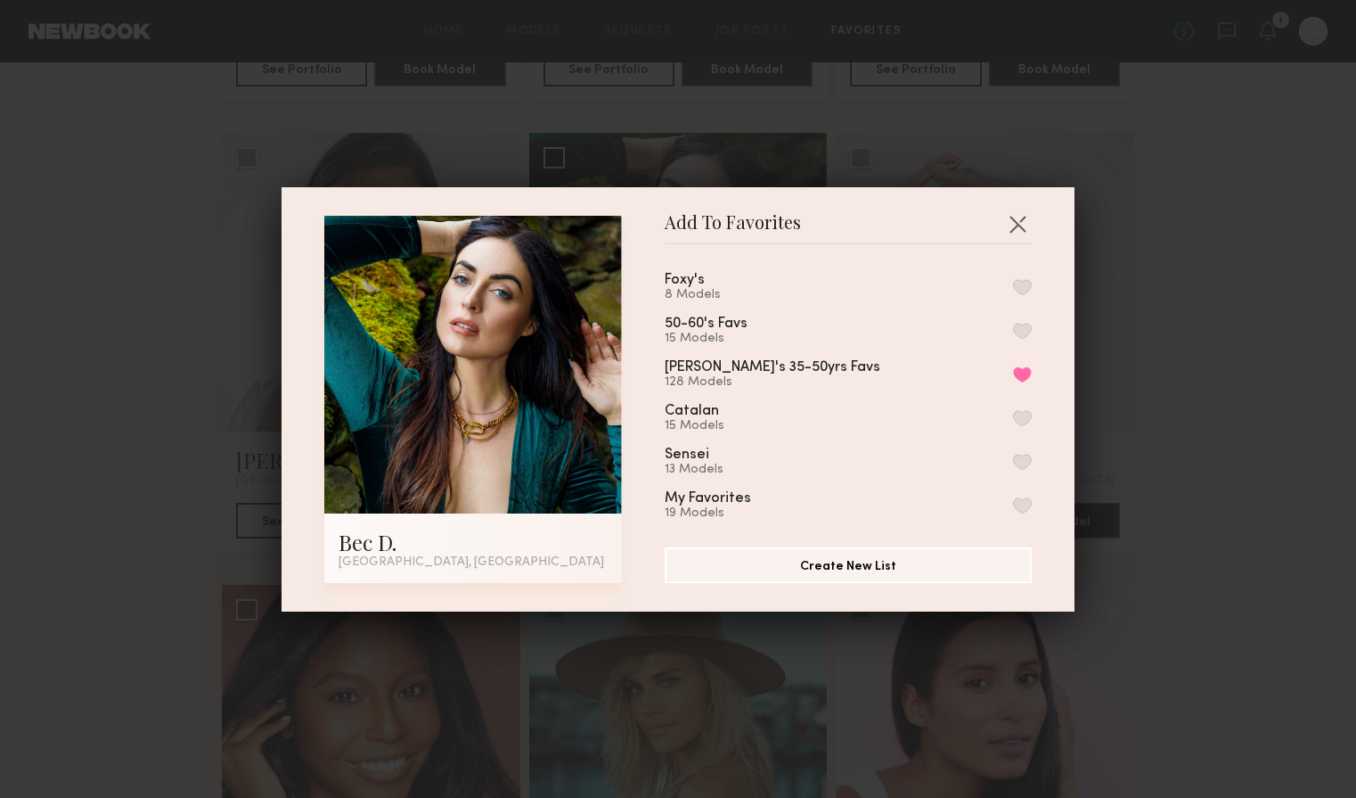
click at [1019, 286] on button "button" at bounding box center [1022, 287] width 19 height 16
click at [1017, 216] on button "button" at bounding box center [1017, 223] width 29 height 29
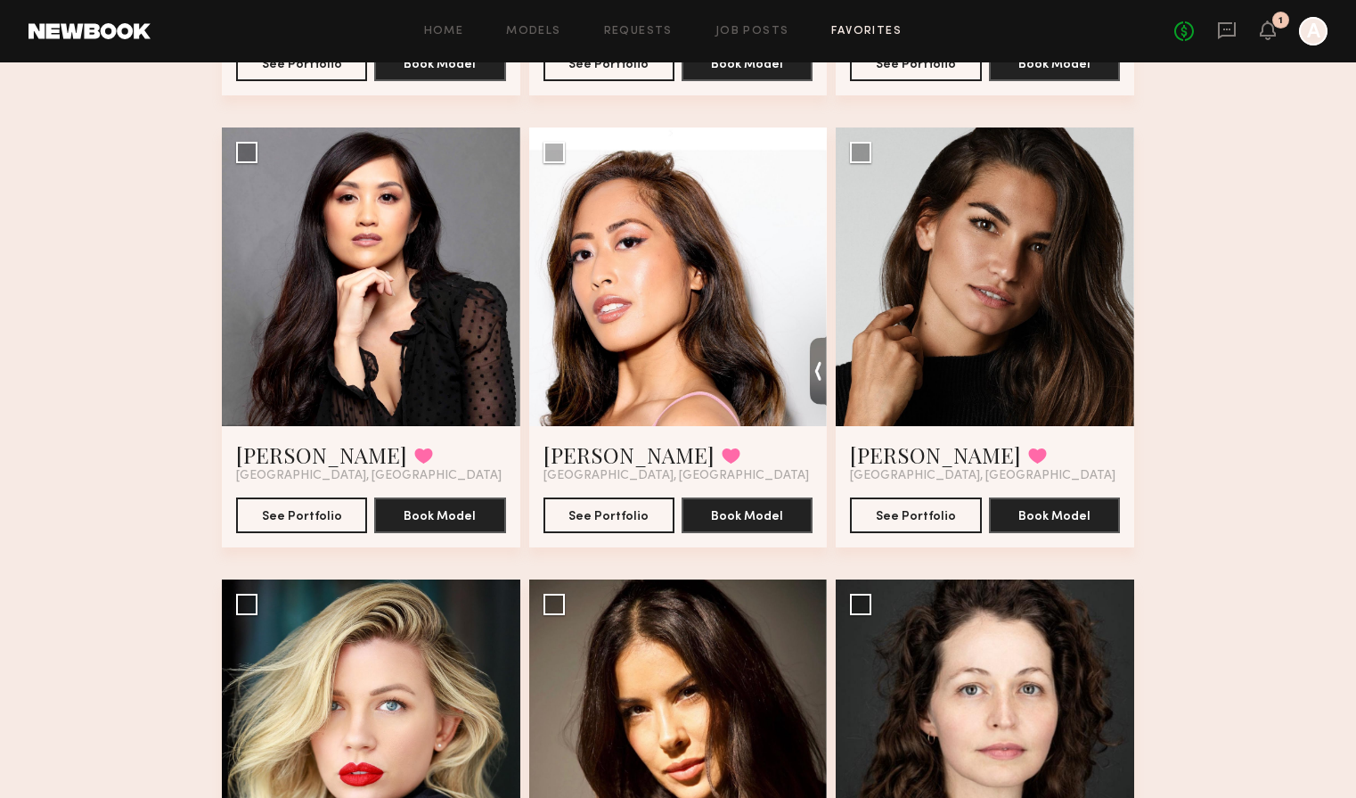
scroll to position [10030, 0]
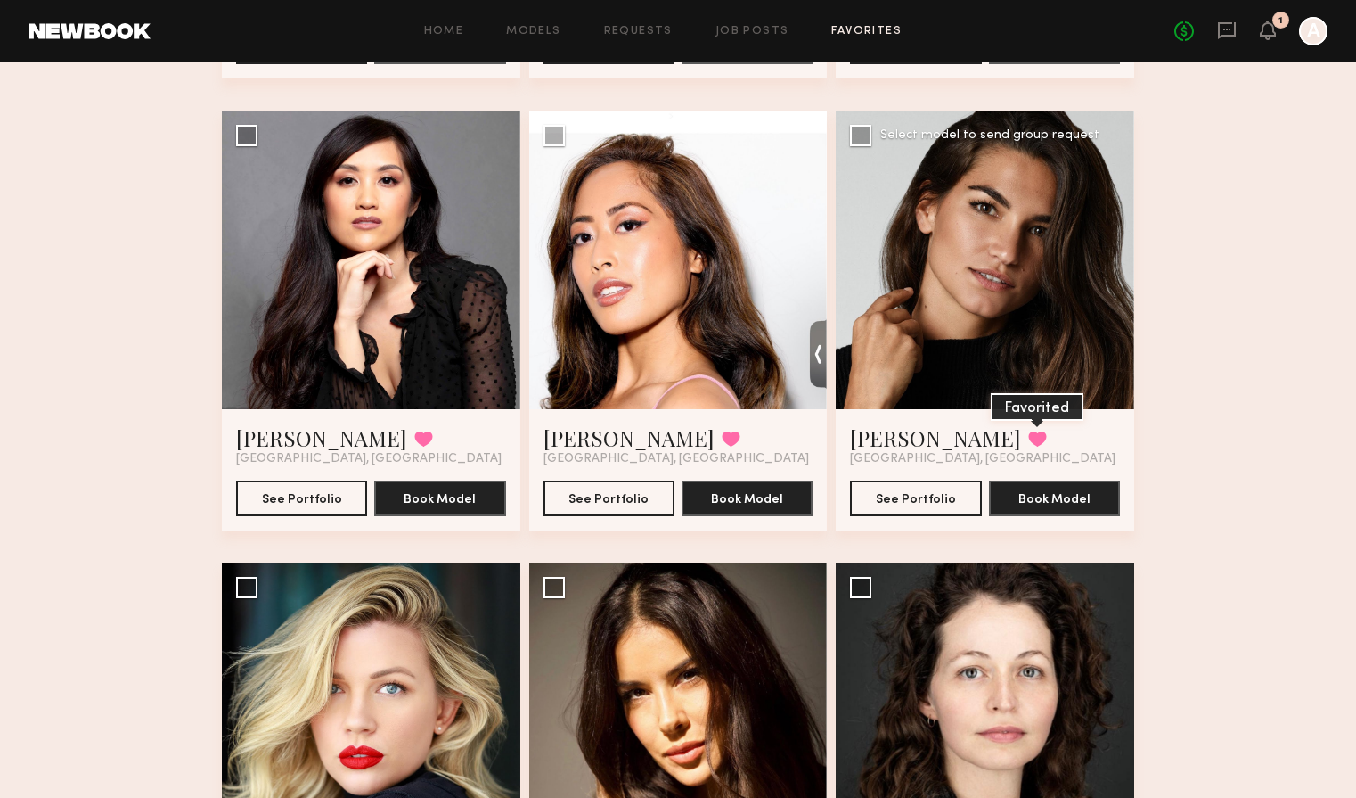
click at [1028, 438] on button at bounding box center [1037, 438] width 19 height 16
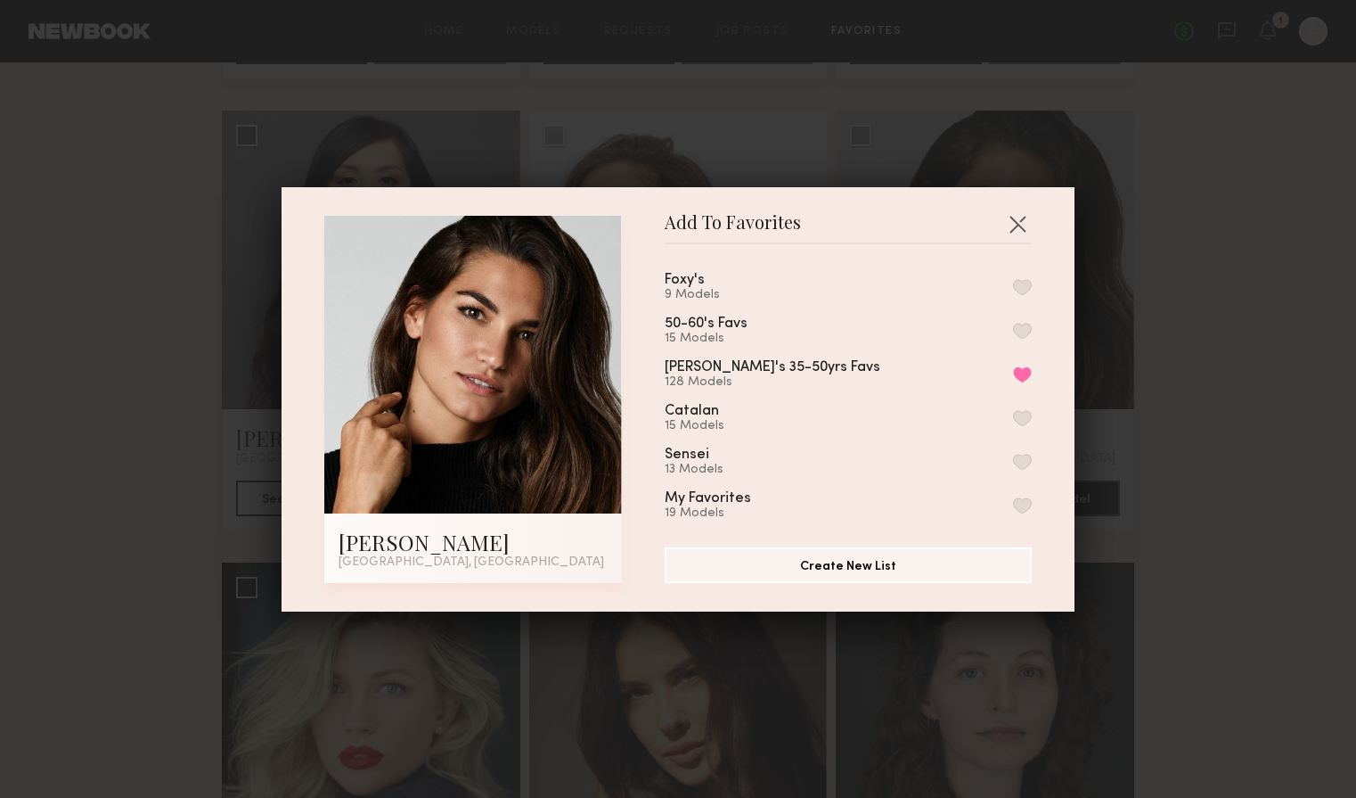
click at [1029, 286] on button "button" at bounding box center [1022, 287] width 19 height 16
click at [1019, 221] on button "button" at bounding box center [1017, 223] width 29 height 29
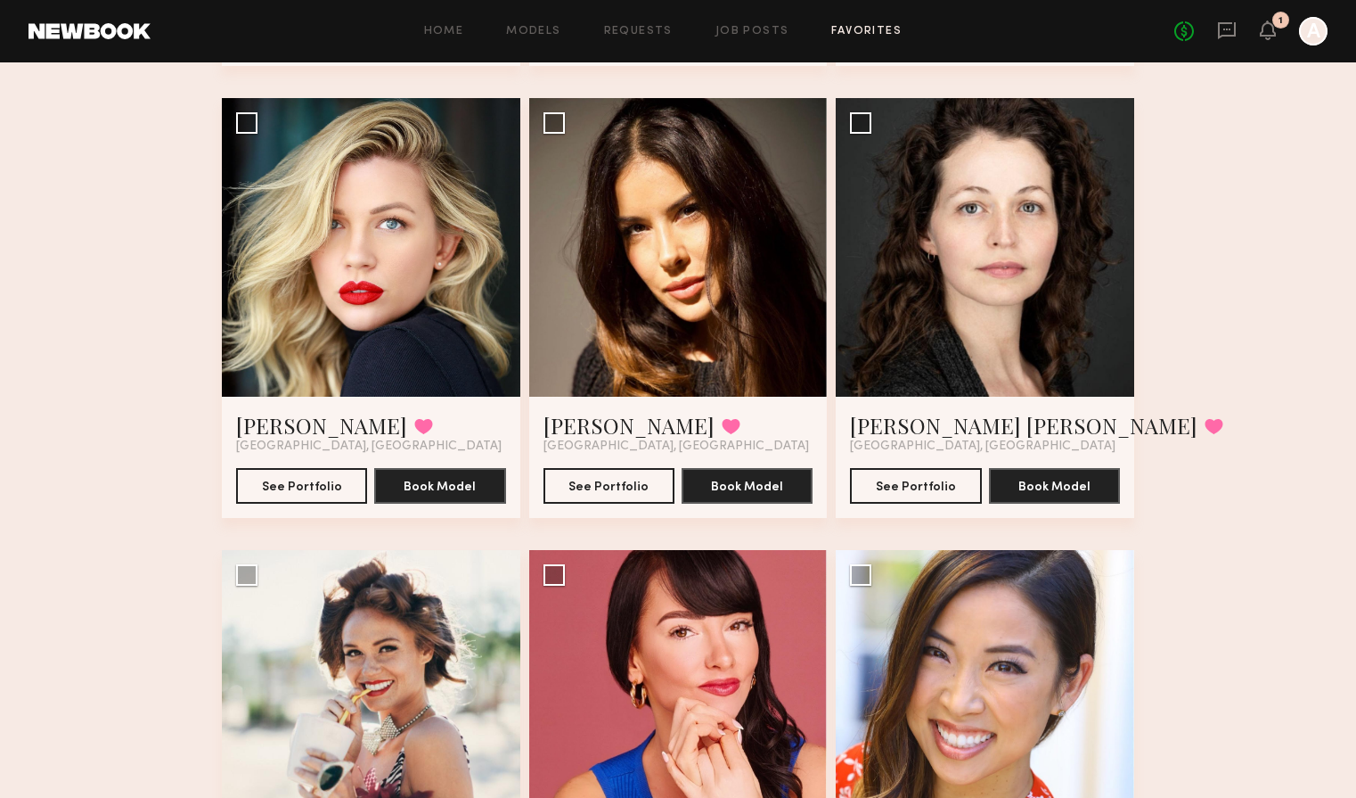
scroll to position [10513, 0]
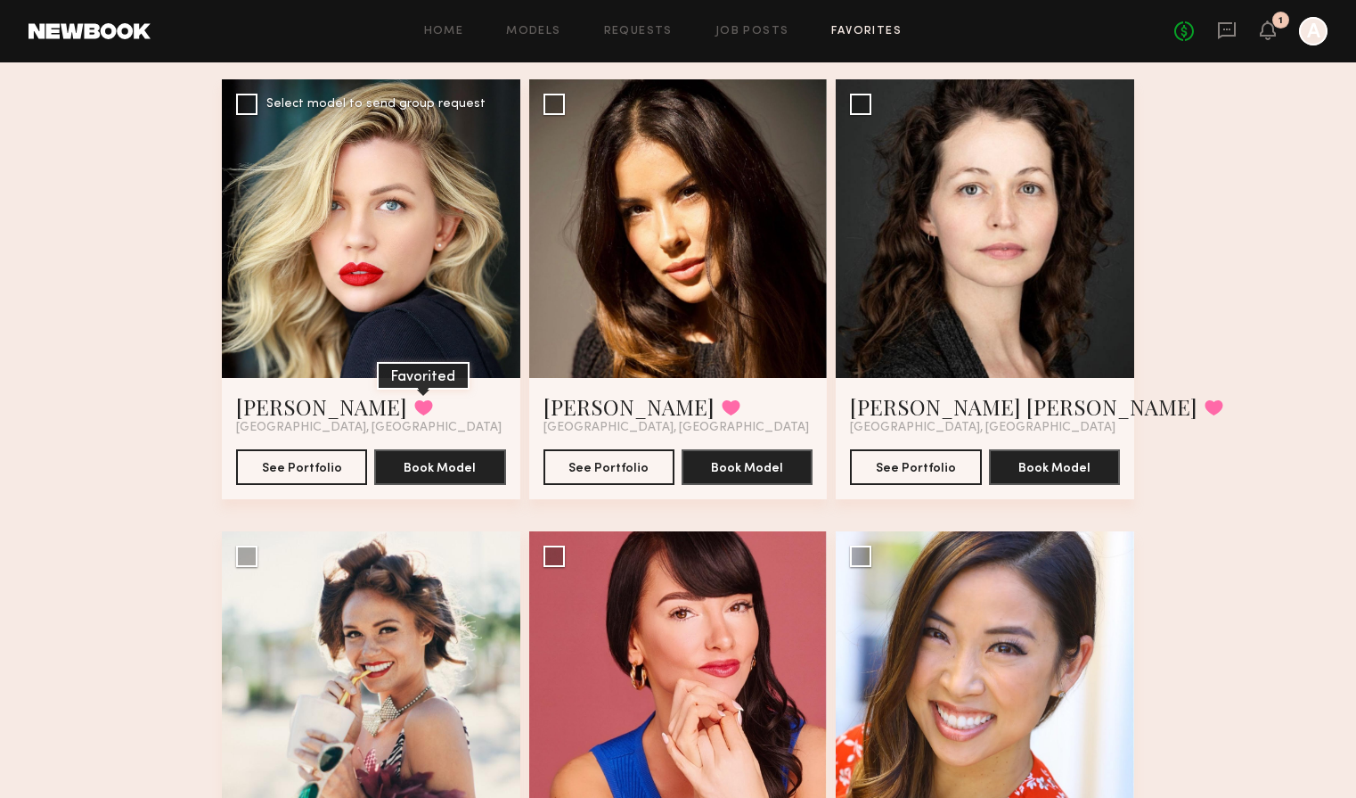
click at [414, 406] on button at bounding box center [423, 407] width 19 height 16
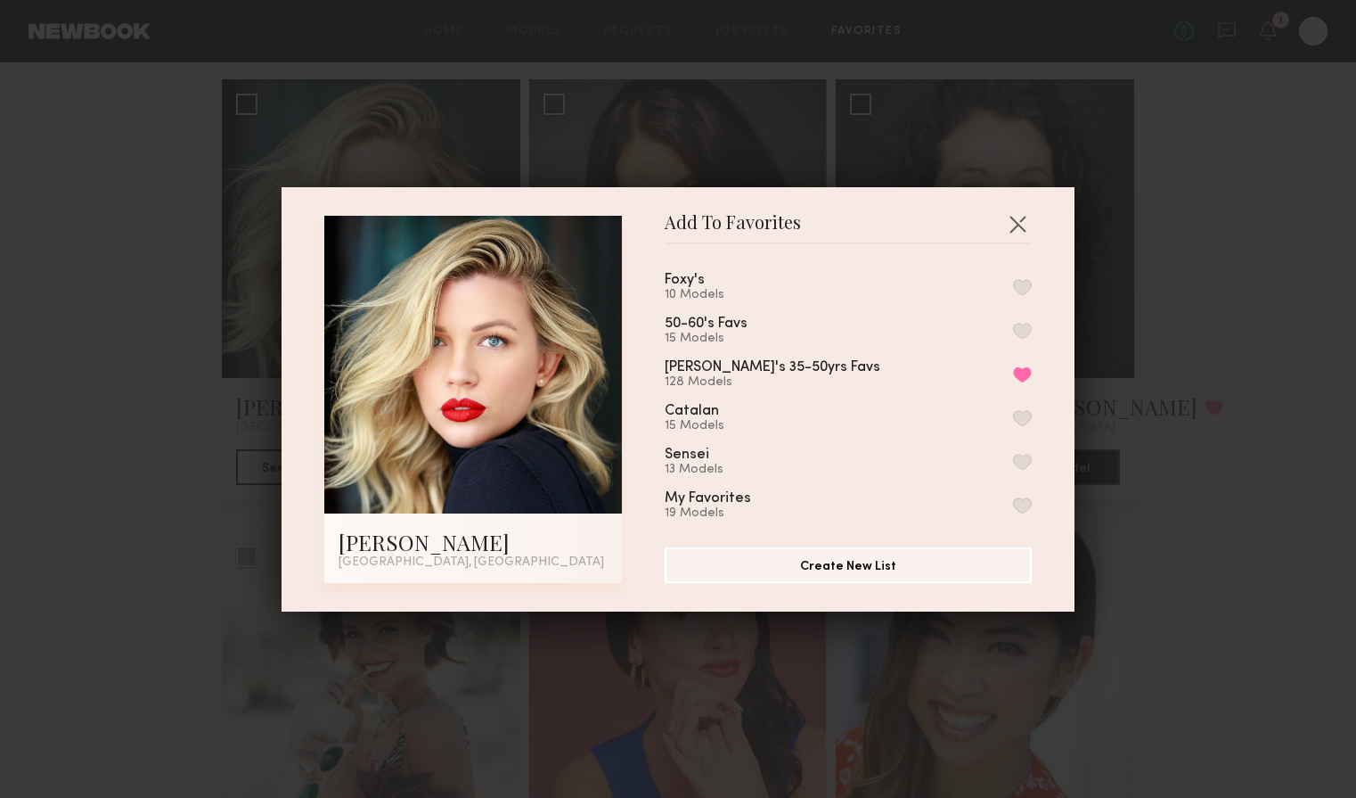
click at [1013, 277] on div "Foxy's 10 Models" at bounding box center [848, 287] width 367 height 29
click at [1025, 284] on button "button" at bounding box center [1022, 287] width 19 height 16
click at [1018, 221] on button "button" at bounding box center [1017, 223] width 29 height 29
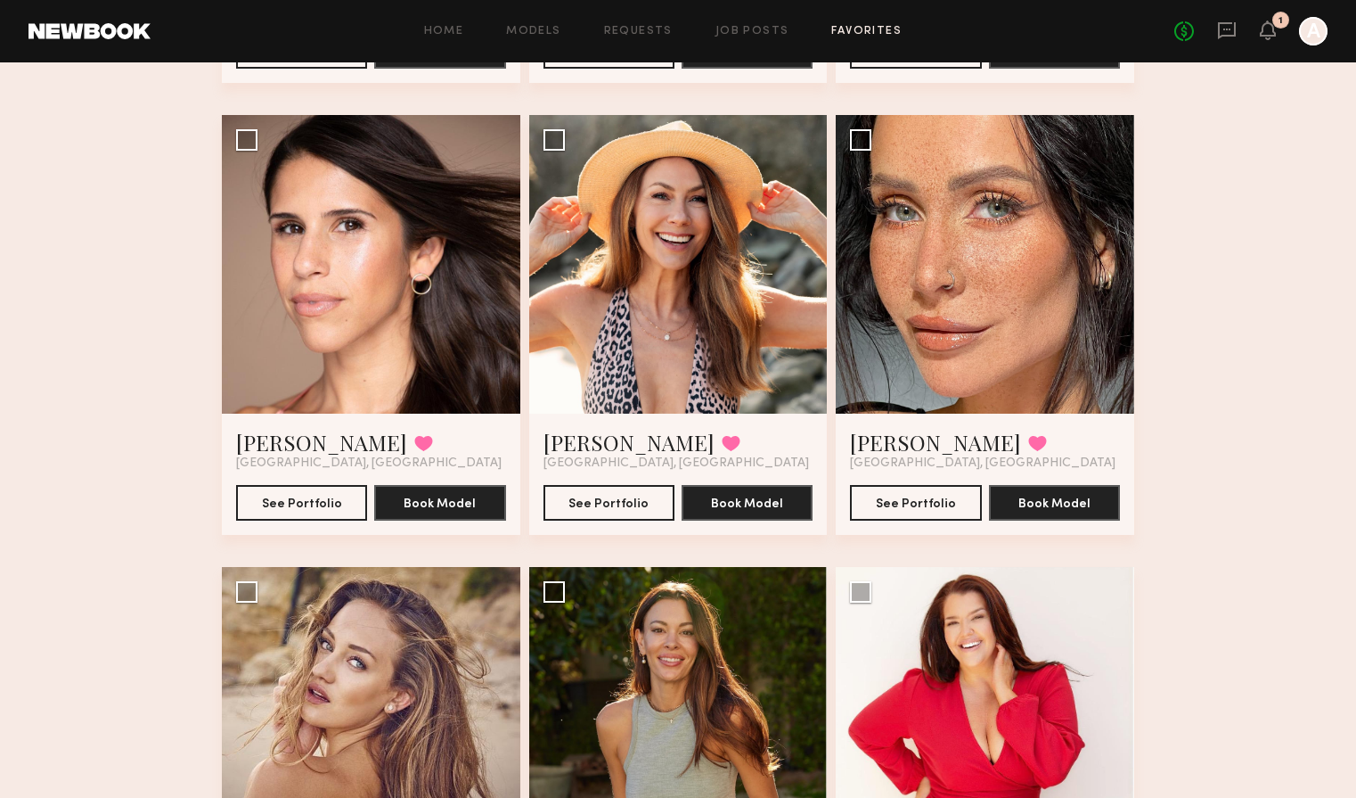
scroll to position [11828, 0]
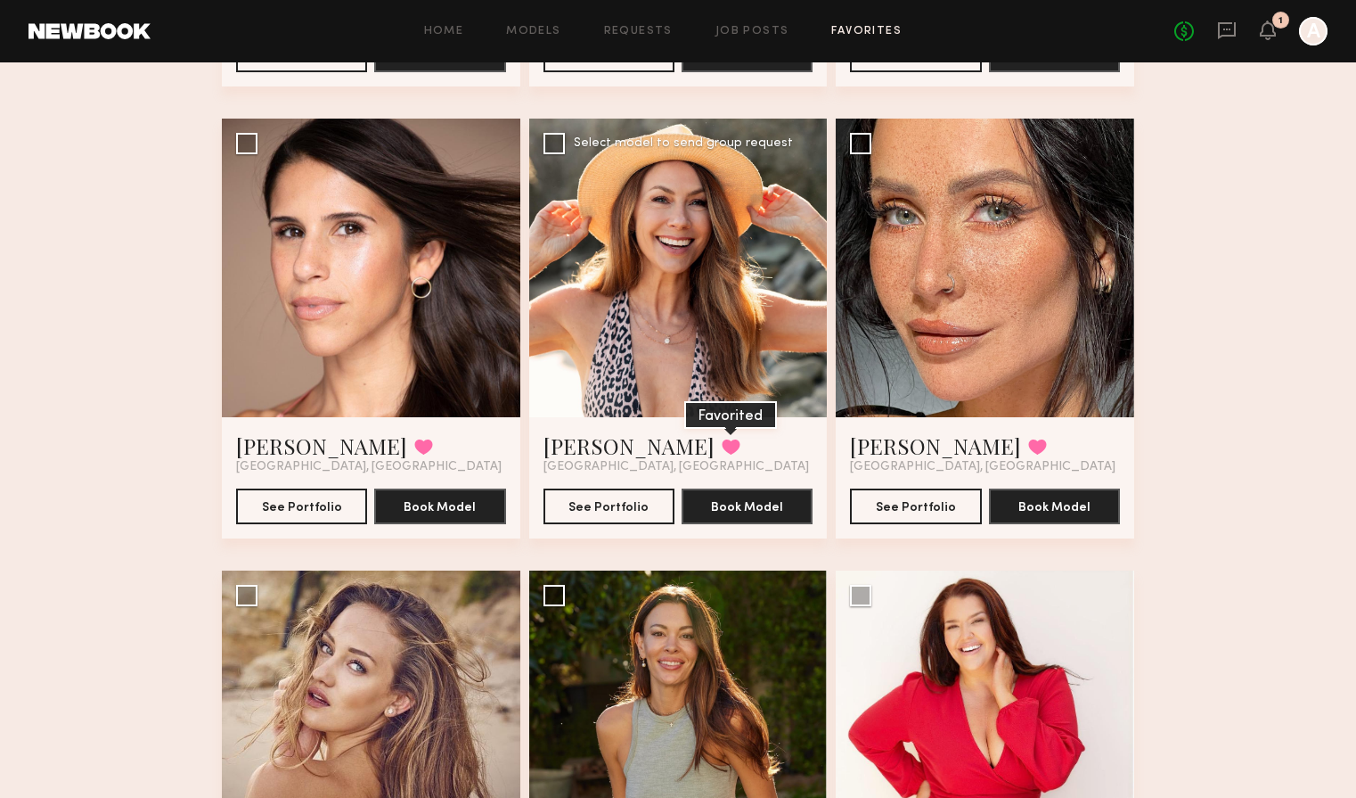
click at [722, 443] on button at bounding box center [731, 446] width 19 height 16
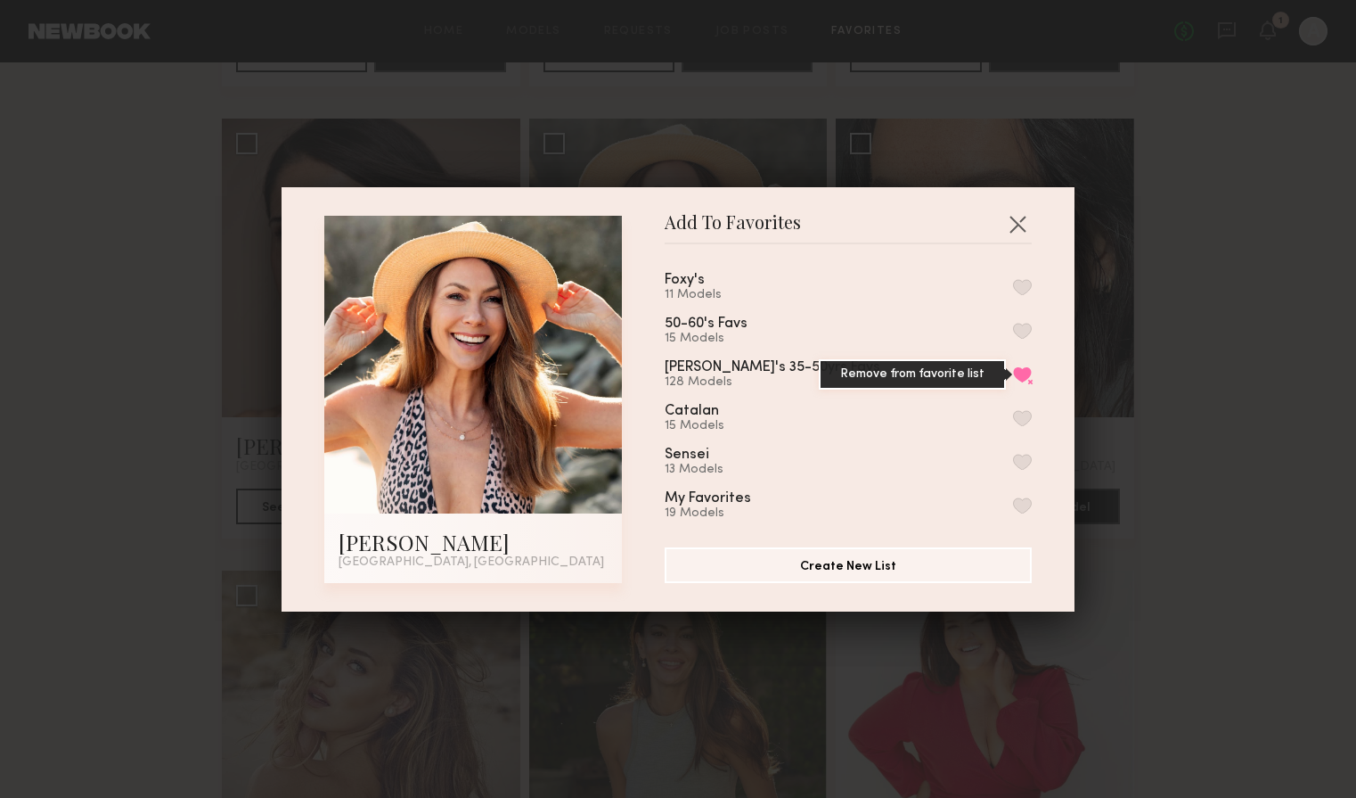
click at [1023, 366] on button "Remove from favorite list" at bounding box center [1022, 374] width 19 height 16
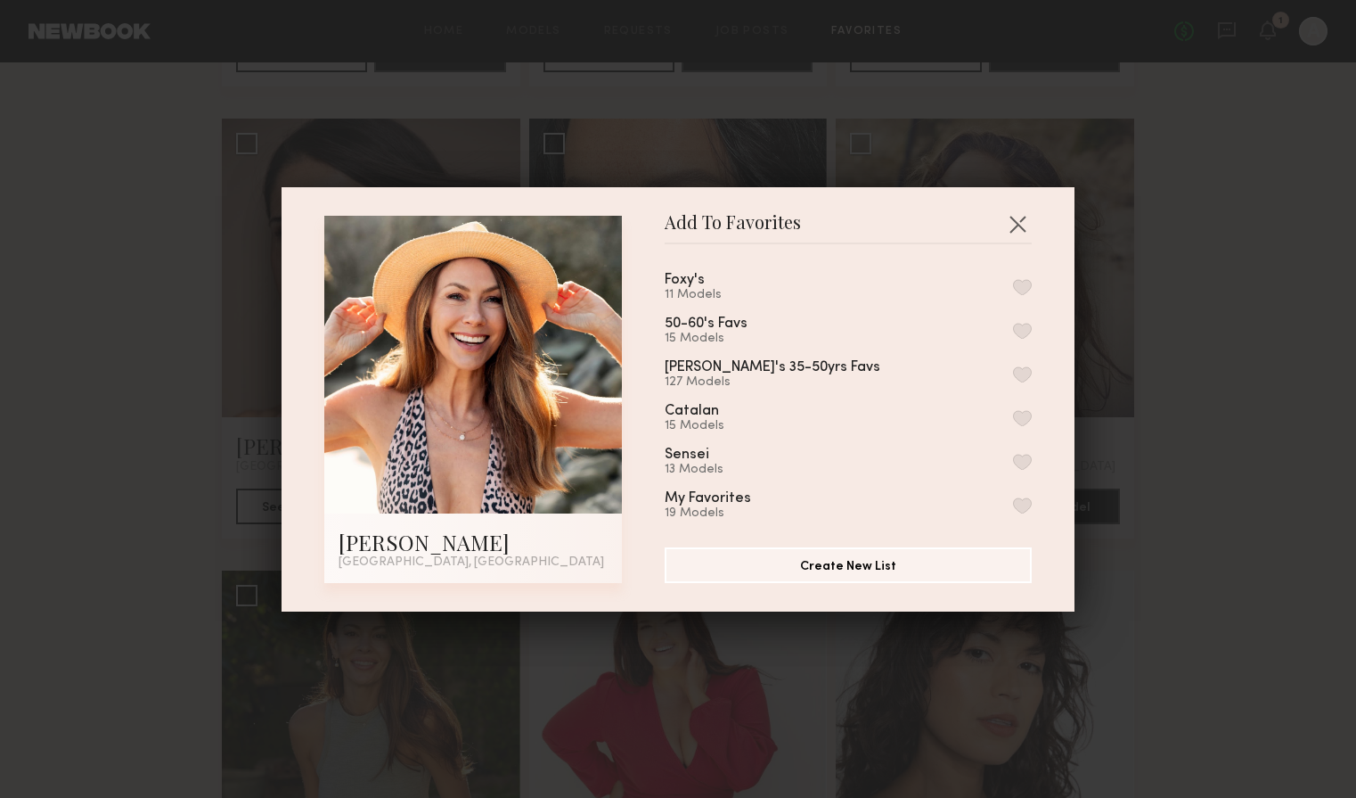
click at [1024, 331] on button "button" at bounding box center [1022, 331] width 19 height 16
click at [1025, 276] on div "Foxy's 11 Models" at bounding box center [848, 287] width 367 height 29
click at [1025, 292] on button "button" at bounding box center [1022, 287] width 19 height 16
click at [1019, 218] on button "button" at bounding box center [1017, 223] width 29 height 29
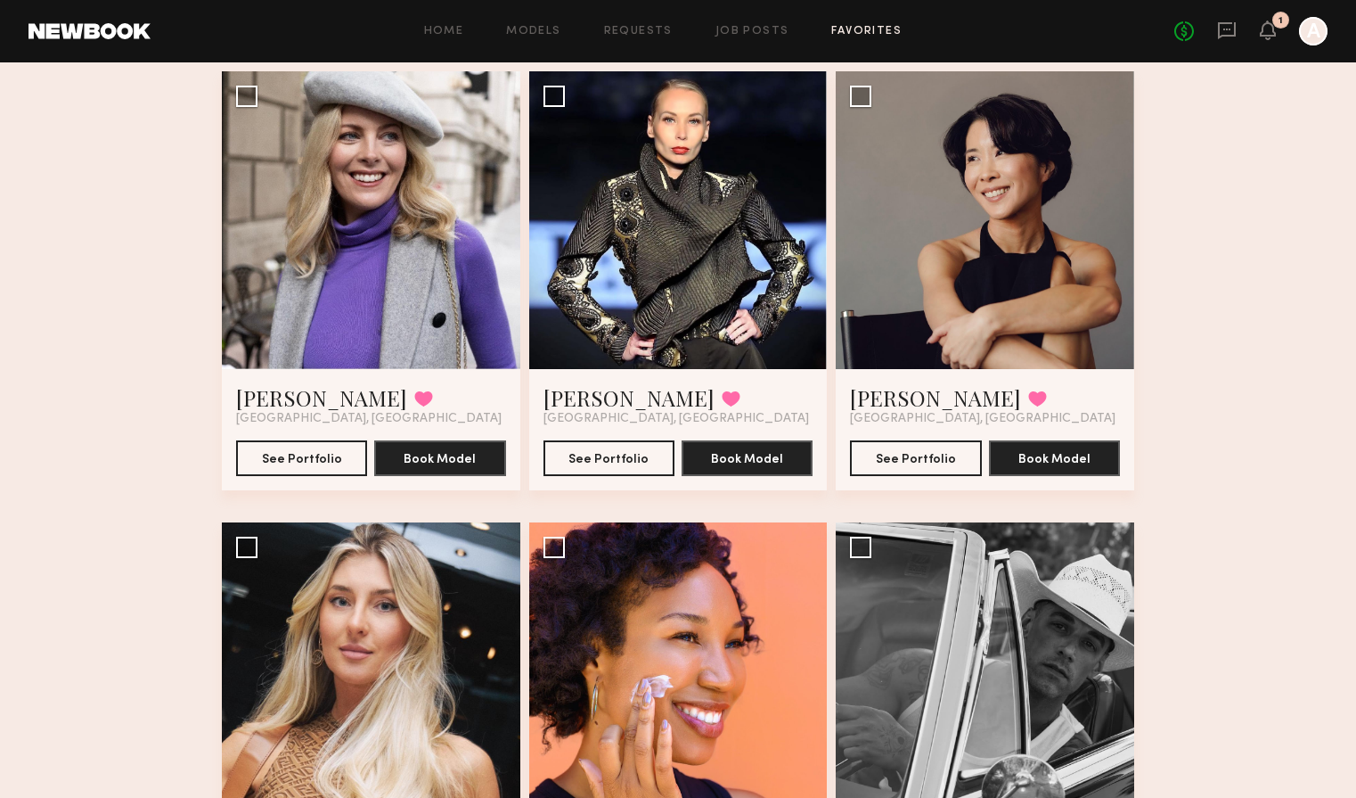
scroll to position [13654, 0]
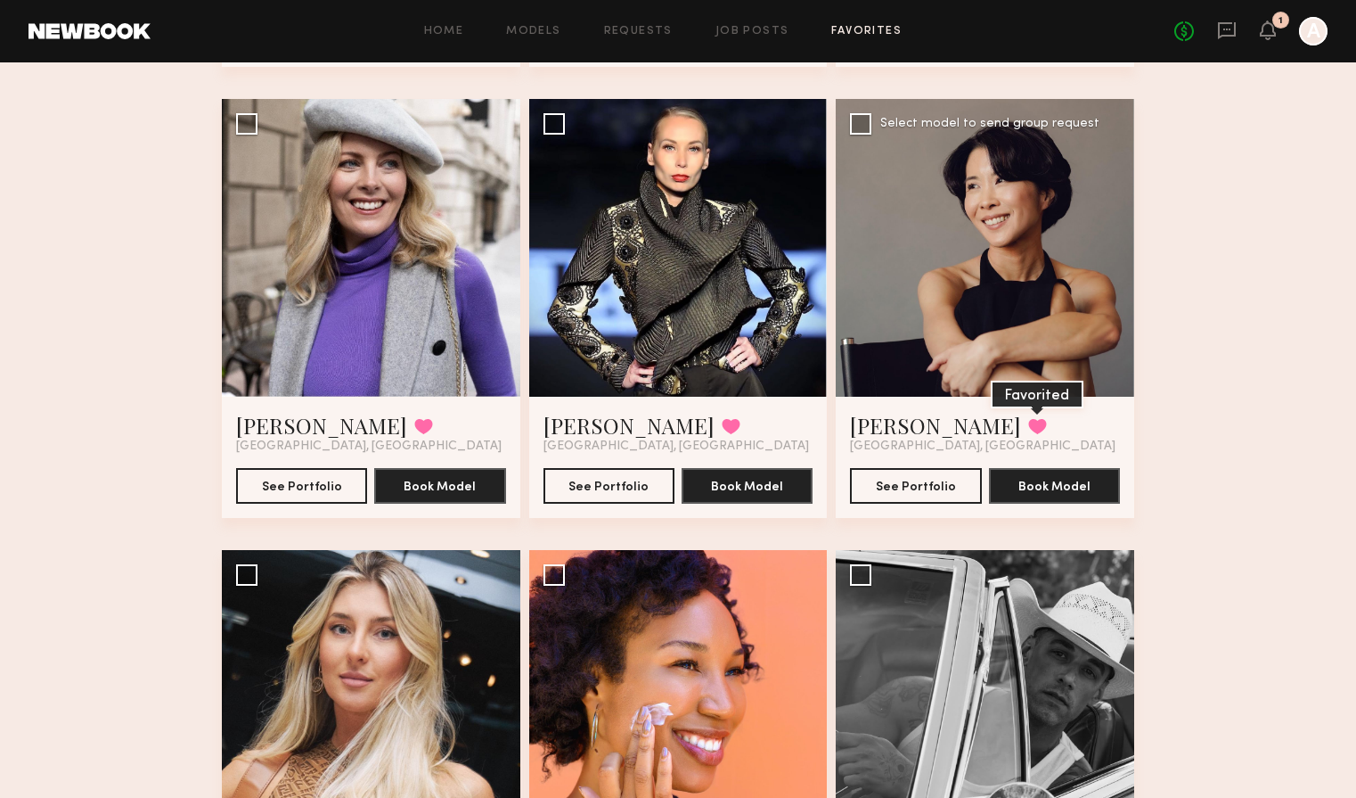
click at [1028, 422] on button at bounding box center [1037, 426] width 19 height 16
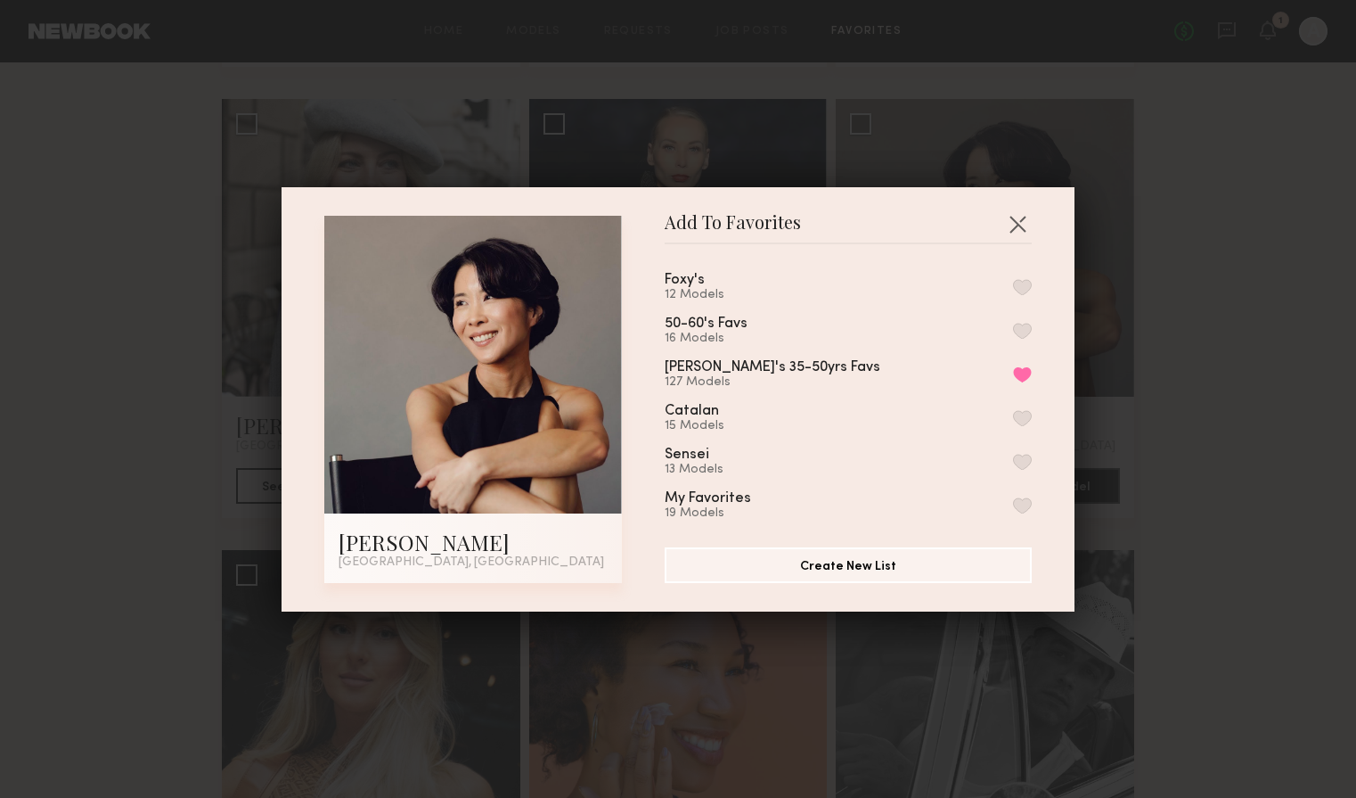
click at [1027, 324] on button "button" at bounding box center [1022, 331] width 19 height 16
click at [1025, 299] on div "Foxy's 12 Models" at bounding box center [848, 287] width 367 height 29
click at [1023, 290] on button "button" at bounding box center [1022, 287] width 19 height 16
click at [1022, 361] on div "Jen's 35-50yrs Favs 127 Models Remove from favorite list" at bounding box center [848, 374] width 367 height 29
click at [1023, 371] on button "Remove from favorite list" at bounding box center [1022, 374] width 19 height 16
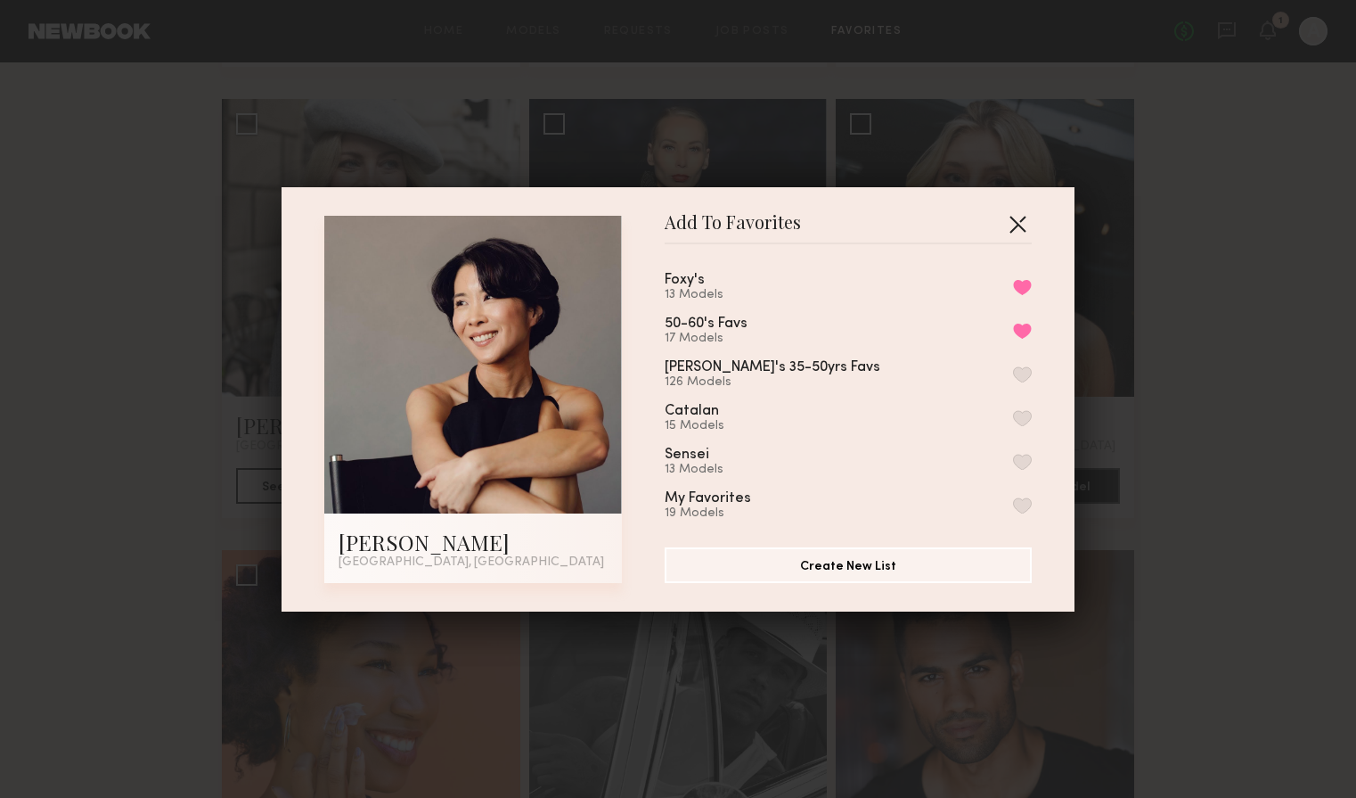
click at [1021, 232] on button "button" at bounding box center [1017, 223] width 29 height 29
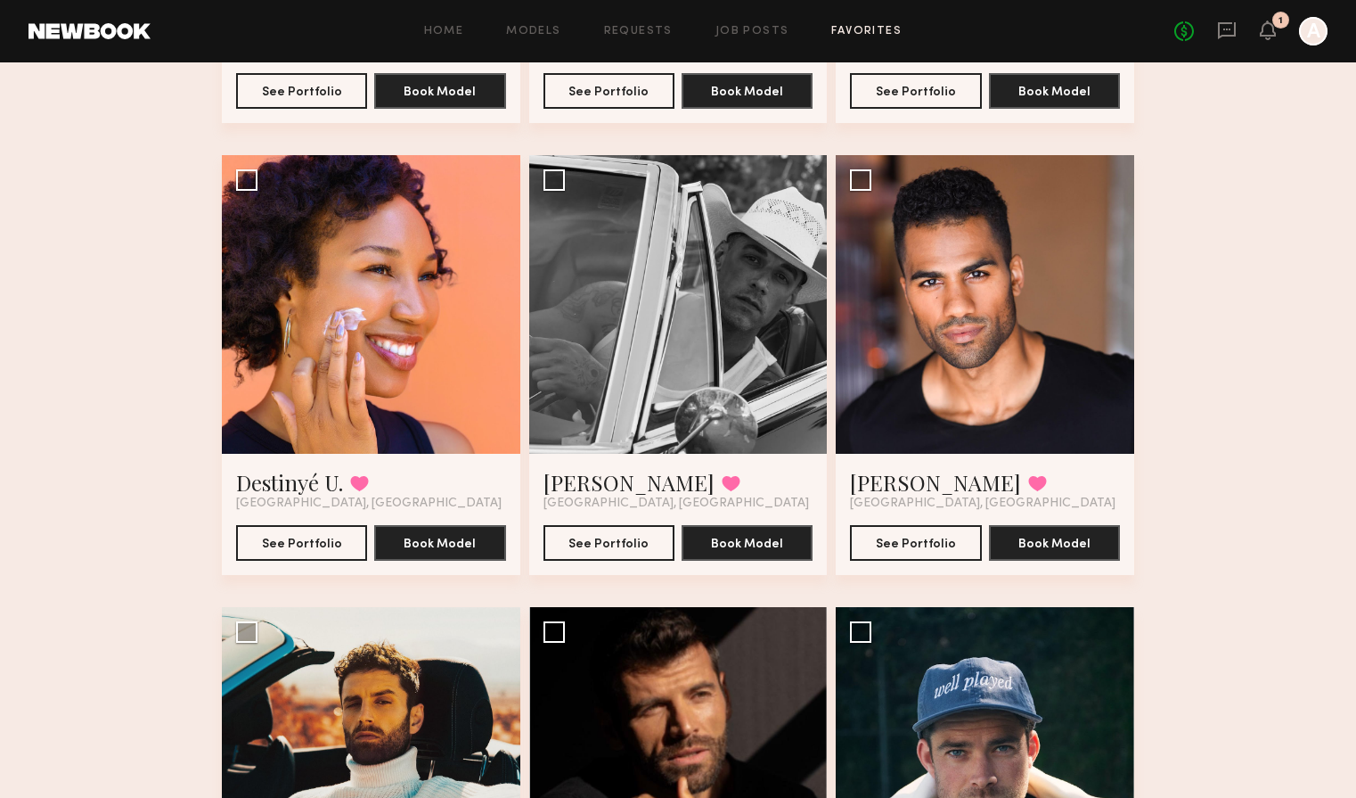
scroll to position [14064, 0]
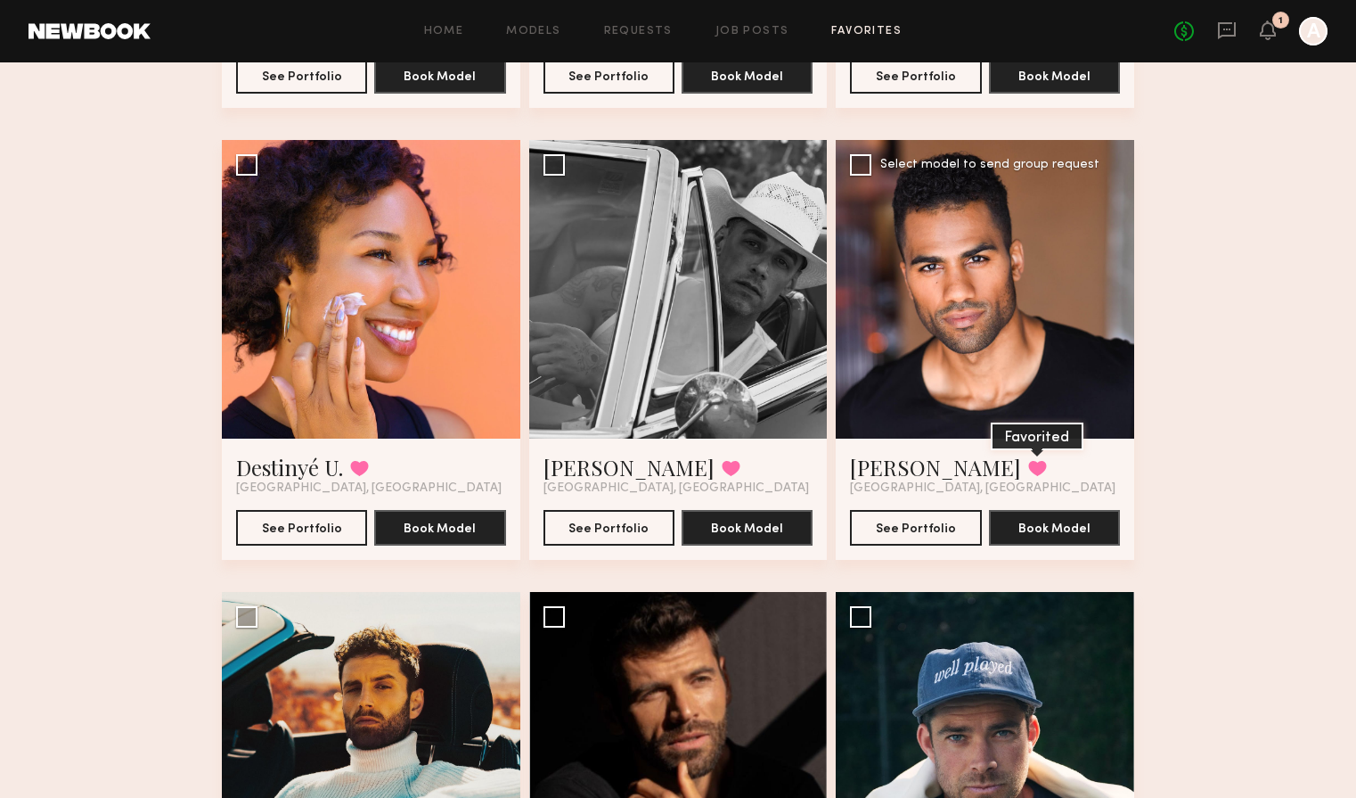
click at [1028, 469] on button at bounding box center [1037, 468] width 19 height 16
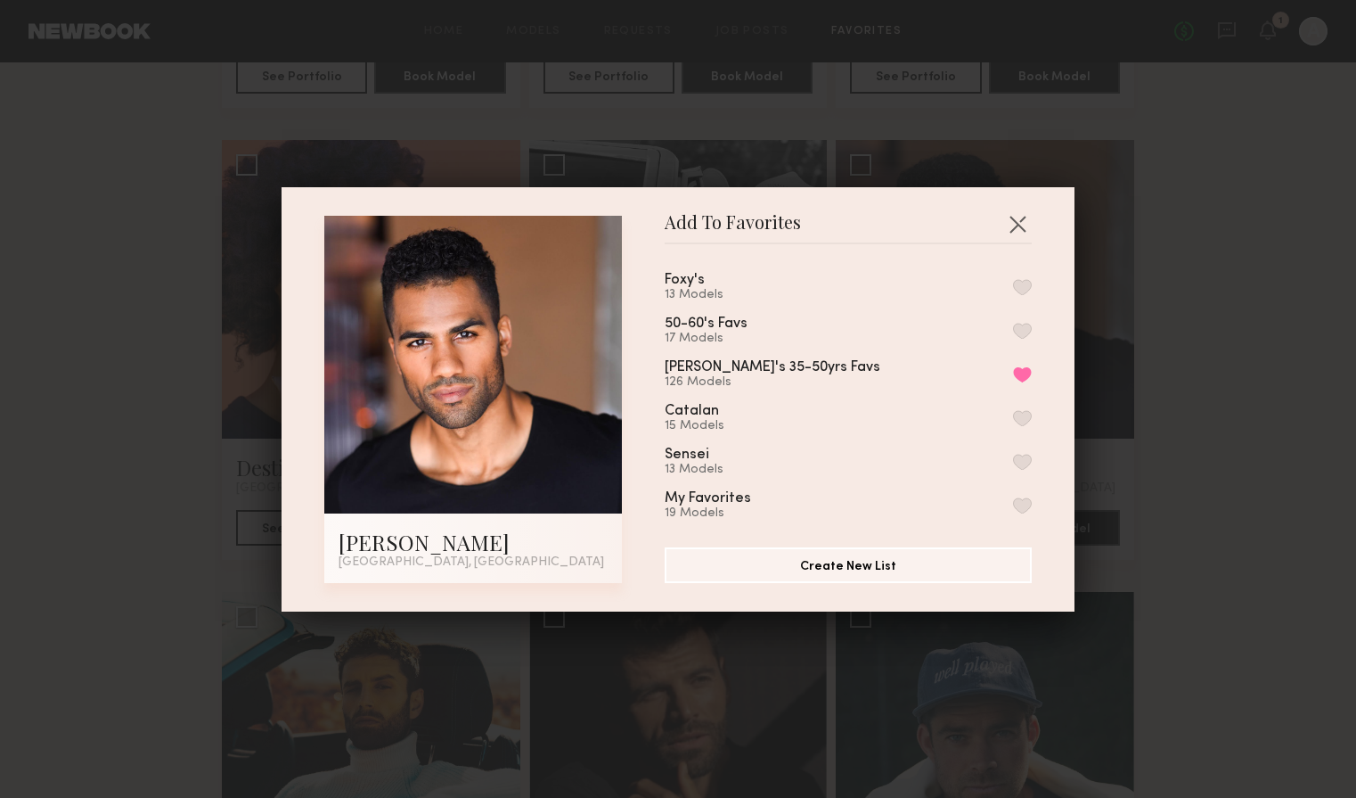
click at [1028, 284] on button "button" at bounding box center [1022, 287] width 19 height 16
click at [1023, 223] on button "button" at bounding box center [1017, 223] width 29 height 29
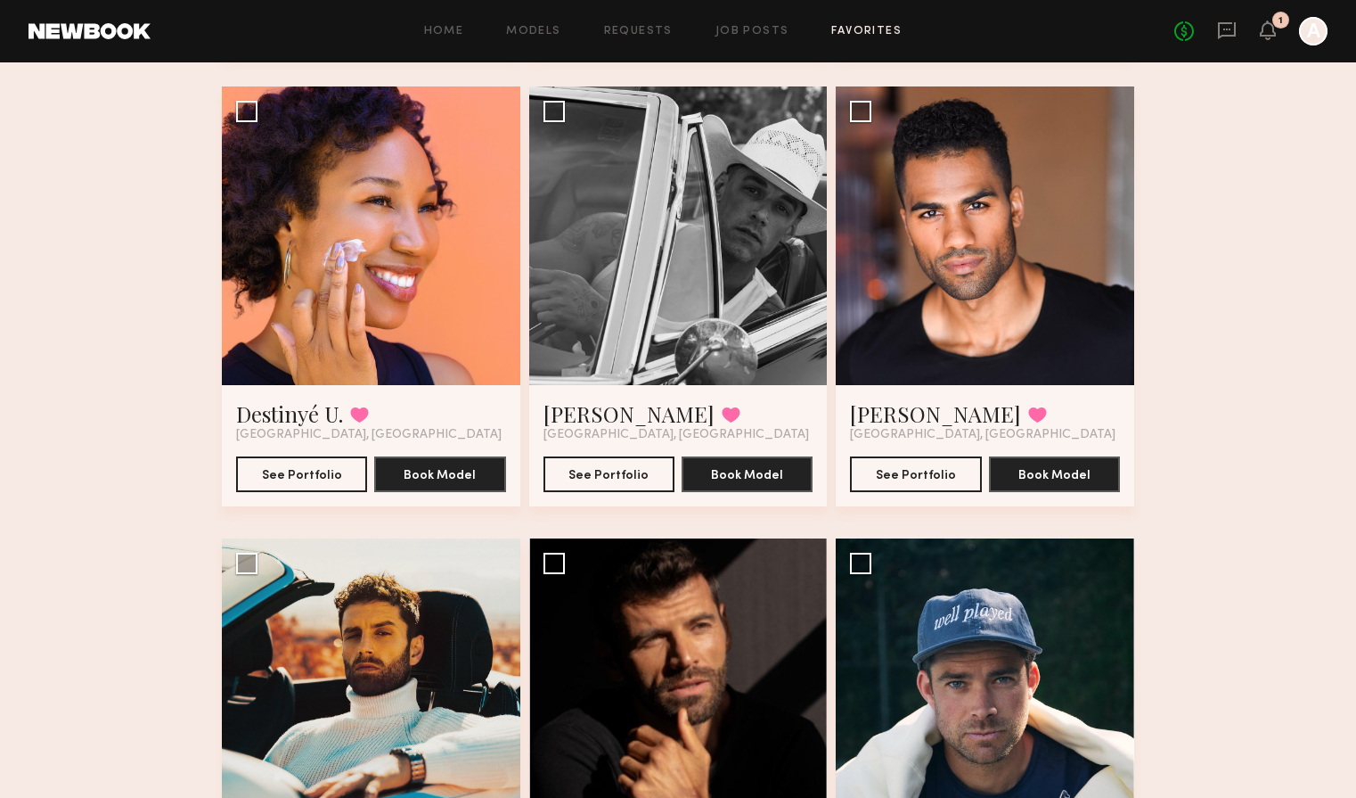
scroll to position [14103, 0]
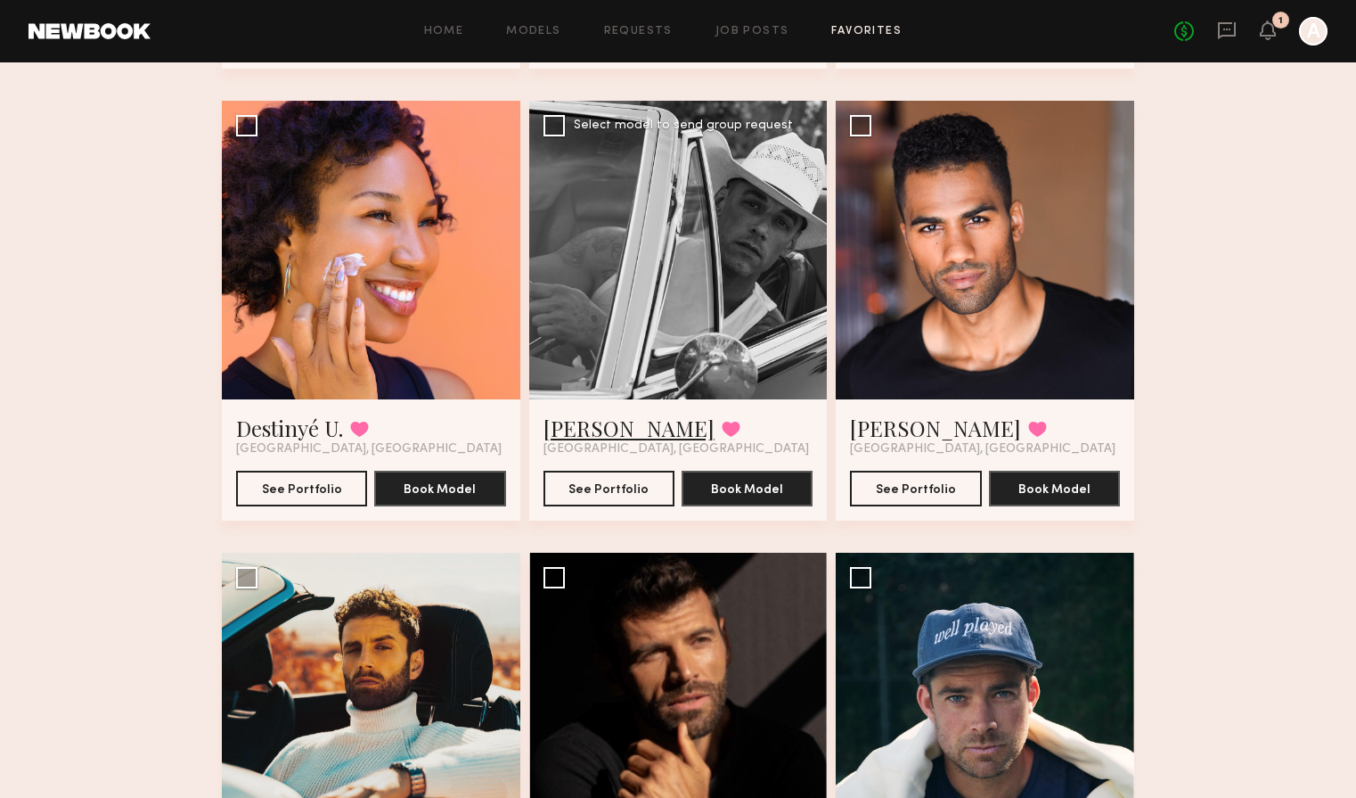
click at [609, 426] on link "Michael M." at bounding box center [629, 427] width 171 height 29
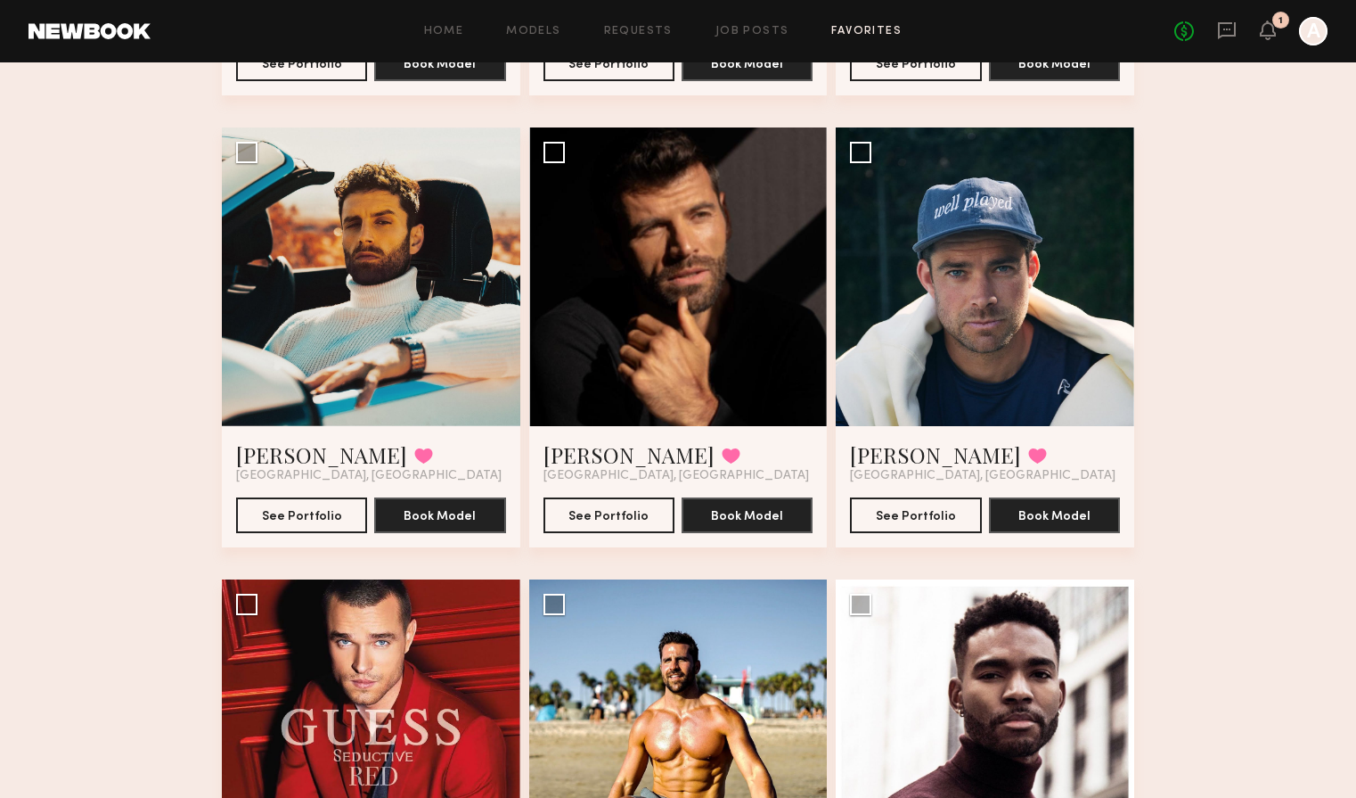
scroll to position [14542, 0]
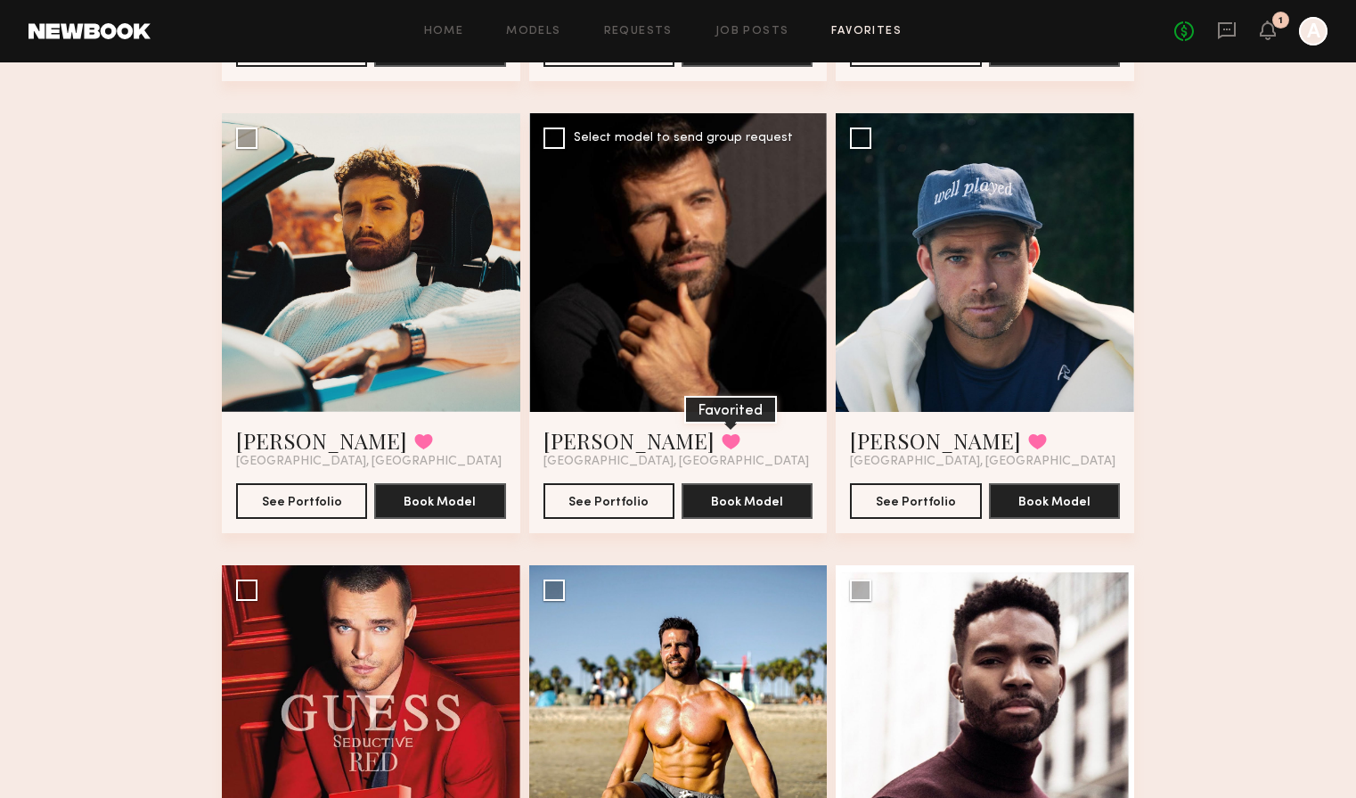
click at [722, 439] on button at bounding box center [731, 441] width 19 height 16
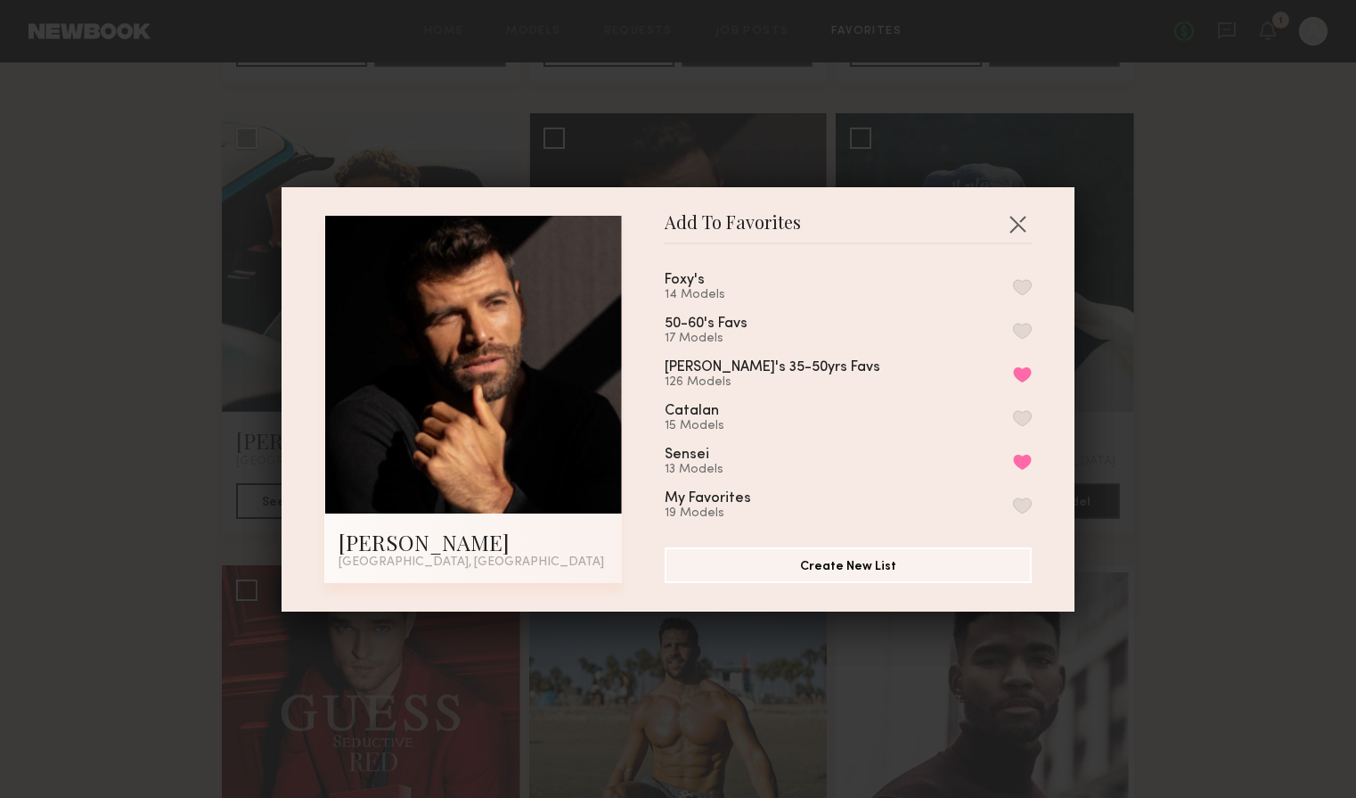
click at [1027, 285] on button "button" at bounding box center [1022, 287] width 19 height 16
click at [1018, 217] on button "button" at bounding box center [1017, 223] width 29 height 29
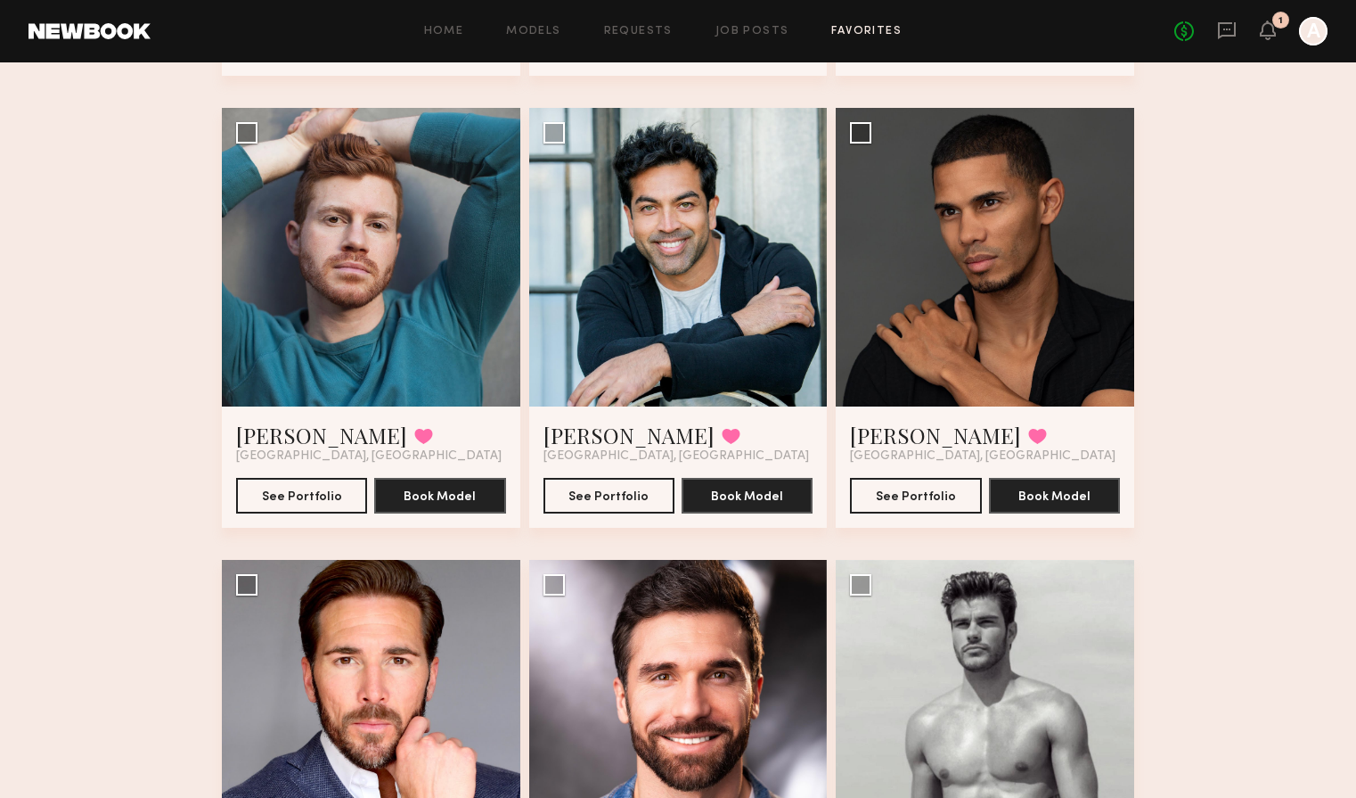
scroll to position [15482, 0]
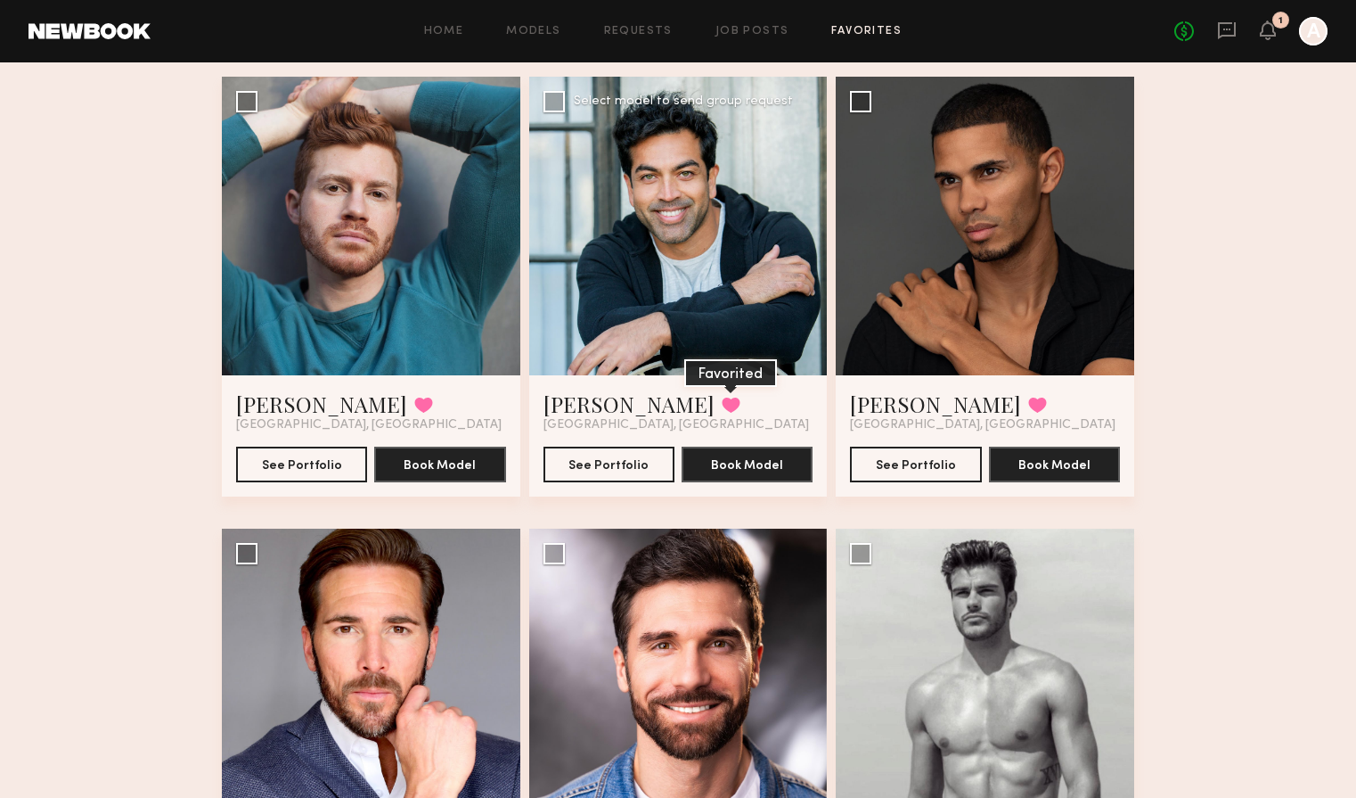
click at [722, 403] on button at bounding box center [731, 405] width 19 height 16
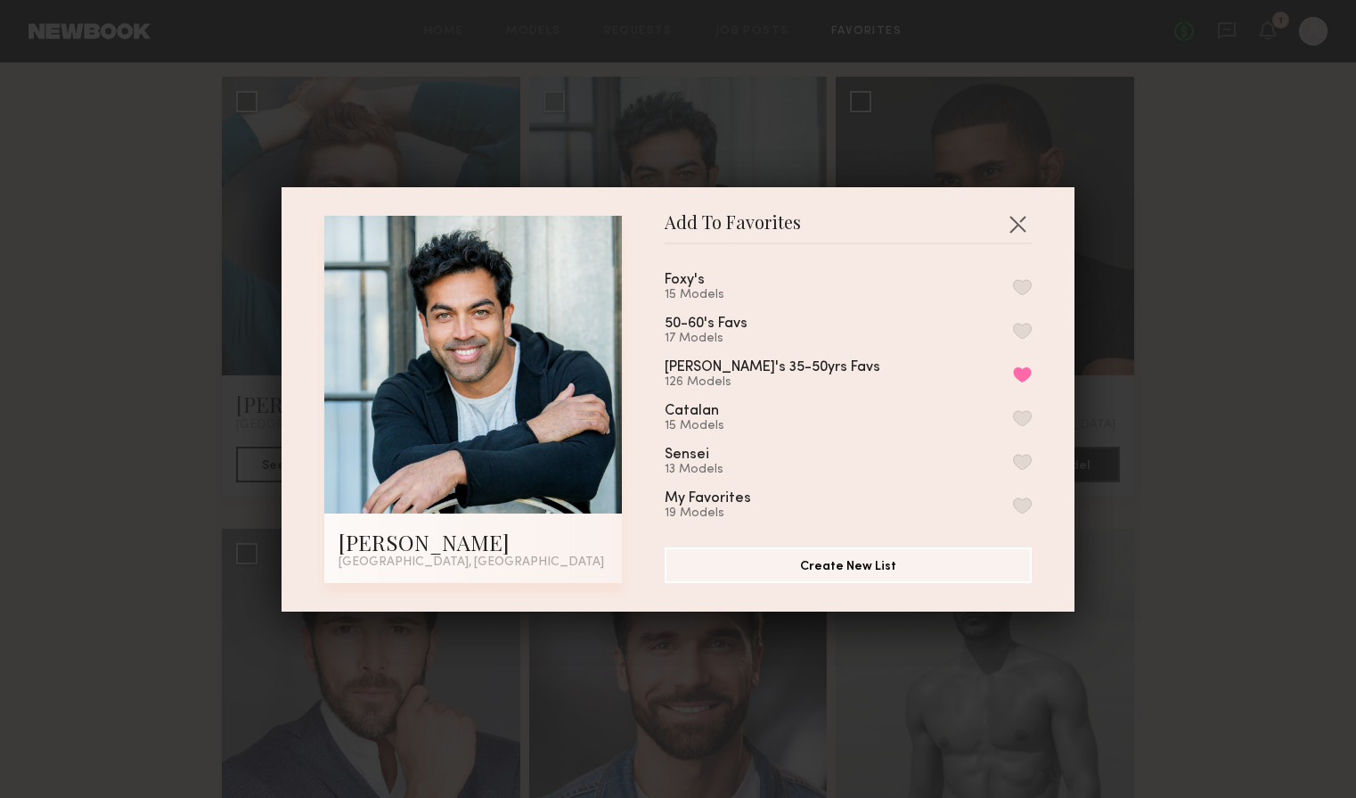
click at [1025, 290] on button "button" at bounding box center [1022, 287] width 19 height 16
click at [1023, 228] on button "button" at bounding box center [1017, 223] width 29 height 29
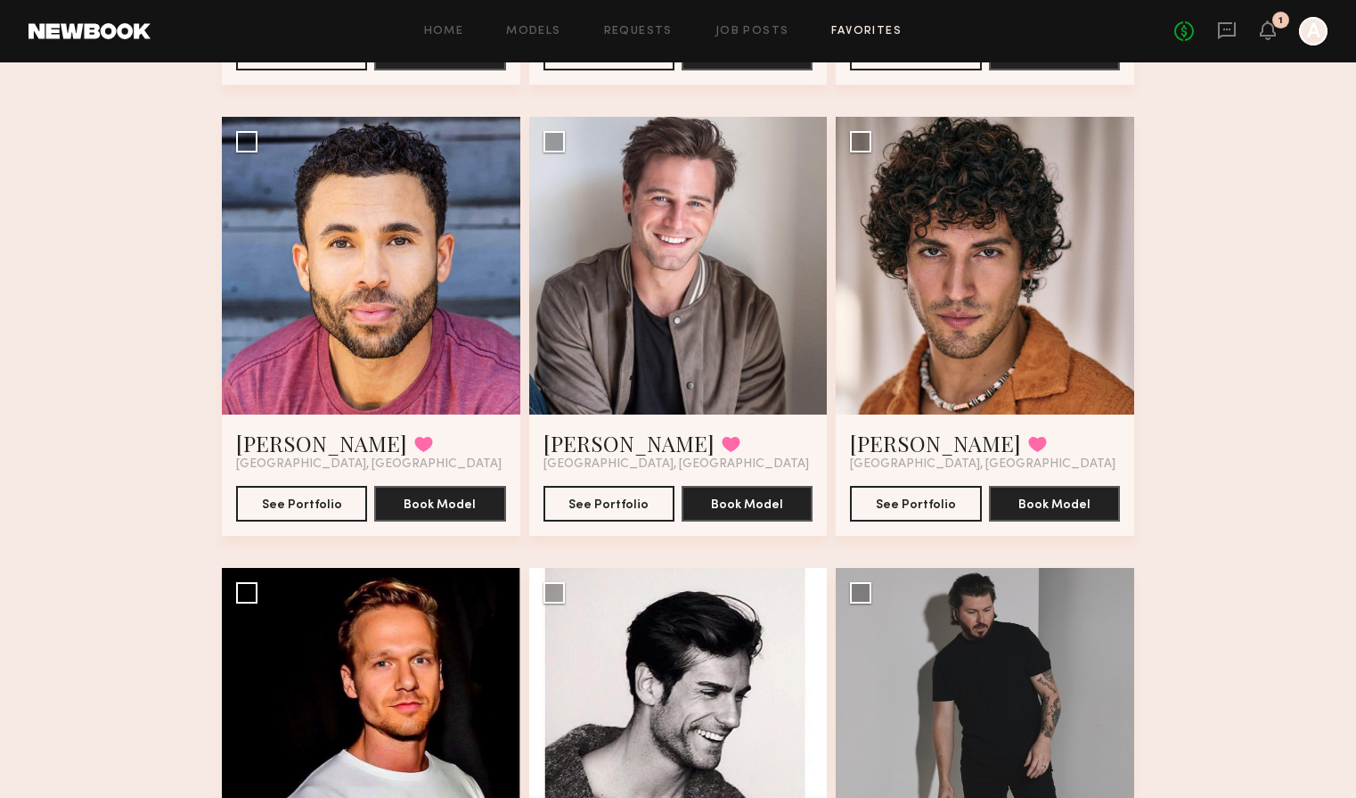
scroll to position [16349, 0]
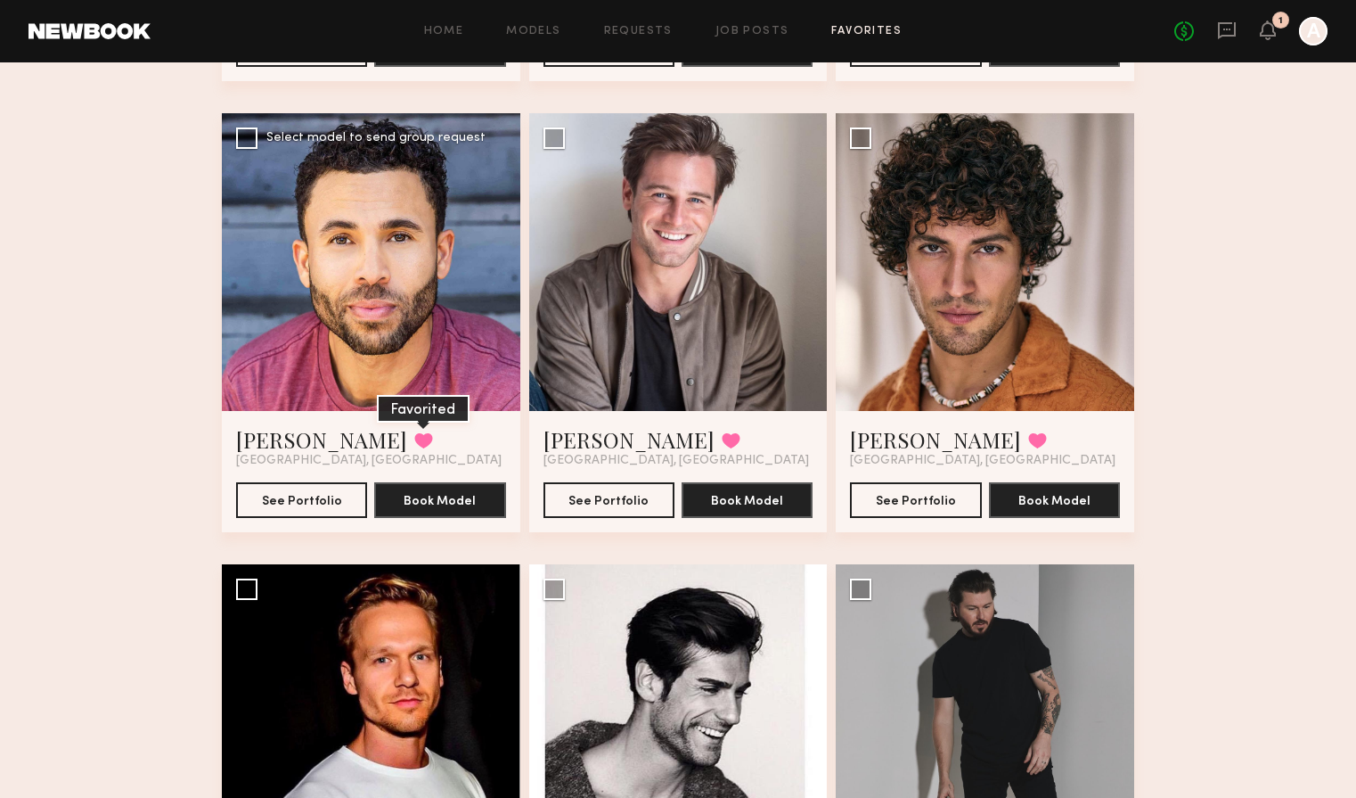
click at [414, 437] on button at bounding box center [423, 440] width 19 height 16
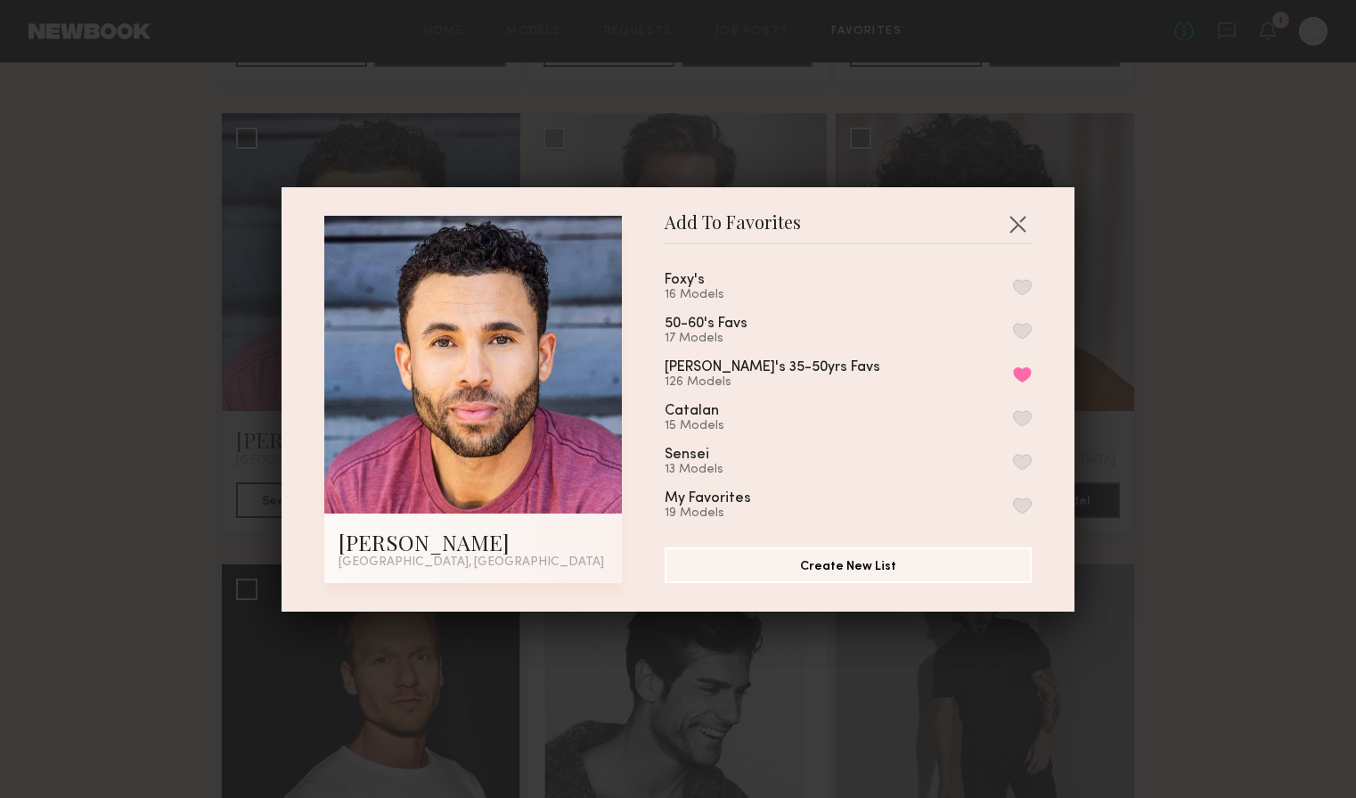
click at [1019, 281] on button "button" at bounding box center [1022, 287] width 19 height 16
click at [1013, 227] on button "button" at bounding box center [1017, 223] width 29 height 29
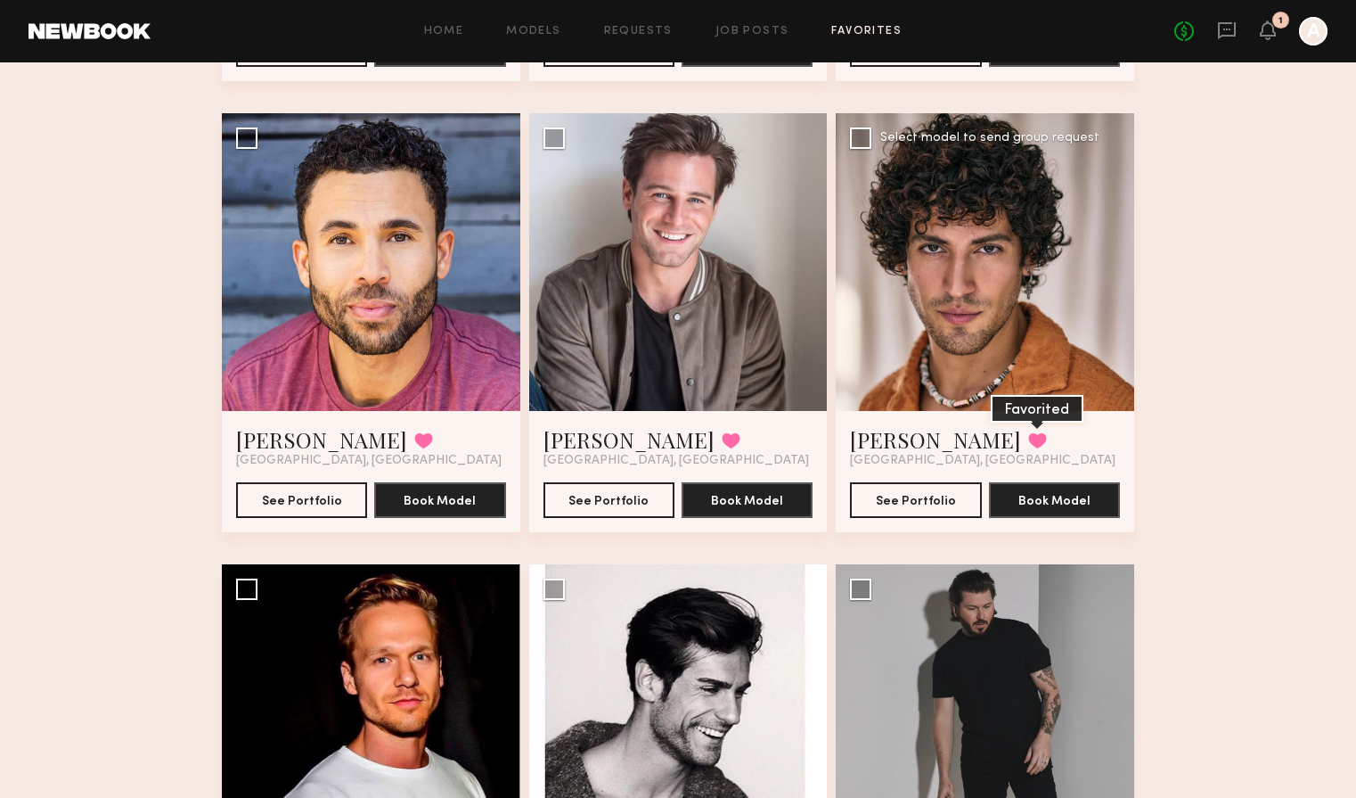
click at [1028, 439] on button at bounding box center [1037, 440] width 19 height 16
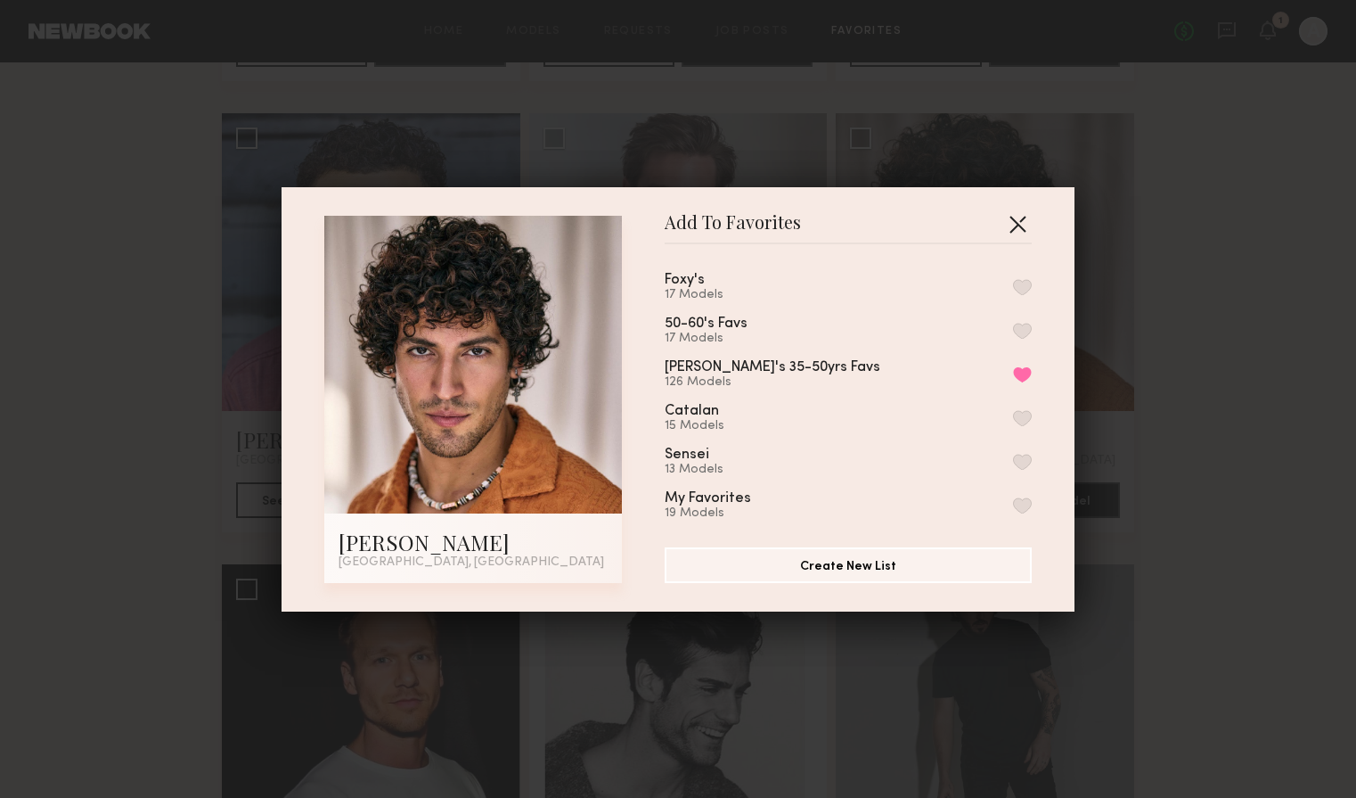
click at [1018, 231] on button "button" at bounding box center [1017, 223] width 29 height 29
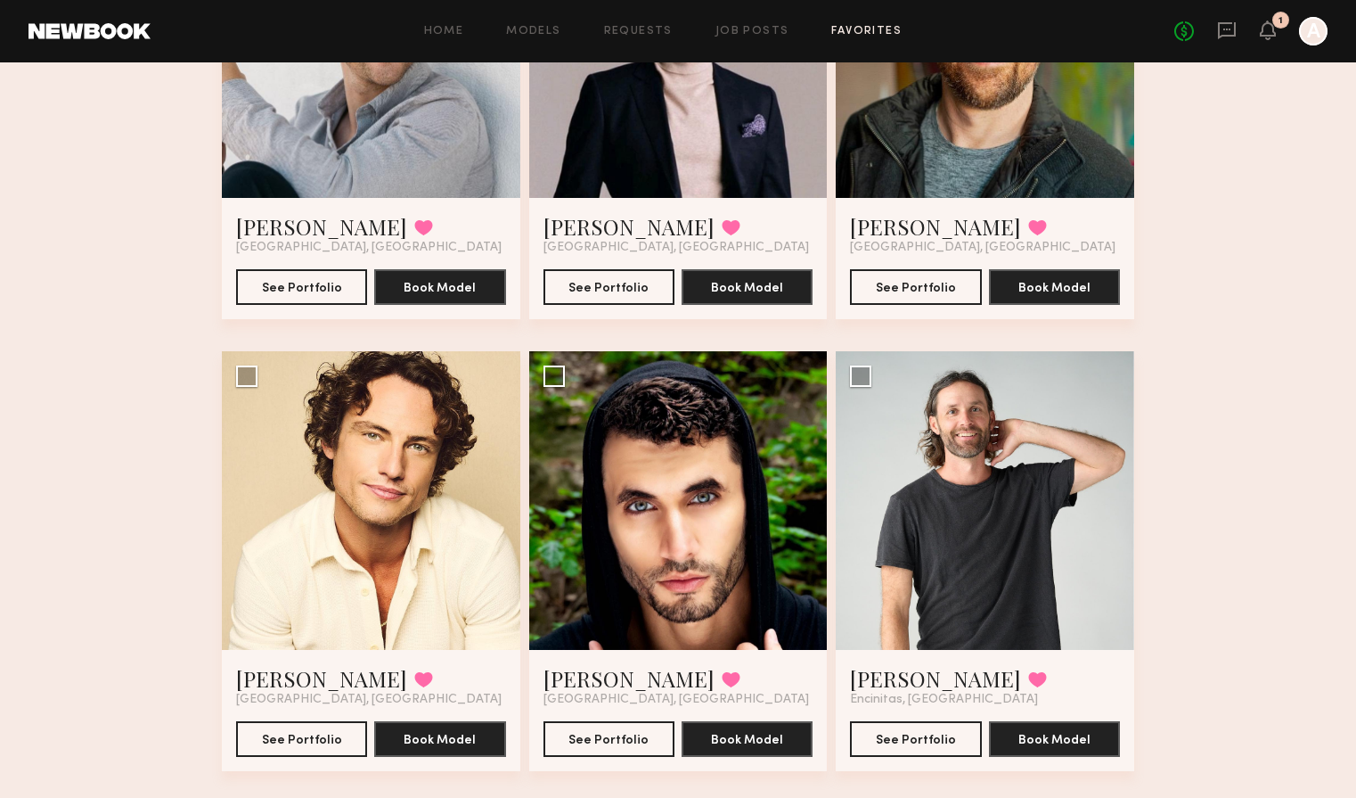
scroll to position [18400, 0]
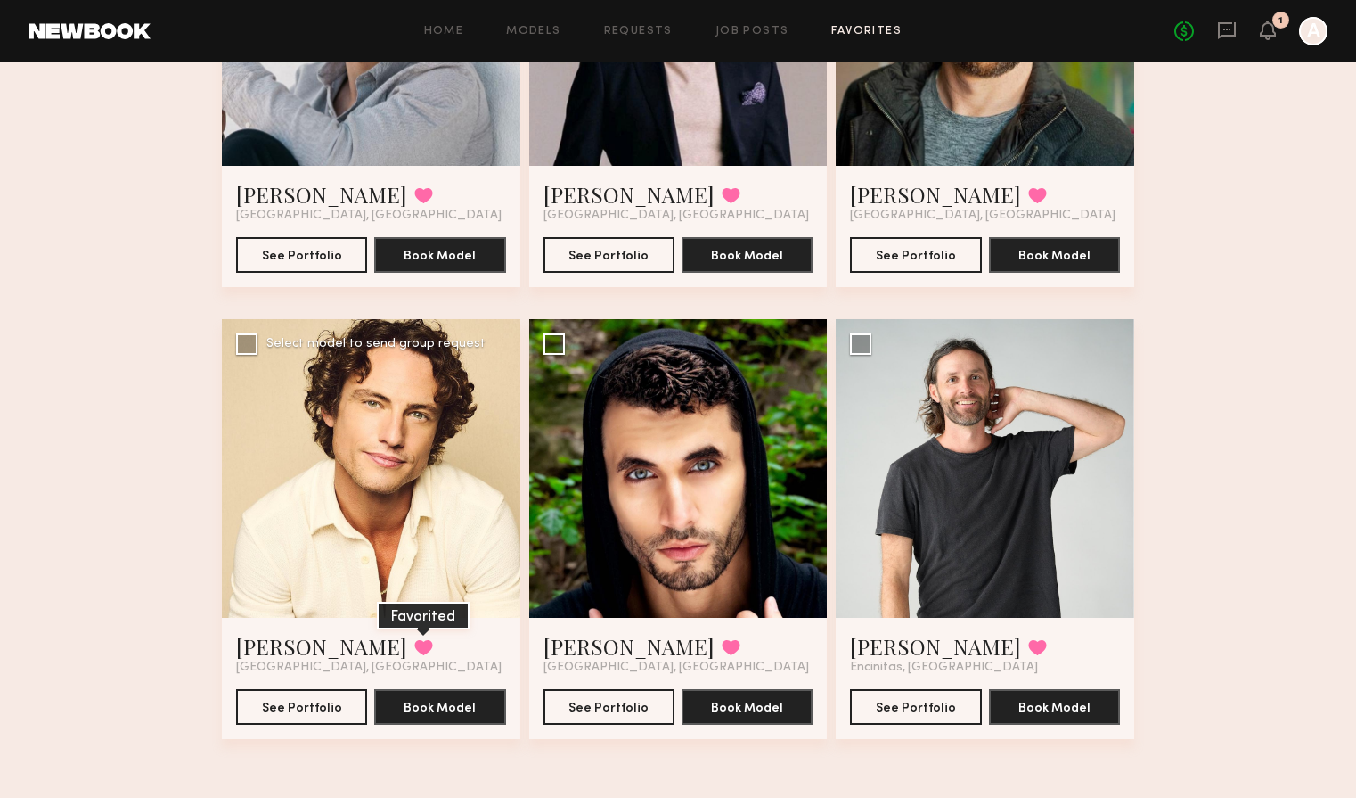
click at [414, 640] on button at bounding box center [423, 647] width 19 height 16
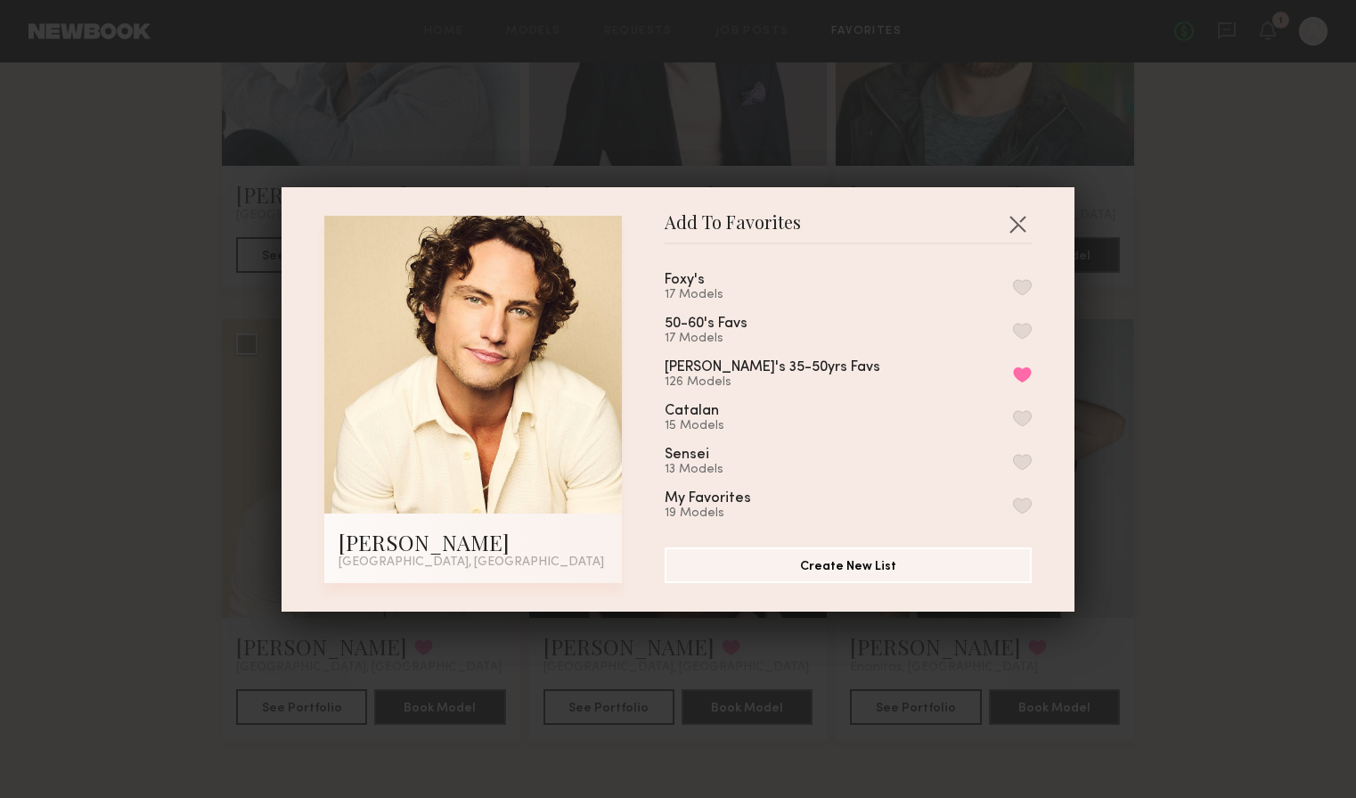
click at [1021, 284] on button "button" at bounding box center [1022, 287] width 19 height 16
click at [1016, 216] on button "button" at bounding box center [1017, 223] width 29 height 29
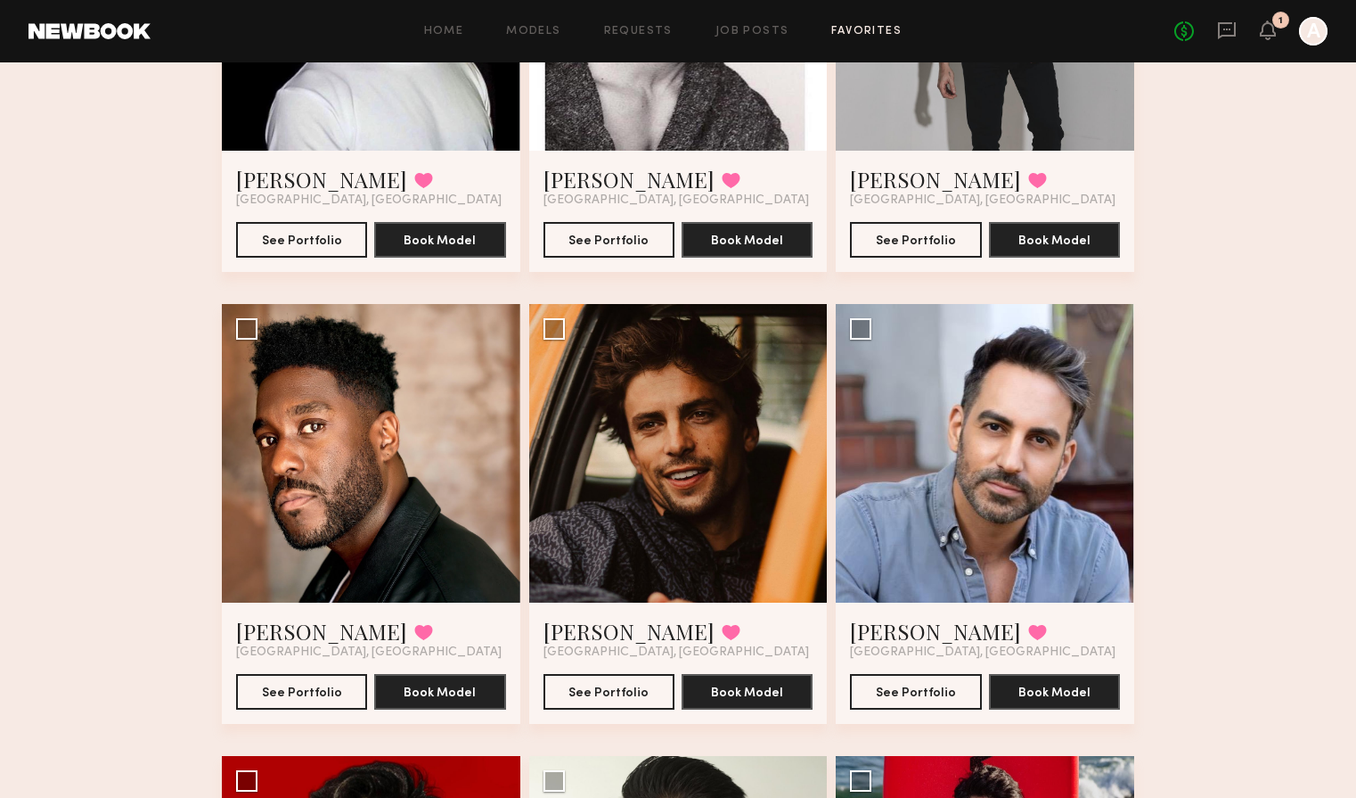
scroll to position [17059, 0]
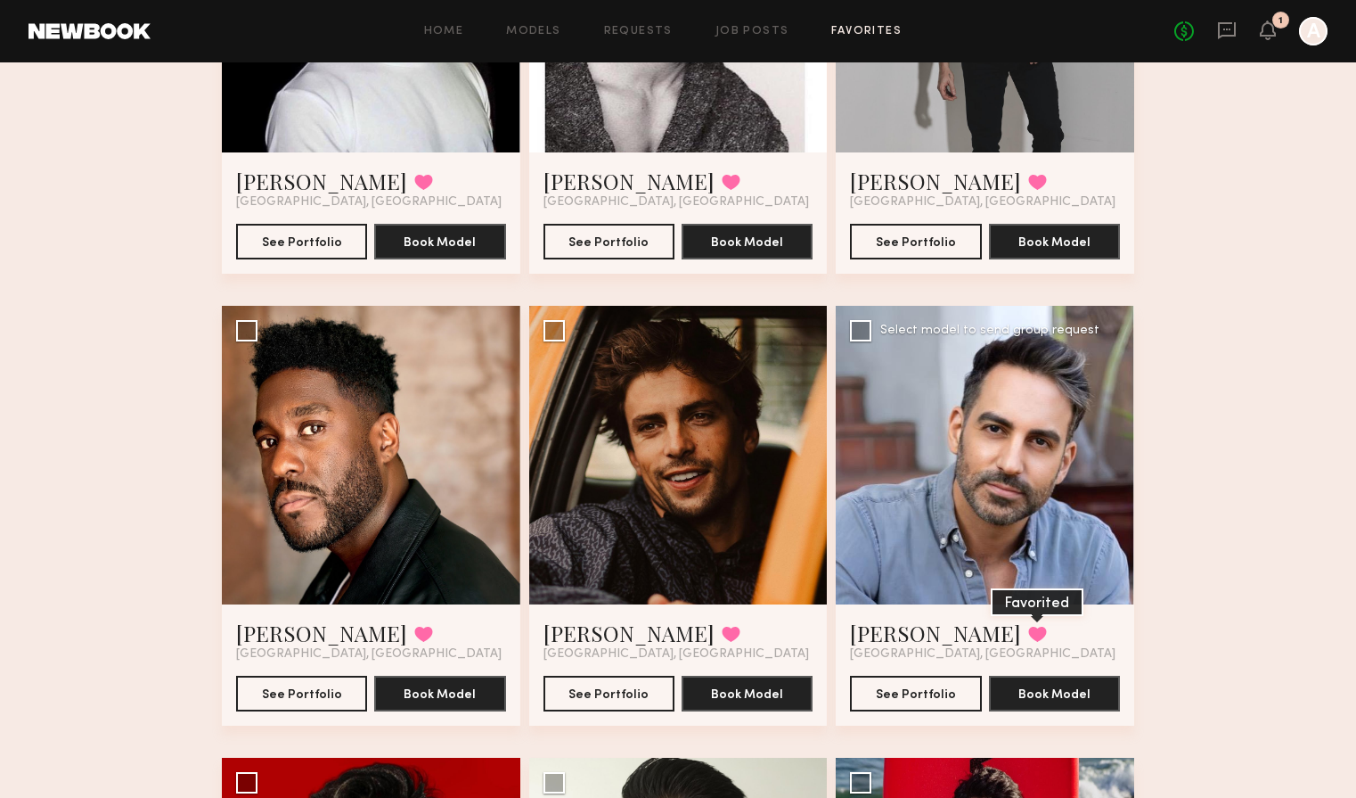
click at [1028, 627] on button at bounding box center [1037, 634] width 19 height 16
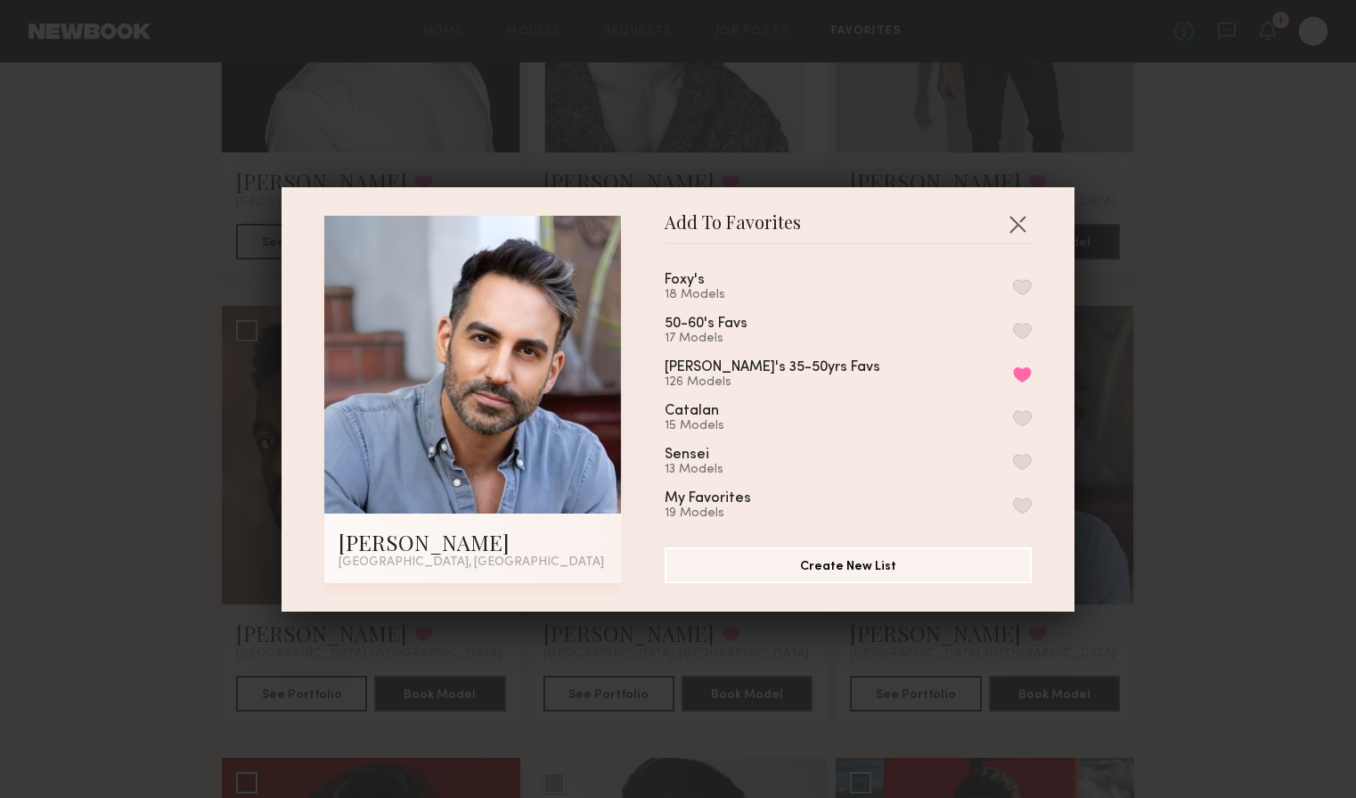
click at [1026, 286] on button "button" at bounding box center [1022, 287] width 19 height 16
click at [1022, 238] on header "Add To Favorites" at bounding box center [848, 230] width 367 height 29
click at [1019, 220] on button "button" at bounding box center [1017, 223] width 29 height 29
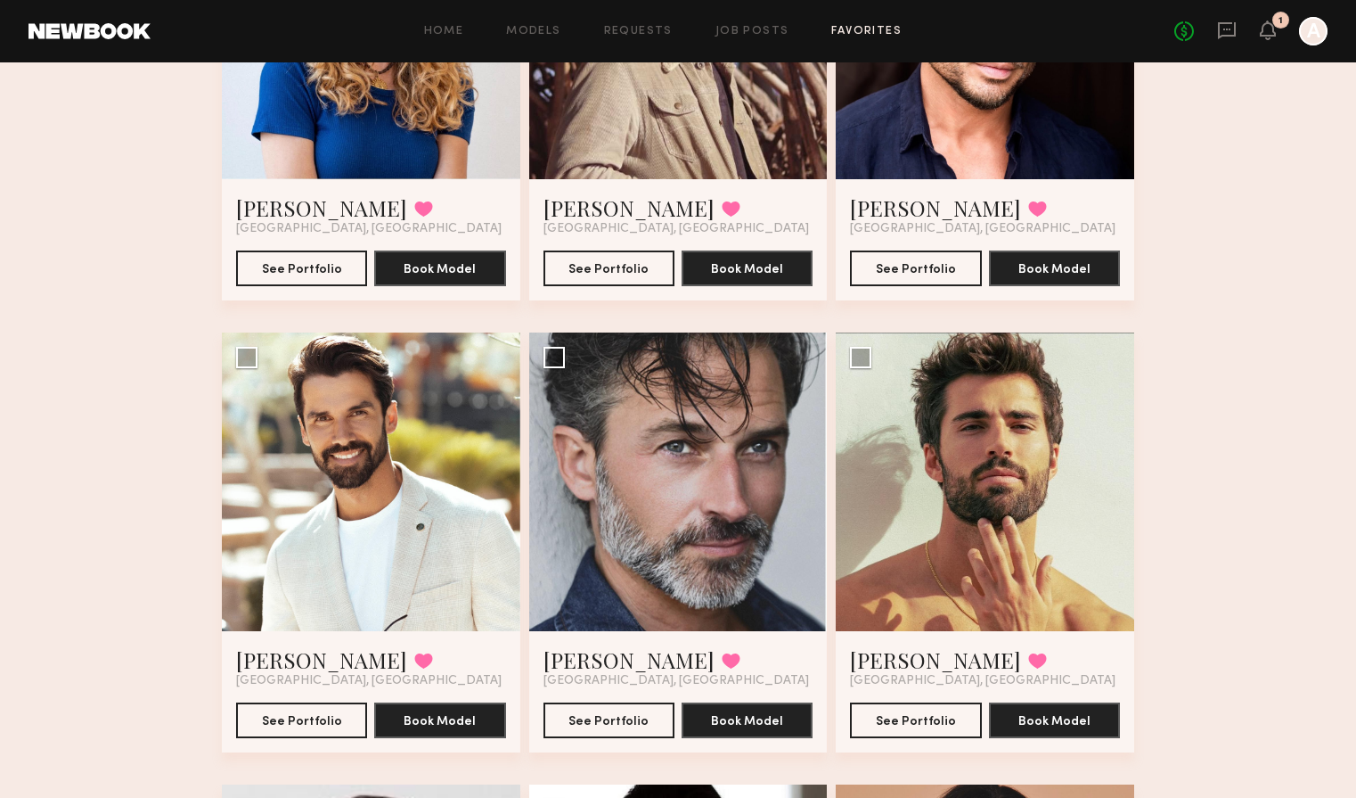
scroll to position [0, 0]
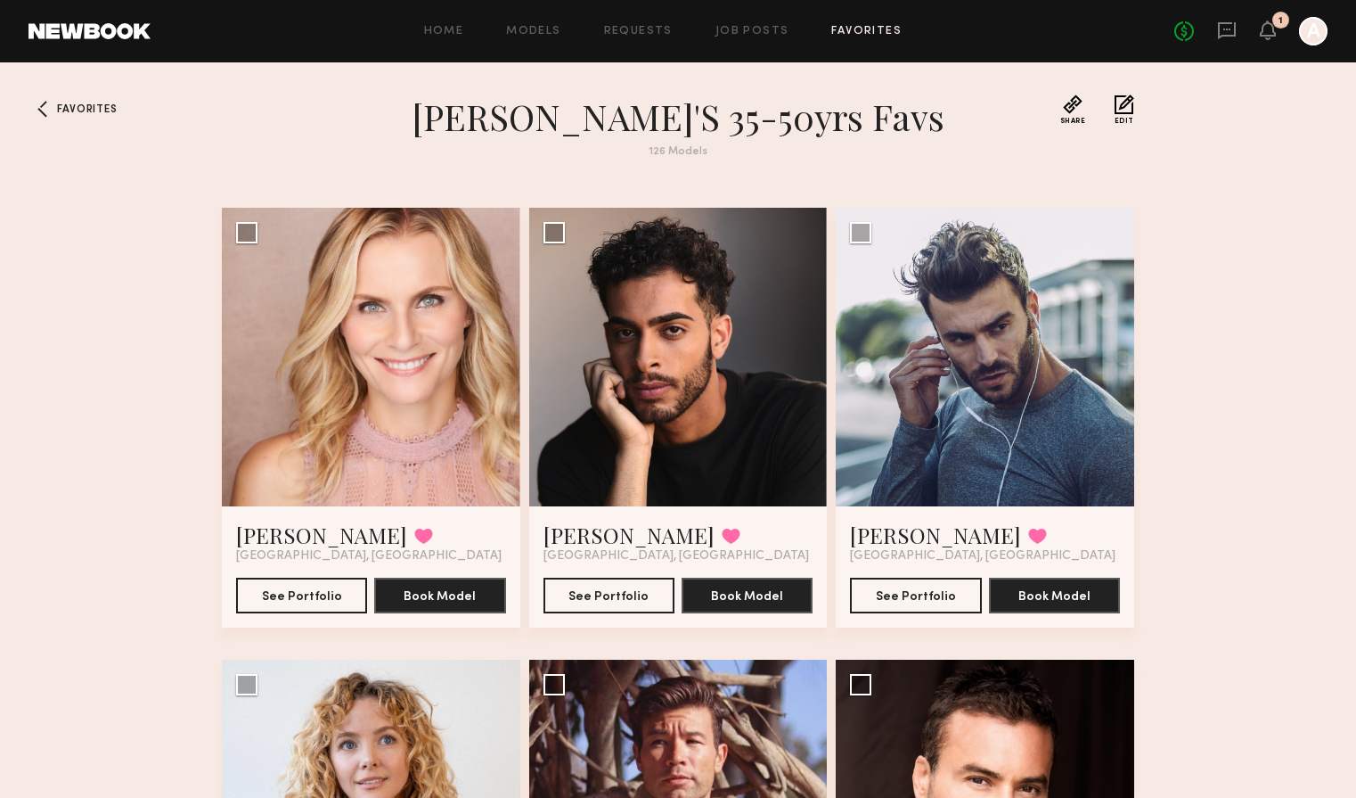
click at [86, 109] on span "Favorites" at bounding box center [87, 109] width 60 height 11
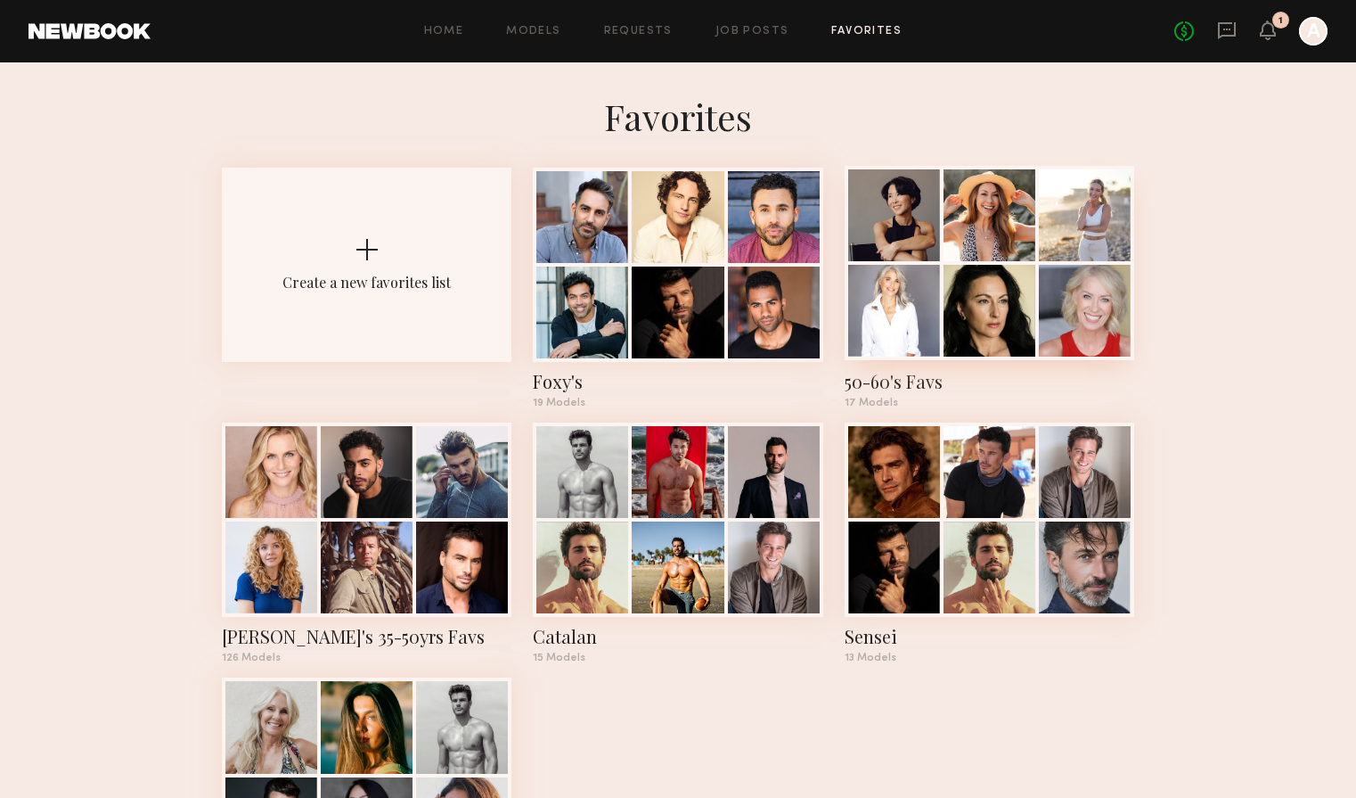
click at [893, 381] on div "50-60's Favs" at bounding box center [990, 381] width 290 height 25
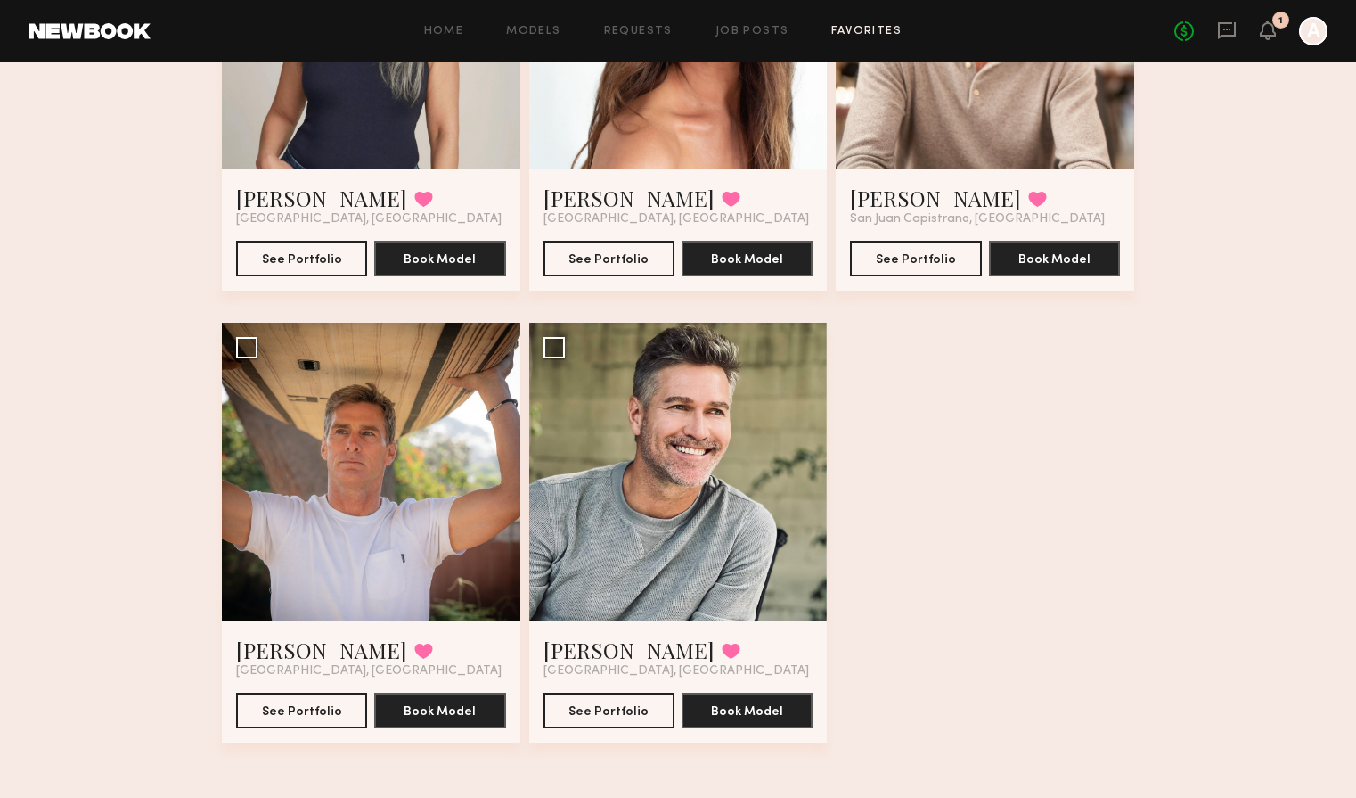
scroll to position [2146, 0]
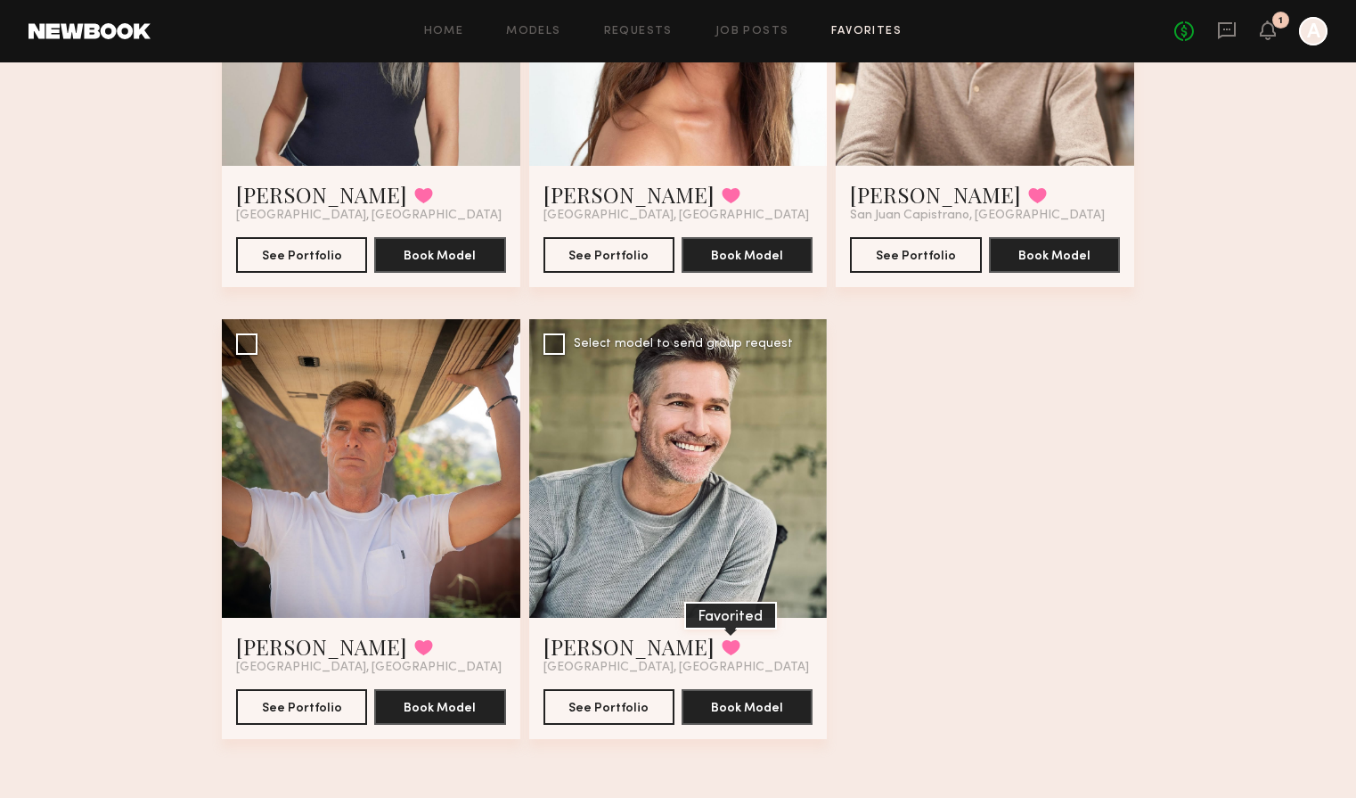
click at [722, 644] on button at bounding box center [731, 647] width 19 height 16
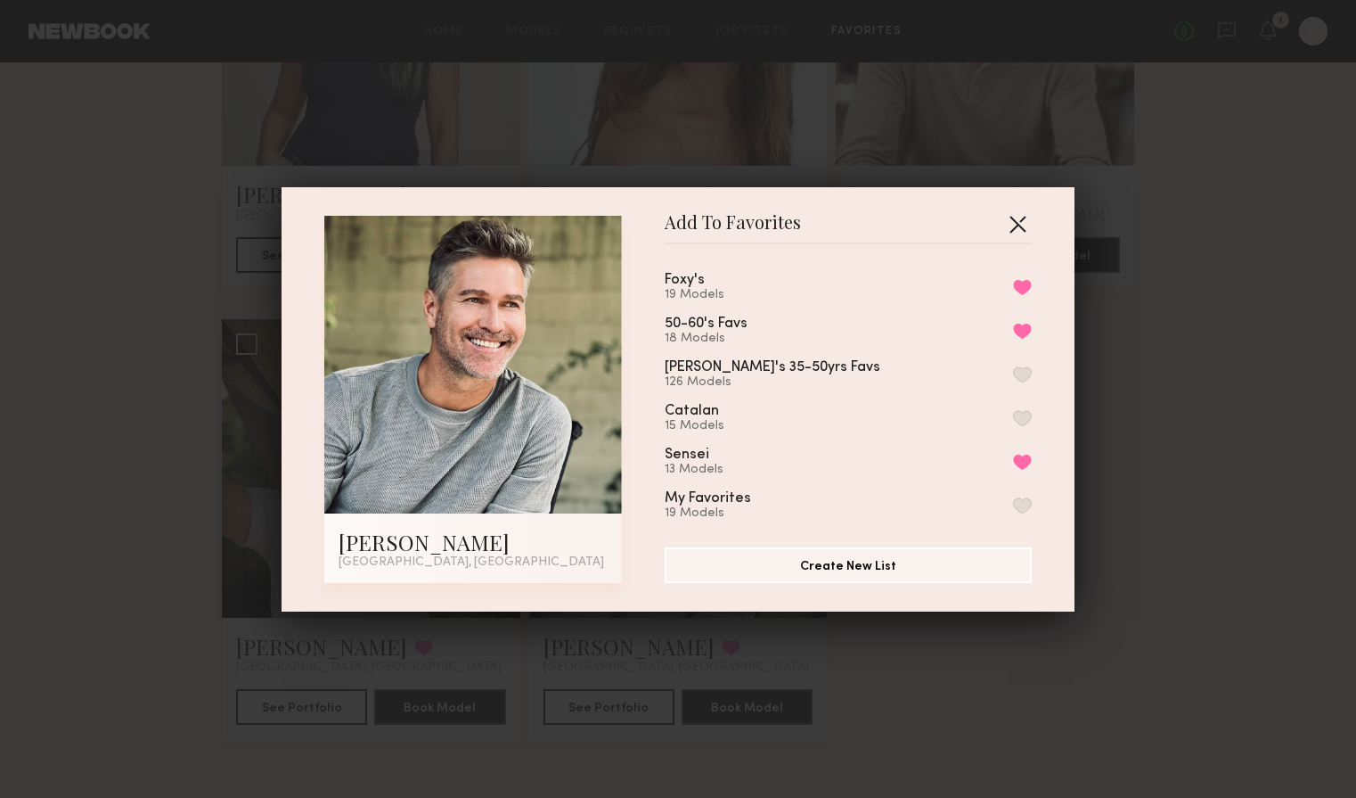
click at [1012, 228] on button "button" at bounding box center [1017, 223] width 29 height 29
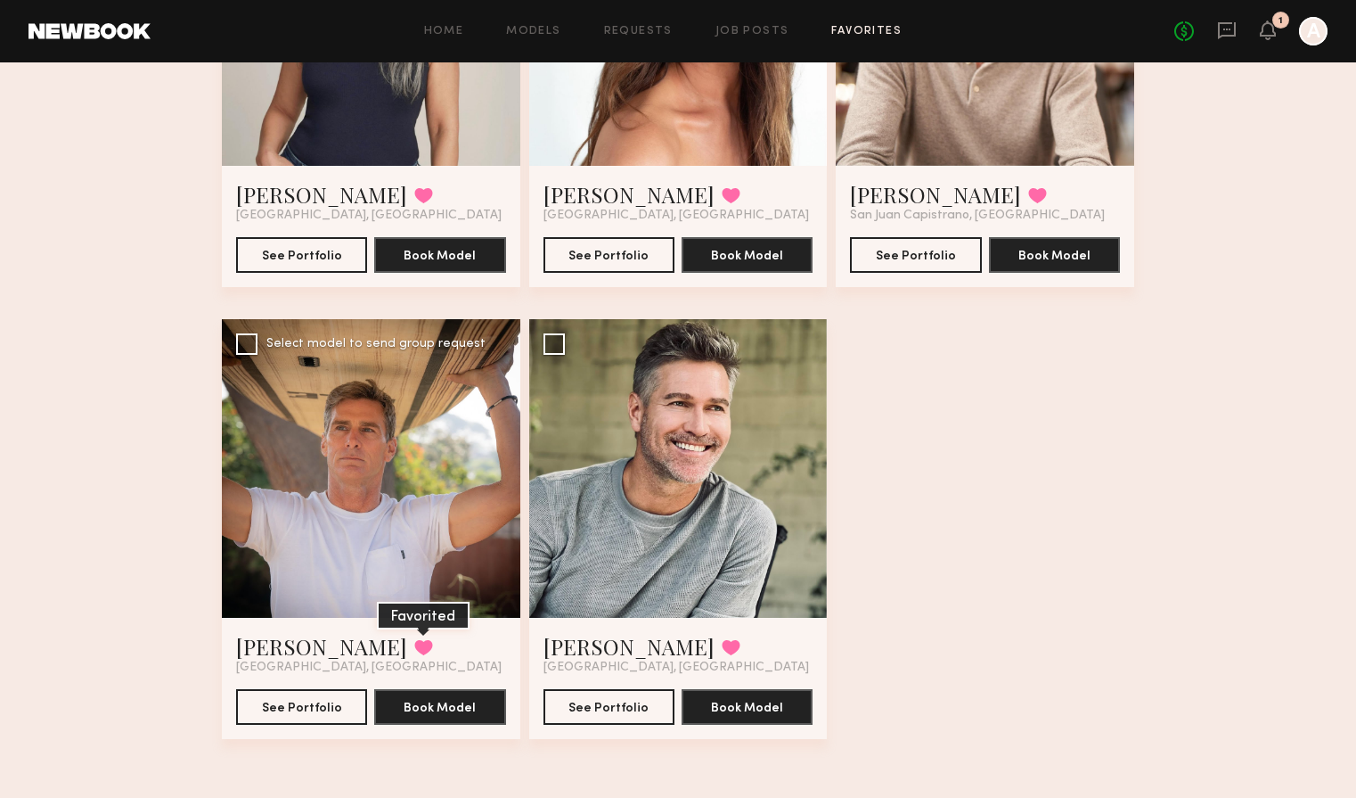
click at [414, 647] on button at bounding box center [423, 647] width 19 height 16
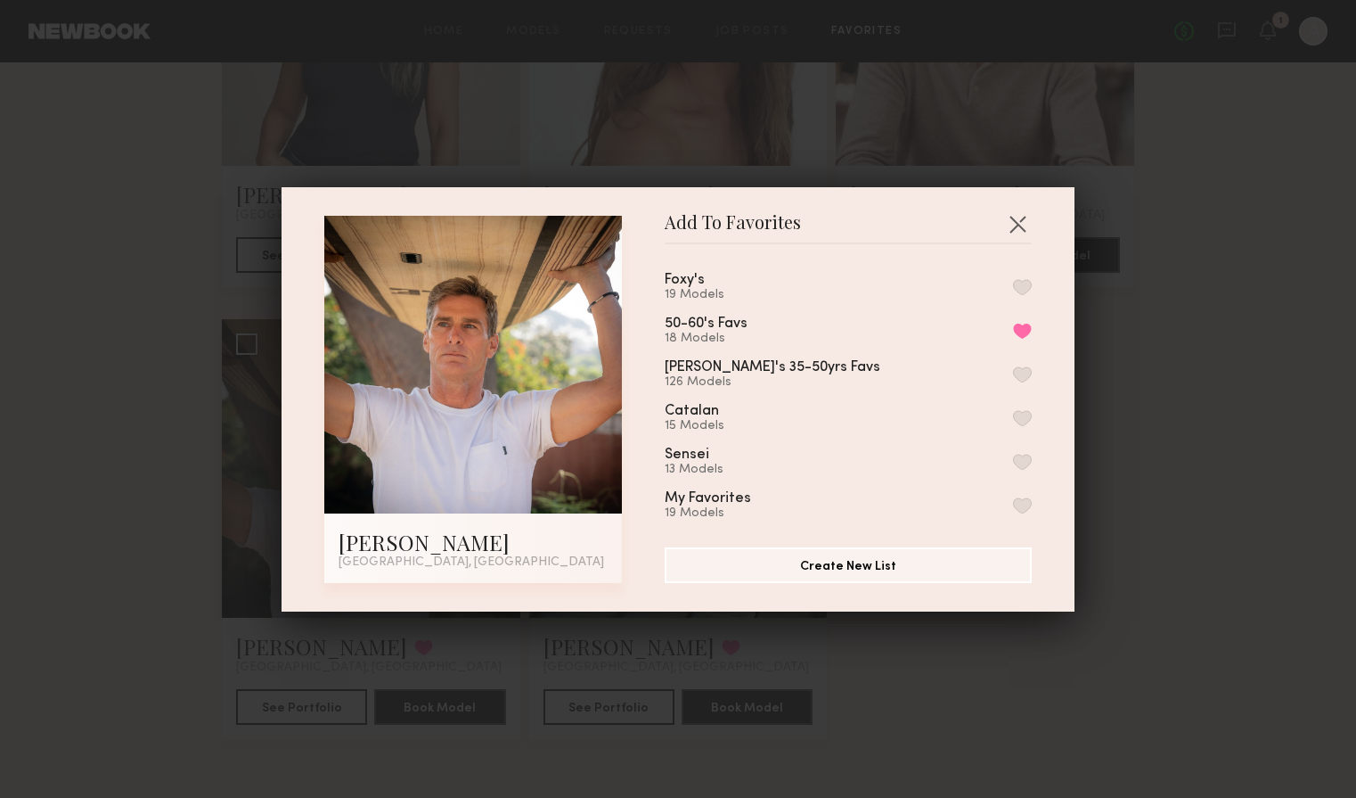
click at [1025, 282] on button "button" at bounding box center [1022, 287] width 19 height 16
click at [1019, 225] on button "button" at bounding box center [1017, 223] width 29 height 29
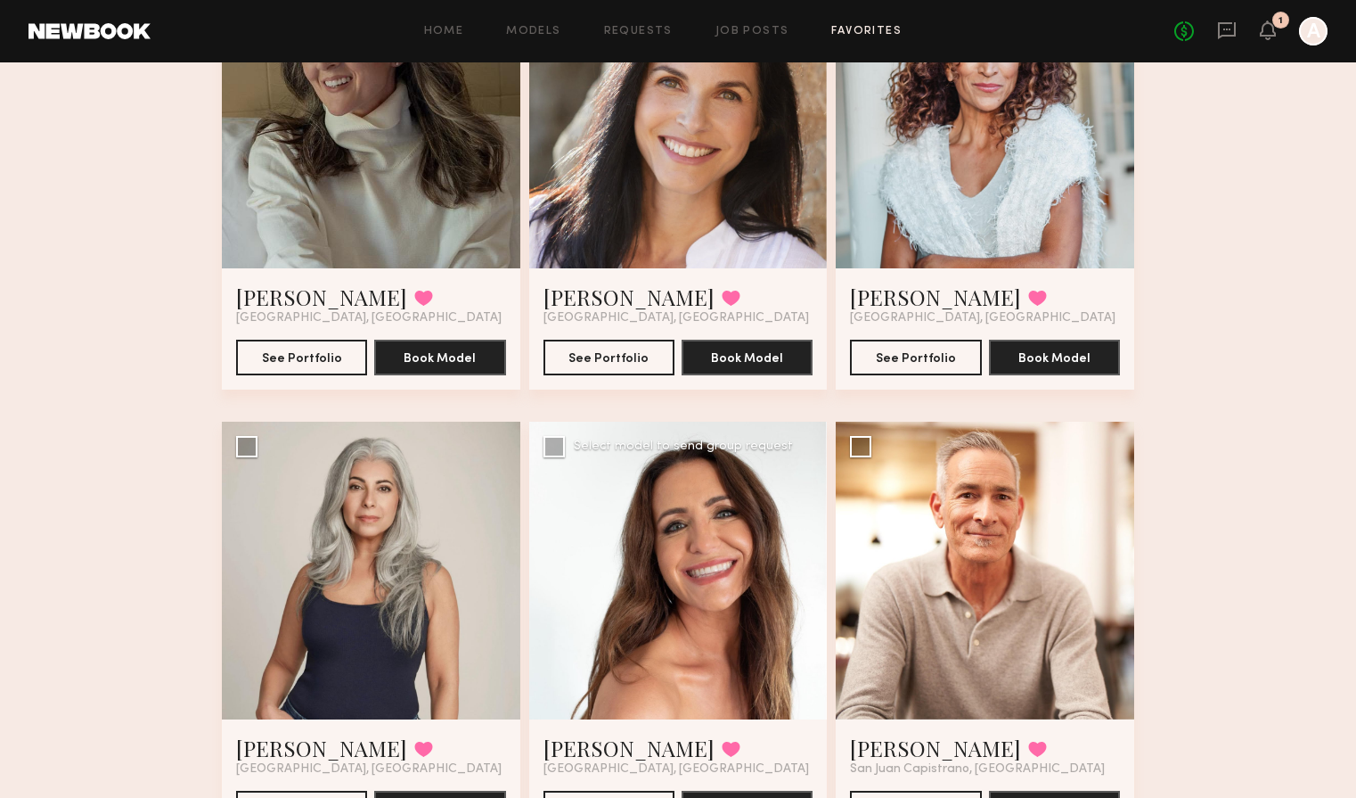
scroll to position [1609, 0]
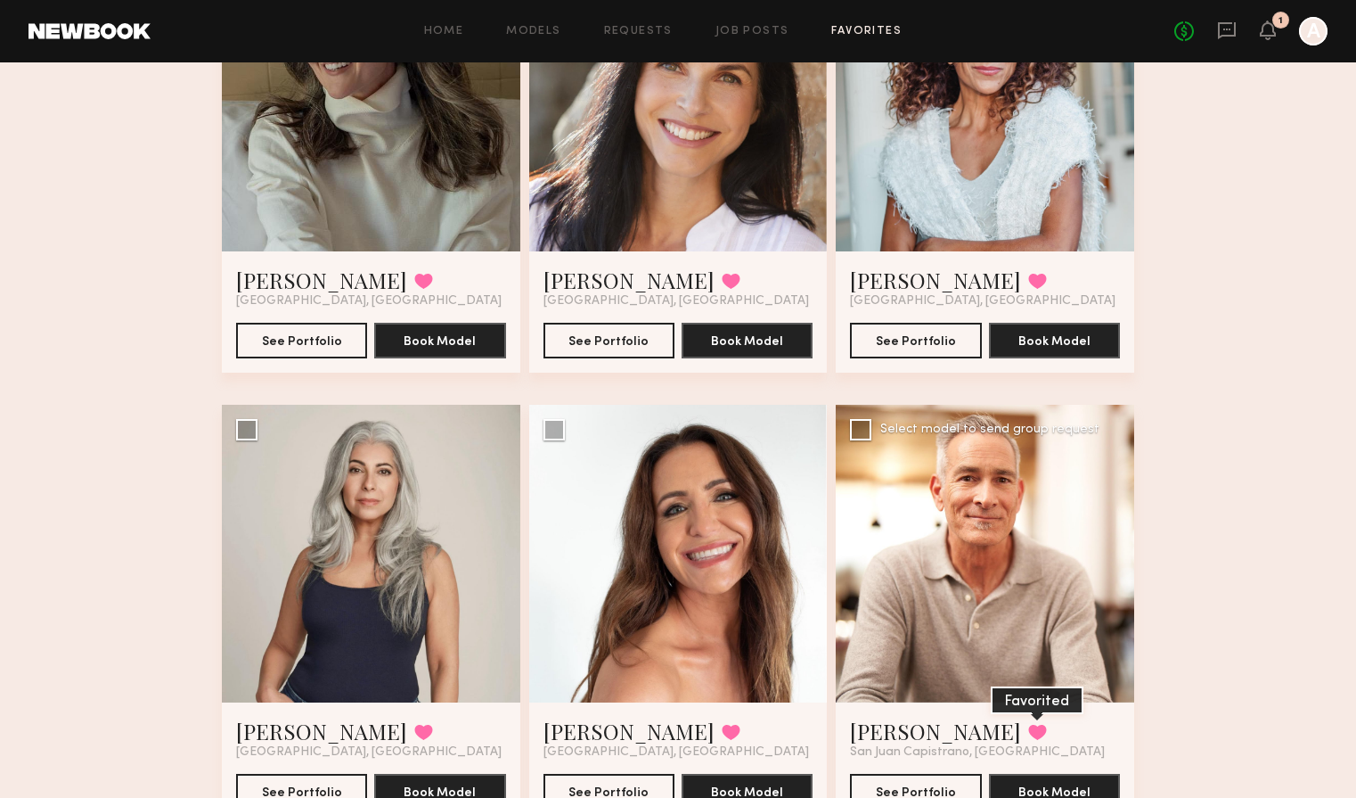
click at [1028, 733] on button at bounding box center [1037, 732] width 19 height 16
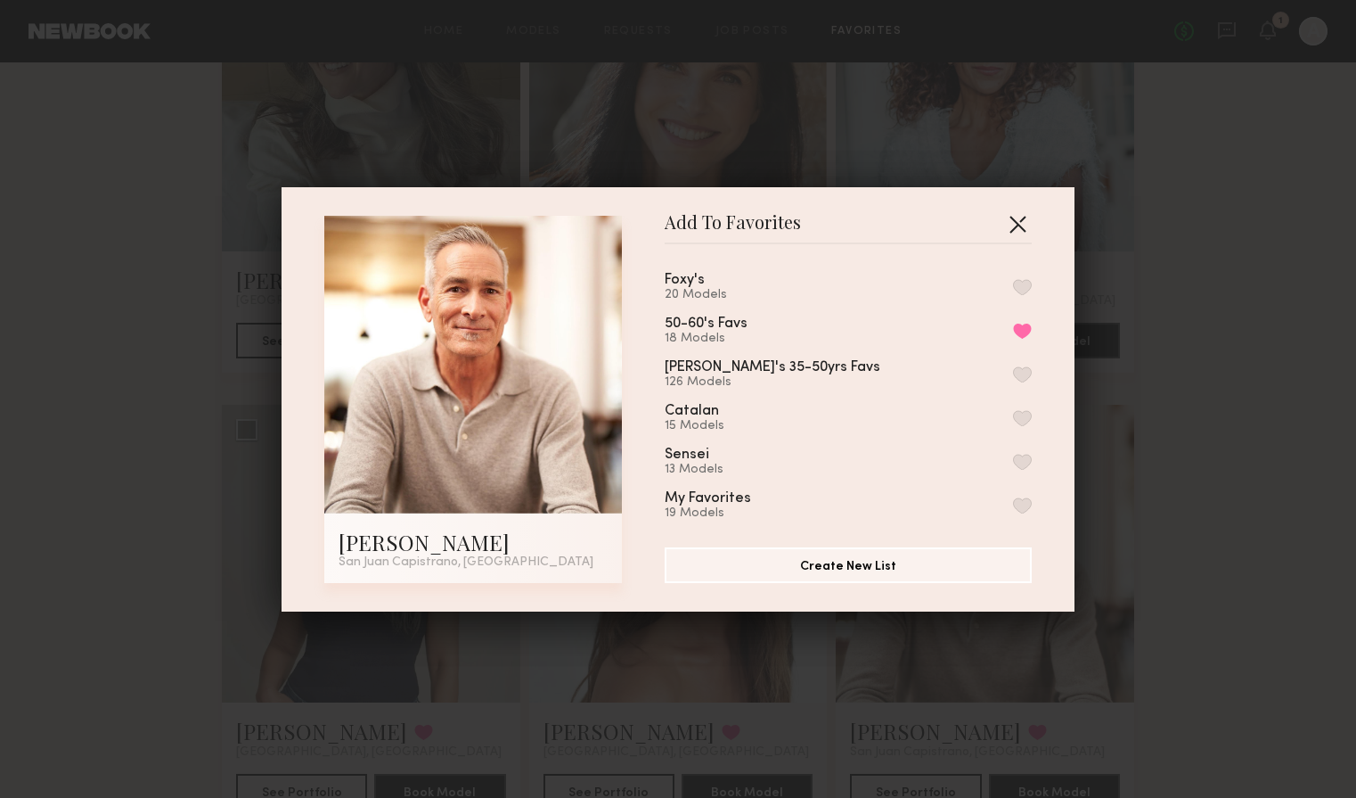
click at [1018, 221] on button "button" at bounding box center [1017, 223] width 29 height 29
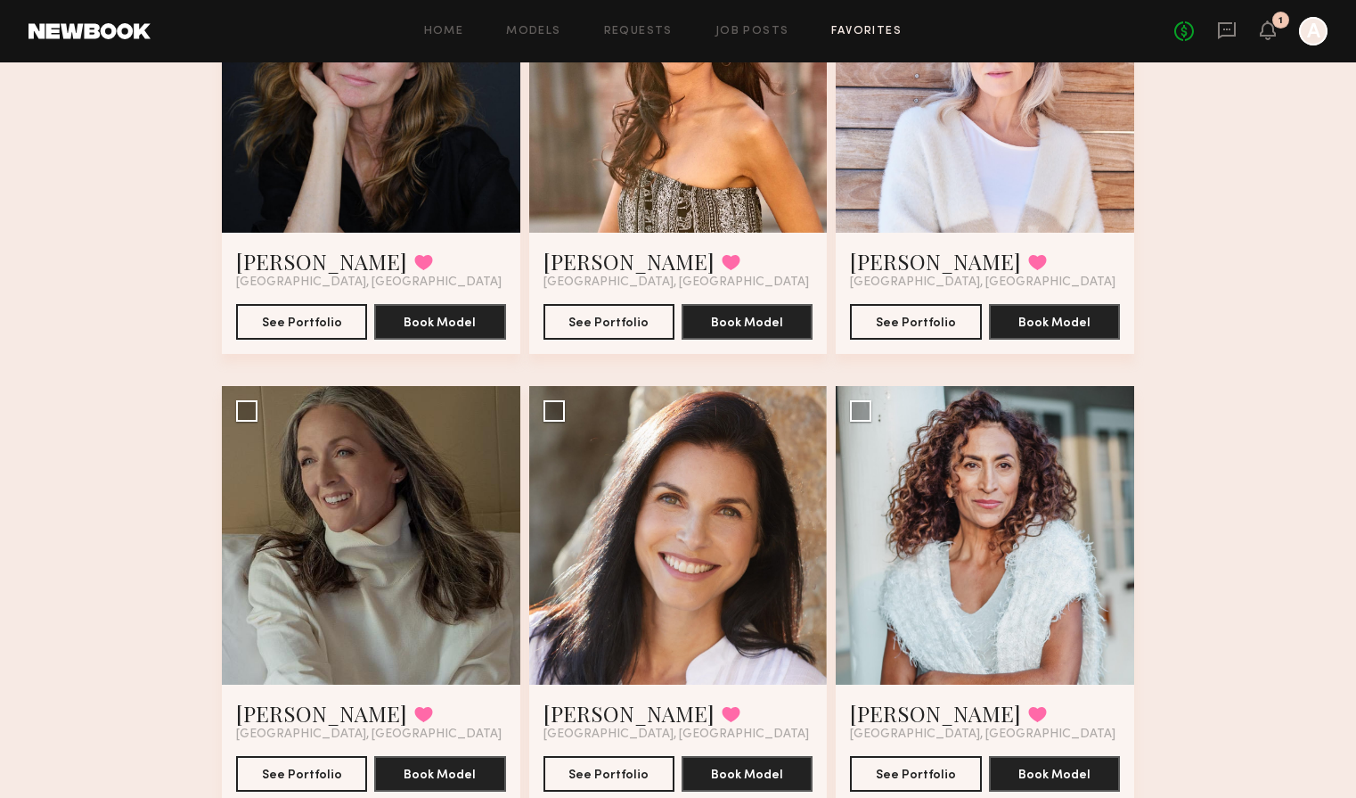
scroll to position [1174, 0]
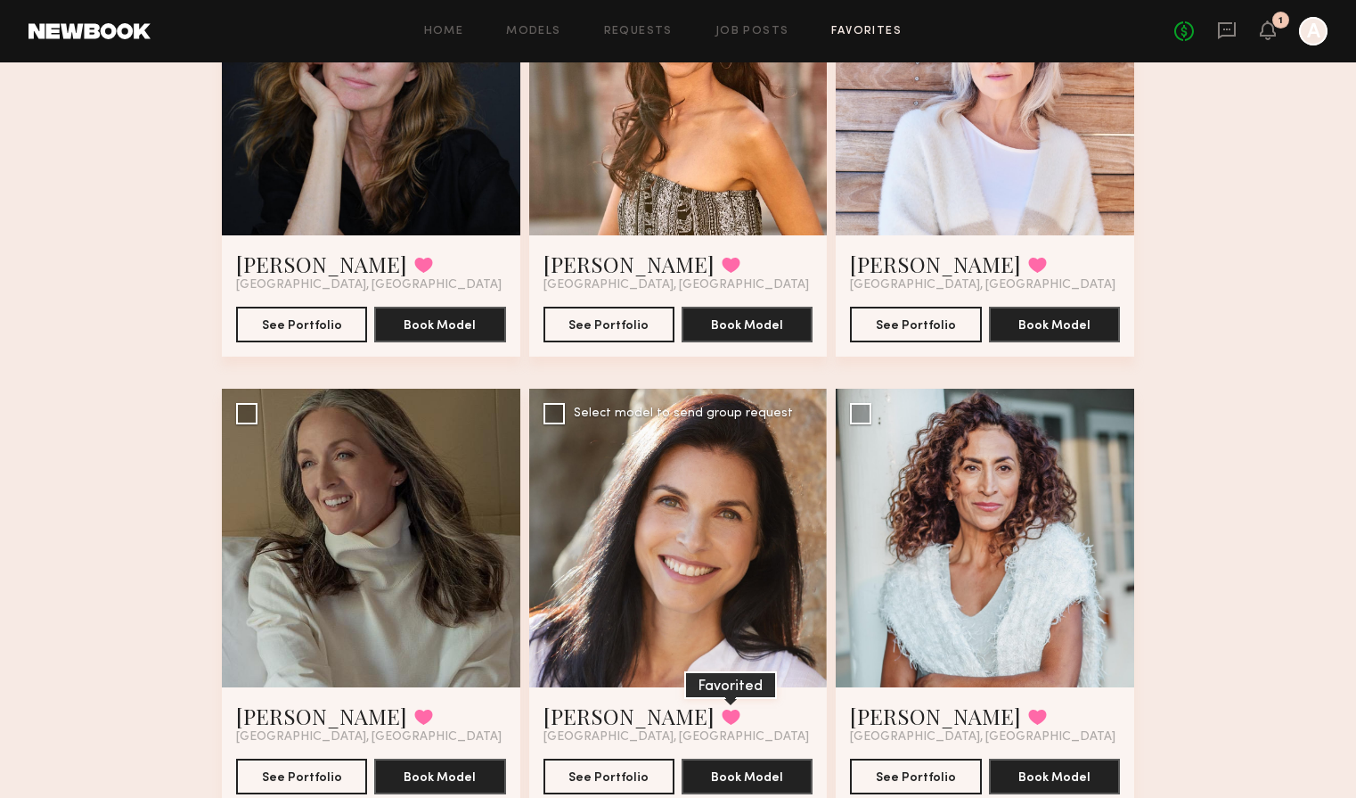
click at [722, 712] on button at bounding box center [731, 716] width 19 height 16
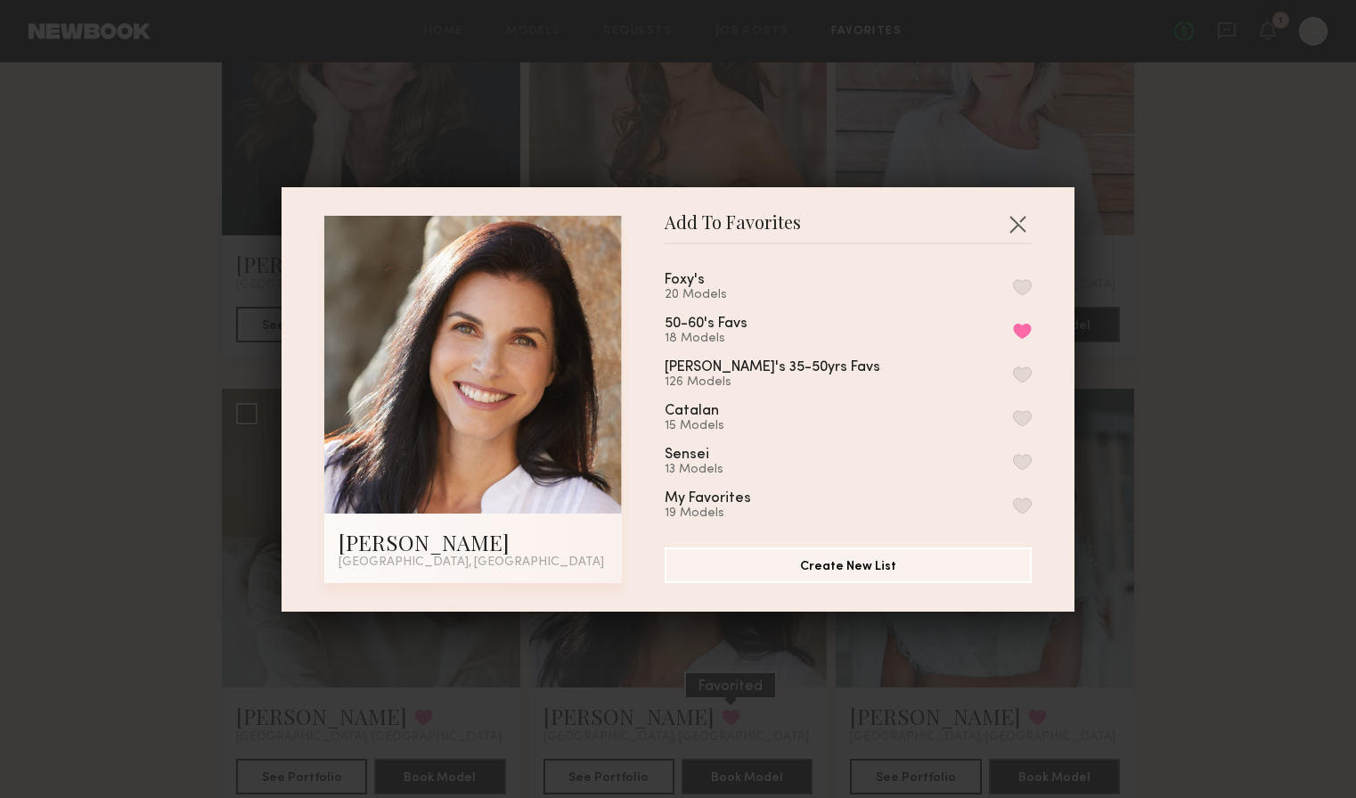
click at [668, 712] on div "Add To Favorites Cristina D. Los Angeles, CA Add To Favorites Foxy's 20 Models …" at bounding box center [678, 399] width 1356 height 798
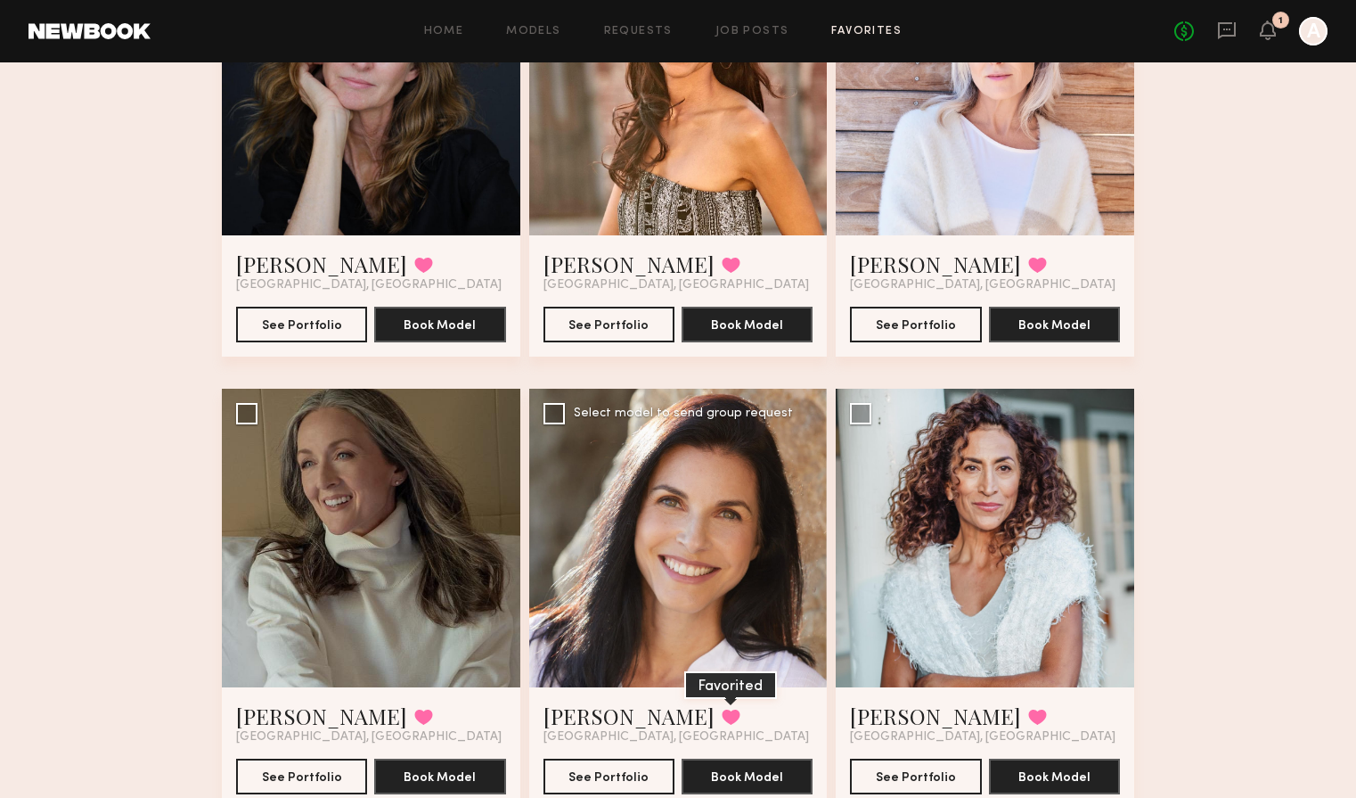
click at [722, 712] on button at bounding box center [731, 716] width 19 height 16
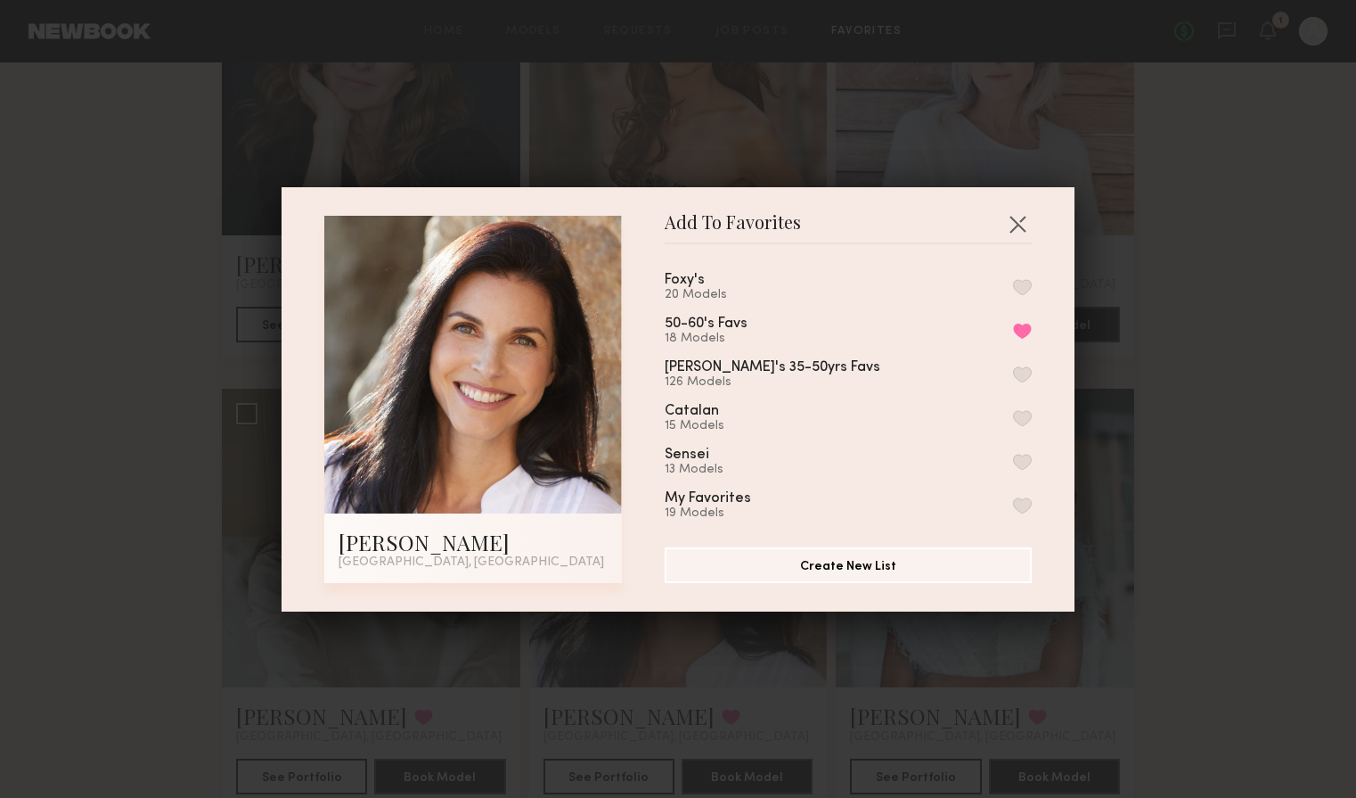
click at [1028, 282] on button "button" at bounding box center [1022, 287] width 19 height 16
click at [1020, 218] on button "button" at bounding box center [1017, 223] width 29 height 29
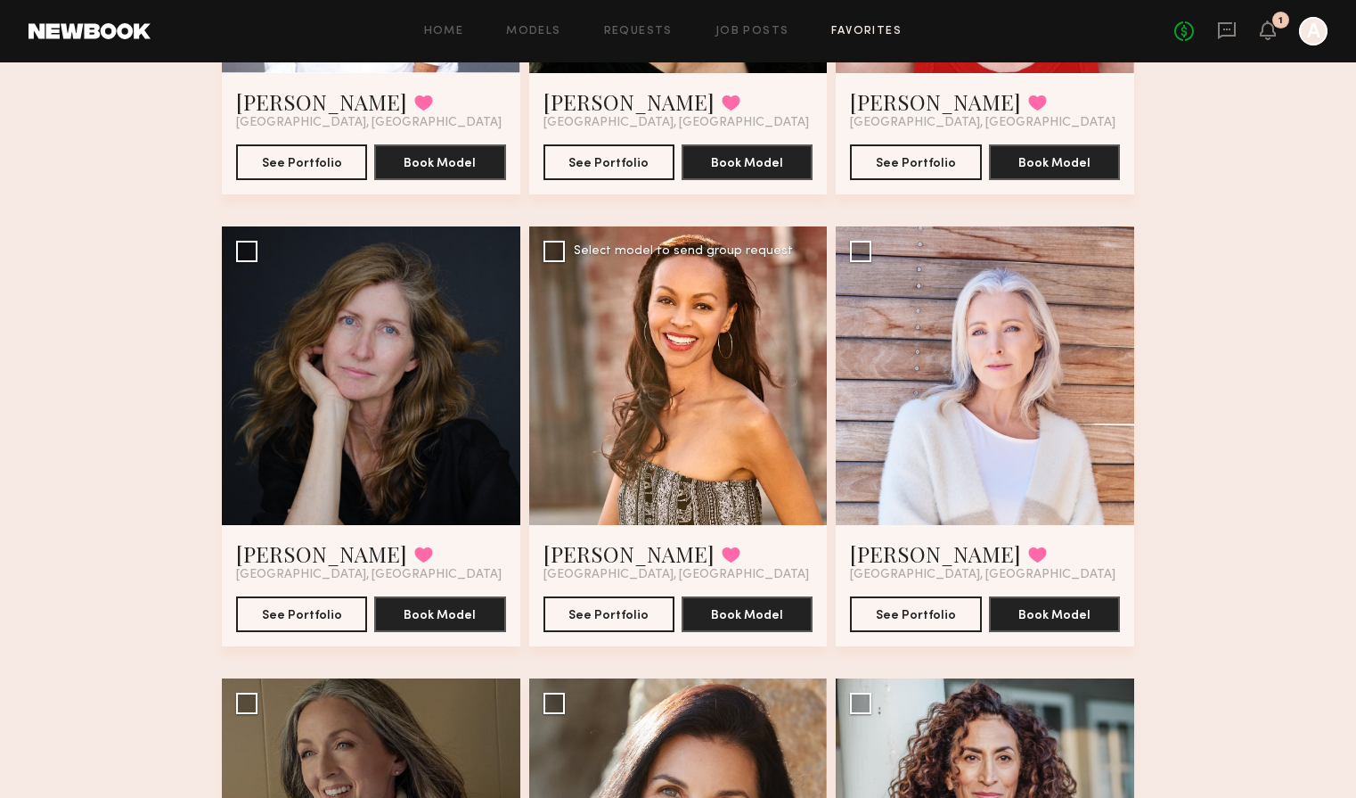
scroll to position [920, 0]
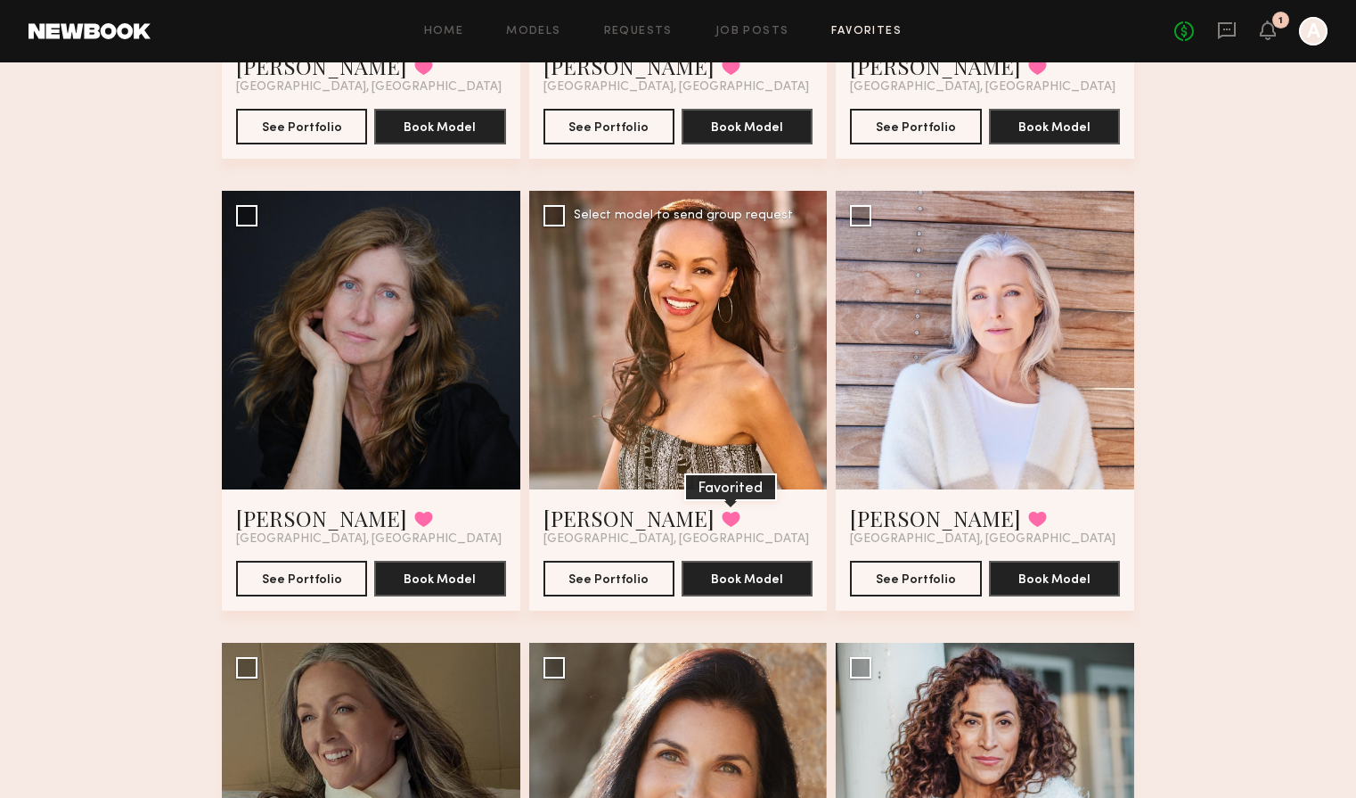
click at [722, 516] on button at bounding box center [731, 519] width 19 height 16
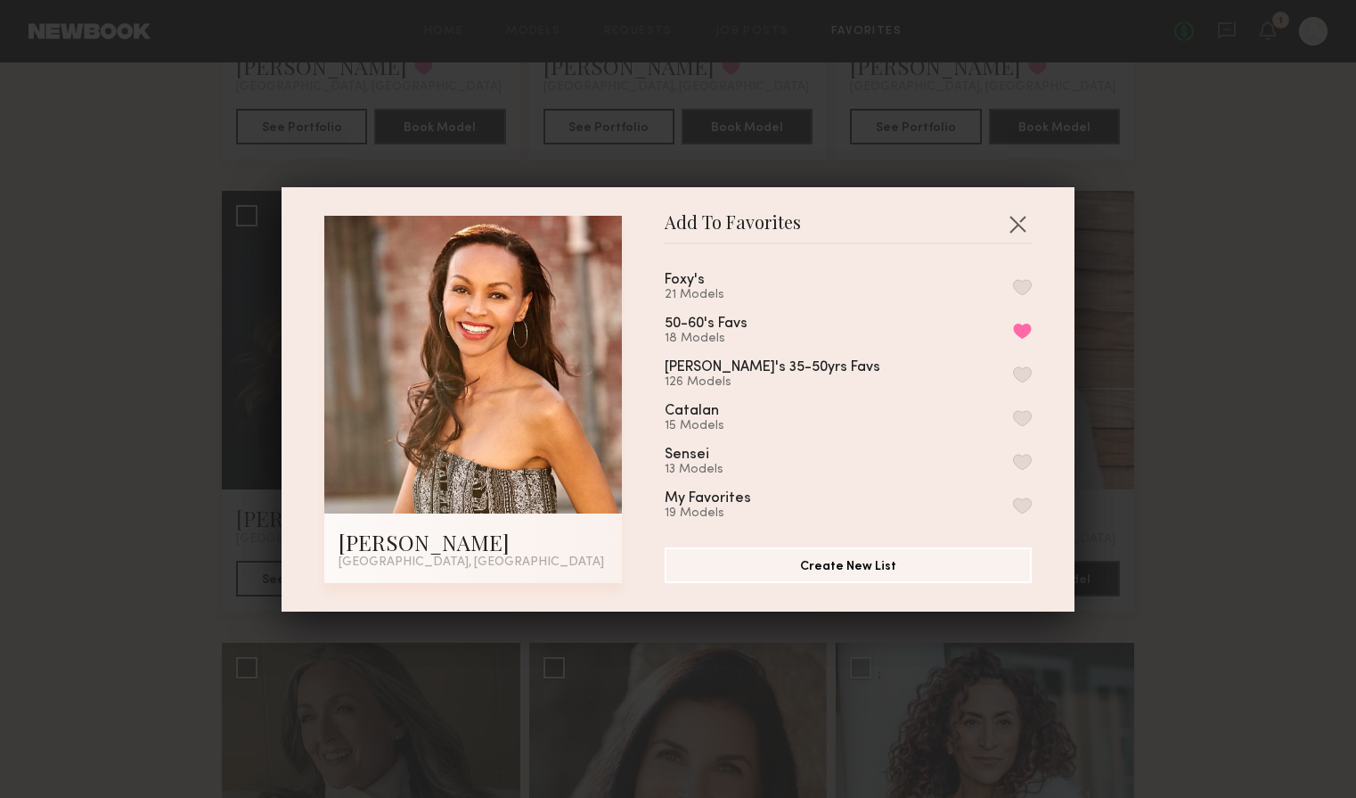
click at [1018, 291] on button "button" at bounding box center [1022, 287] width 19 height 16
click at [1016, 217] on button "button" at bounding box center [1017, 223] width 29 height 29
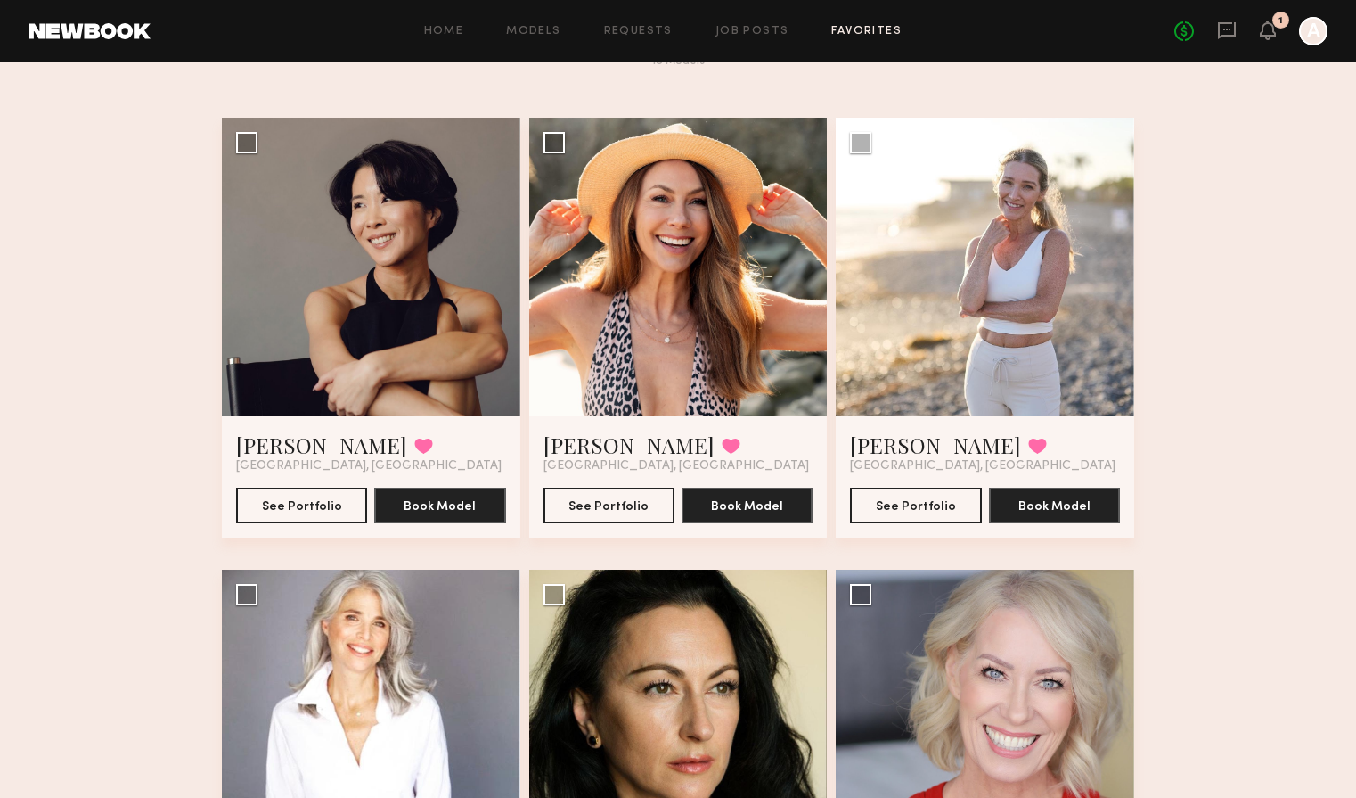
scroll to position [0, 0]
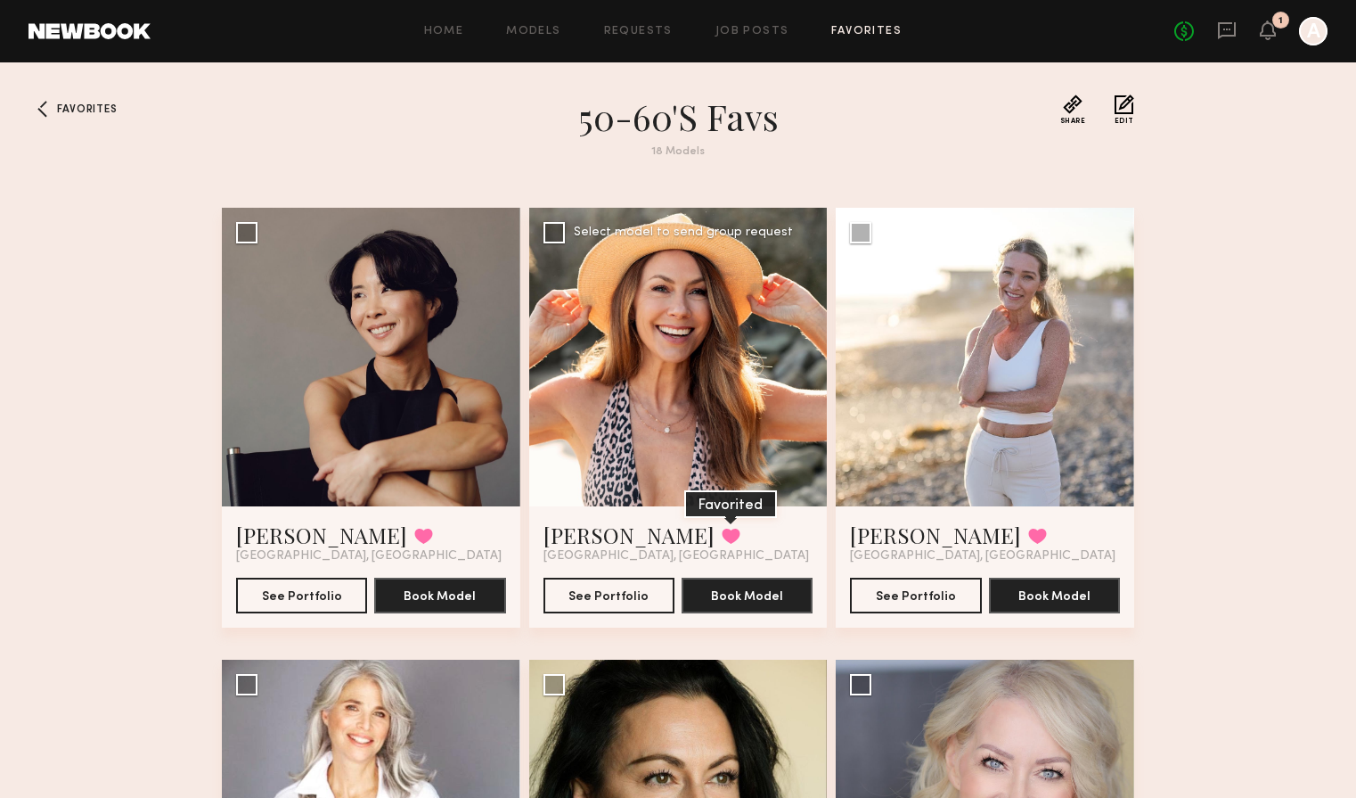
click at [722, 532] on button at bounding box center [731, 536] width 19 height 16
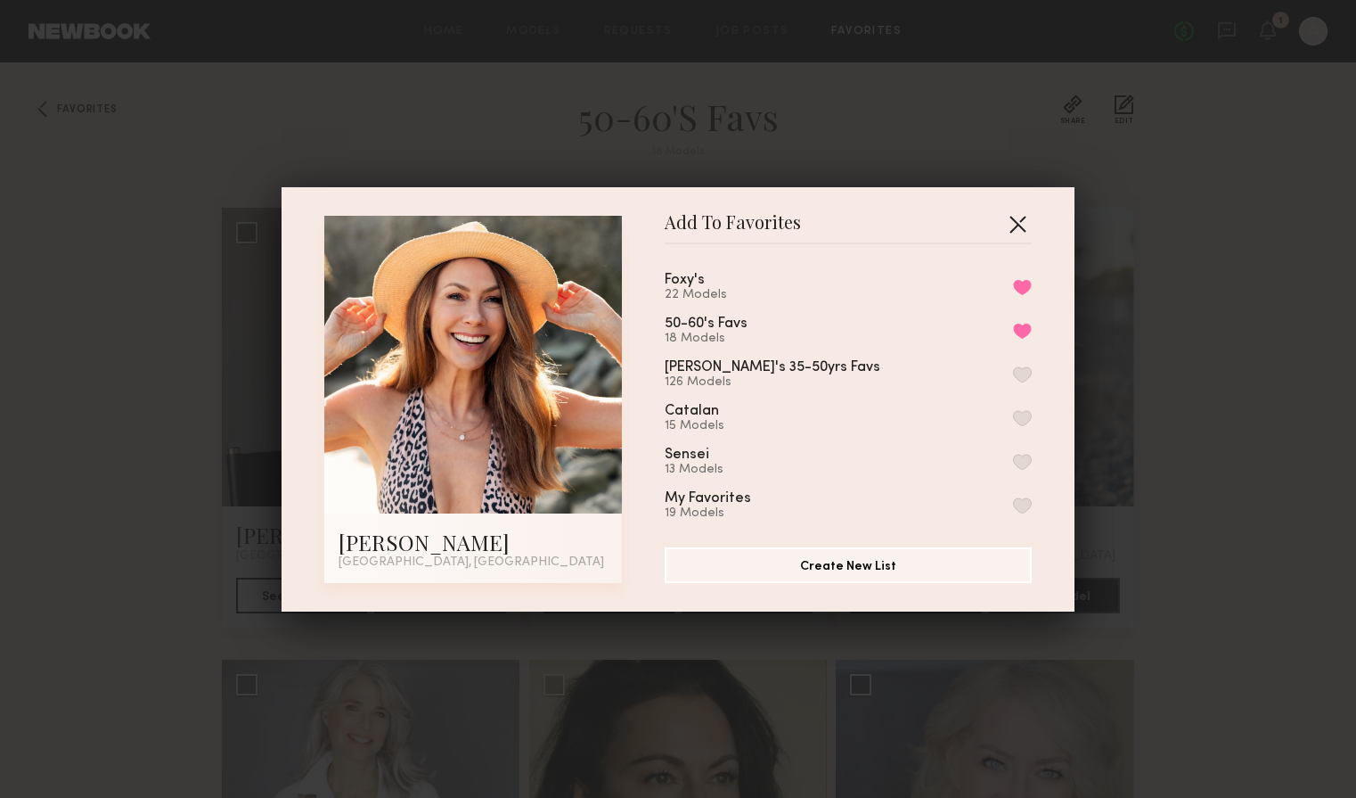
click at [1021, 222] on button "button" at bounding box center [1017, 223] width 29 height 29
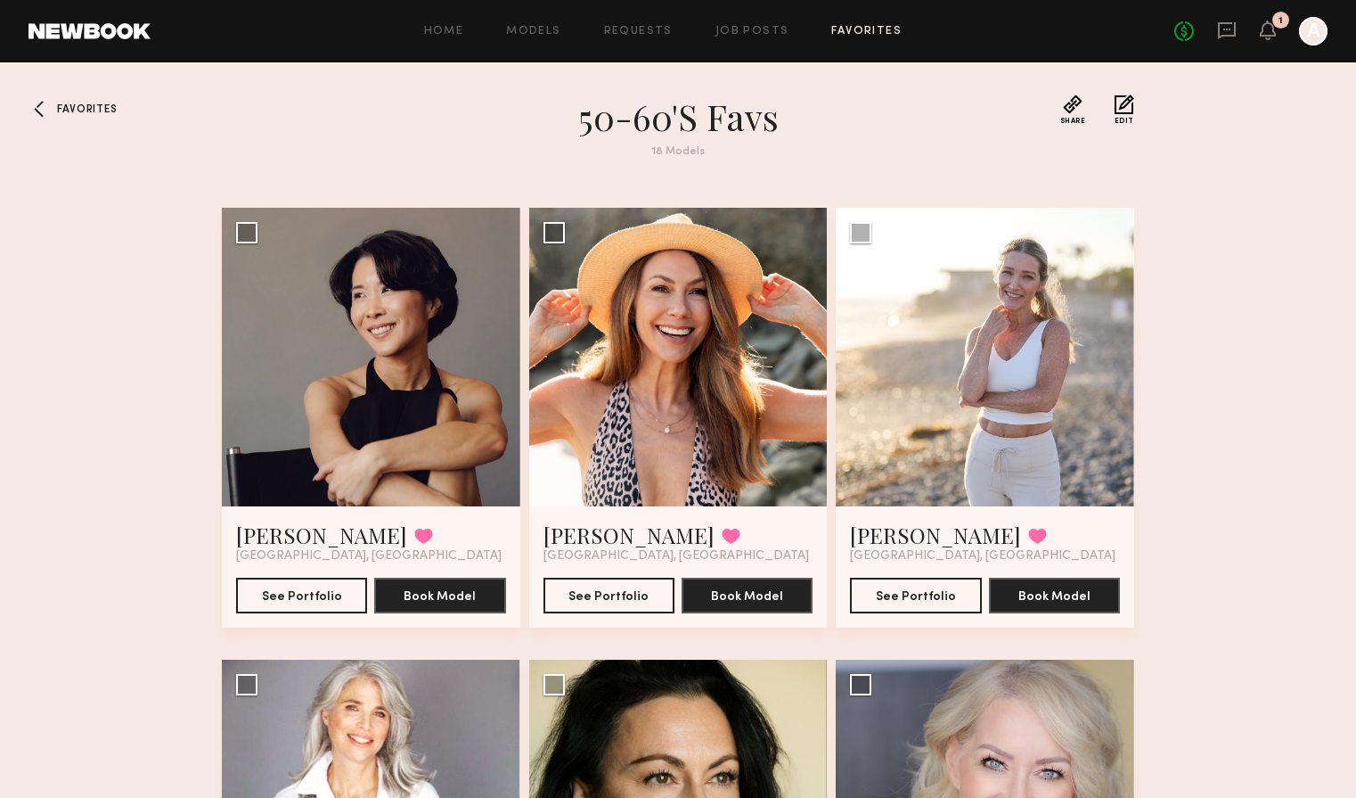
click at [96, 104] on span "Favorites" at bounding box center [87, 109] width 60 height 11
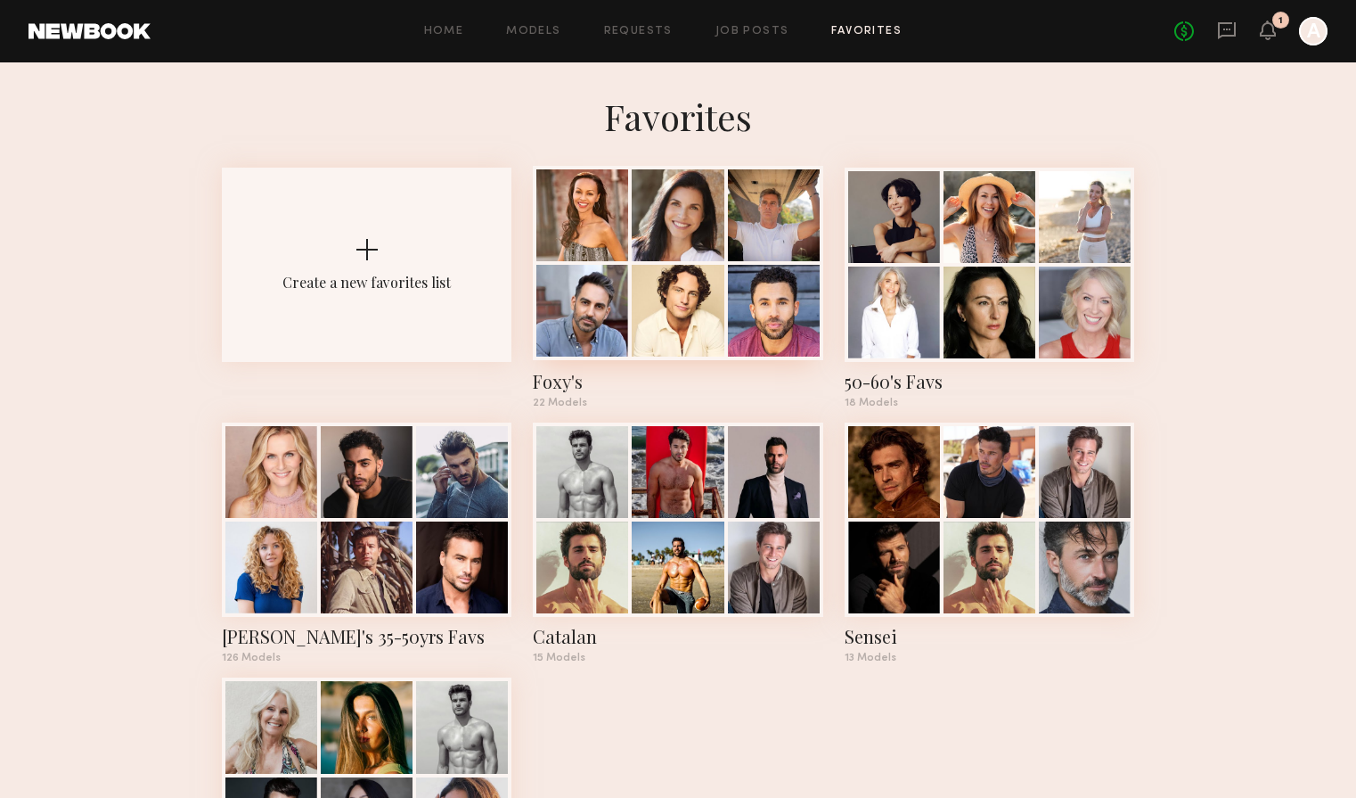
click at [607, 249] on div at bounding box center [582, 215] width 92 height 92
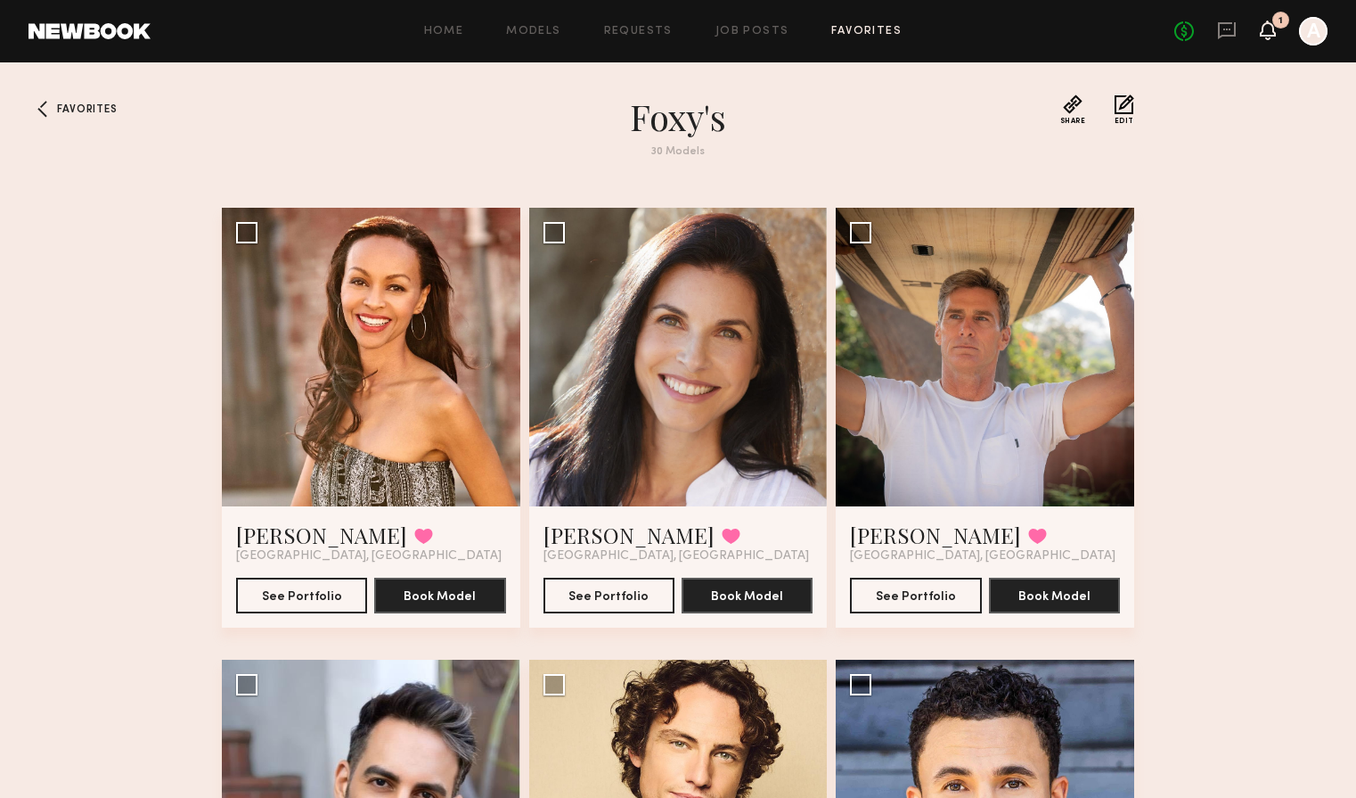
click at [1265, 37] on icon at bounding box center [1267, 38] width 5 height 3
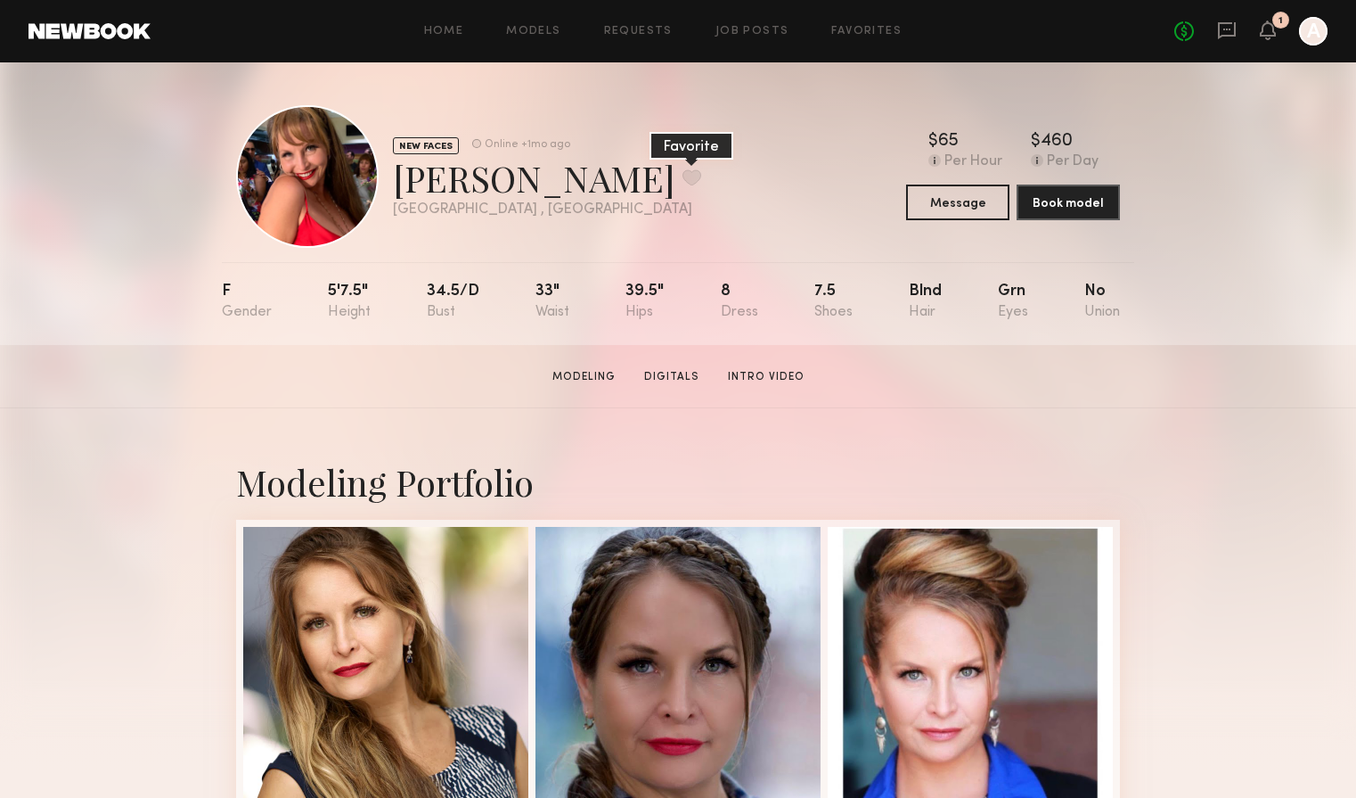
click at [683, 183] on button at bounding box center [692, 177] width 19 height 16
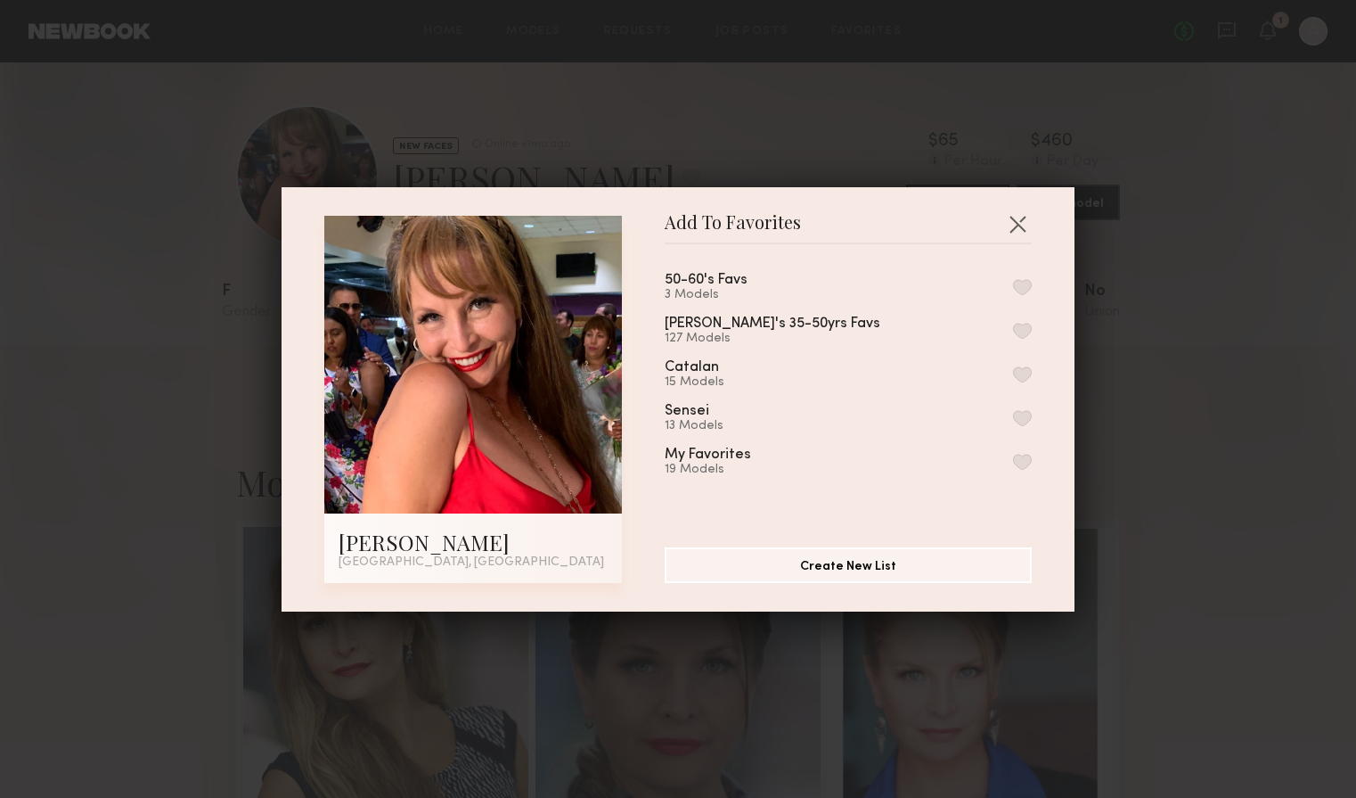
click at [1019, 286] on button "button" at bounding box center [1022, 287] width 19 height 16
click at [1018, 226] on button "button" at bounding box center [1017, 223] width 29 height 29
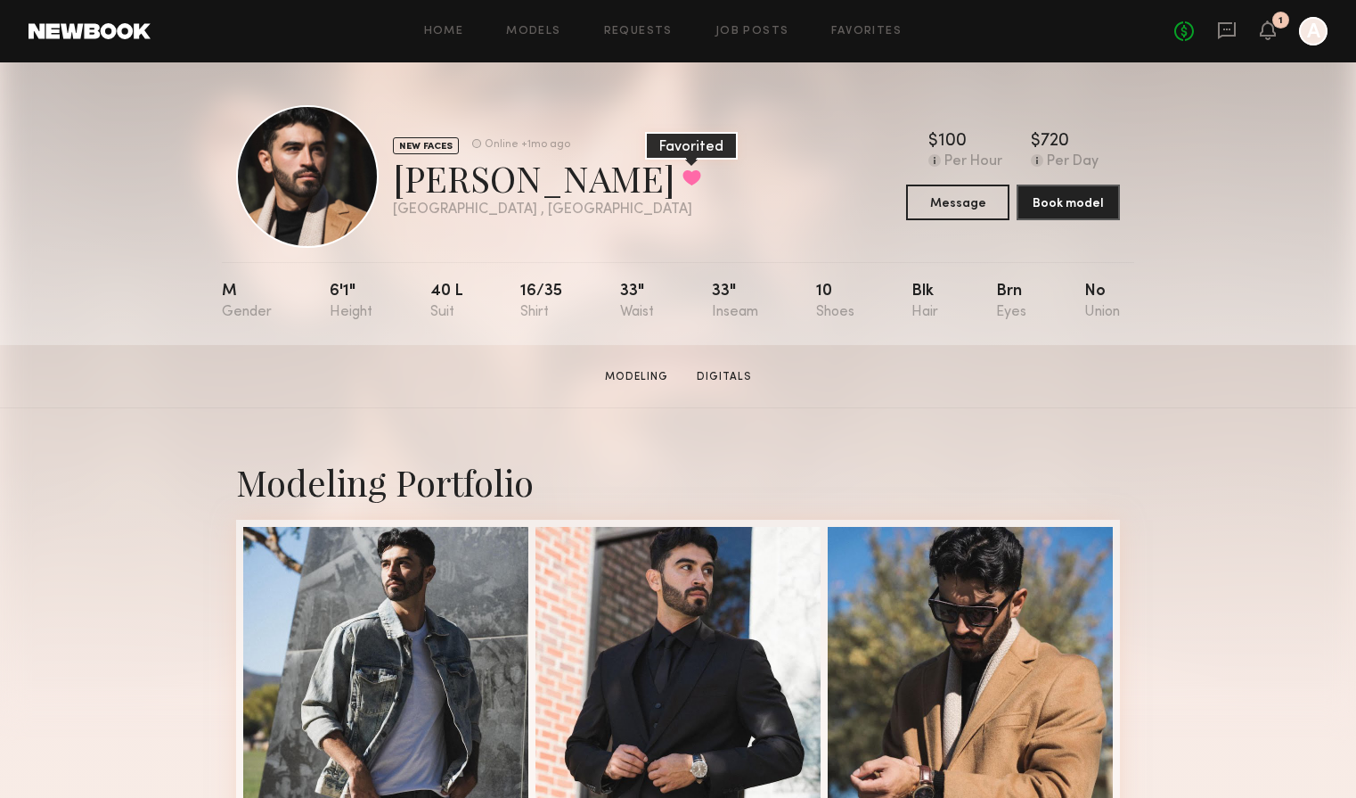
click at [683, 180] on button at bounding box center [692, 177] width 19 height 16
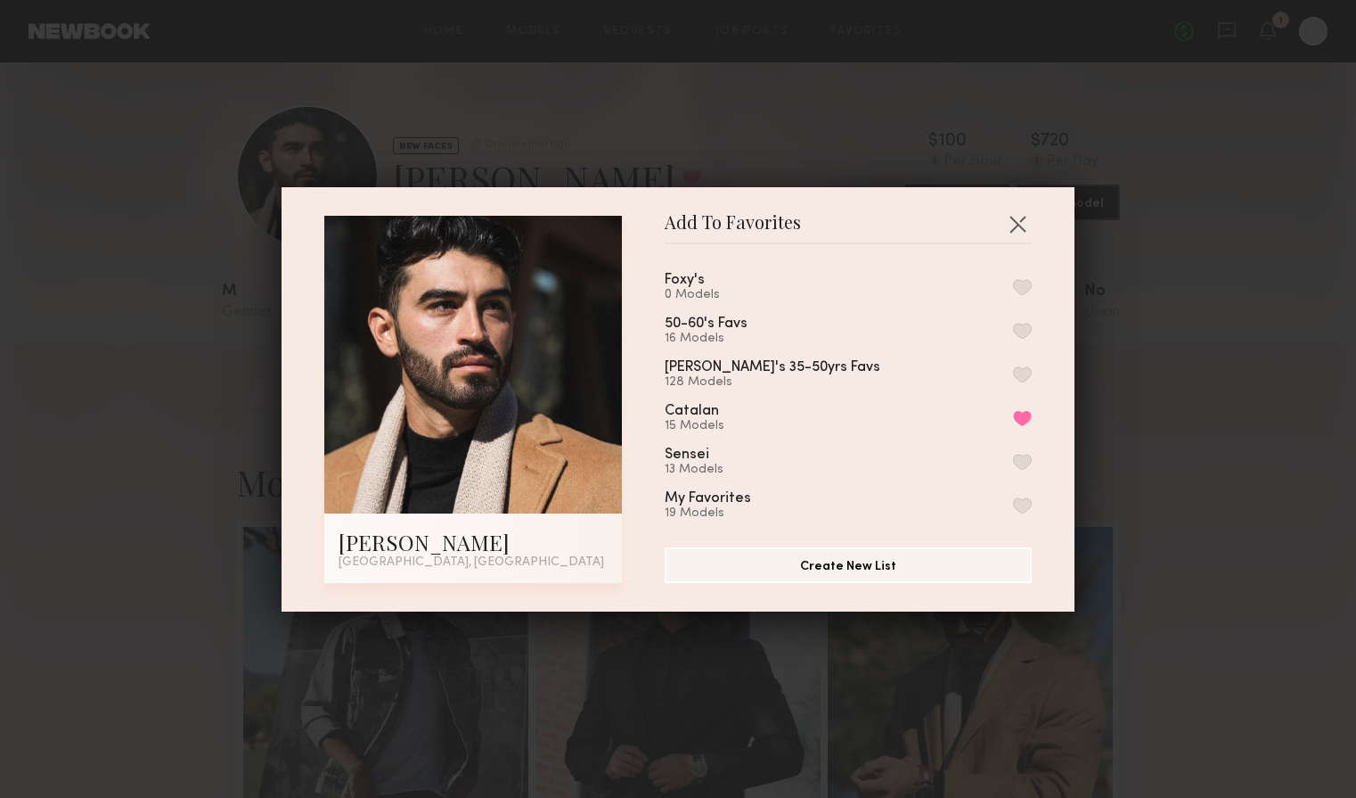
click at [1031, 282] on button "button" at bounding box center [1022, 287] width 19 height 16
click at [1018, 215] on button "button" at bounding box center [1017, 223] width 29 height 29
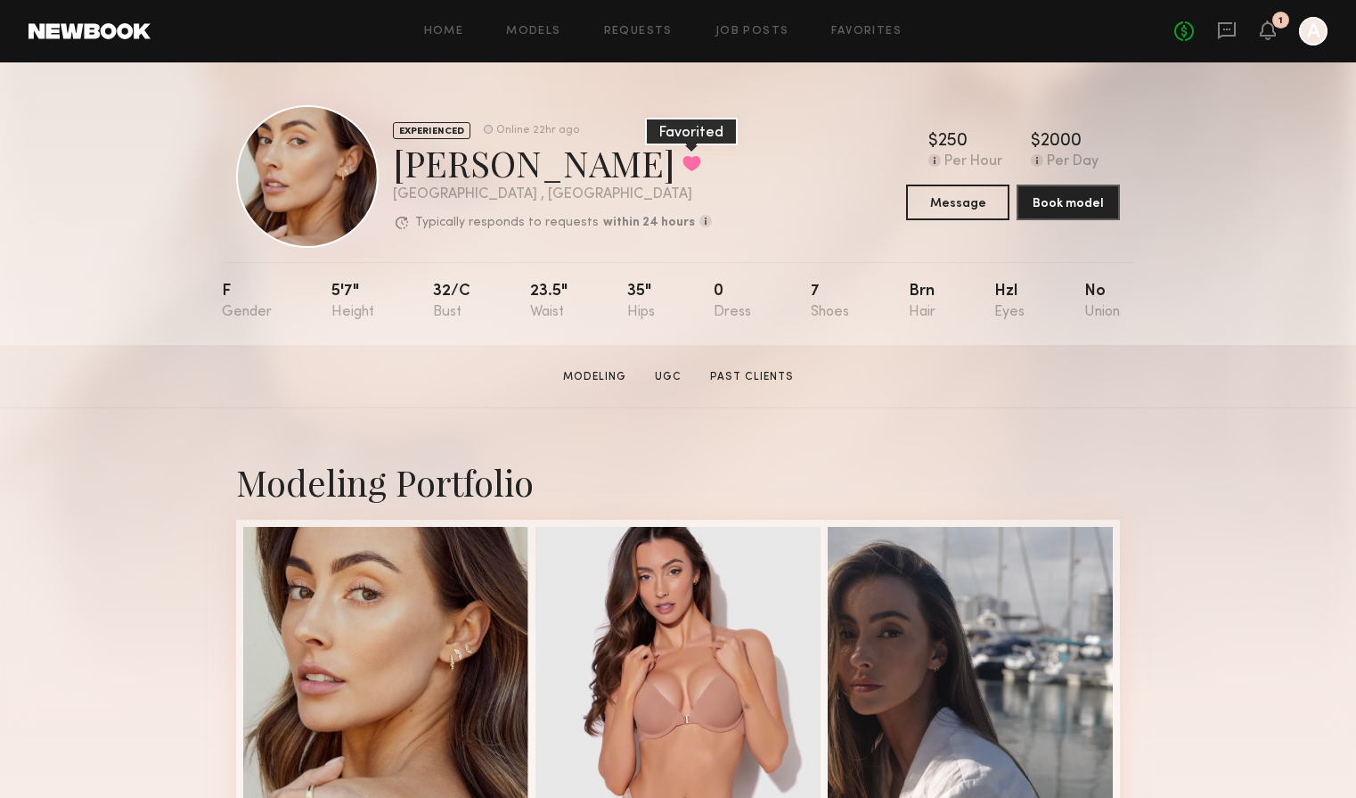
click at [683, 164] on button at bounding box center [692, 163] width 19 height 16
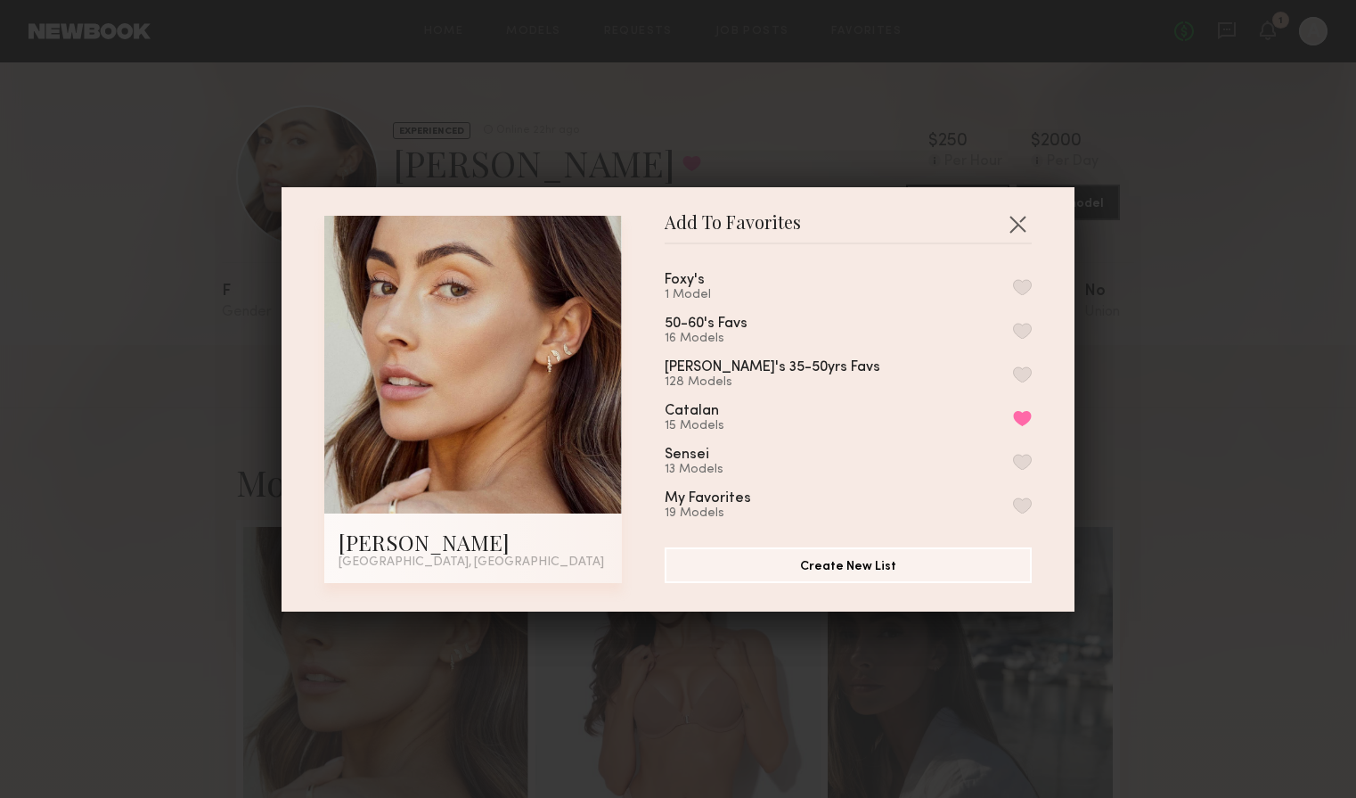
click at [1025, 282] on button "button" at bounding box center [1022, 287] width 19 height 16
click at [1019, 222] on button "button" at bounding box center [1017, 223] width 29 height 29
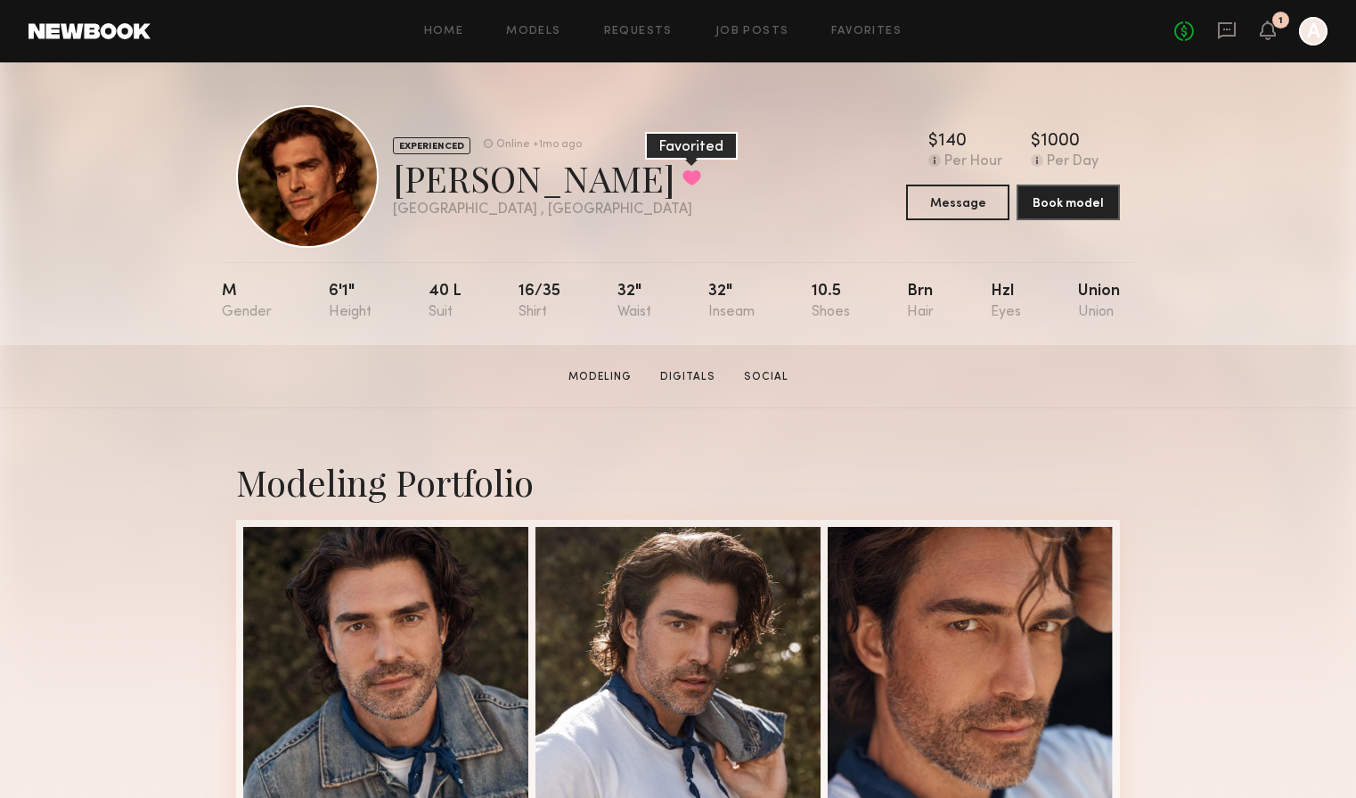
click at [683, 176] on button at bounding box center [692, 177] width 19 height 16
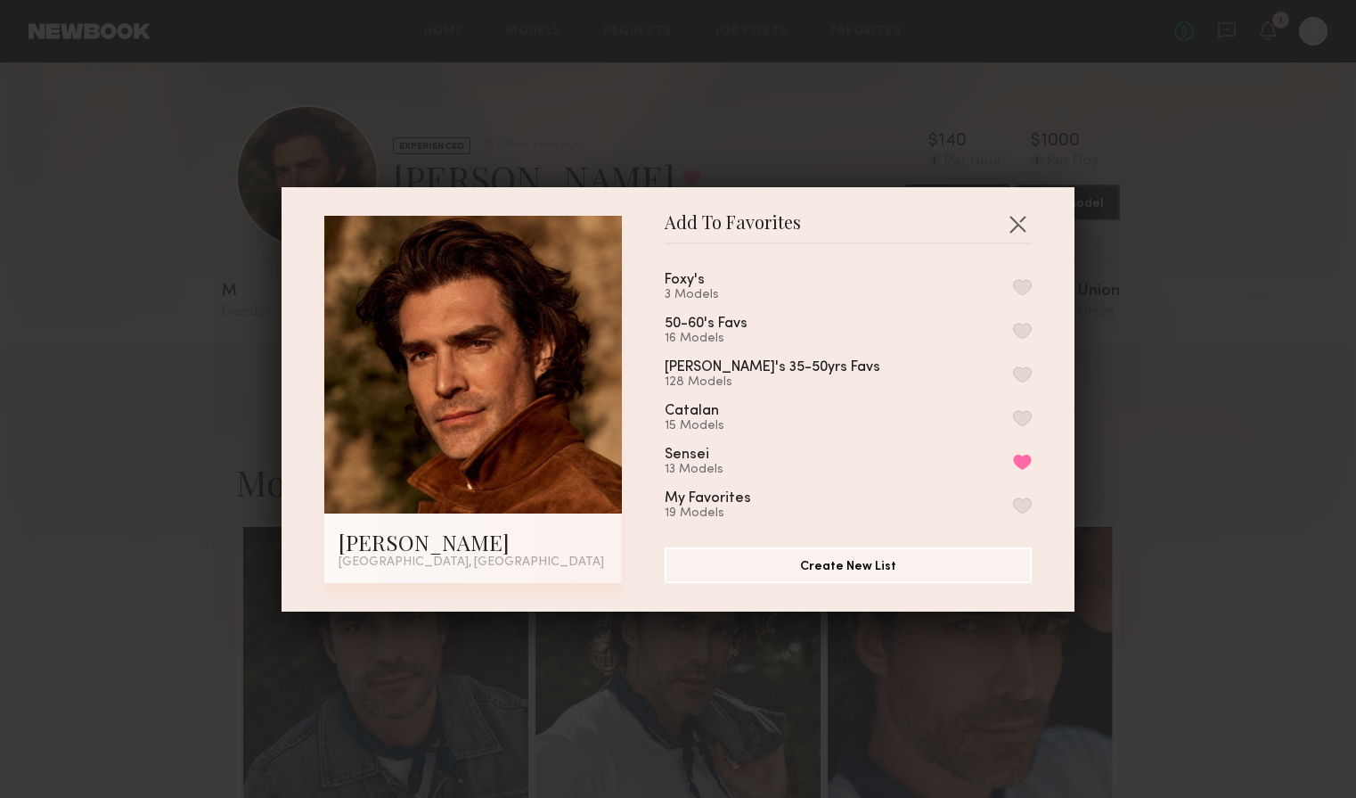
click at [1025, 282] on button "button" at bounding box center [1022, 287] width 19 height 16
click at [1019, 225] on button "button" at bounding box center [1017, 223] width 29 height 29
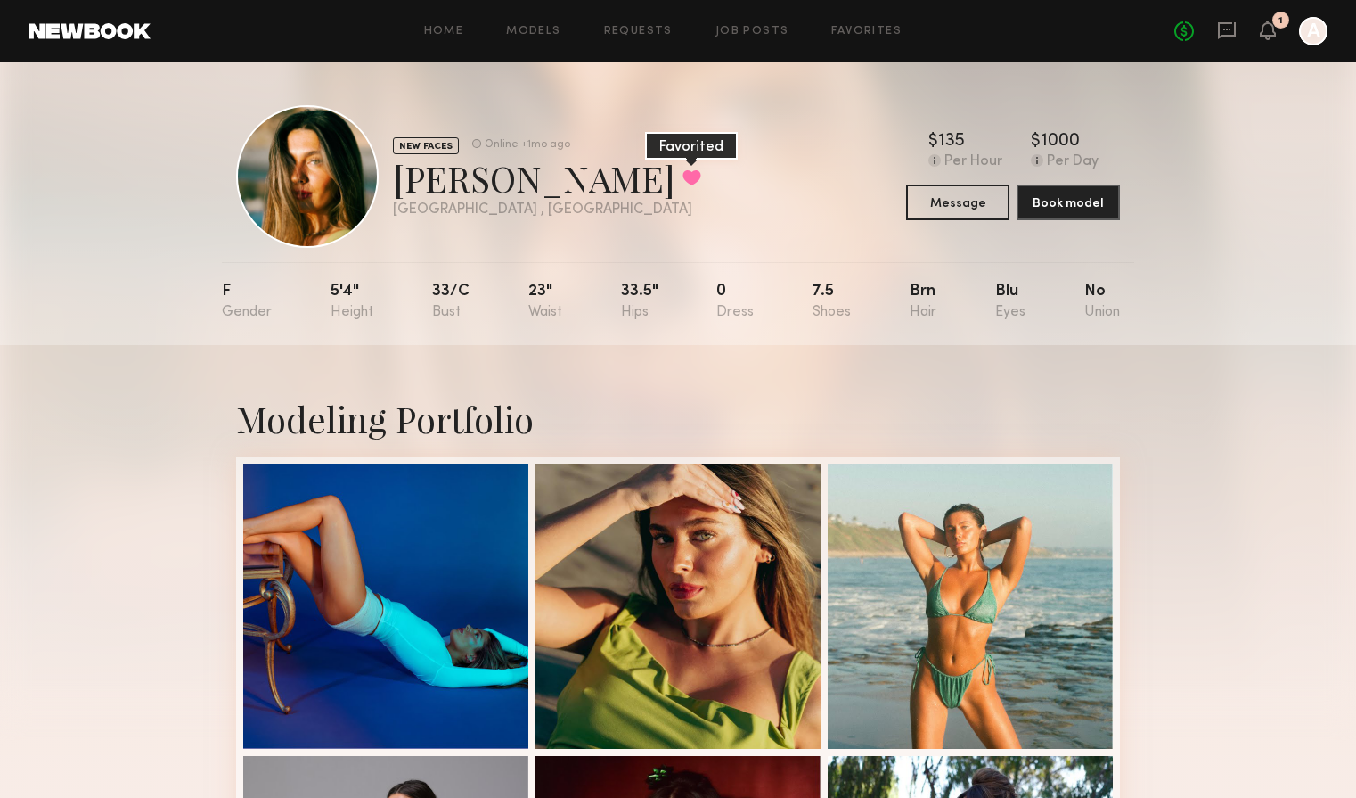
click at [683, 172] on button at bounding box center [692, 177] width 19 height 16
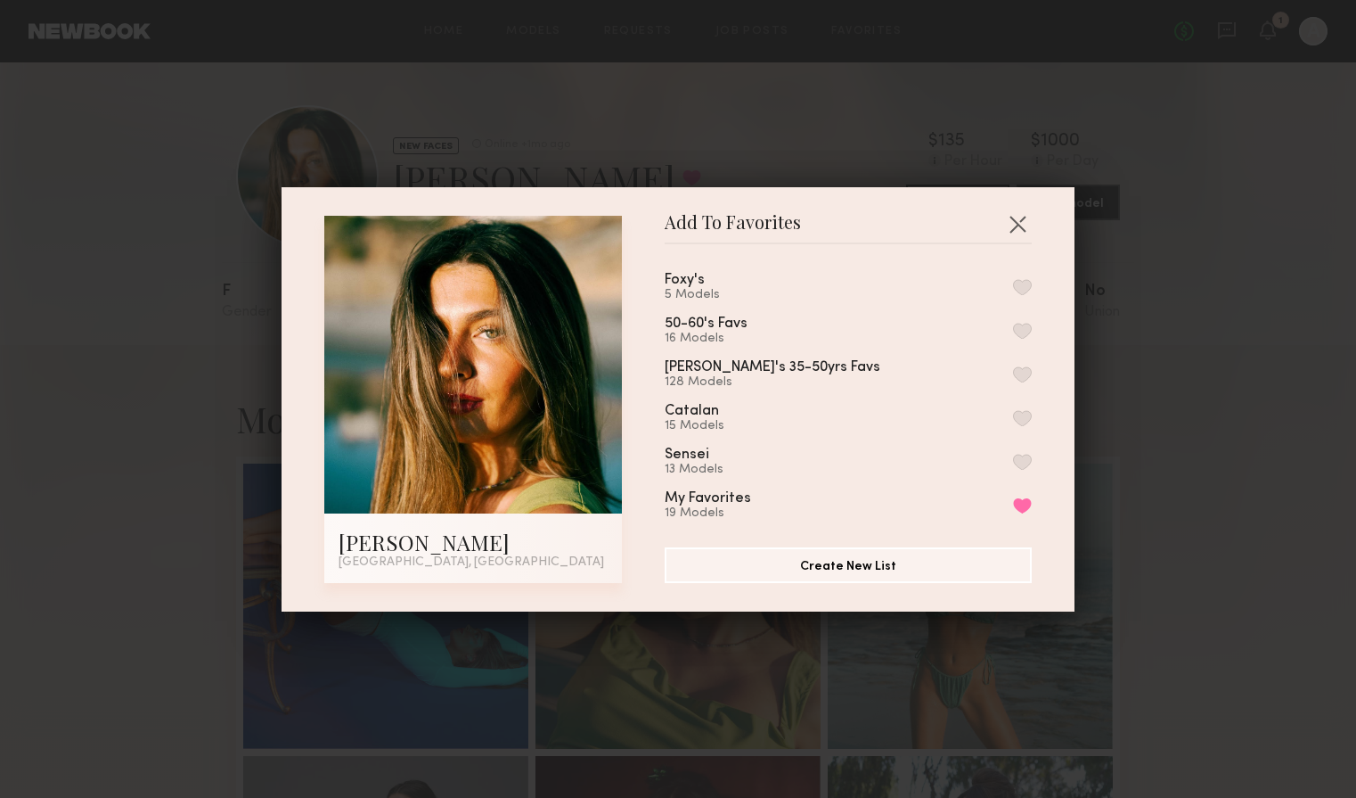
click at [1027, 282] on button "button" at bounding box center [1022, 287] width 19 height 16
click at [1019, 219] on button "button" at bounding box center [1017, 223] width 29 height 29
